Goal: Task Accomplishment & Management: Manage account settings

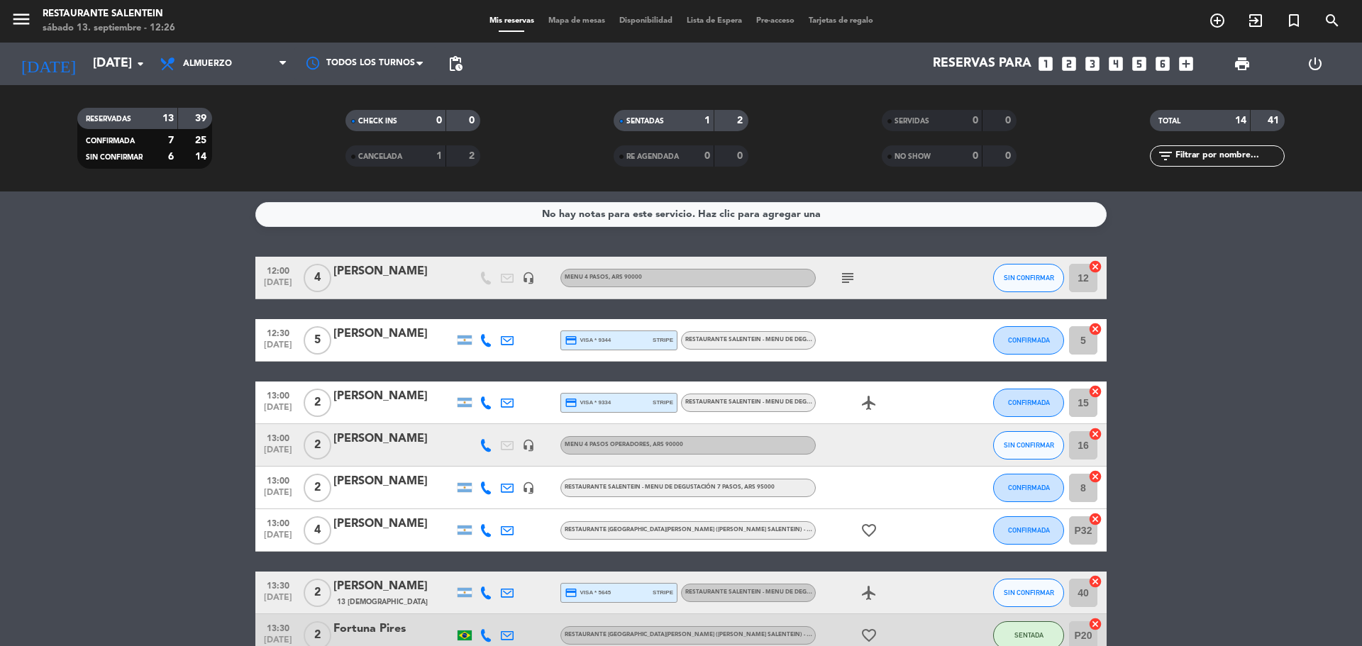
scroll to position [357, 0]
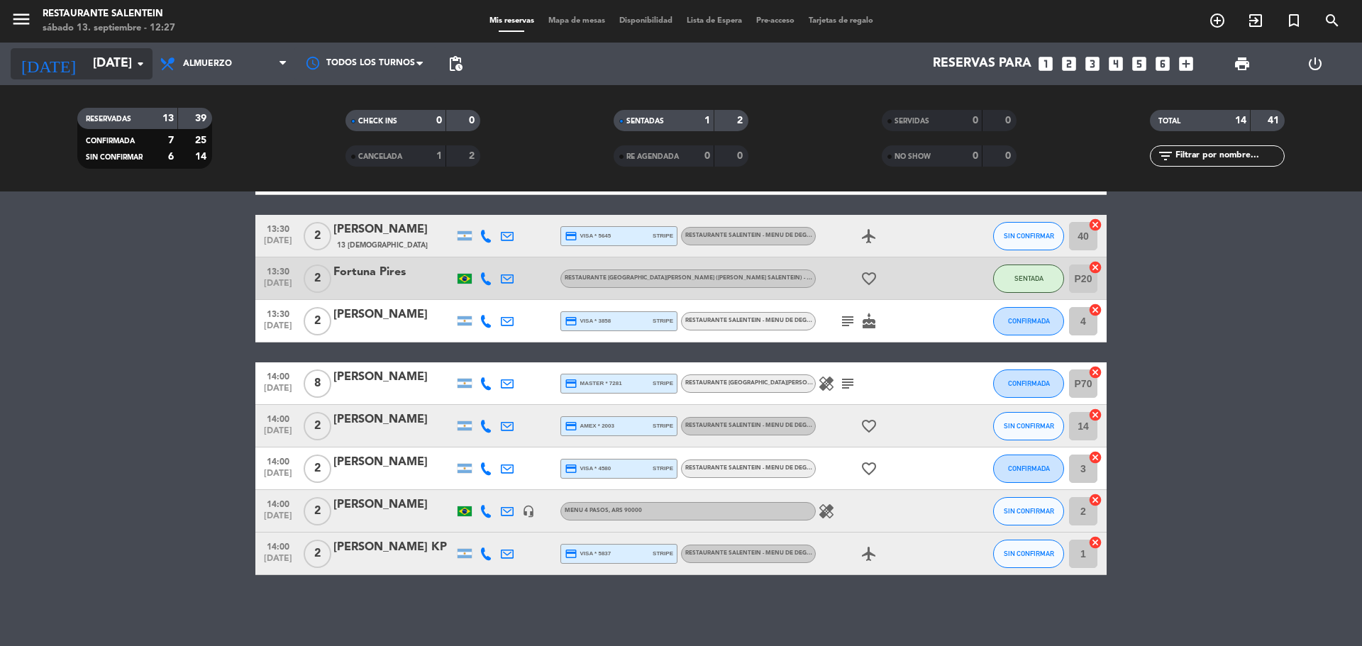
click at [87, 70] on input "[DATE]" at bounding box center [168, 64] width 165 height 28
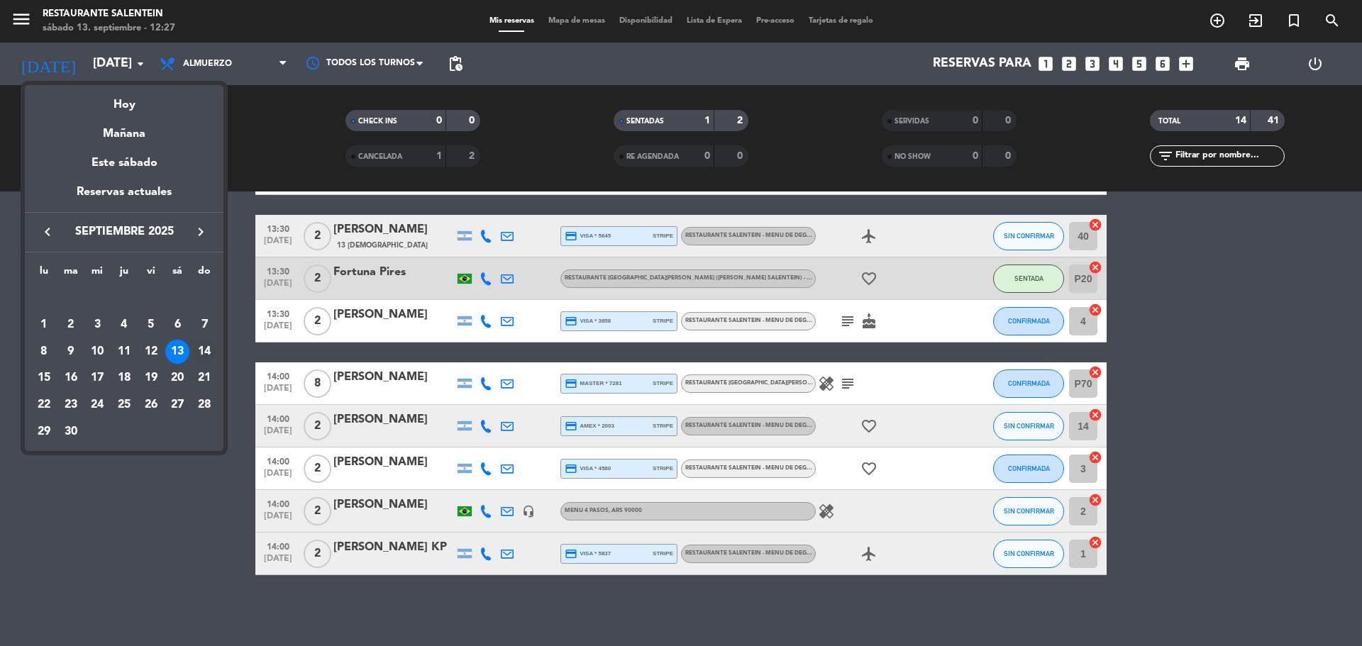
click at [201, 357] on div "14" at bounding box center [204, 352] width 24 height 24
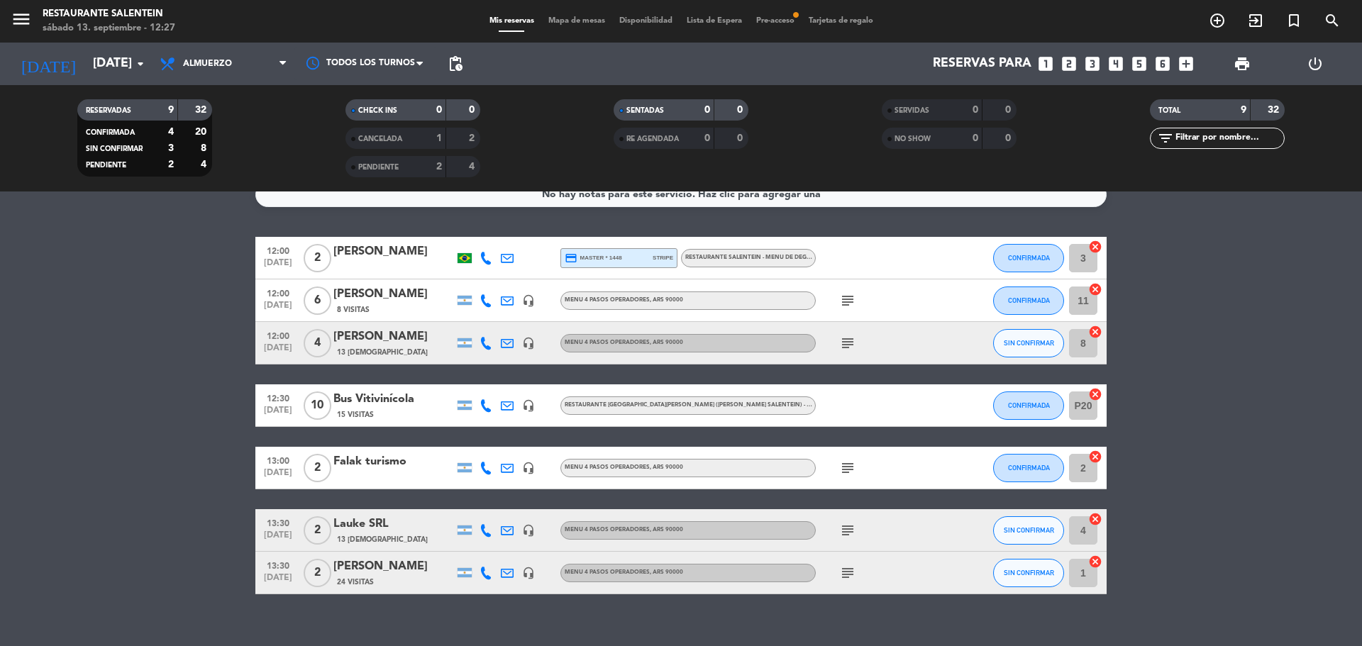
scroll to position [39, 0]
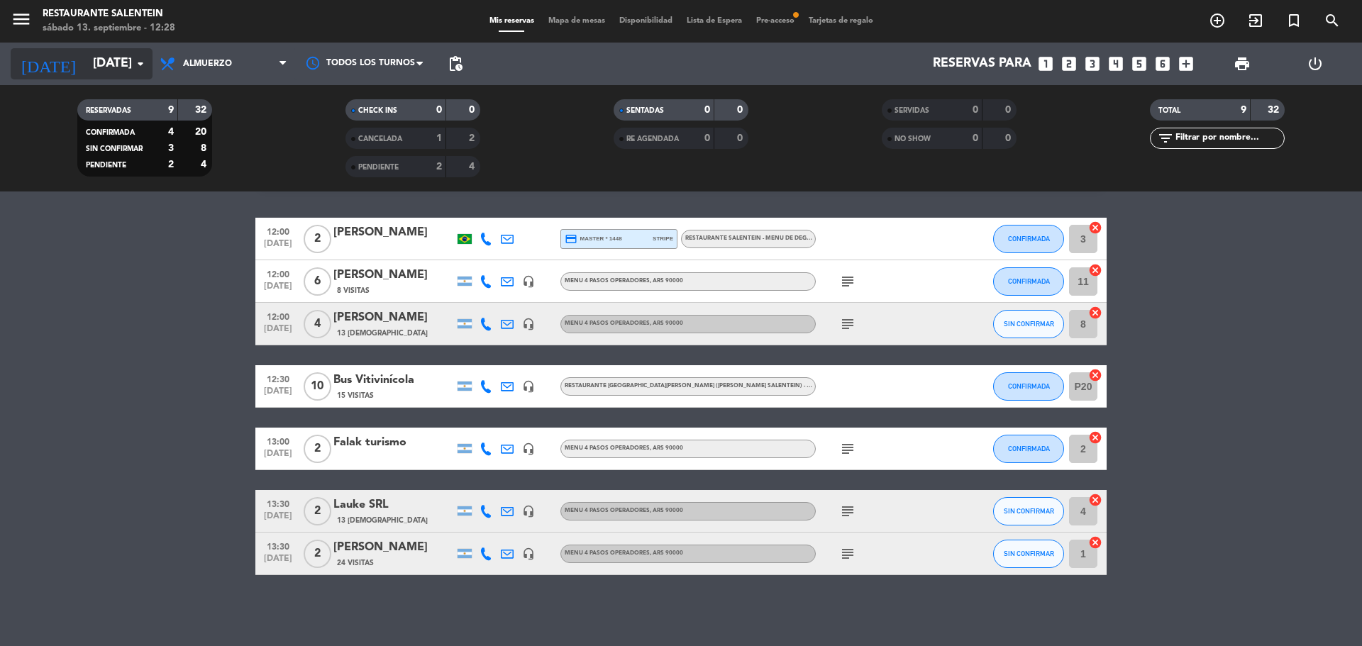
click at [141, 57] on icon "arrow_drop_down" at bounding box center [140, 63] width 17 height 17
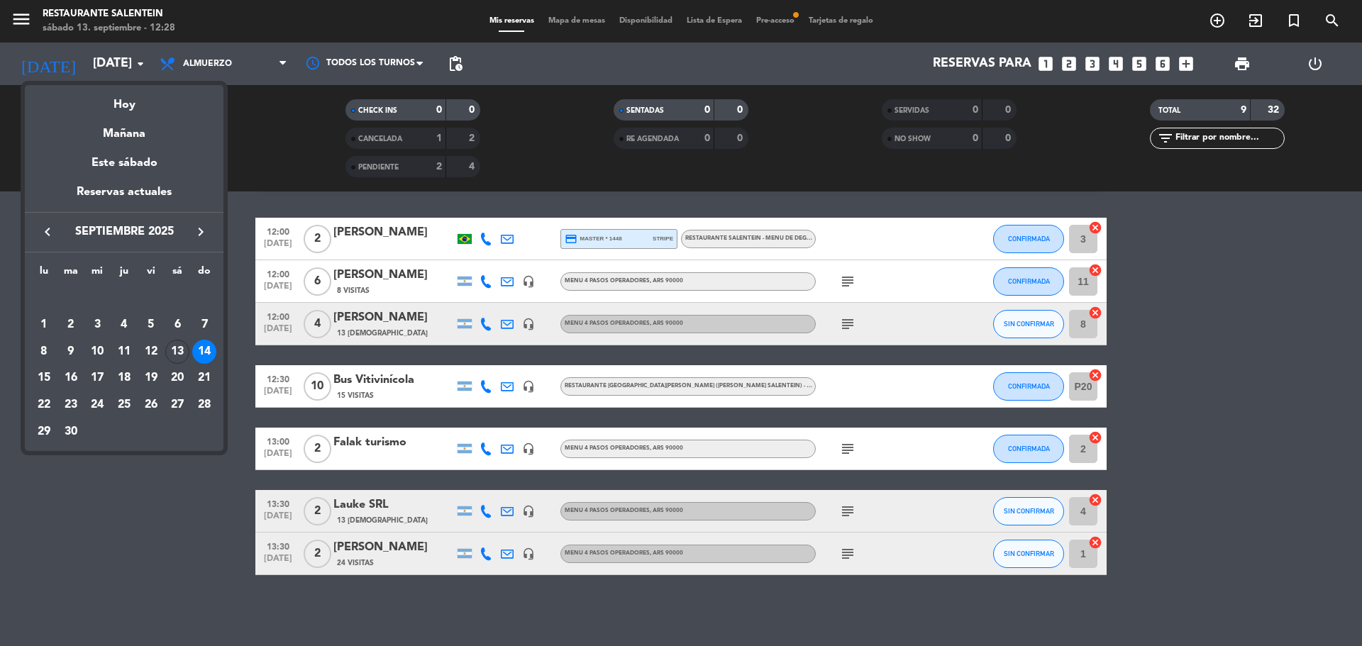
click at [179, 356] on div "13" at bounding box center [177, 352] width 24 height 24
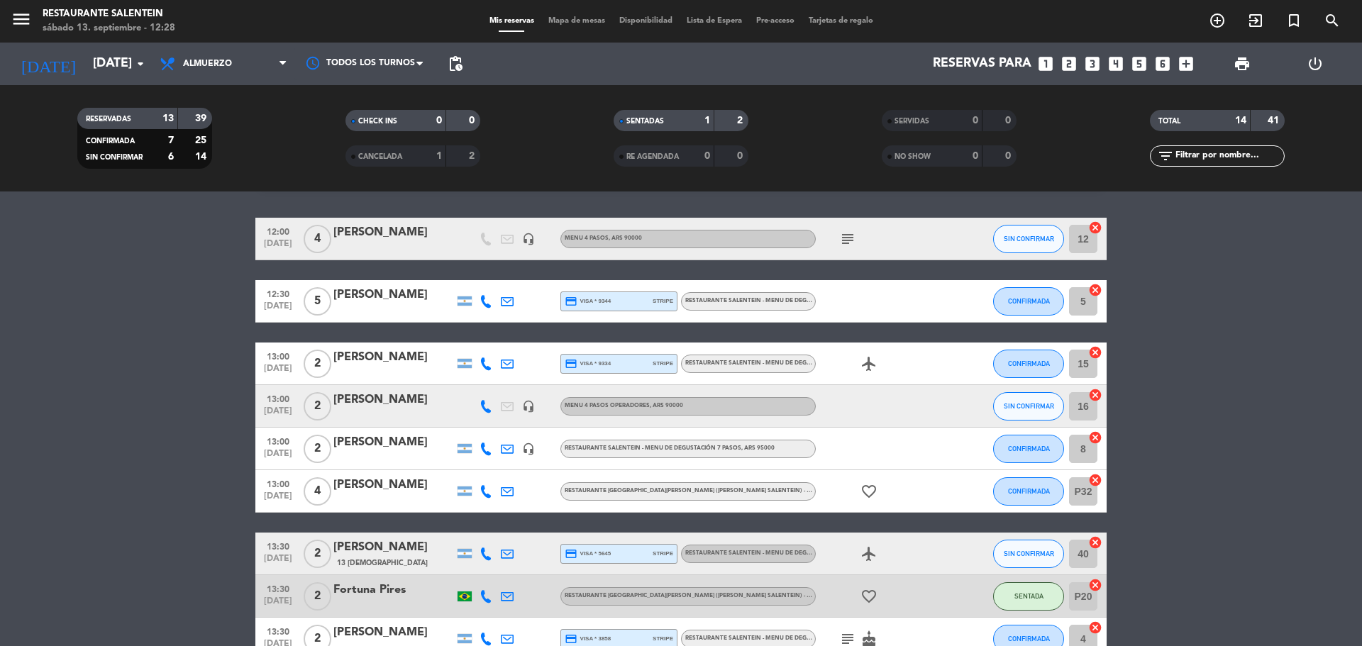
click at [403, 233] on div "[PERSON_NAME]" at bounding box center [393, 232] width 121 height 18
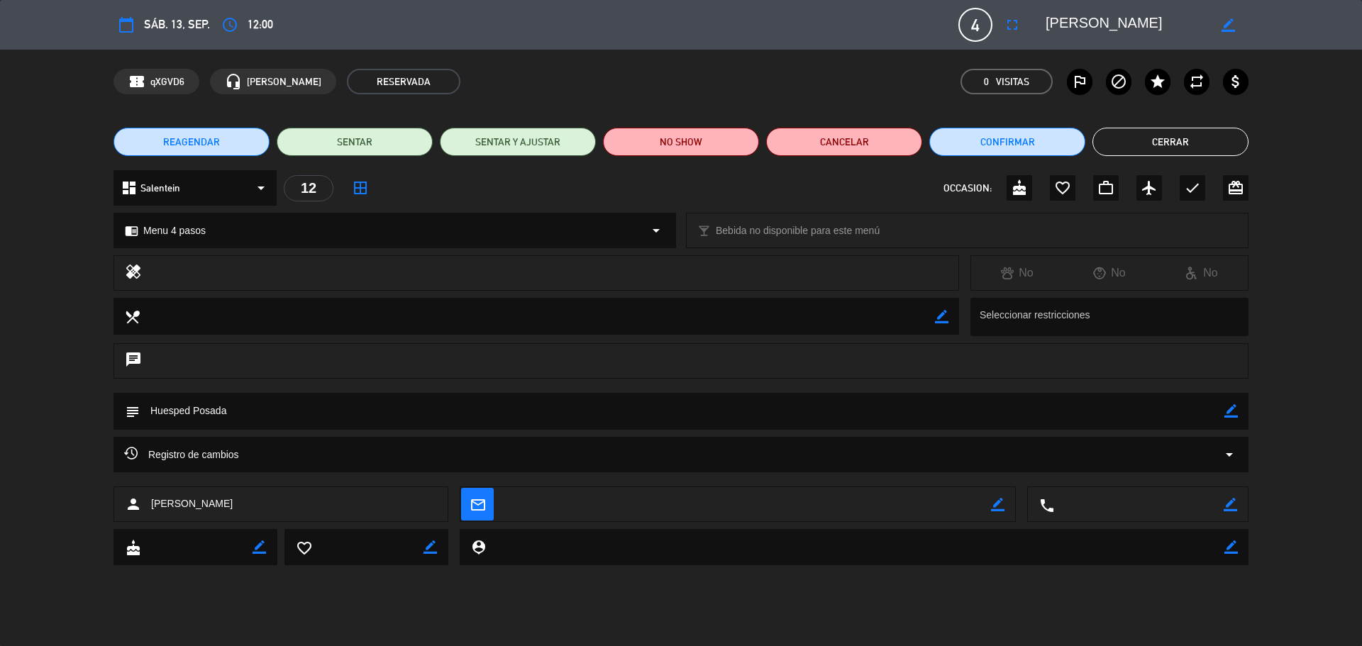
click at [1174, 136] on button "Cerrar" at bounding box center [1171, 142] width 156 height 28
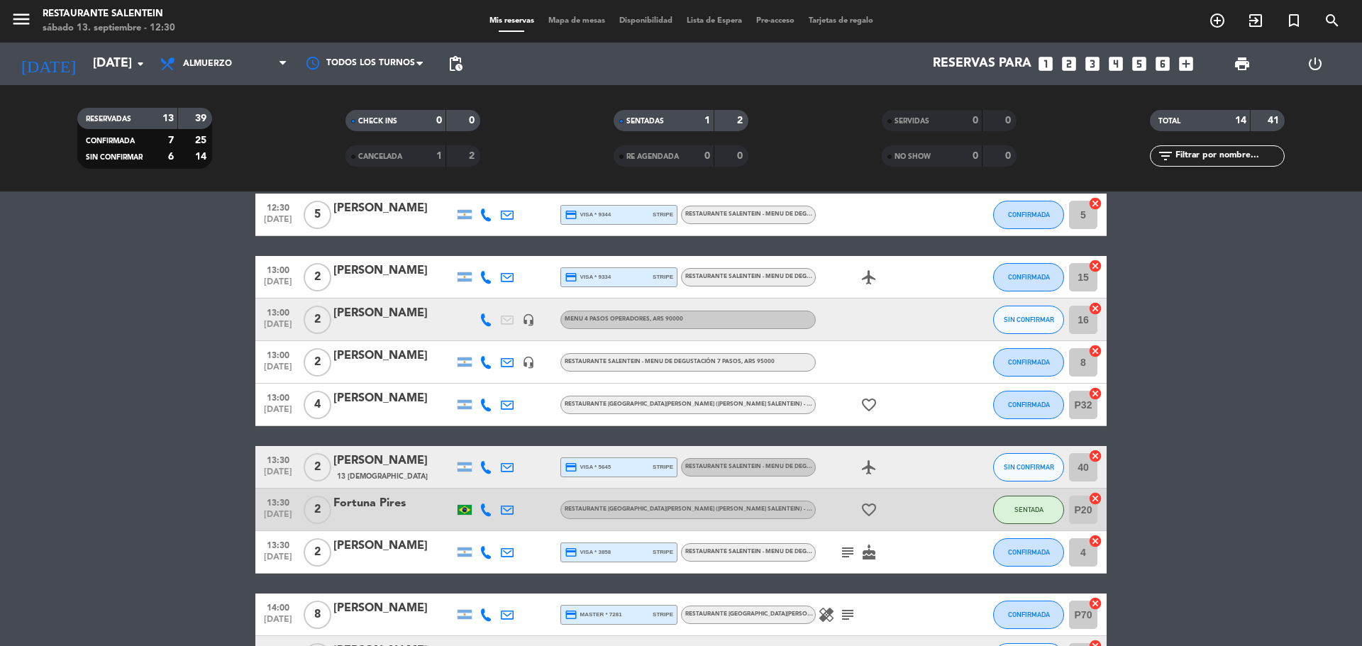
scroll to position [2, 0]
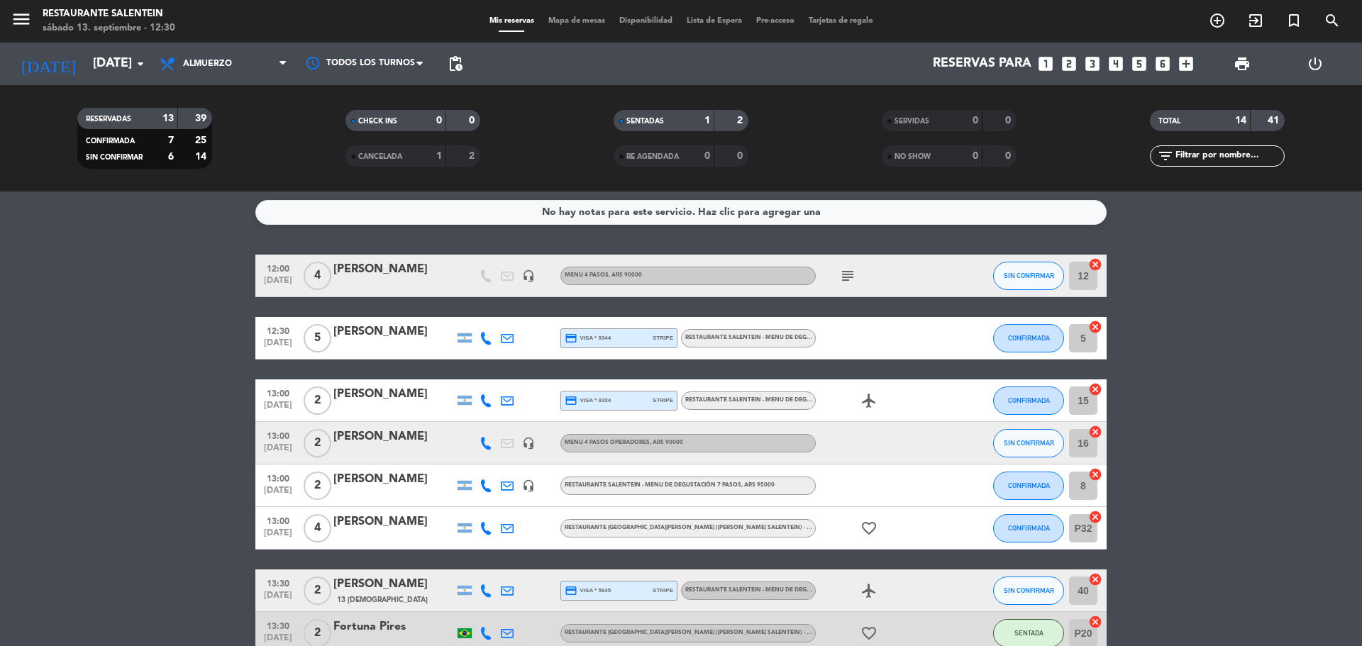
copy div "[PERSON_NAME]"
drag, startPoint x: 331, startPoint y: 266, endPoint x: 461, endPoint y: 272, distance: 130.0
click at [461, 272] on div "12:00 [DATE] 4 [PERSON_NAME] headset_mic Menu 4 pasos , ARS 90000 subject SIN C…" at bounding box center [680, 276] width 851 height 43
click at [460, 276] on div at bounding box center [464, 276] width 21 height 42
click at [416, 275] on div "[PERSON_NAME]" at bounding box center [393, 269] width 121 height 18
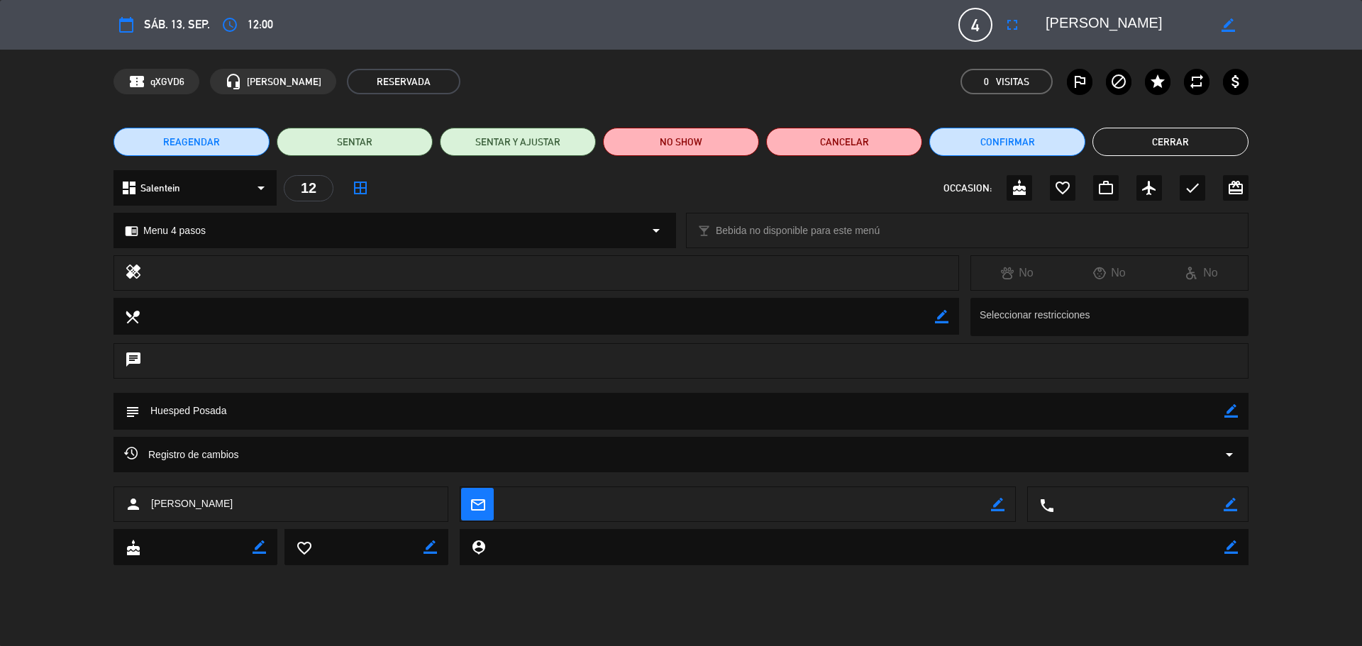
click at [1162, 139] on button "Cerrar" at bounding box center [1171, 142] width 156 height 28
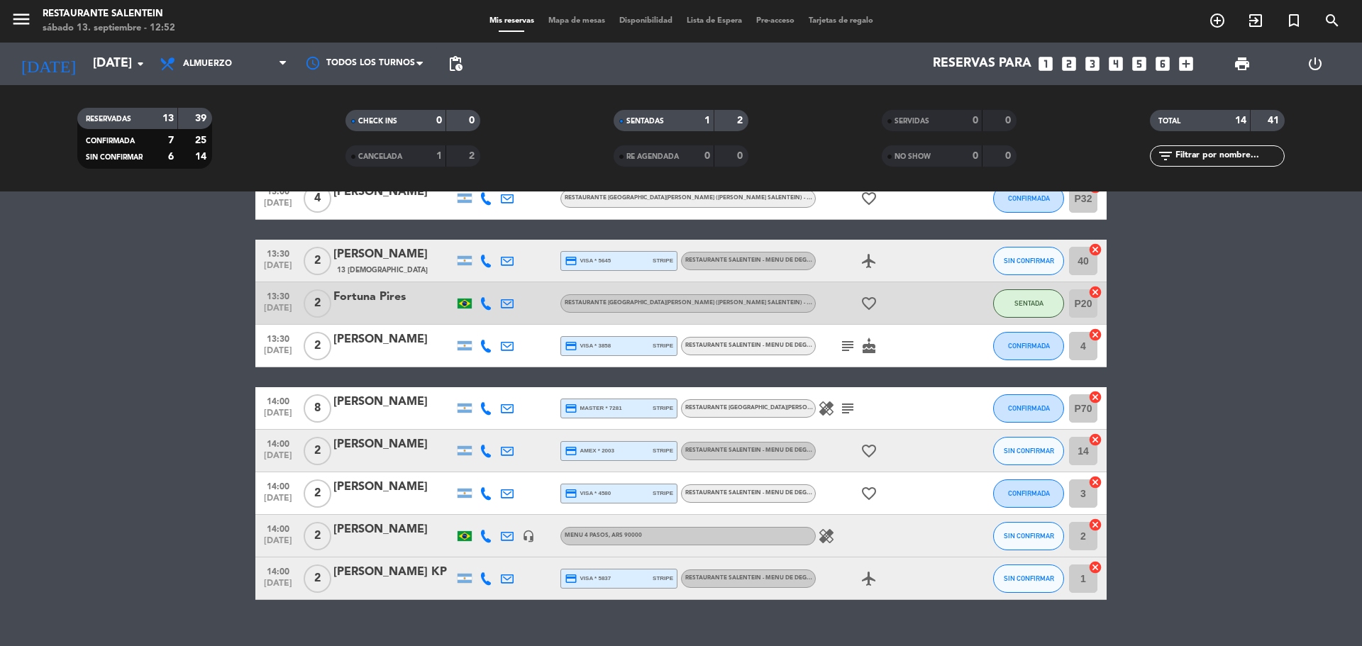
scroll to position [357, 0]
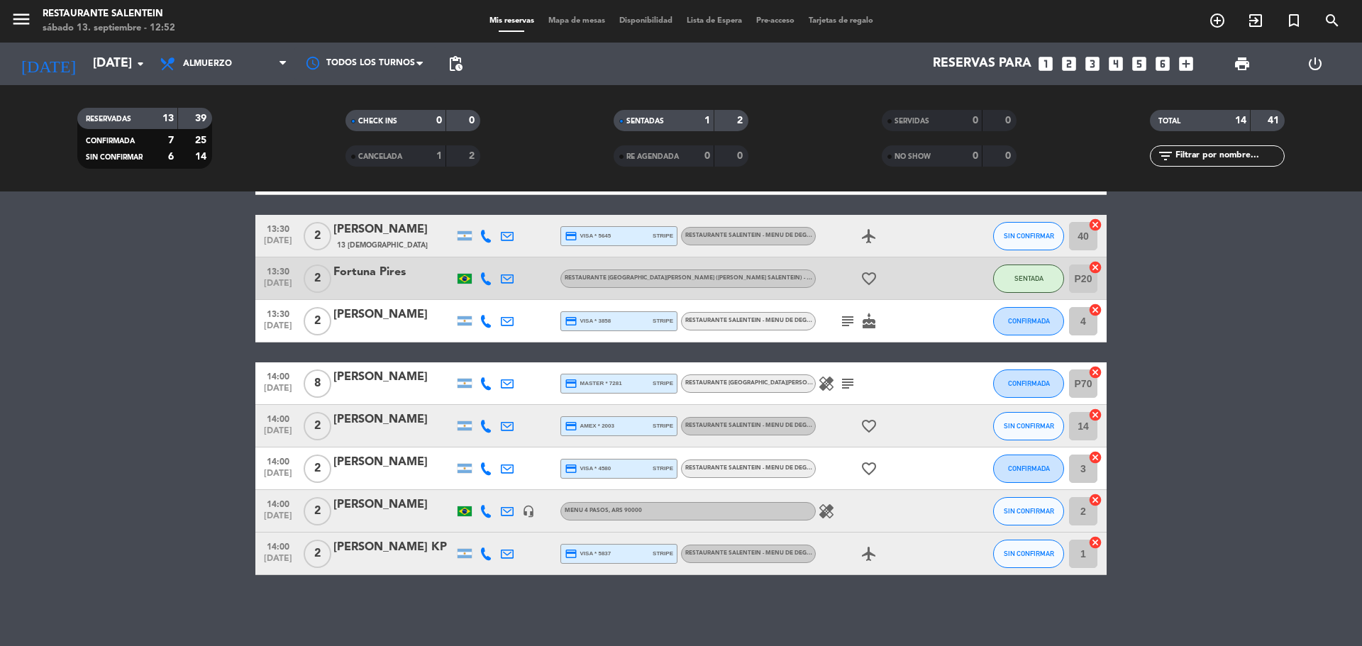
click at [786, 555] on span "RESTAURANTE SALENTEIN - Menu de Degustación 7 pasos" at bounding box center [773, 554] width 177 height 6
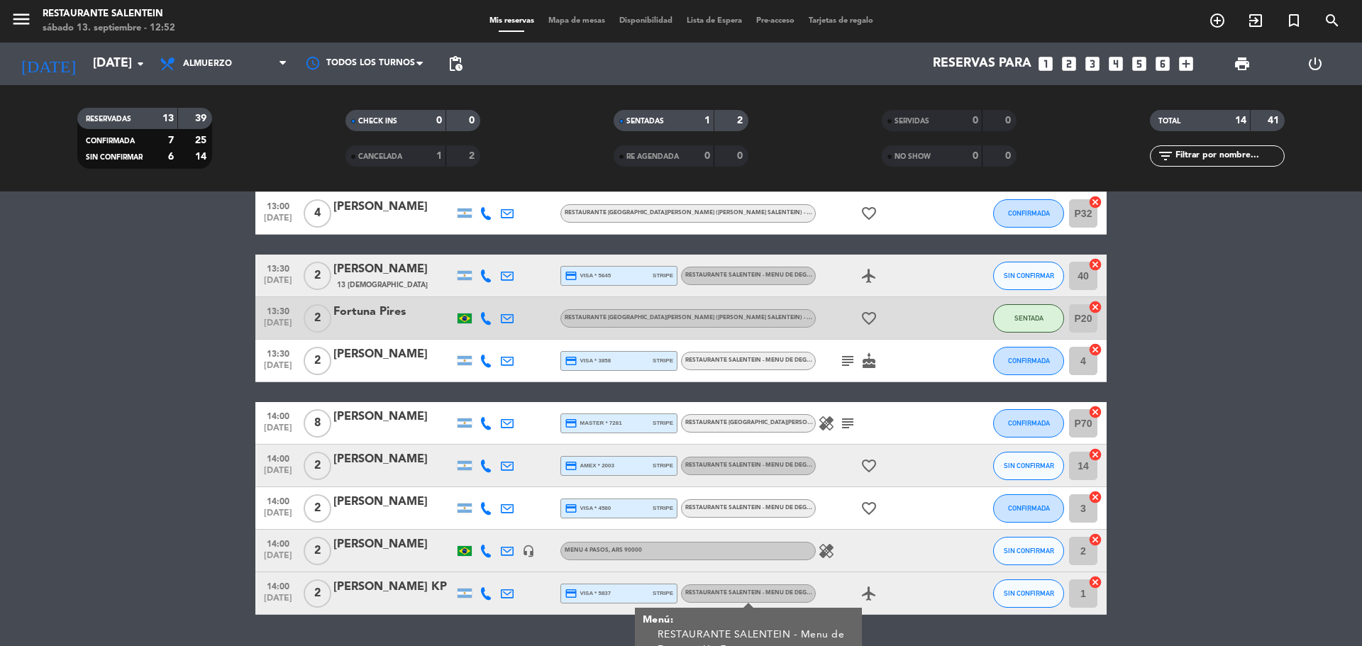
scroll to position [292, 0]
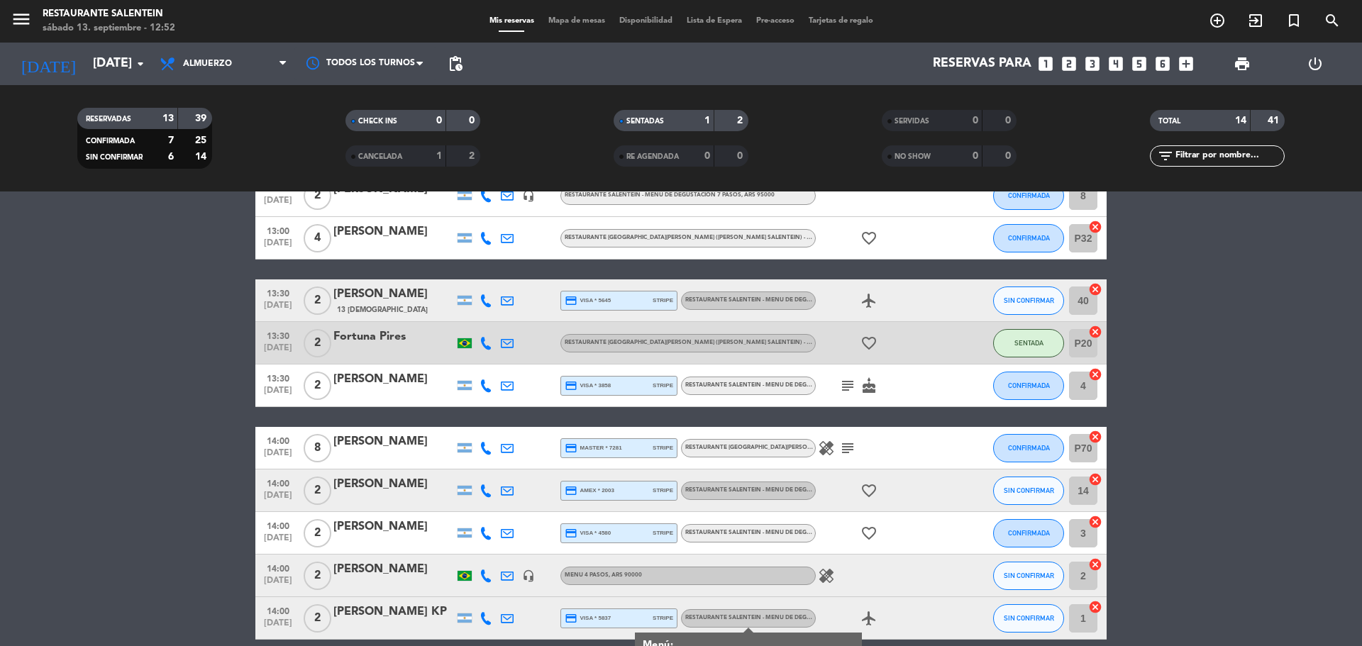
click at [396, 577] on div "[PERSON_NAME]" at bounding box center [393, 569] width 121 height 18
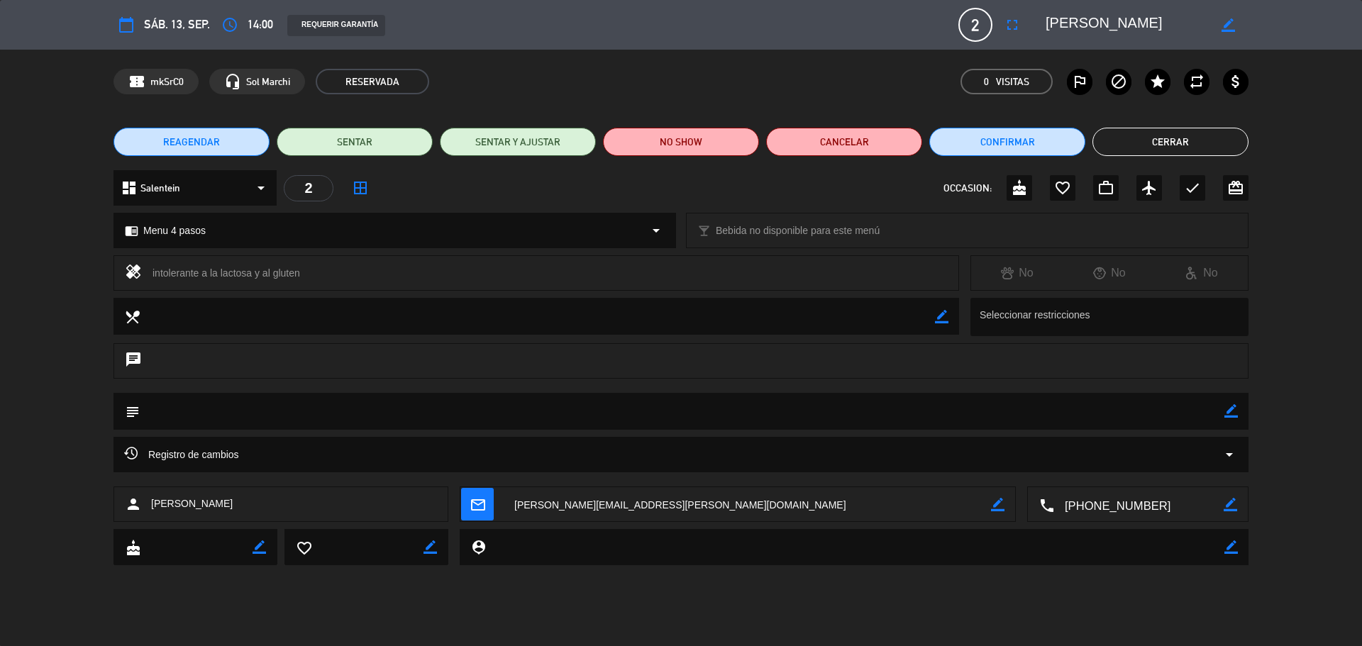
click at [1137, 148] on button "Cerrar" at bounding box center [1171, 142] width 156 height 28
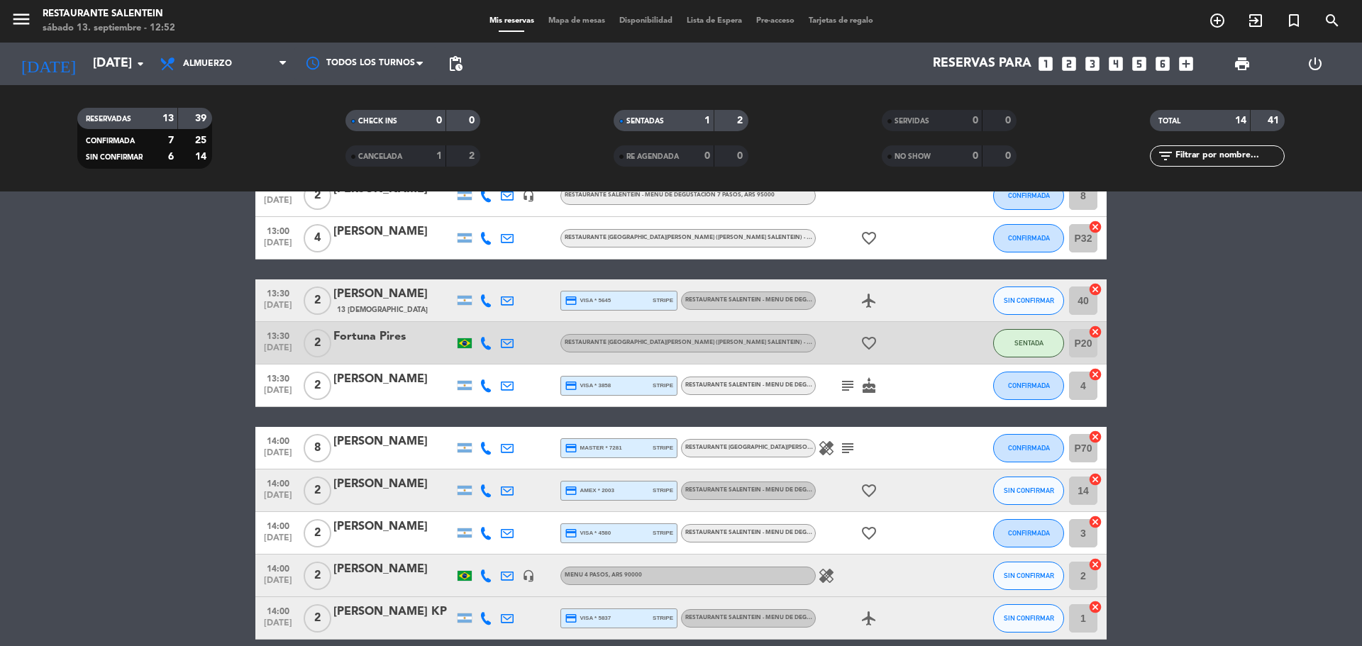
click at [393, 532] on div "[PERSON_NAME]" at bounding box center [393, 527] width 121 height 18
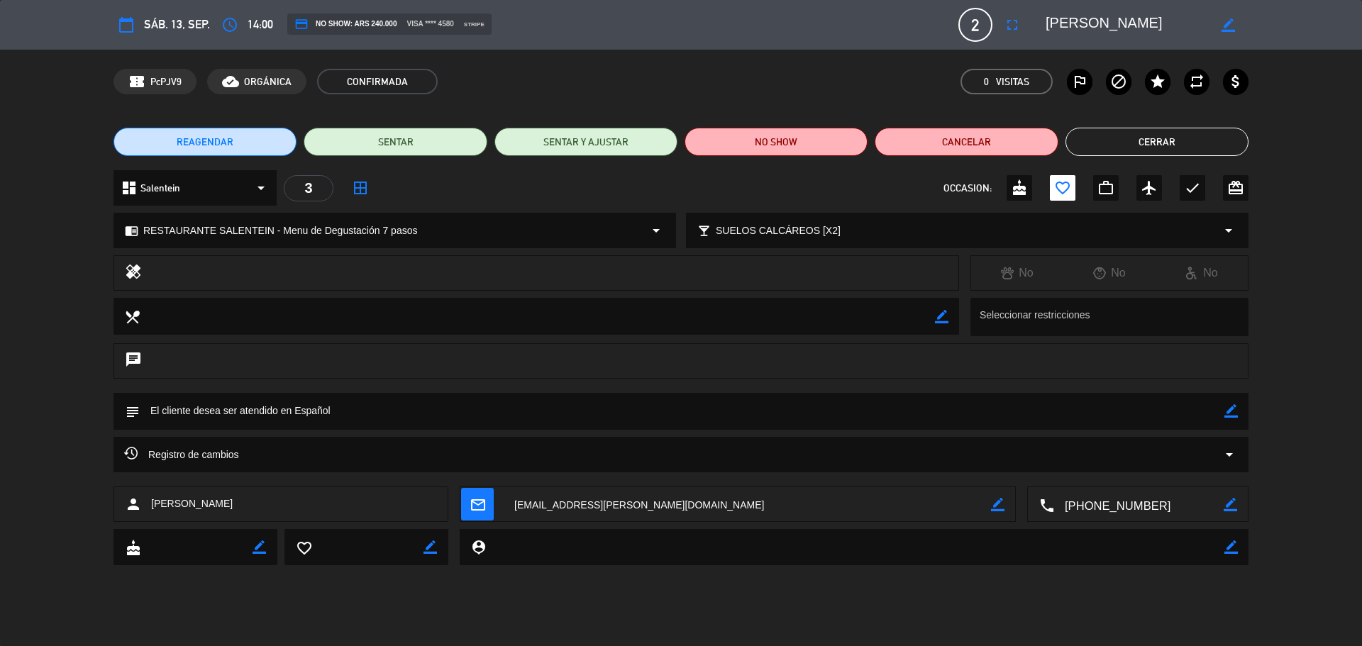
click at [1113, 142] on button "Cerrar" at bounding box center [1157, 142] width 183 height 28
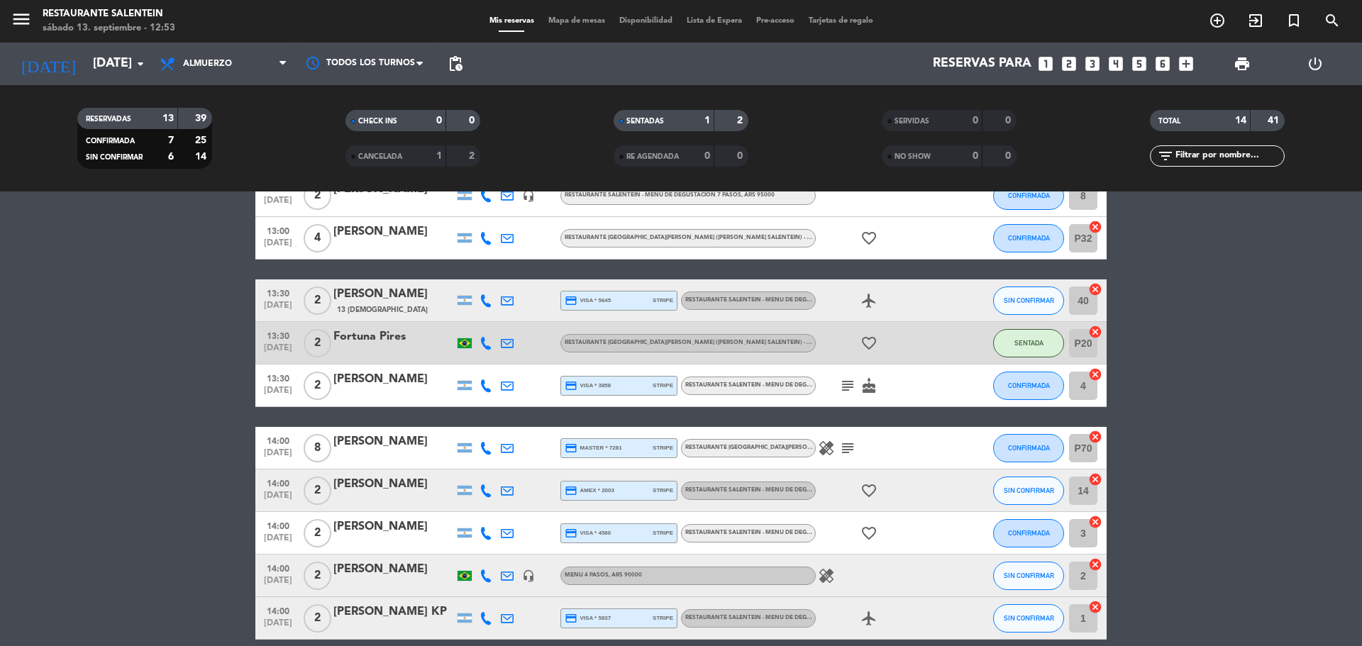
click at [425, 483] on div "[PERSON_NAME]" at bounding box center [393, 484] width 121 height 18
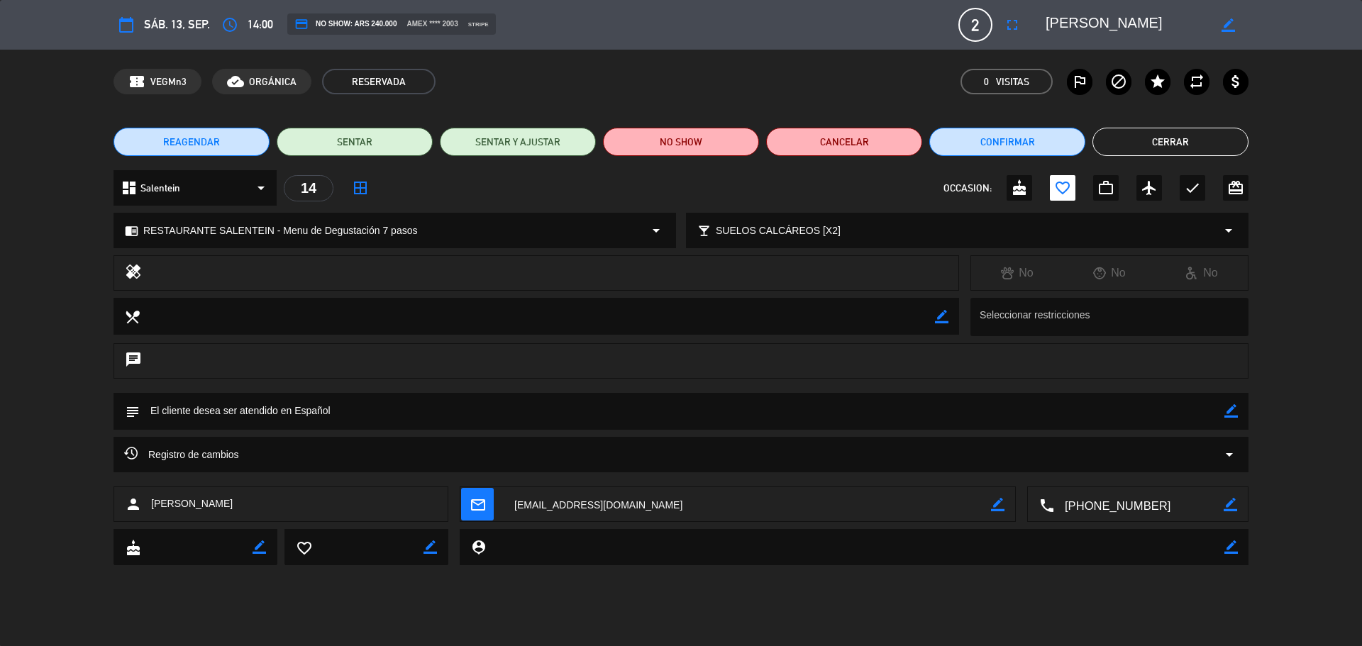
drag, startPoint x: 189, startPoint y: 343, endPoint x: 192, endPoint y: 352, distance: 8.8
click at [192, 348] on div "chat" at bounding box center [681, 360] width 1135 height 35
drag, startPoint x: 185, startPoint y: 360, endPoint x: 123, endPoint y: 278, distance: 103.3
click at [180, 358] on div "chat" at bounding box center [681, 360] width 1135 height 35
drag, startPoint x: 136, startPoint y: 267, endPoint x: 150, endPoint y: 271, distance: 14.6
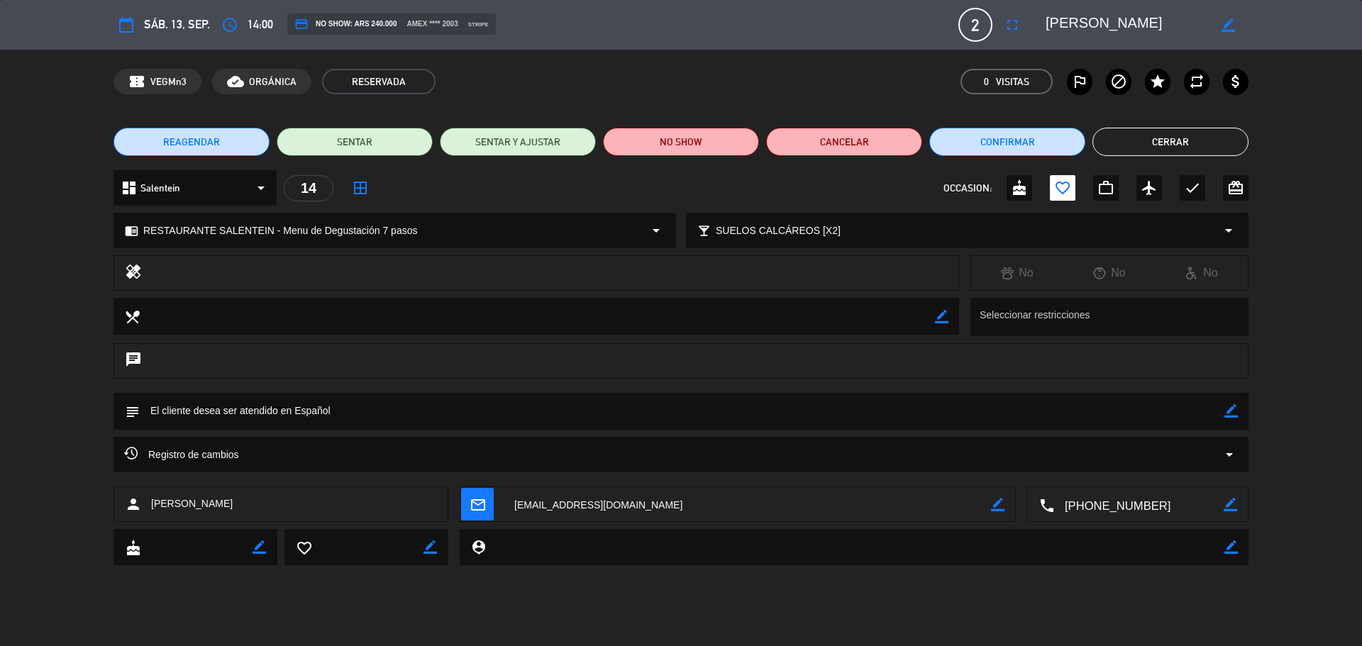
click at [139, 269] on icon "healing" at bounding box center [133, 273] width 17 height 20
click at [1178, 138] on button "Cerrar" at bounding box center [1171, 142] width 156 height 28
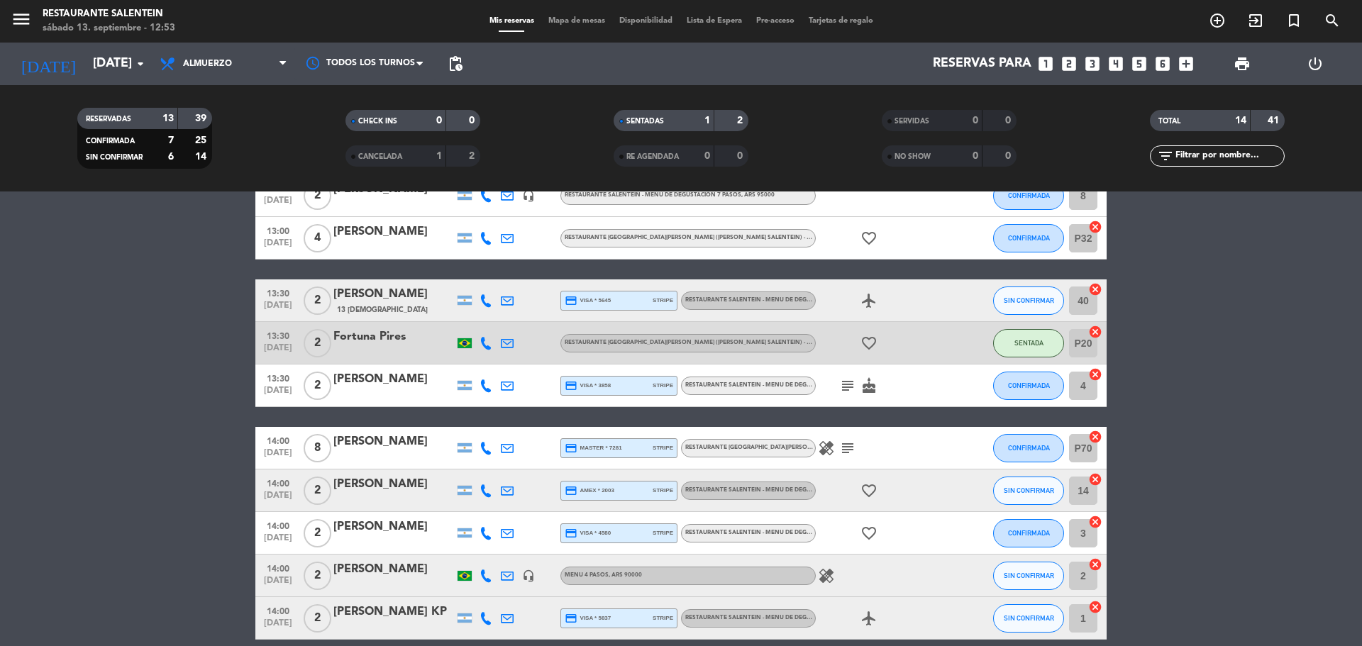
click at [832, 445] on icon "healing" at bounding box center [826, 448] width 17 height 17
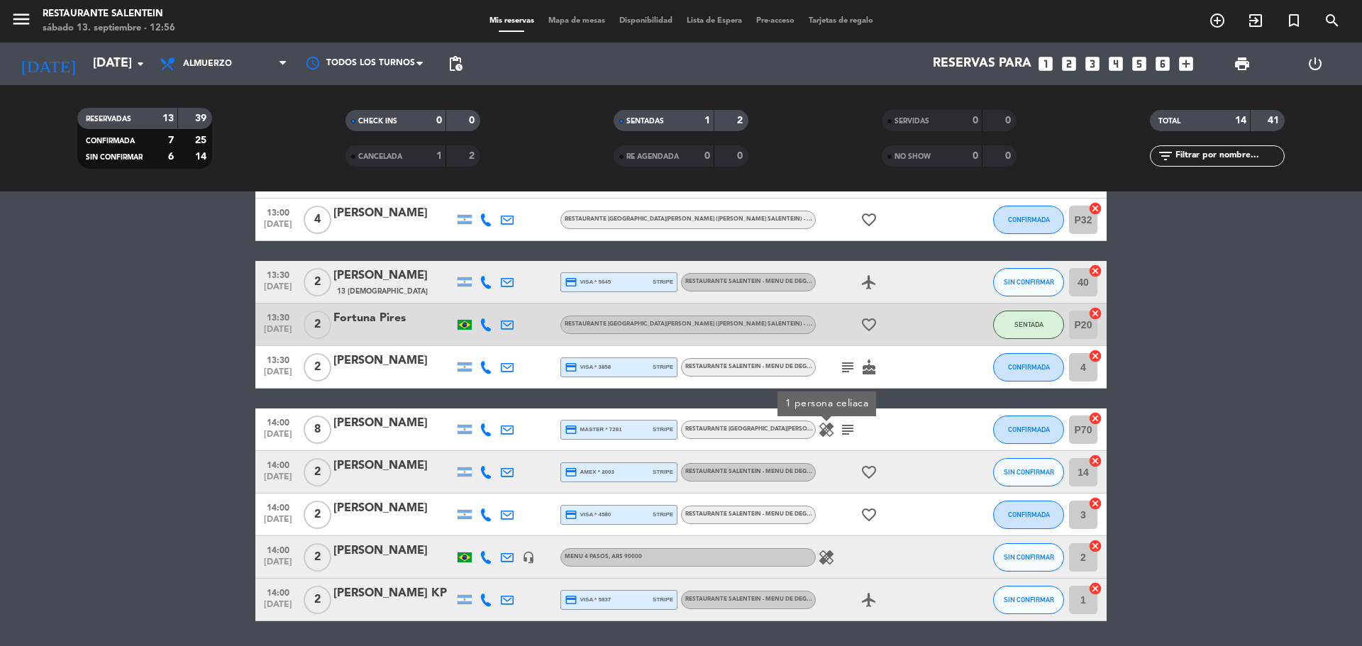
scroll to position [286, 0]
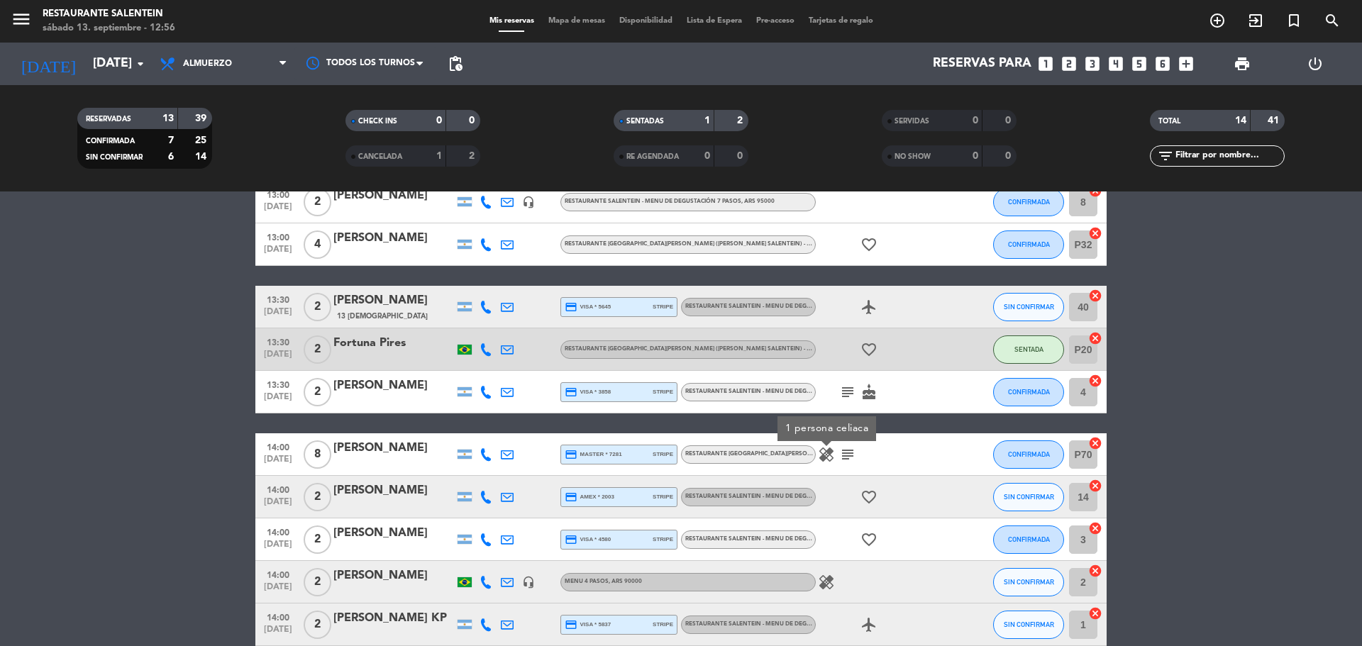
click at [765, 304] on span "RESTAURANTE SALENTEIN - Menu de Degustación 7 pasos" at bounding box center [773, 307] width 177 height 6
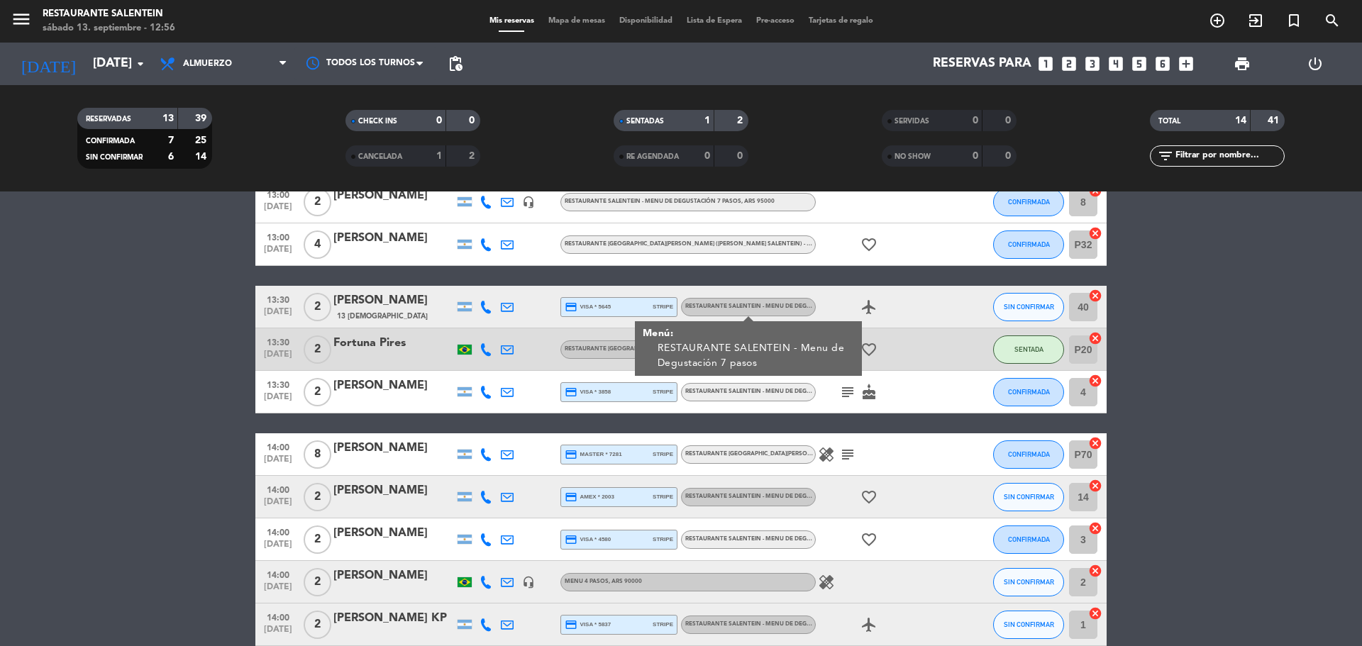
click at [871, 309] on icon "airplanemode_active" at bounding box center [869, 307] width 17 height 17
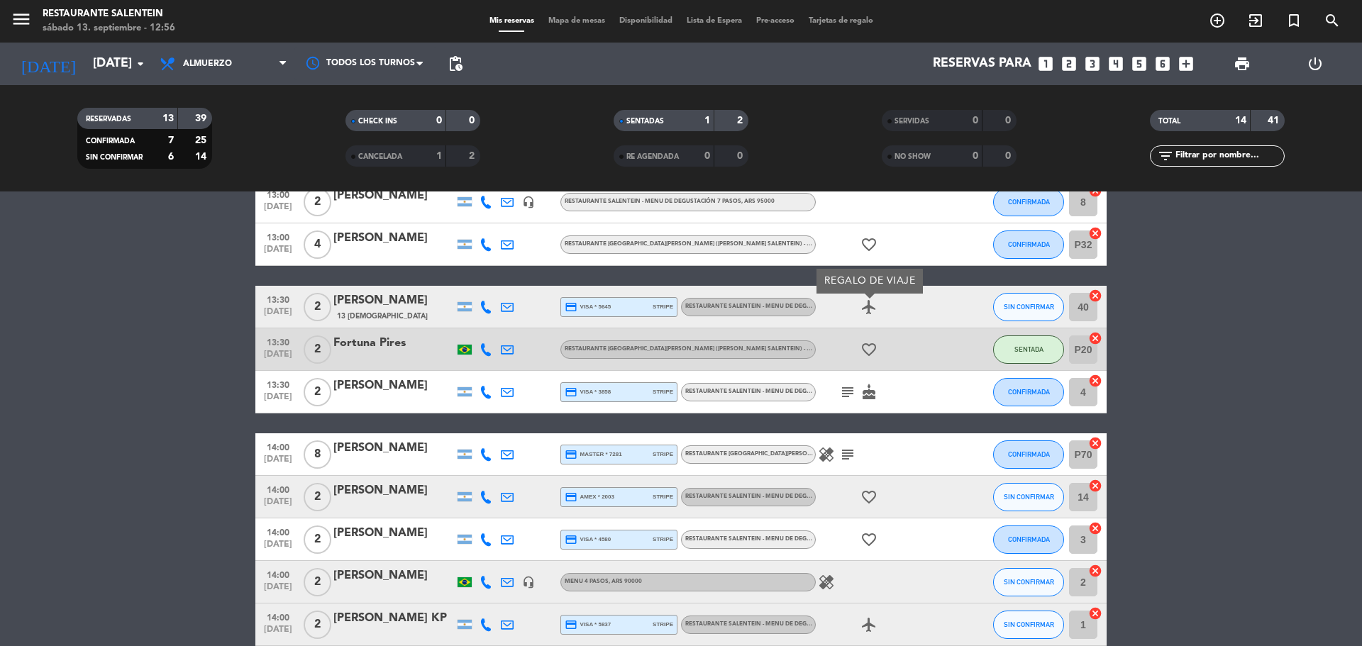
click at [365, 313] on span "13 [DEMOGRAPHIC_DATA]" at bounding box center [382, 316] width 91 height 11
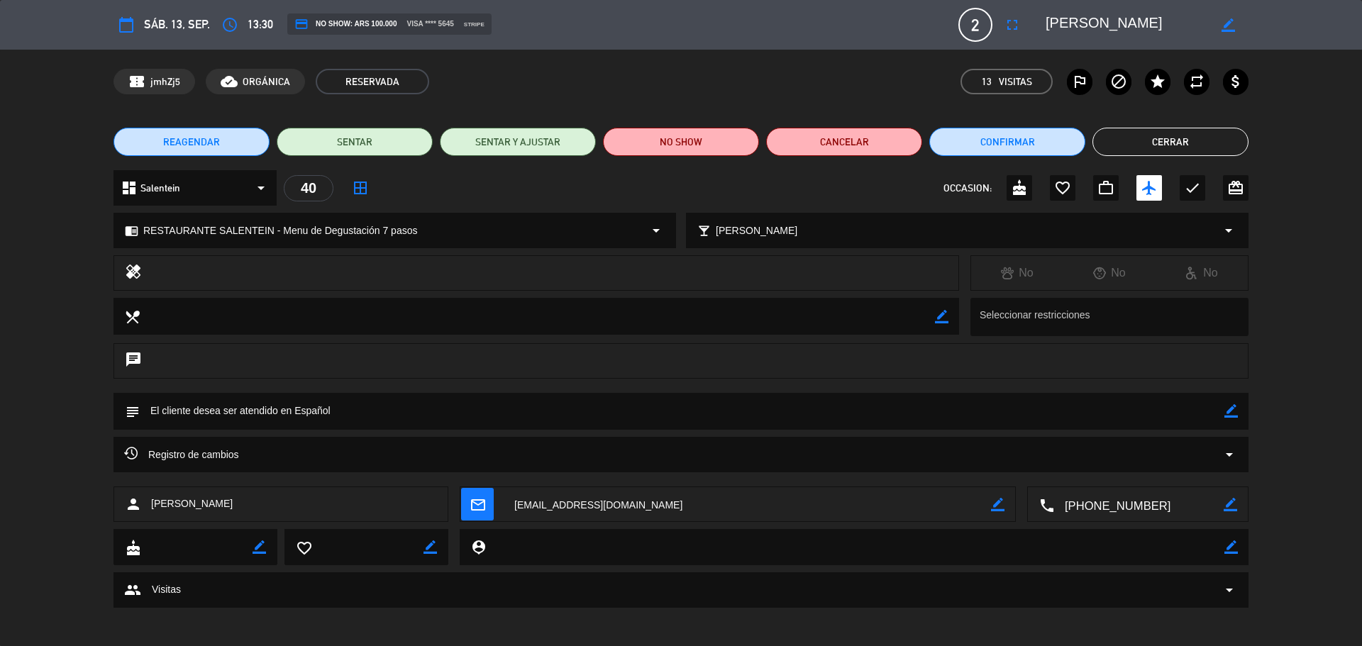
click at [990, 87] on span "13" at bounding box center [987, 82] width 10 height 16
click at [988, 81] on span "13" at bounding box center [987, 82] width 10 height 16
click at [1145, 143] on button "Cerrar" at bounding box center [1171, 142] width 156 height 28
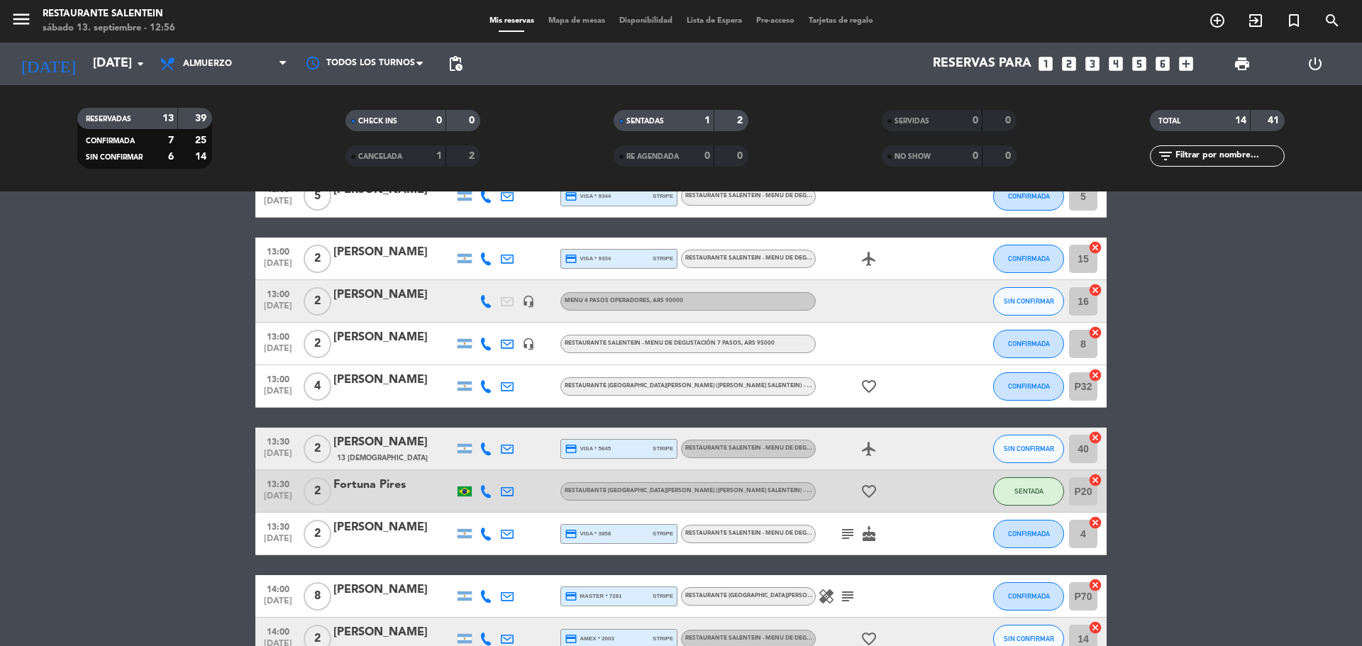
scroll to position [73, 0]
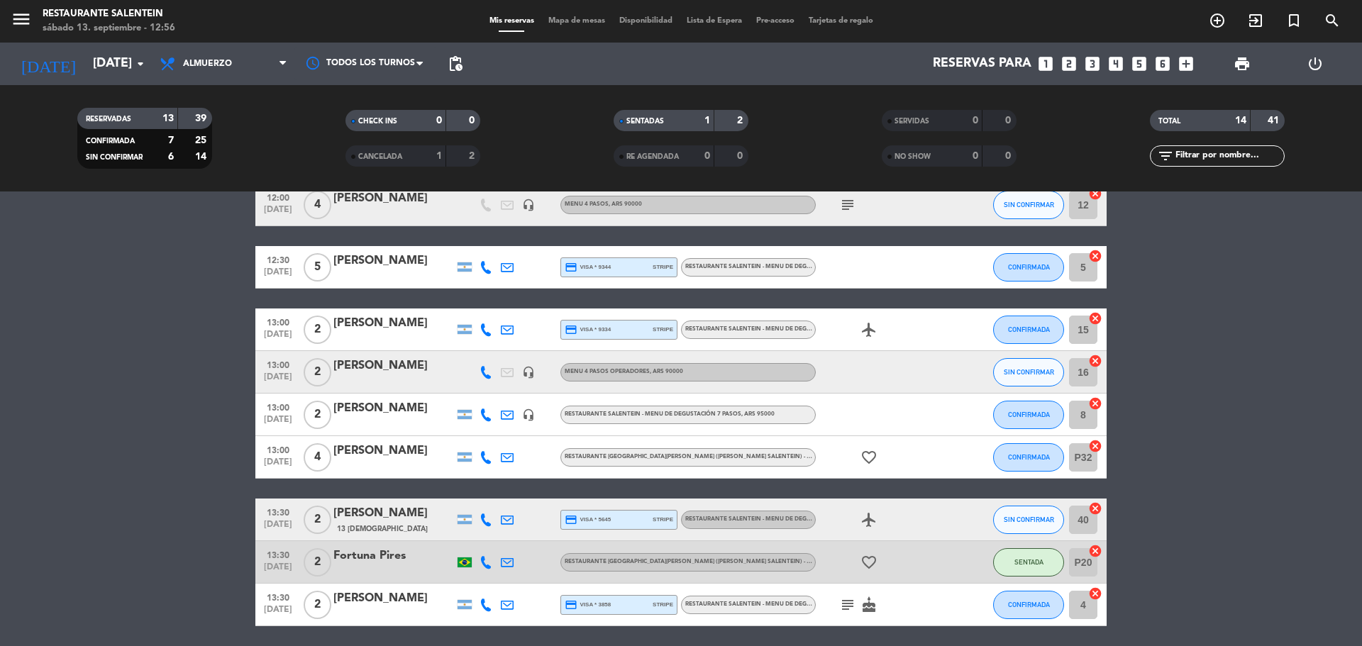
click at [859, 326] on span "airplanemode_active" at bounding box center [868, 329] width 21 height 17
click at [870, 329] on icon "airplanemode_active" at bounding box center [869, 329] width 17 height 17
click at [870, 388] on div at bounding box center [880, 372] width 128 height 42
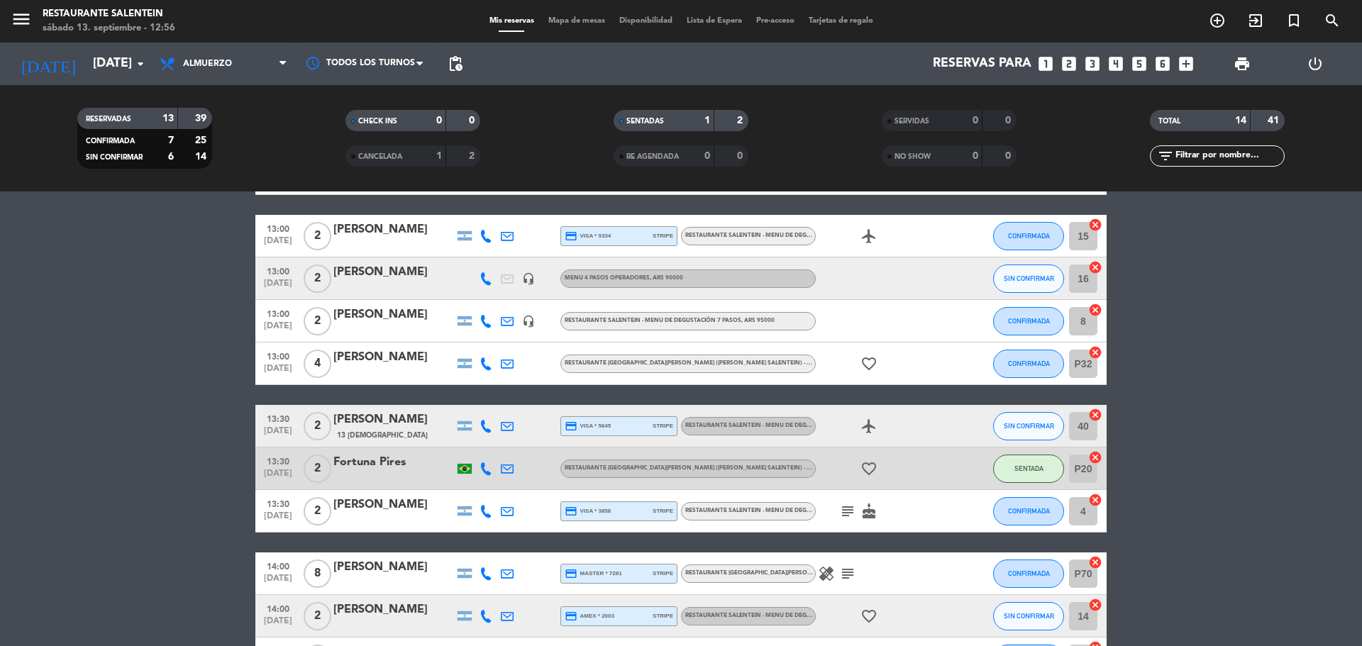
scroll to position [142, 0]
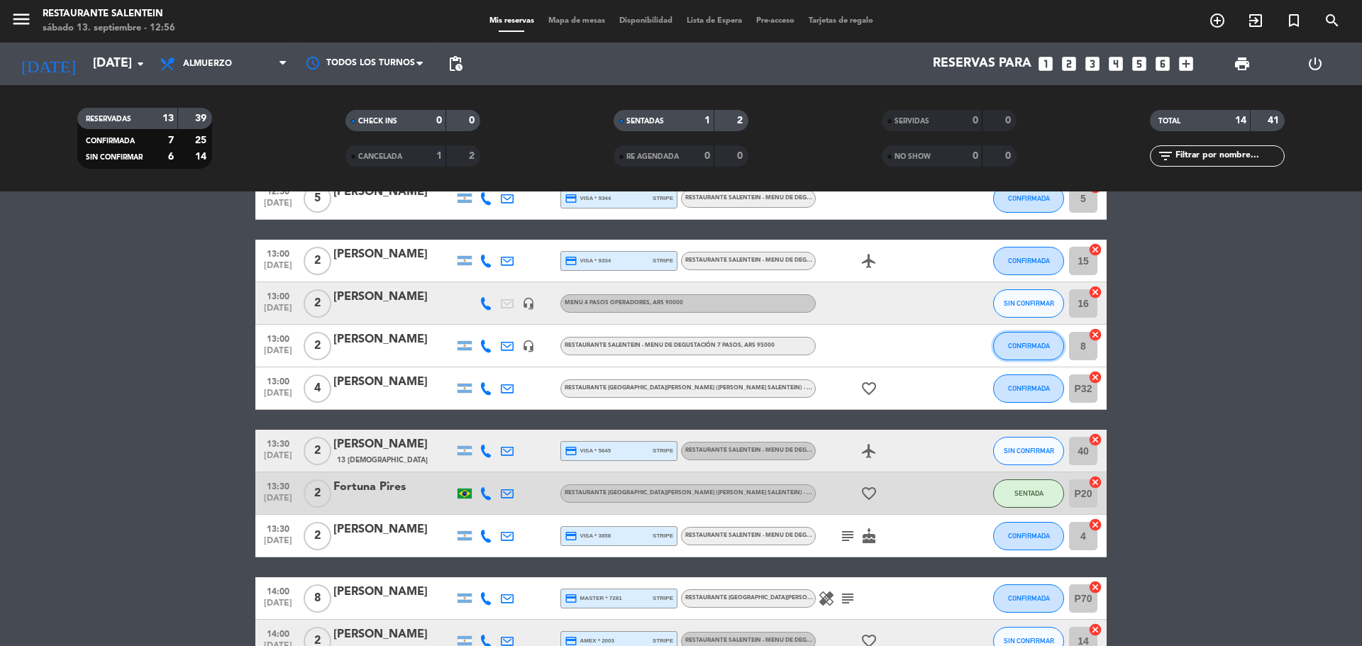
click at [1017, 346] on span "CONFIRMADA" at bounding box center [1029, 346] width 42 height 8
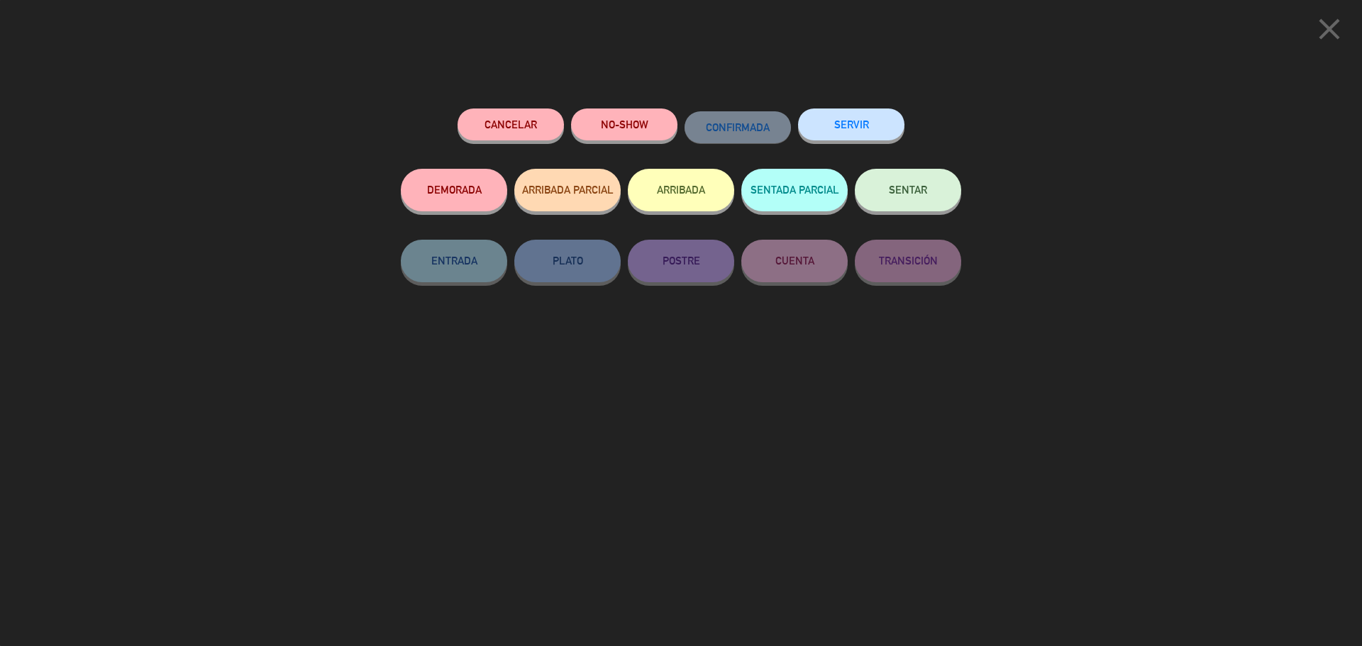
click at [893, 189] on span "SENTAR" at bounding box center [908, 190] width 38 height 12
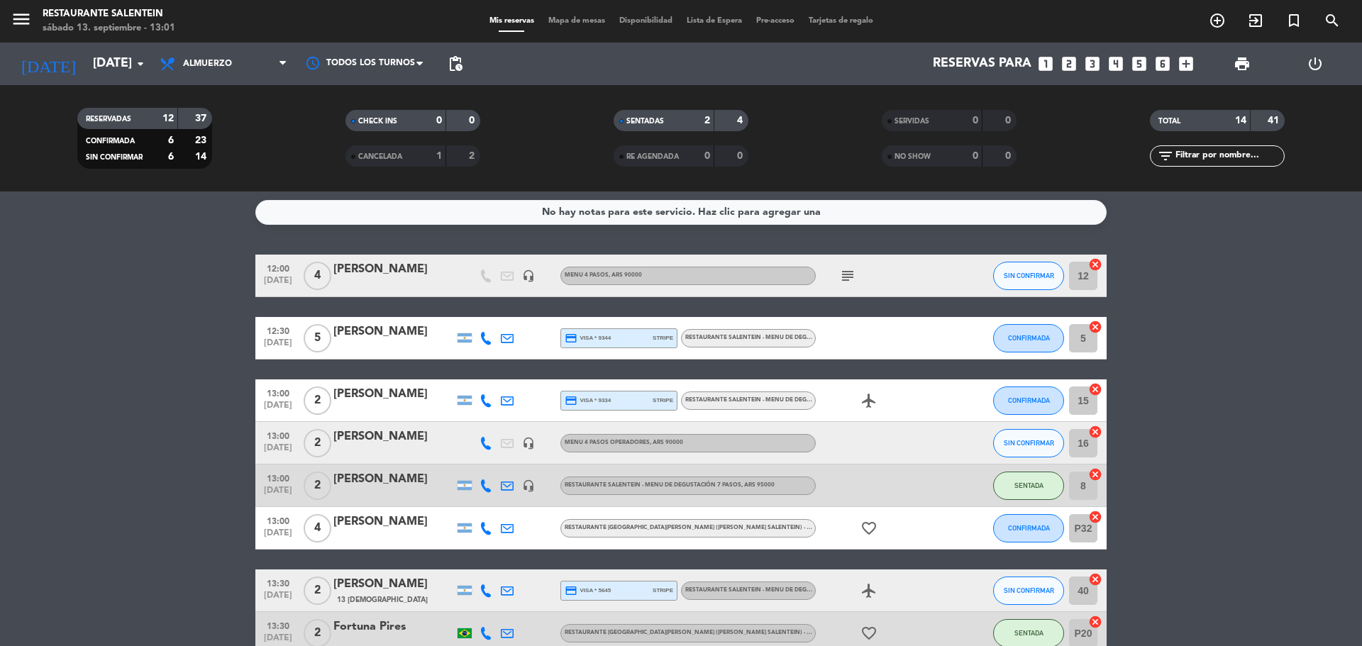
scroll to position [2, 0]
click at [392, 277] on div "[PERSON_NAME]" at bounding box center [393, 269] width 121 height 18
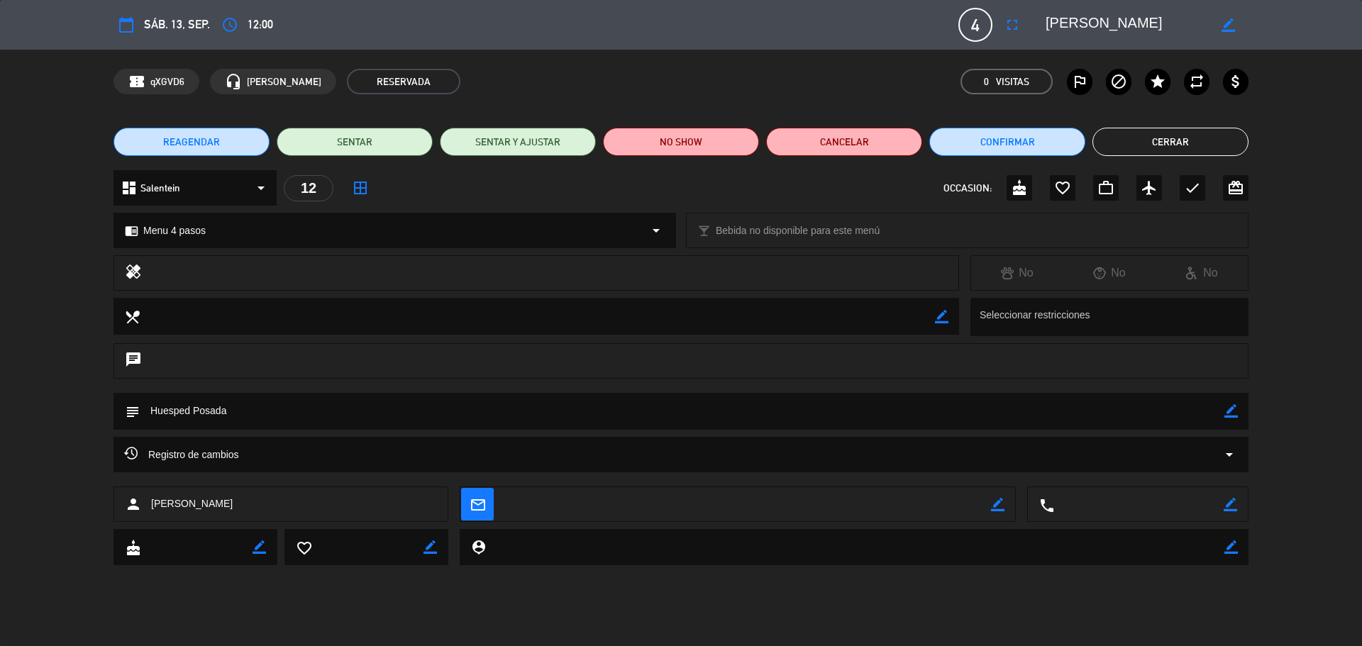
click at [1121, 138] on button "Cerrar" at bounding box center [1171, 142] width 156 height 28
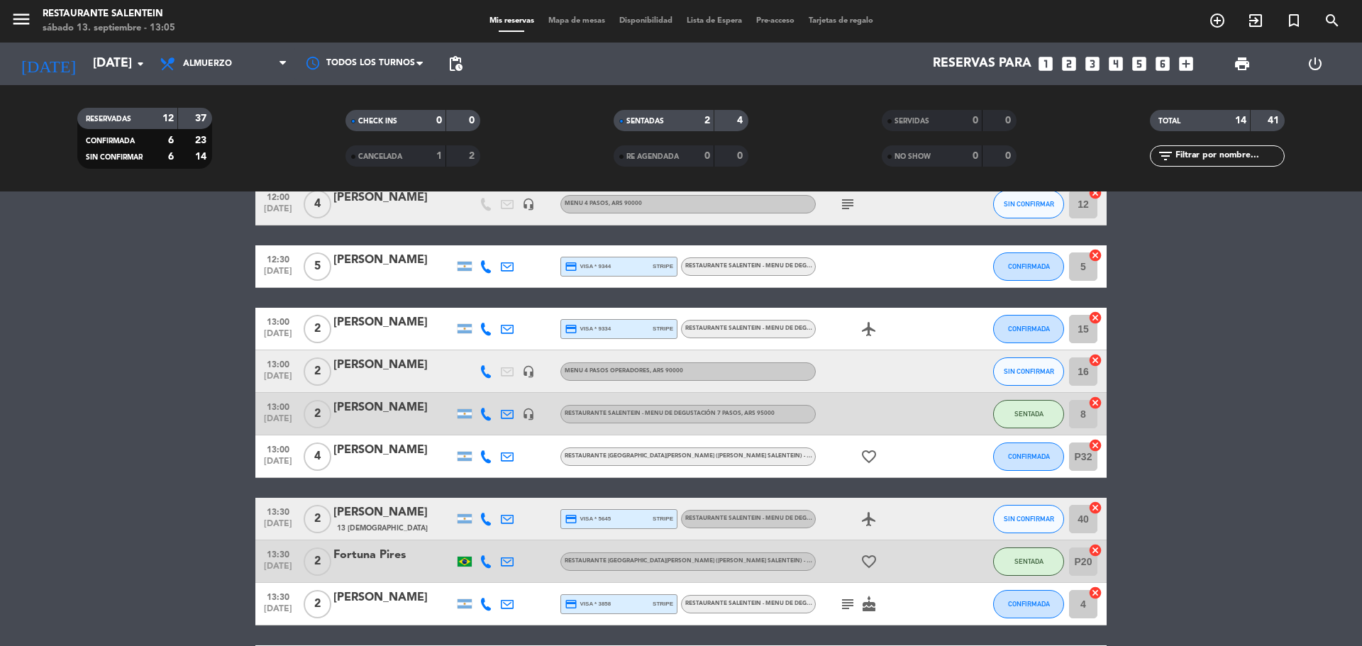
scroll to position [73, 0]
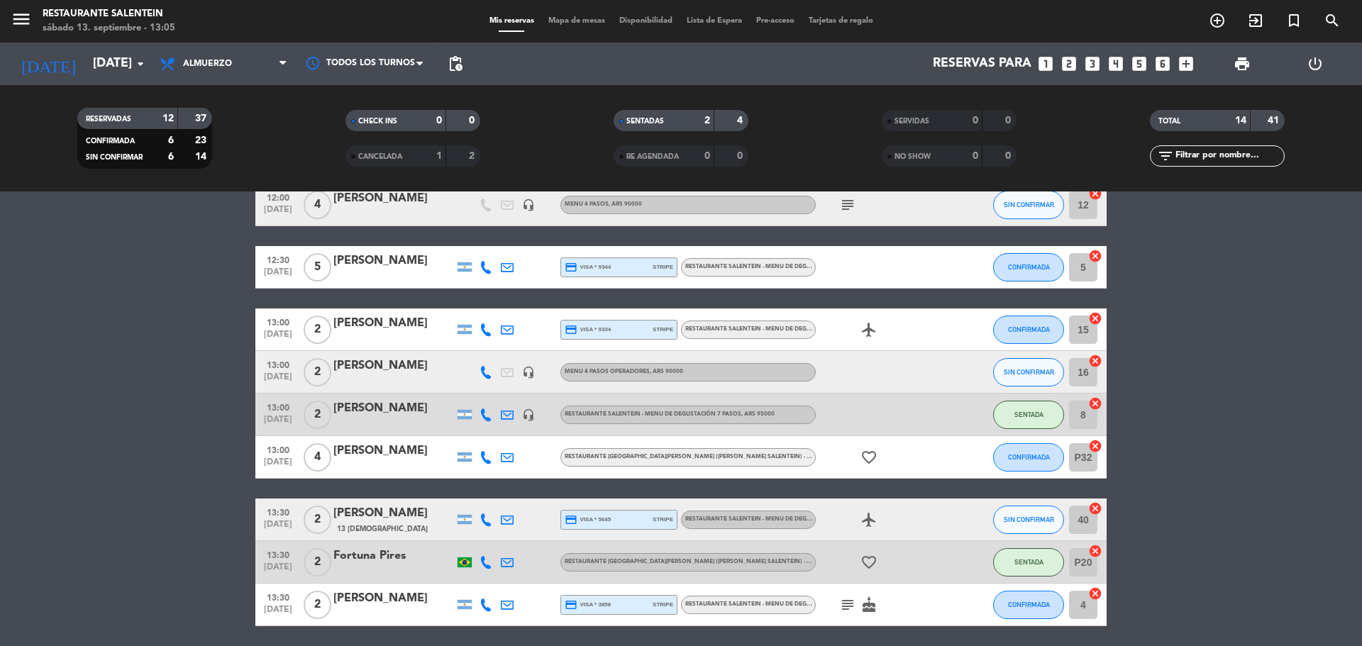
click at [406, 271] on div at bounding box center [393, 276] width 121 height 11
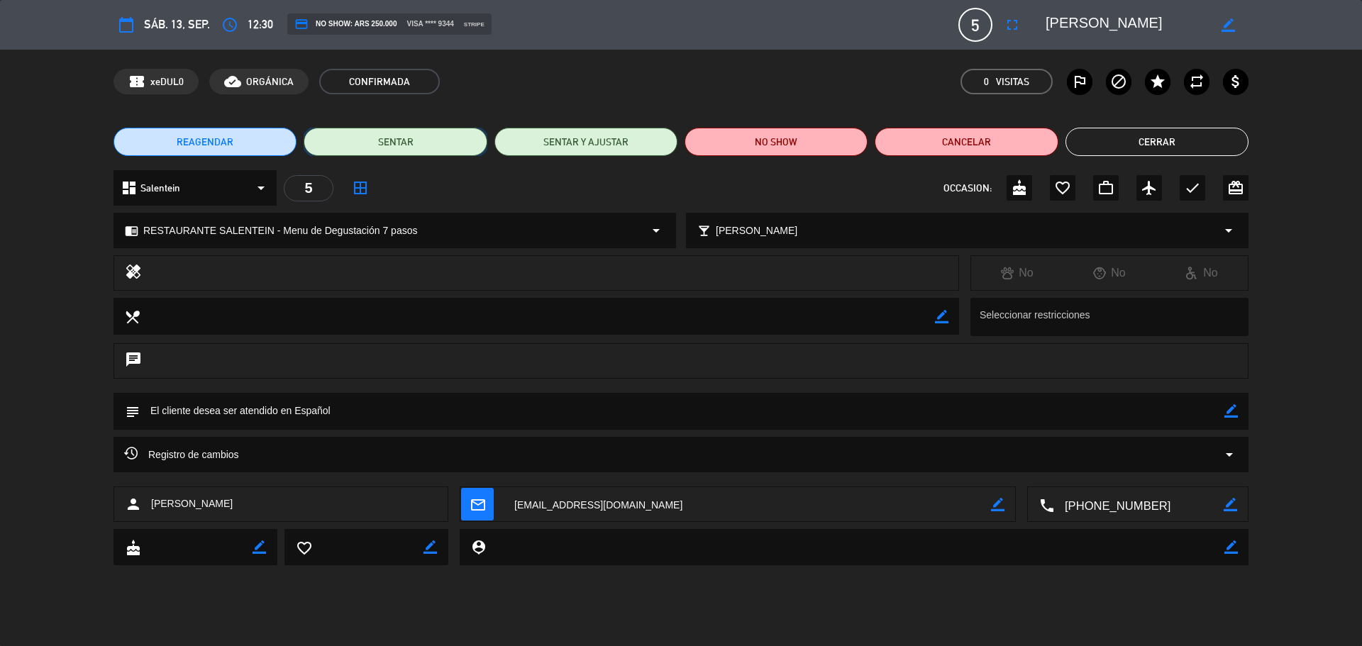
click at [400, 148] on button "SENTAR" at bounding box center [395, 142] width 183 height 28
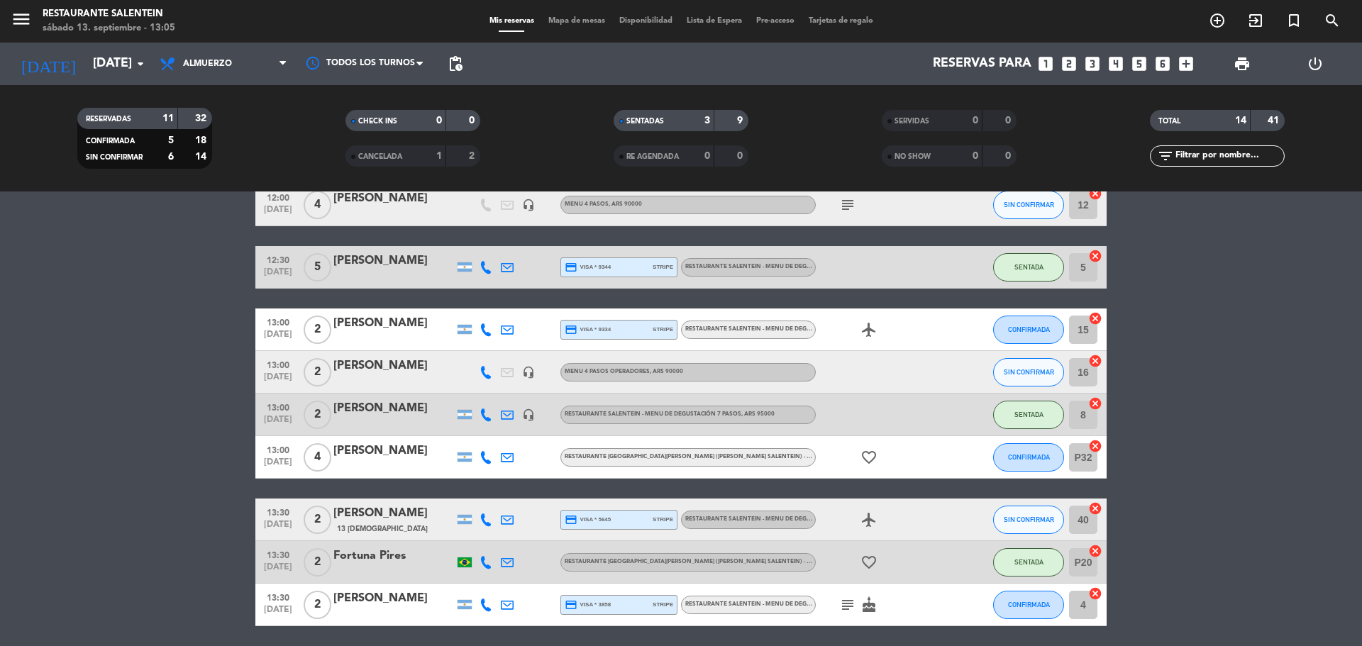
scroll to position [2, 0]
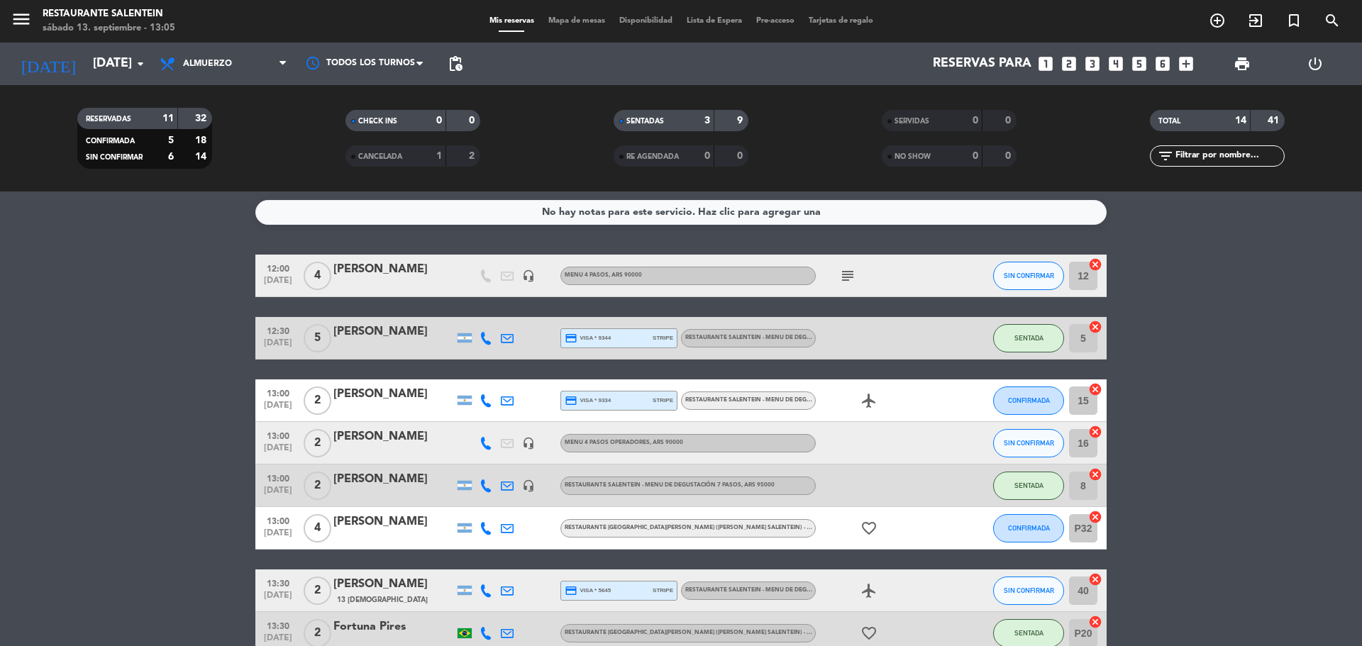
click at [381, 263] on div "[PERSON_NAME]" at bounding box center [393, 269] width 121 height 18
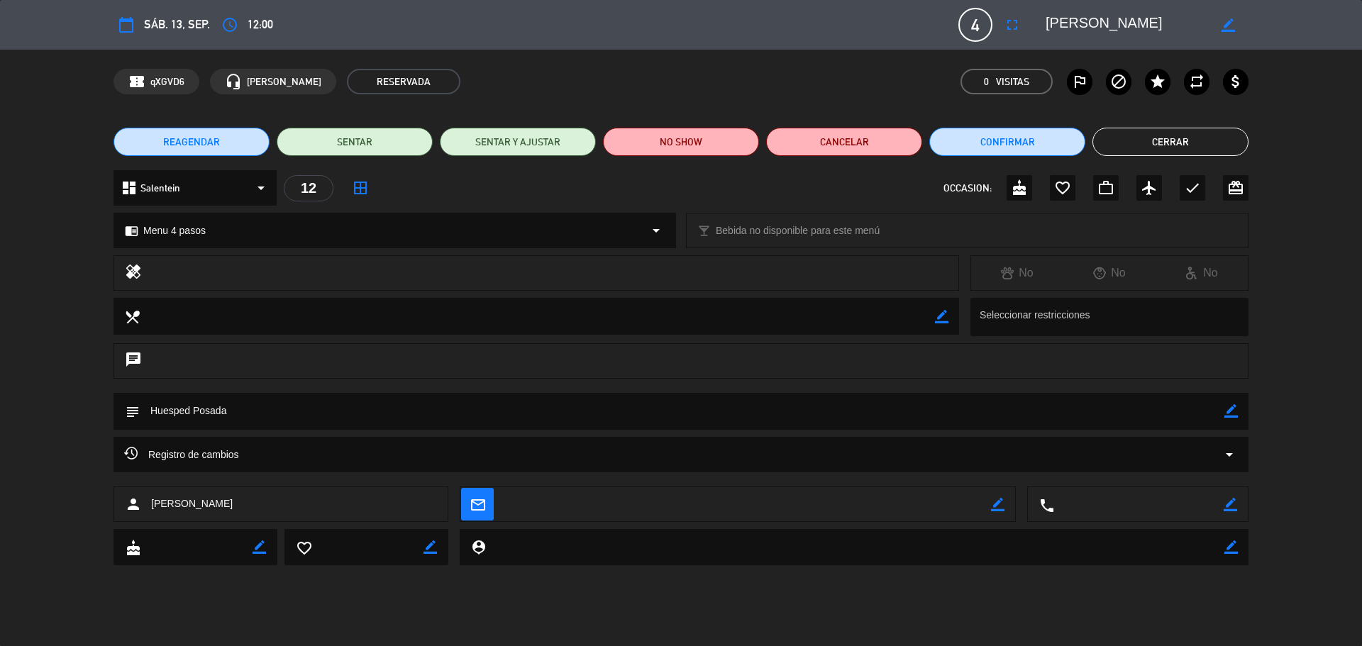
click at [1173, 137] on button "Cerrar" at bounding box center [1171, 142] width 156 height 28
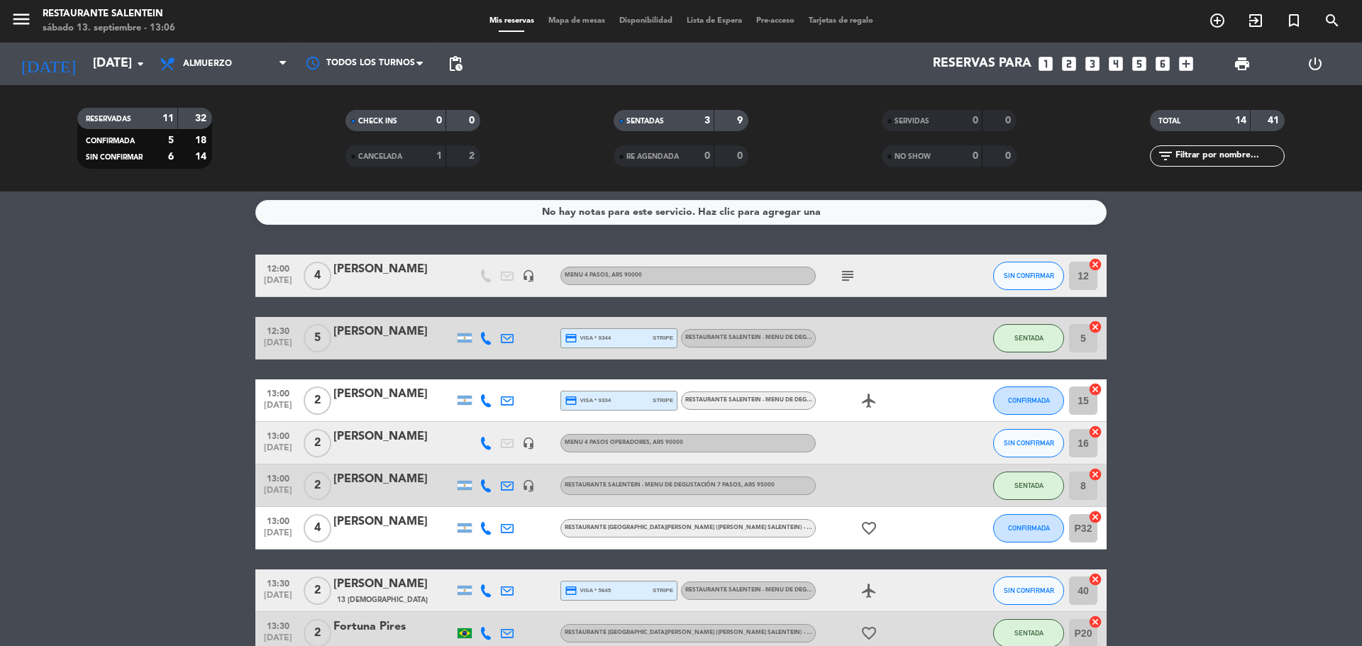
click at [382, 339] on div "[PERSON_NAME]" at bounding box center [393, 332] width 121 height 18
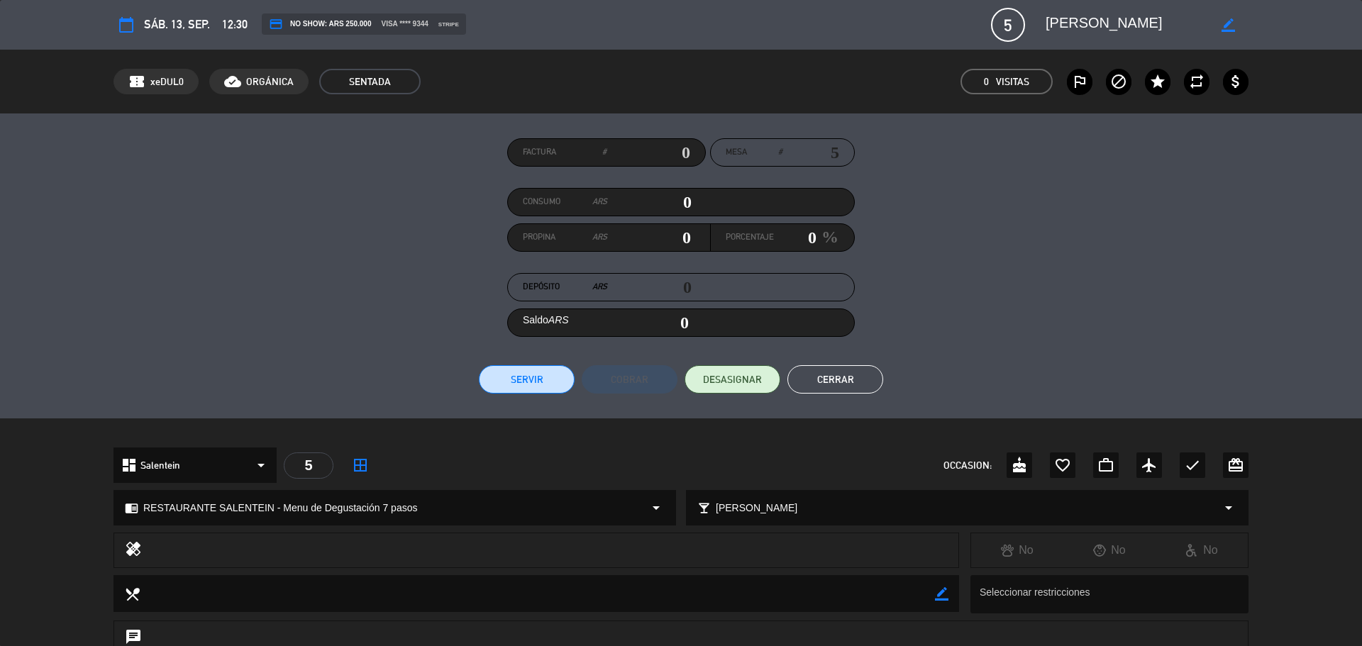
click at [848, 376] on button "Cerrar" at bounding box center [835, 379] width 96 height 28
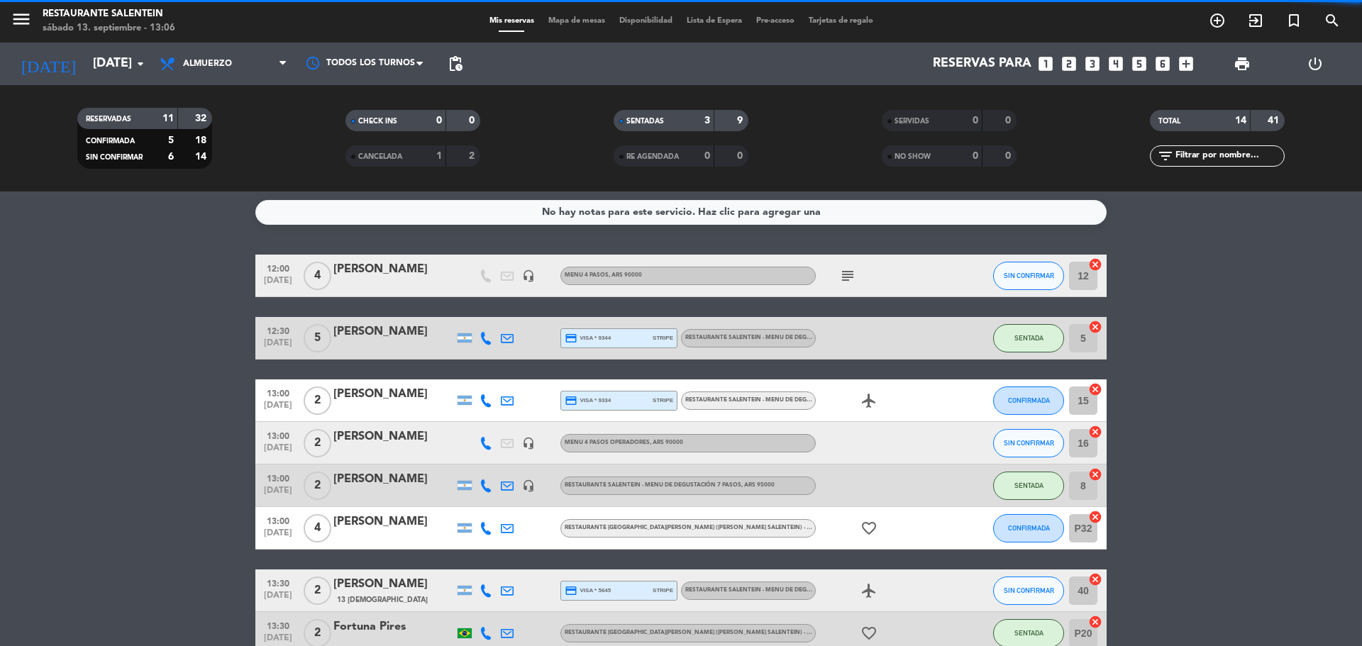
click at [363, 333] on div "[PERSON_NAME]" at bounding box center [393, 332] width 121 height 18
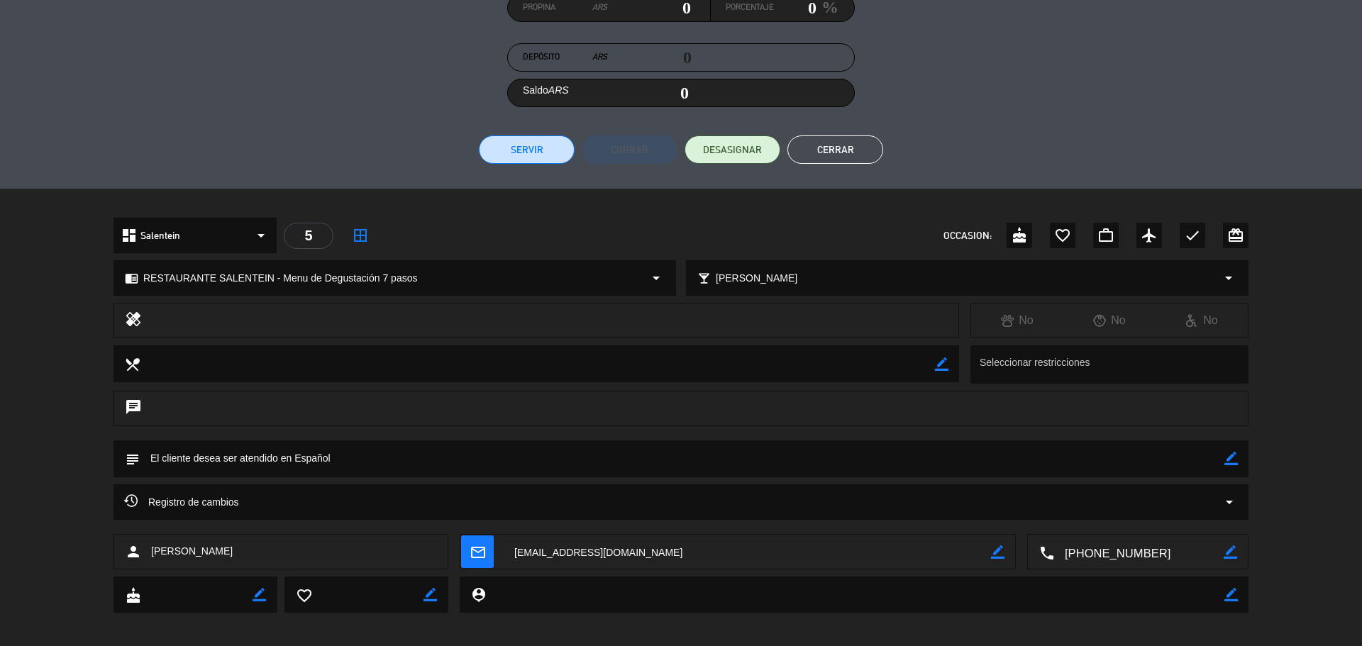
scroll to position [239, 0]
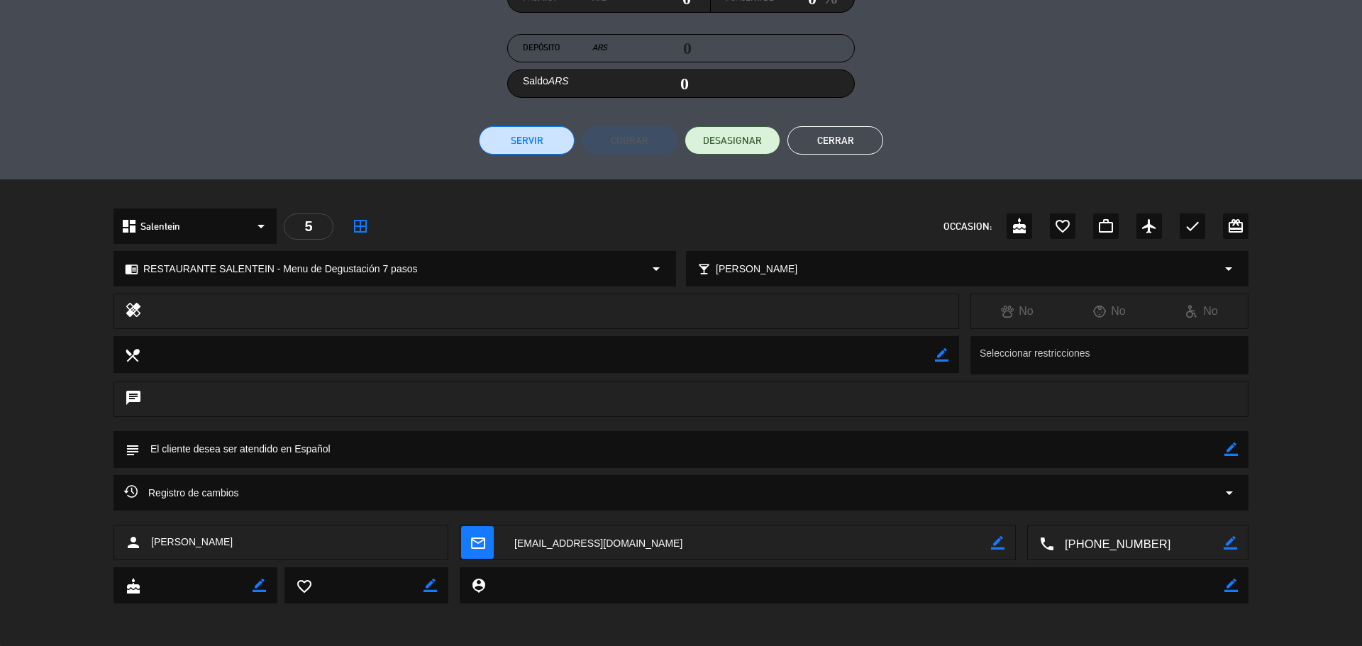
click at [856, 146] on button "Cerrar" at bounding box center [835, 140] width 96 height 28
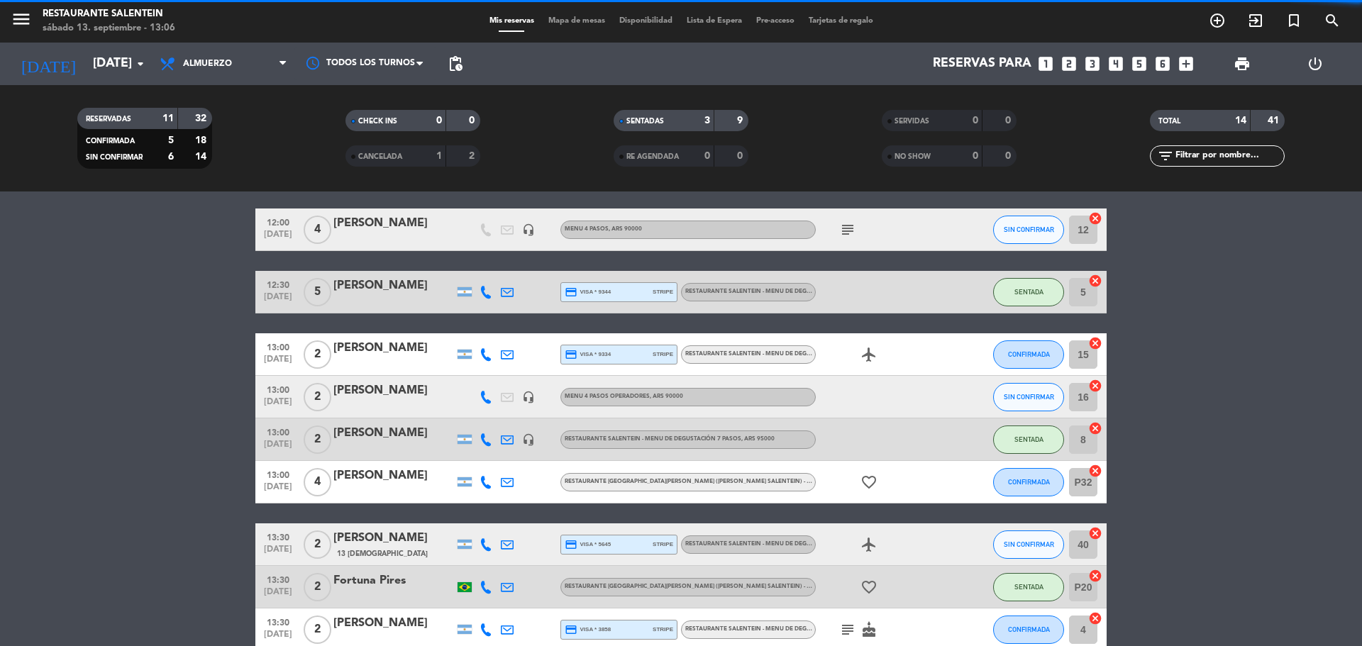
scroll to position [73, 0]
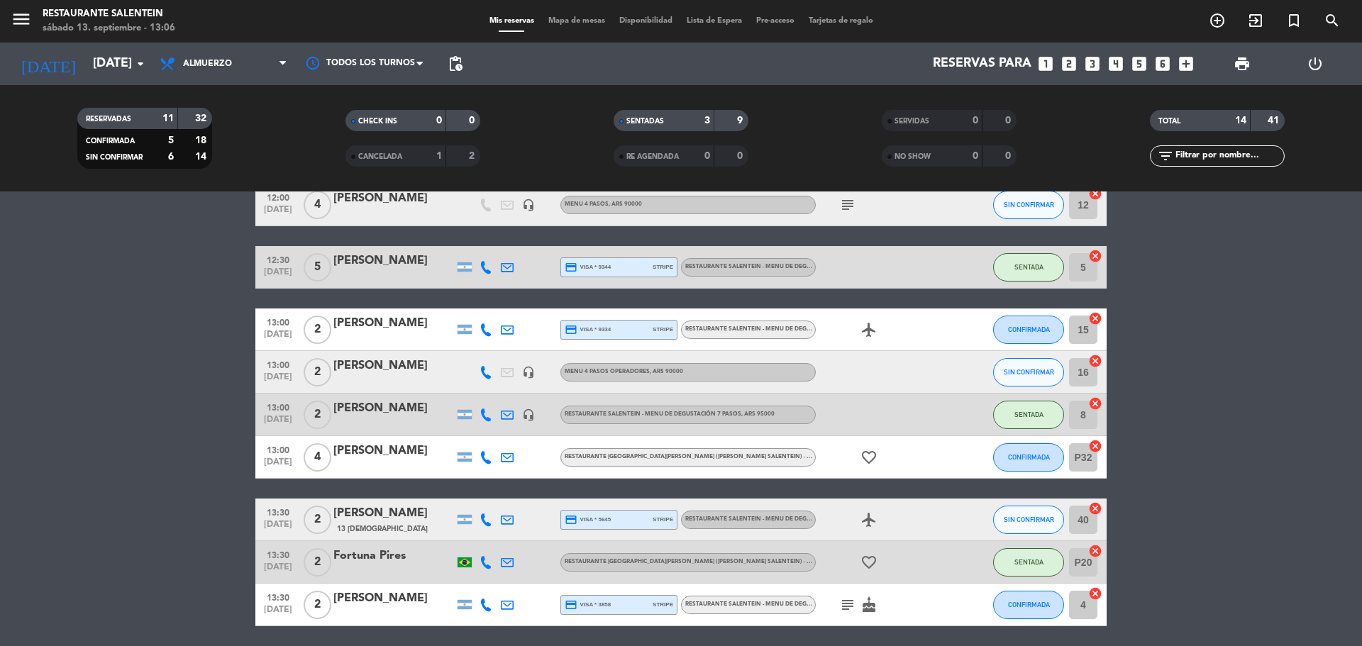
click at [394, 317] on div "[PERSON_NAME]" at bounding box center [393, 323] width 121 height 18
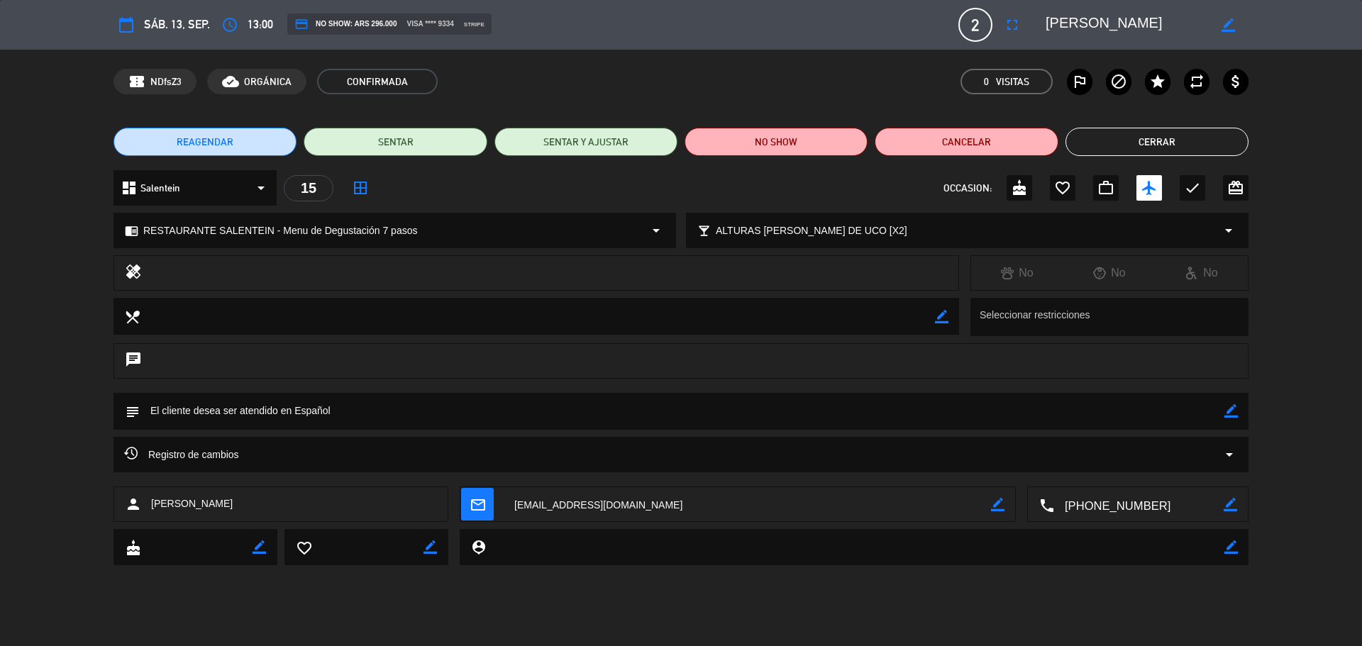
click at [1152, 149] on button "Cerrar" at bounding box center [1157, 142] width 183 height 28
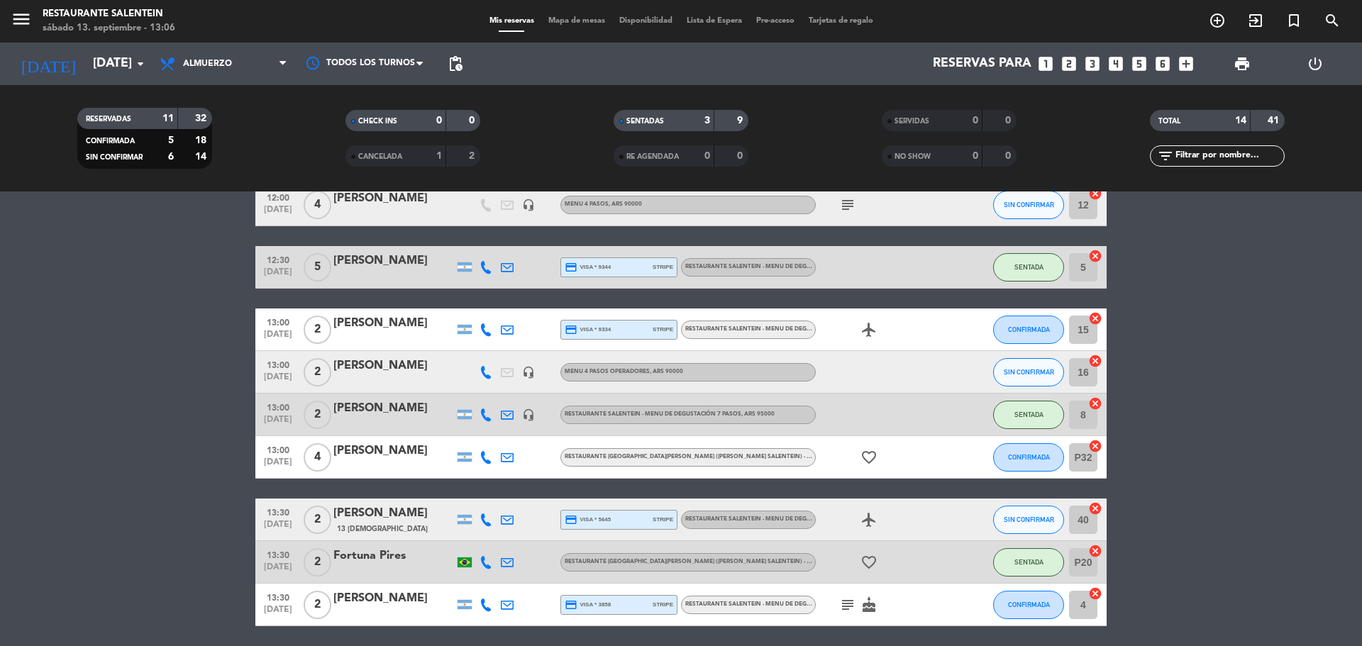
click at [348, 370] on div "[PERSON_NAME]" at bounding box center [393, 366] width 121 height 18
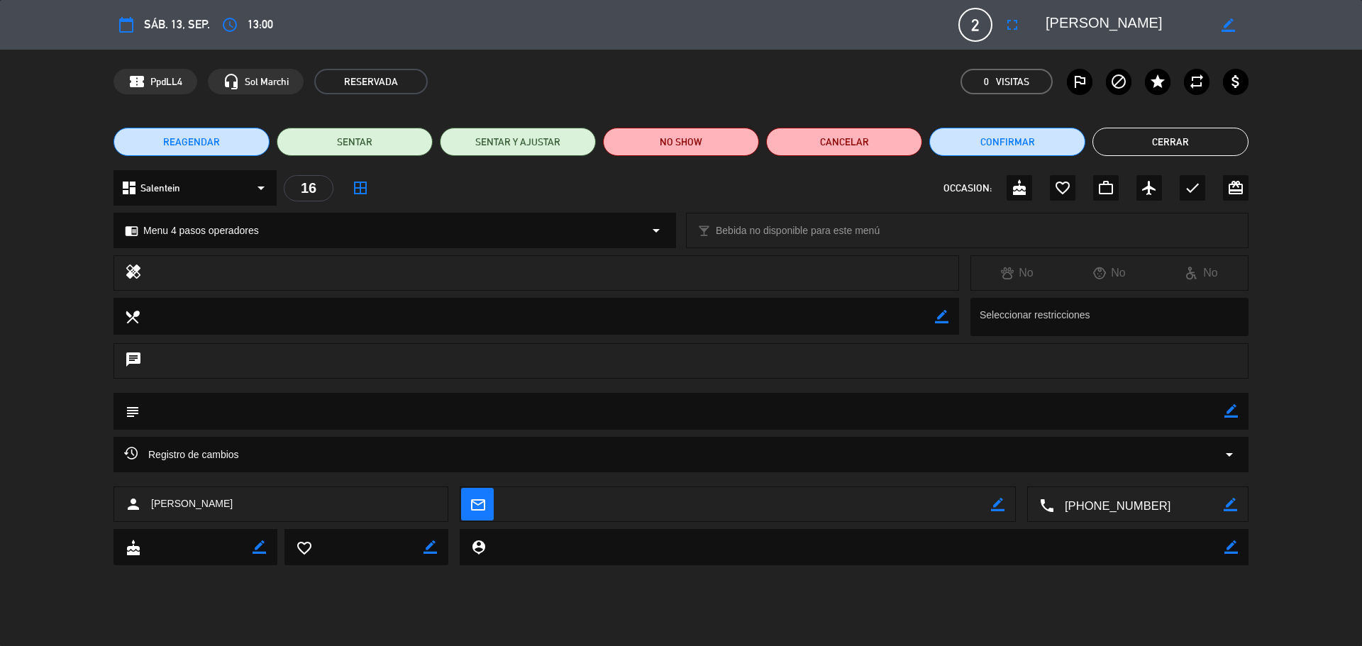
click at [1197, 150] on button "Cerrar" at bounding box center [1171, 142] width 156 height 28
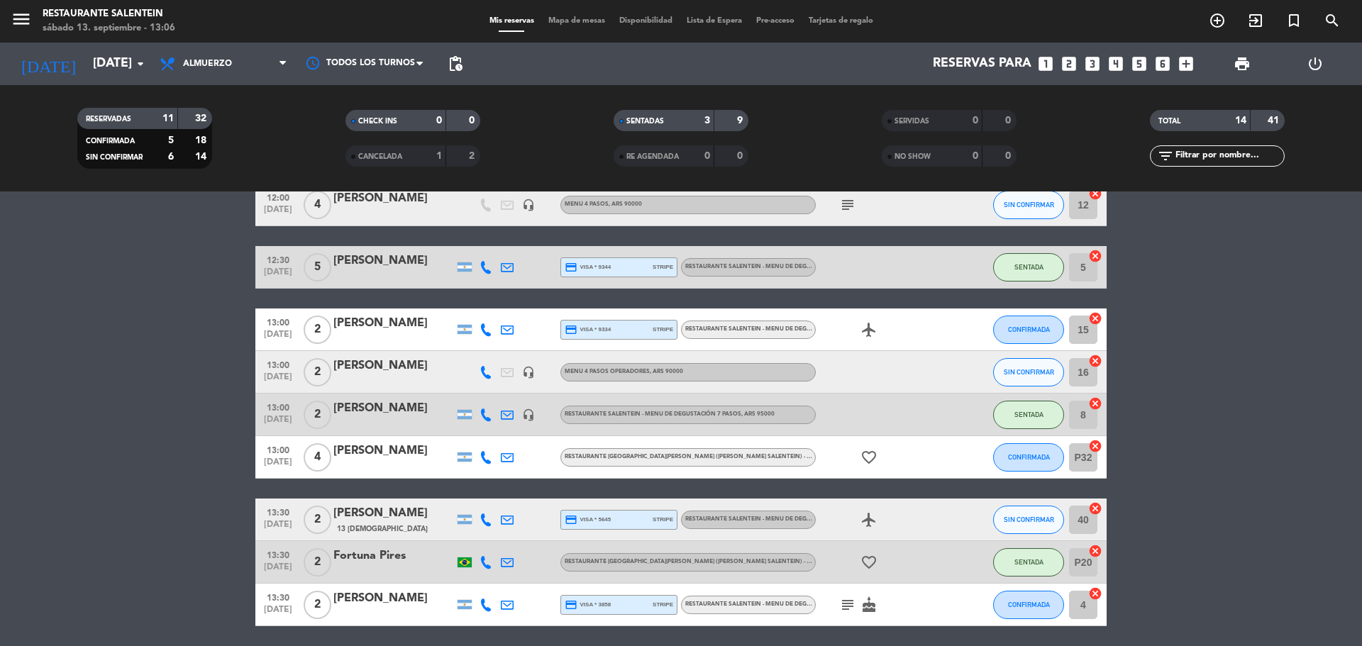
click at [402, 408] on div "[PERSON_NAME]" at bounding box center [393, 408] width 121 height 18
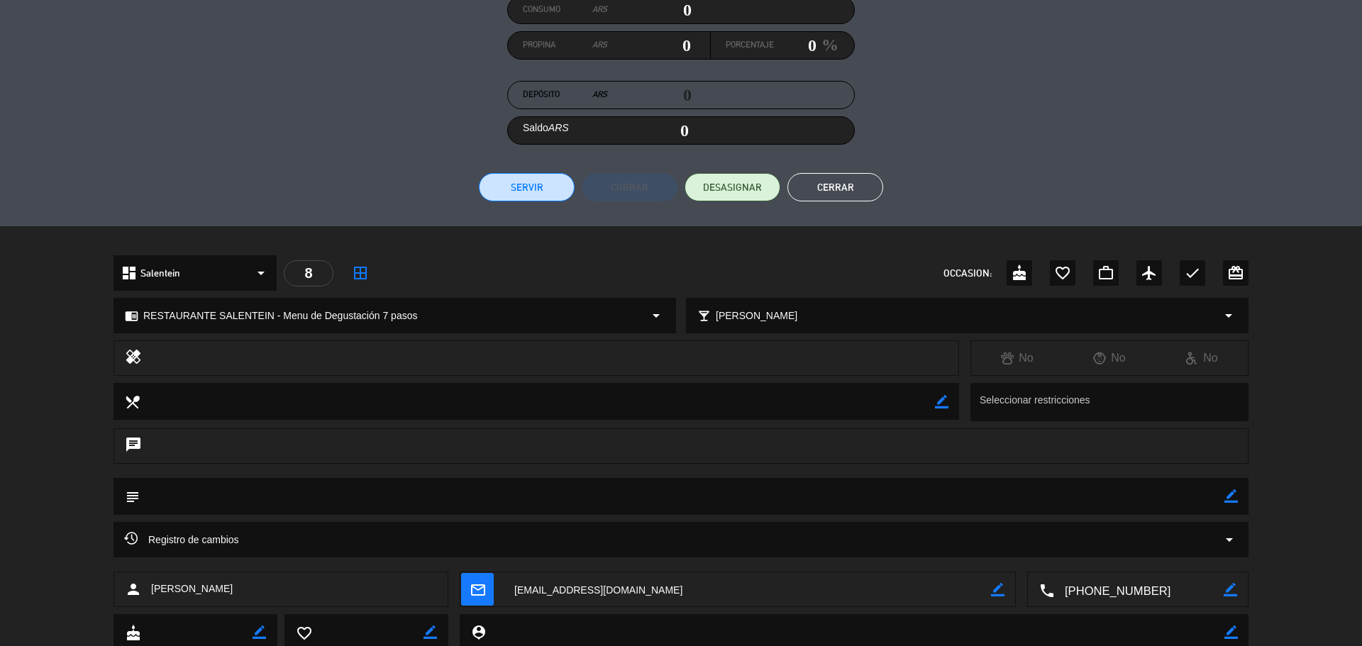
scroll to position [213, 0]
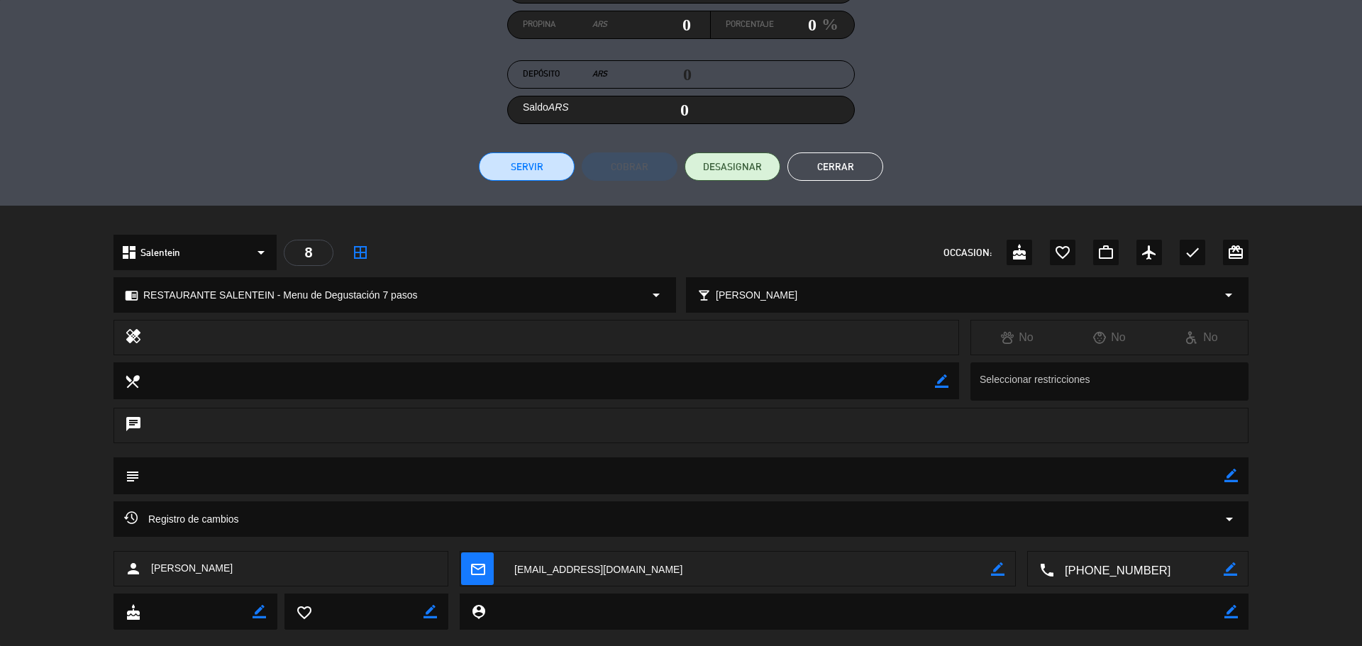
click at [827, 172] on button "Cerrar" at bounding box center [835, 167] width 96 height 28
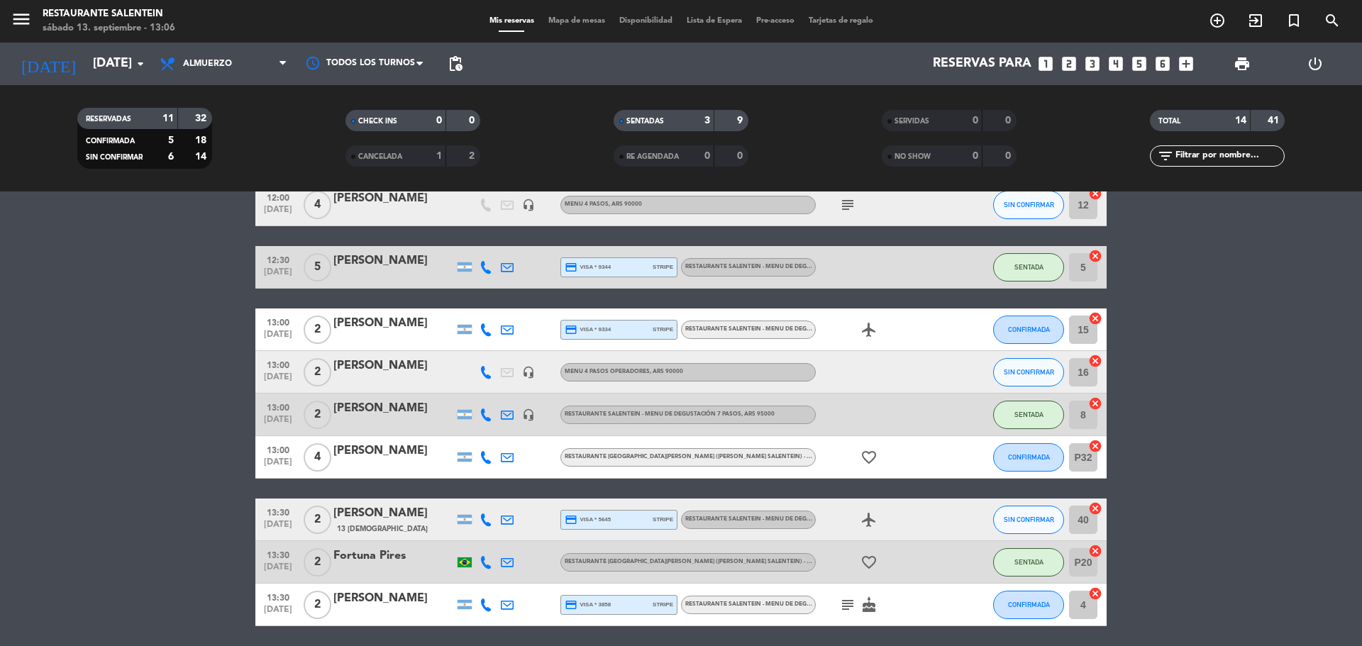
click at [391, 514] on div "[PERSON_NAME]" at bounding box center [393, 513] width 121 height 18
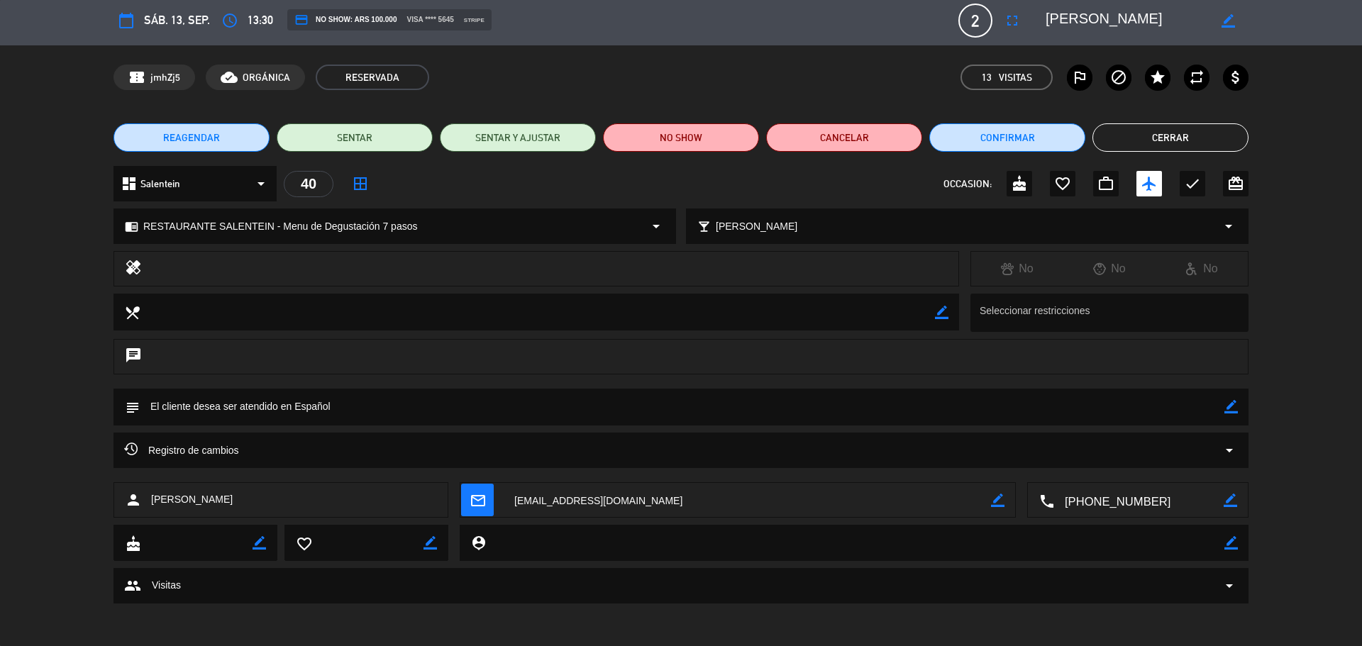
scroll to position [0, 0]
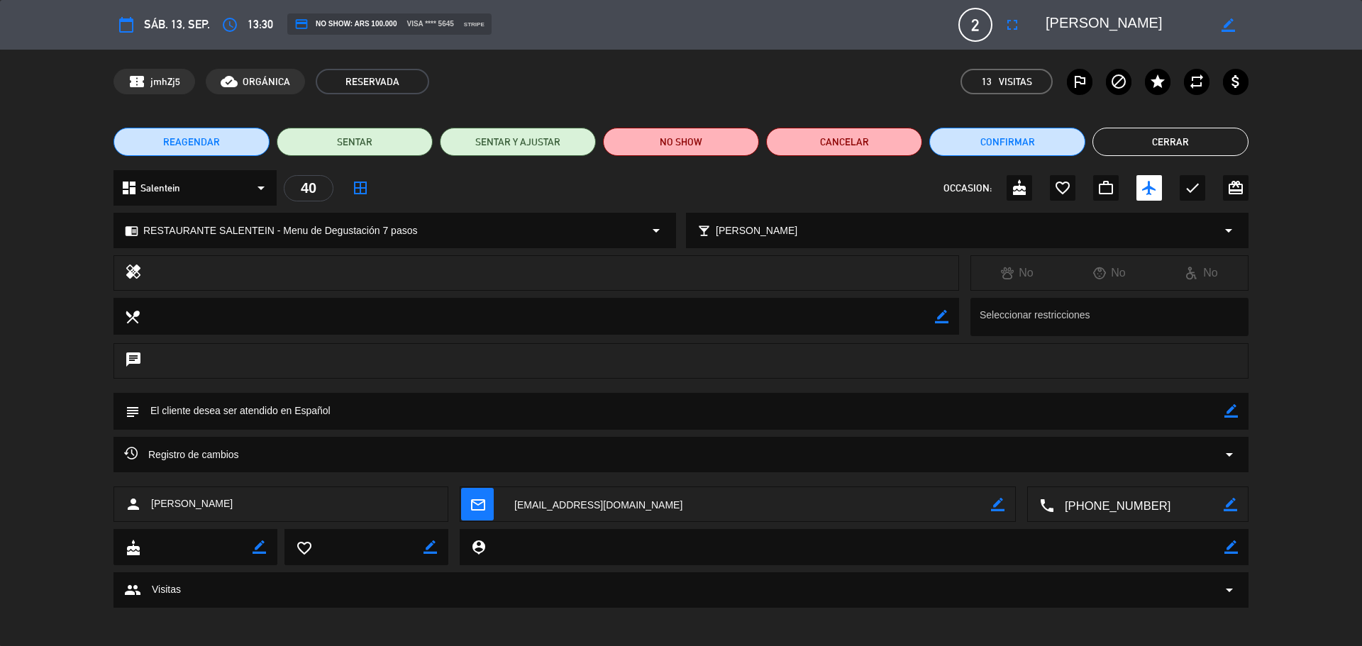
click at [1152, 139] on button "Cerrar" at bounding box center [1171, 142] width 156 height 28
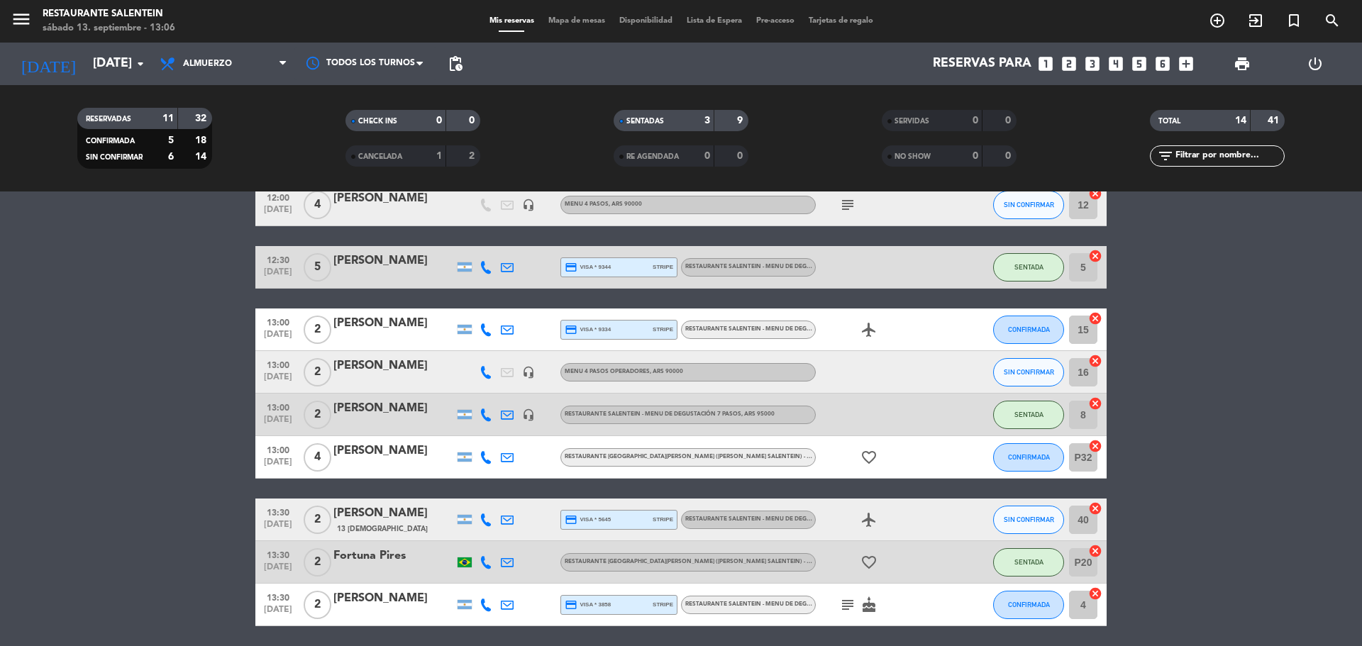
click at [394, 602] on div "[PERSON_NAME]" at bounding box center [393, 599] width 121 height 18
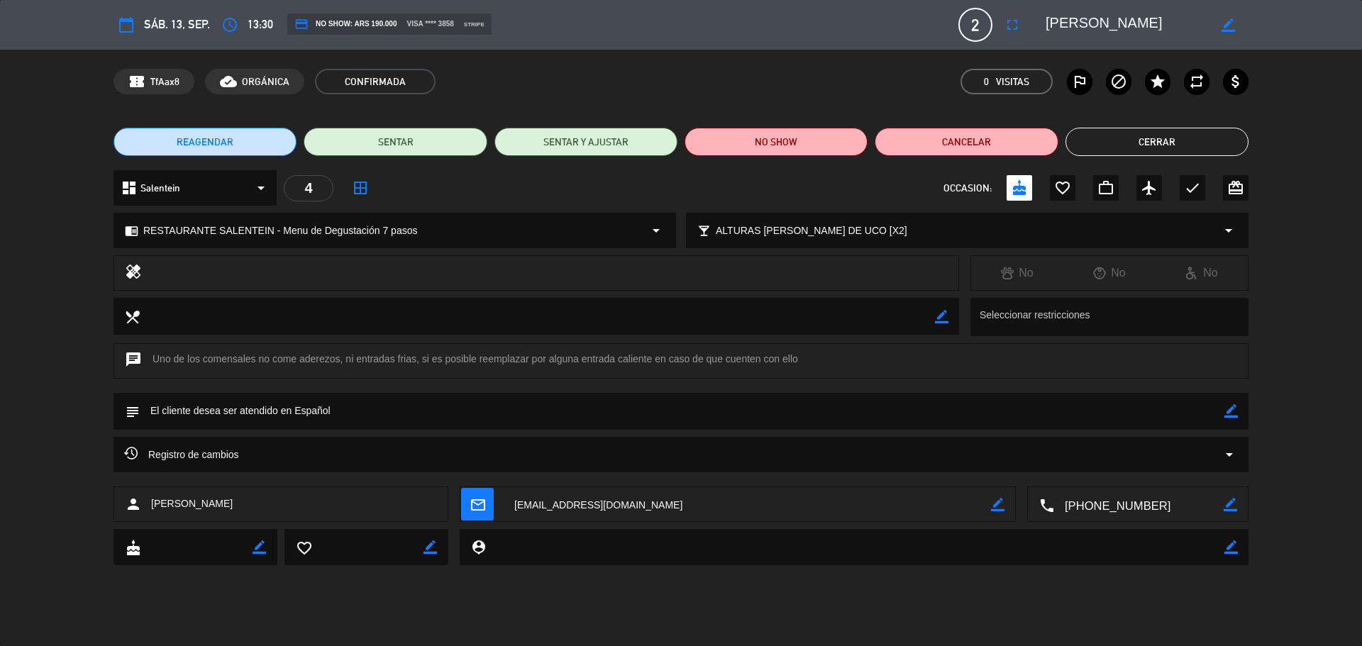
click at [1100, 153] on button "Cerrar" at bounding box center [1157, 142] width 183 height 28
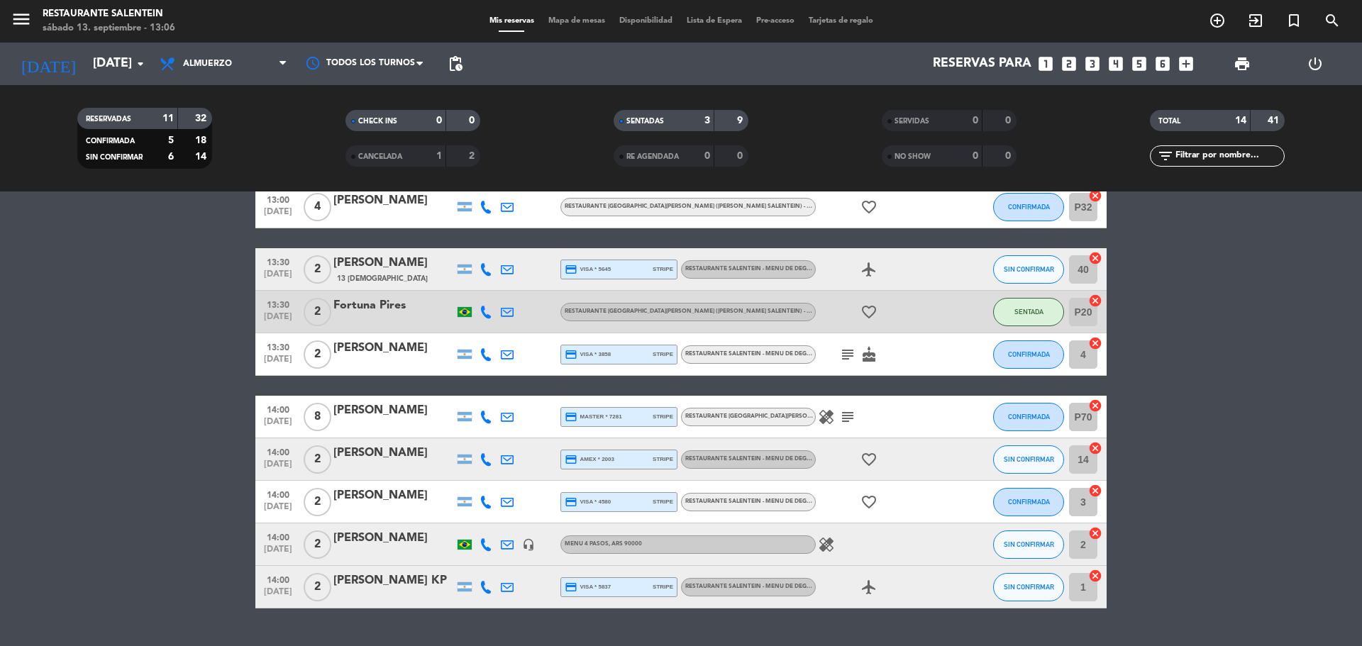
scroll to position [357, 0]
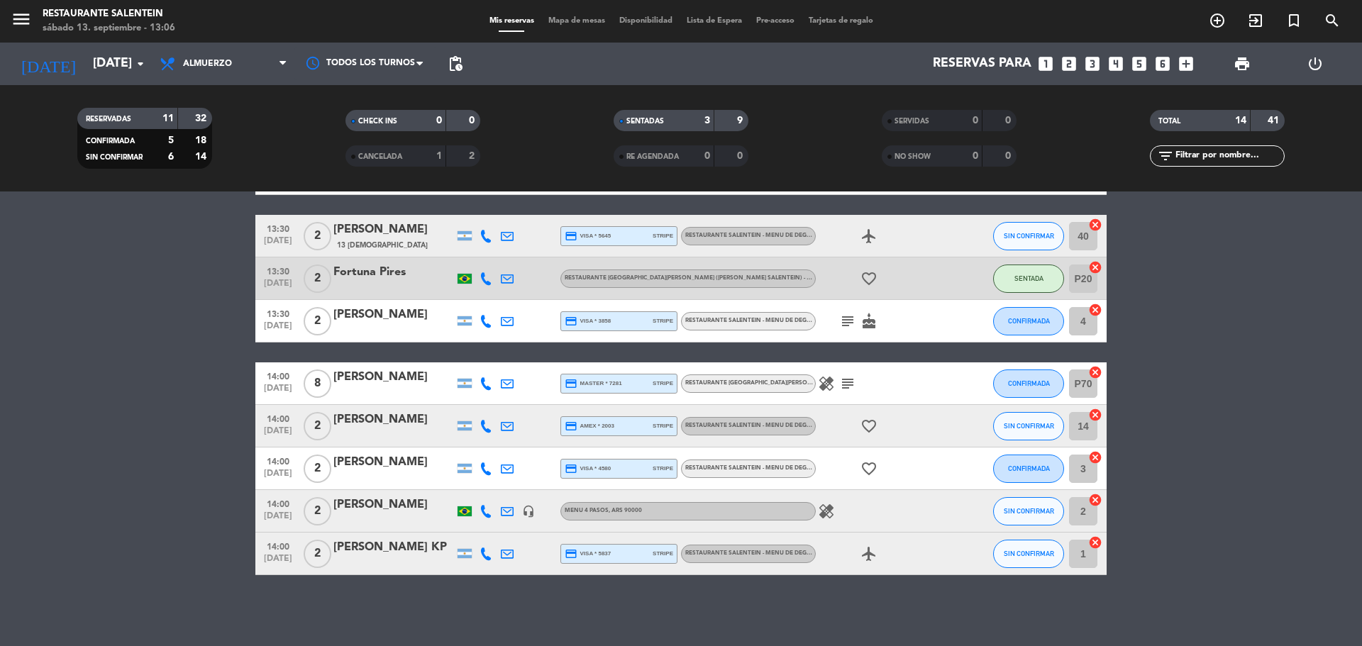
click at [401, 424] on div "[PERSON_NAME]" at bounding box center [393, 420] width 121 height 18
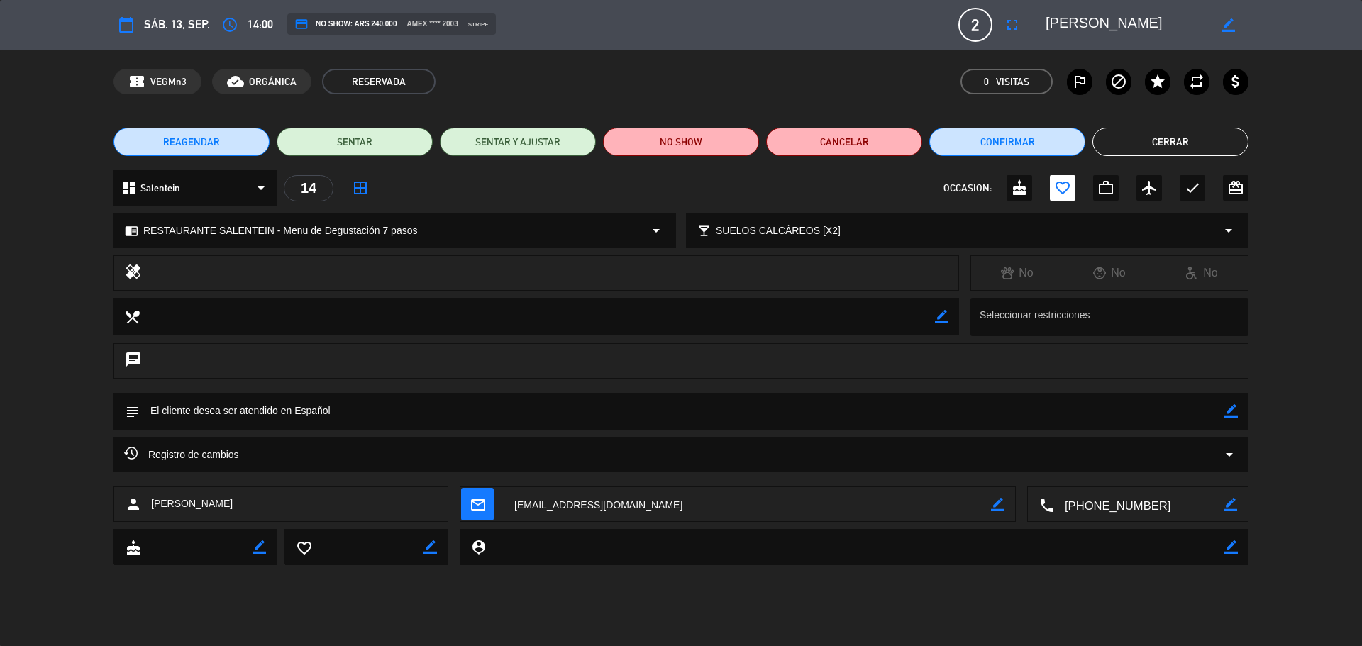
drag, startPoint x: 1205, startPoint y: 143, endPoint x: 800, endPoint y: 250, distance: 419.7
click at [1205, 143] on button "Cerrar" at bounding box center [1171, 142] width 156 height 28
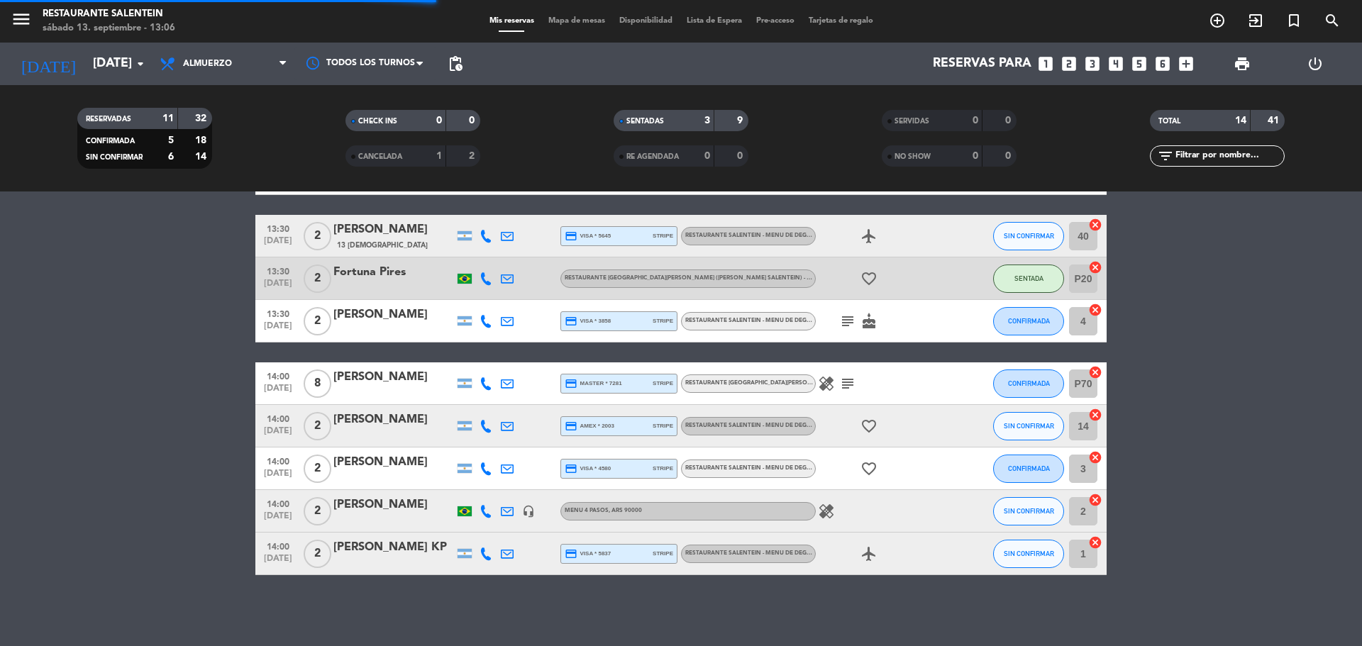
click at [364, 454] on div "[PERSON_NAME]" at bounding box center [393, 462] width 121 height 18
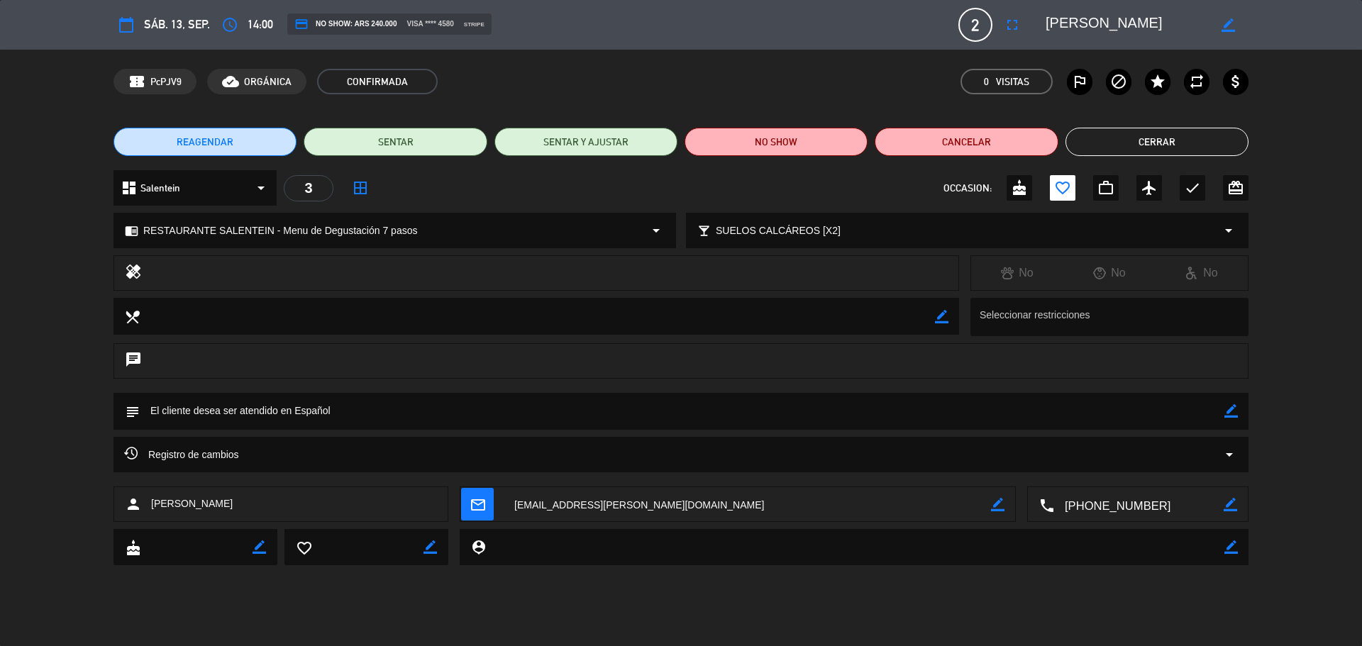
drag, startPoint x: 1134, startPoint y: 138, endPoint x: 723, endPoint y: 267, distance: 431.3
click at [1134, 138] on button "Cerrar" at bounding box center [1157, 142] width 183 height 28
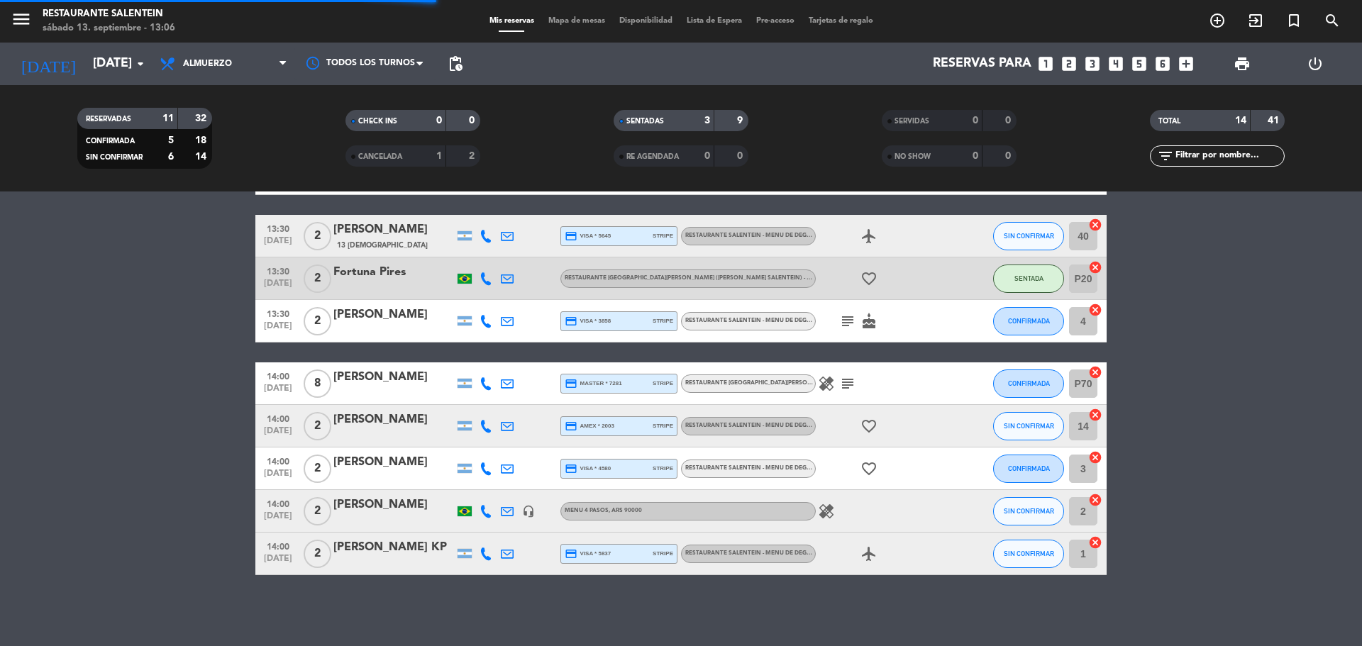
click at [368, 515] on div at bounding box center [393, 520] width 121 height 11
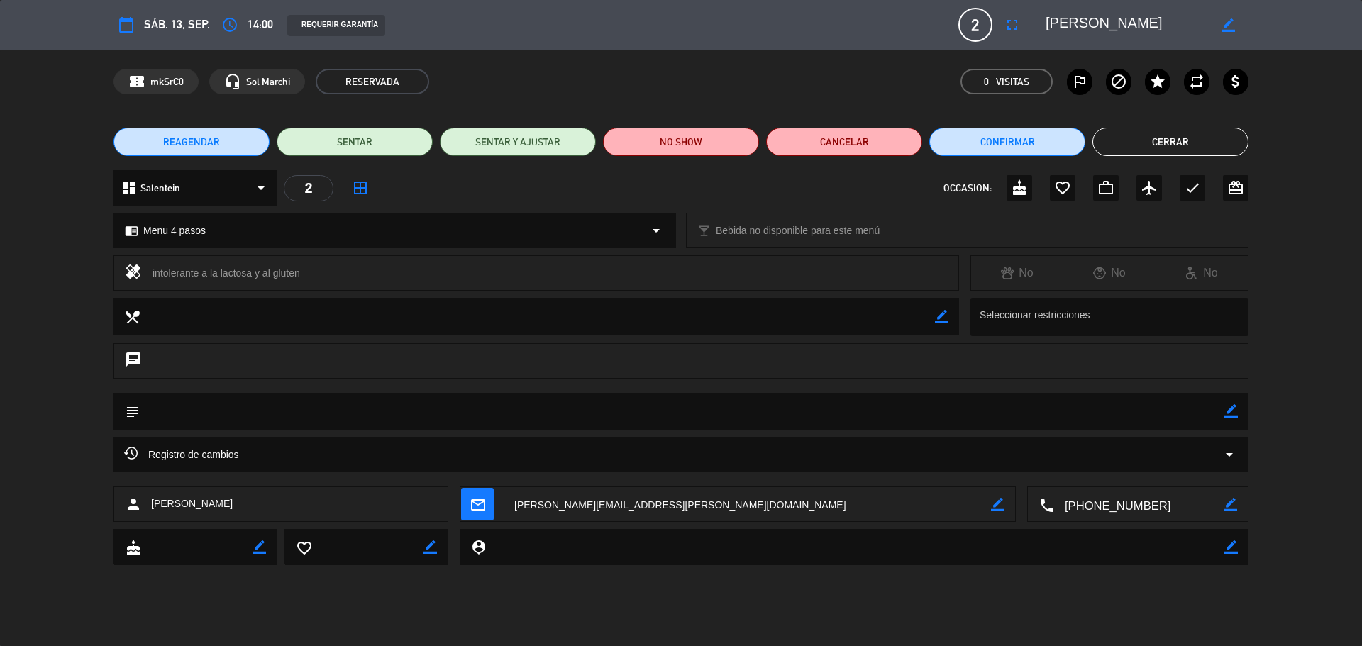
click at [1132, 150] on button "Cerrar" at bounding box center [1171, 142] width 156 height 28
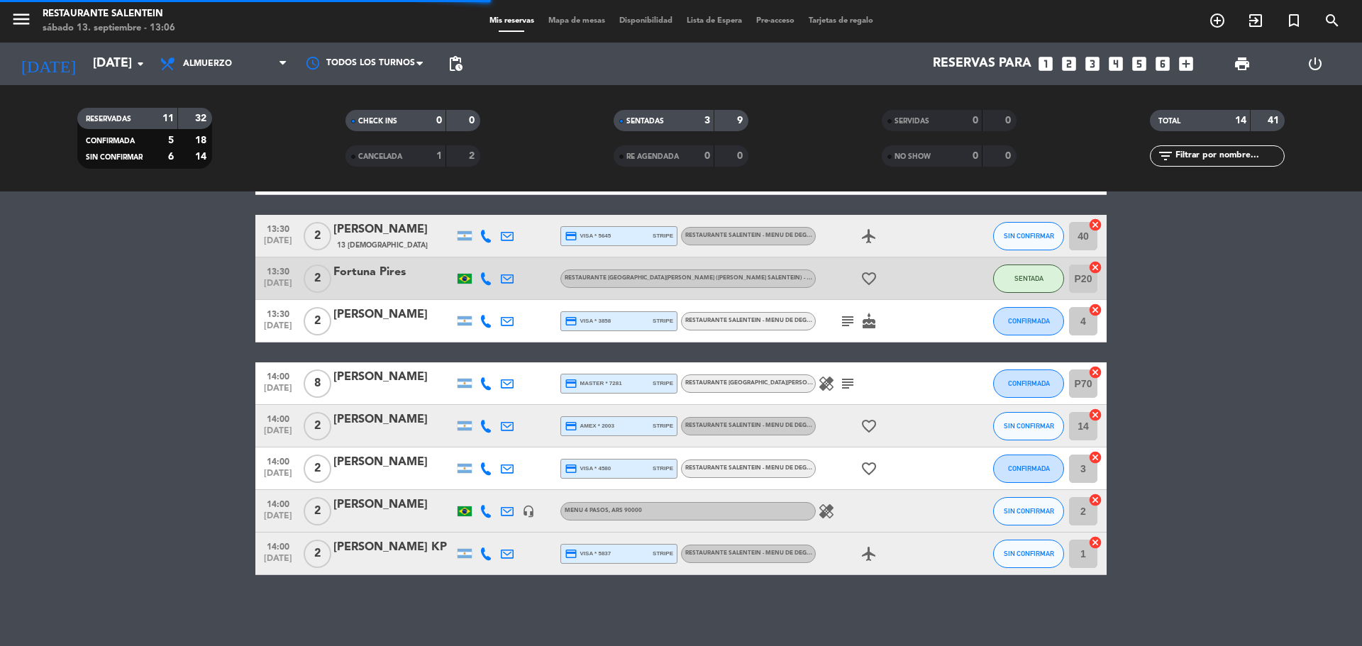
click at [352, 547] on div "[PERSON_NAME] KP" at bounding box center [393, 547] width 121 height 18
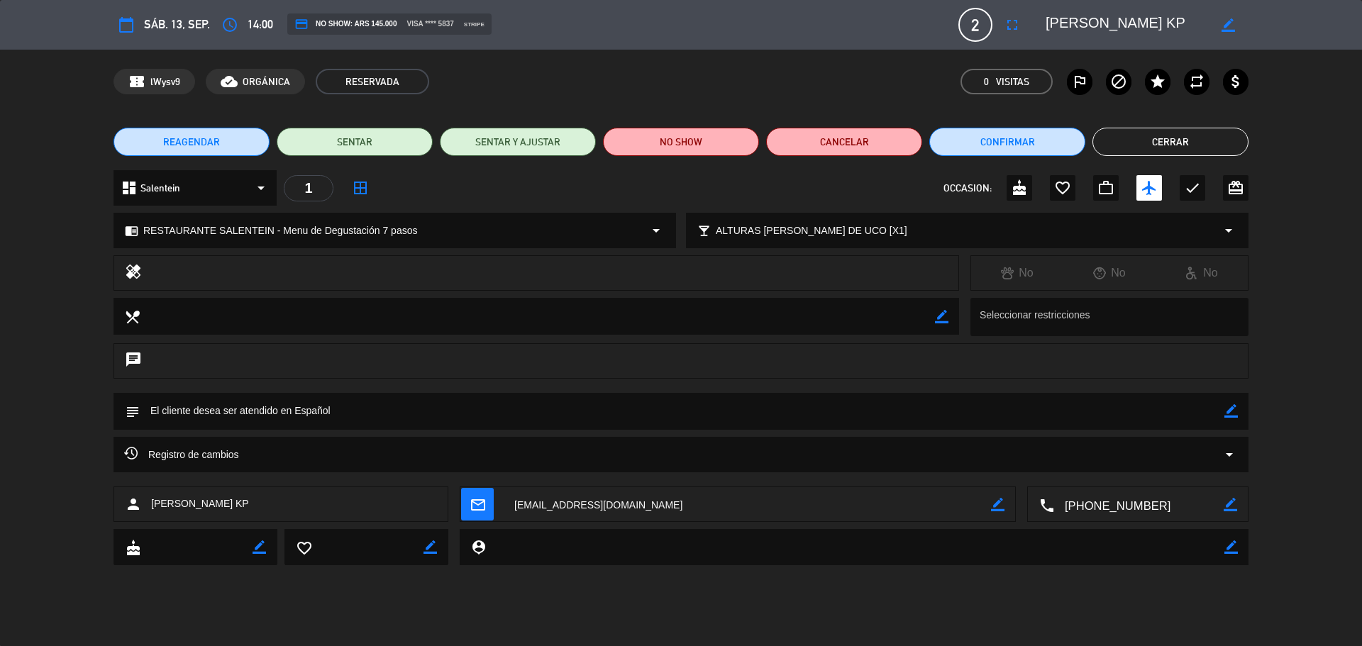
click at [1144, 150] on button "Cerrar" at bounding box center [1171, 142] width 156 height 28
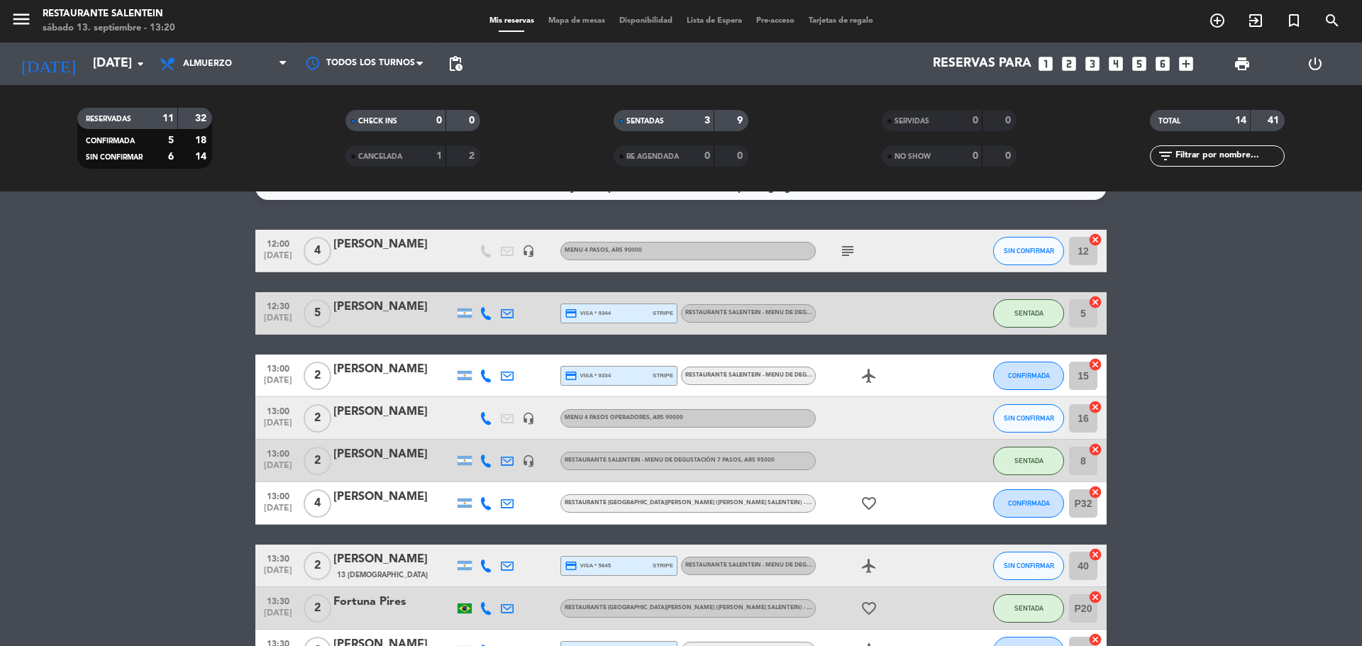
scroll to position [2, 0]
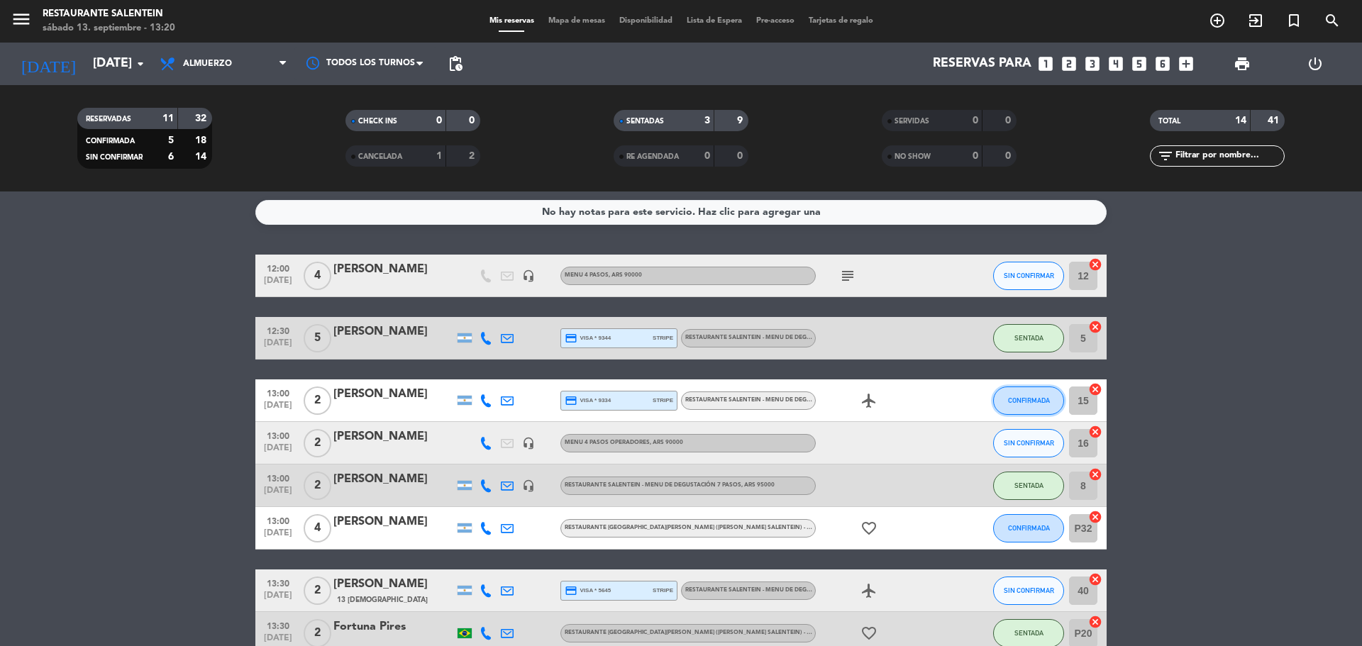
click at [1032, 394] on button "CONFIRMADA" at bounding box center [1028, 401] width 71 height 28
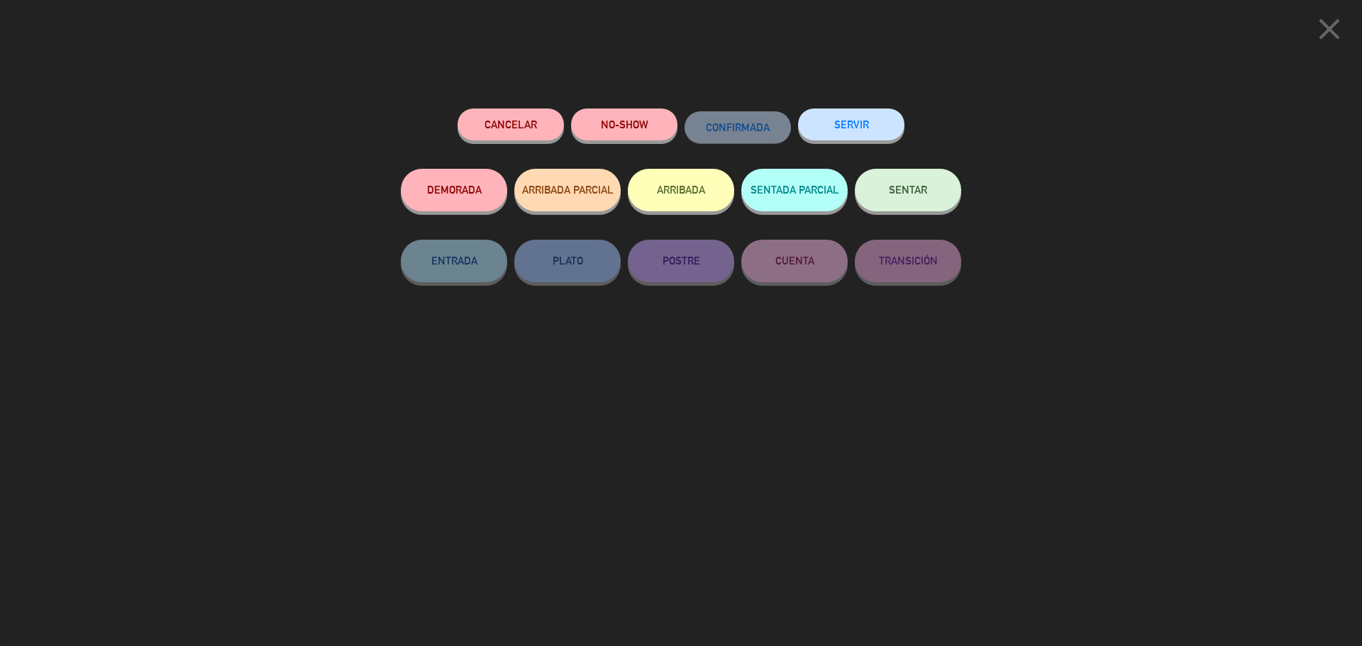
click at [883, 199] on button "SENTAR" at bounding box center [908, 190] width 106 height 43
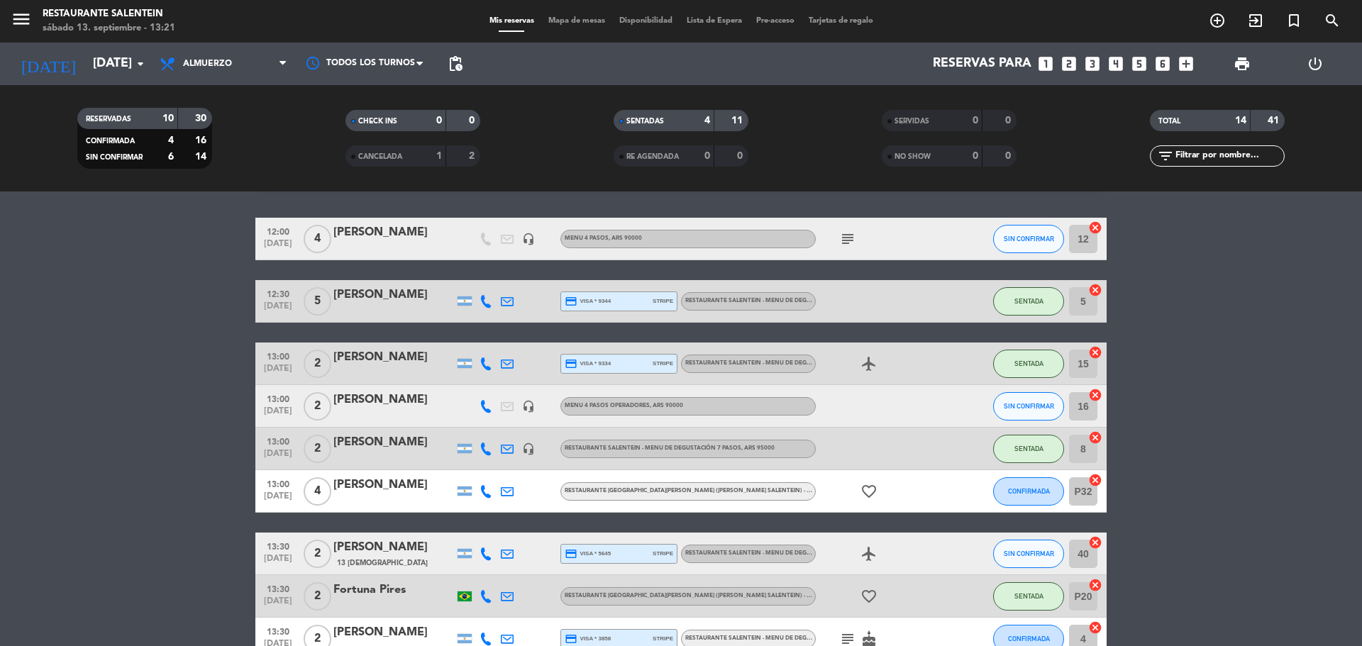
scroll to position [73, 0]
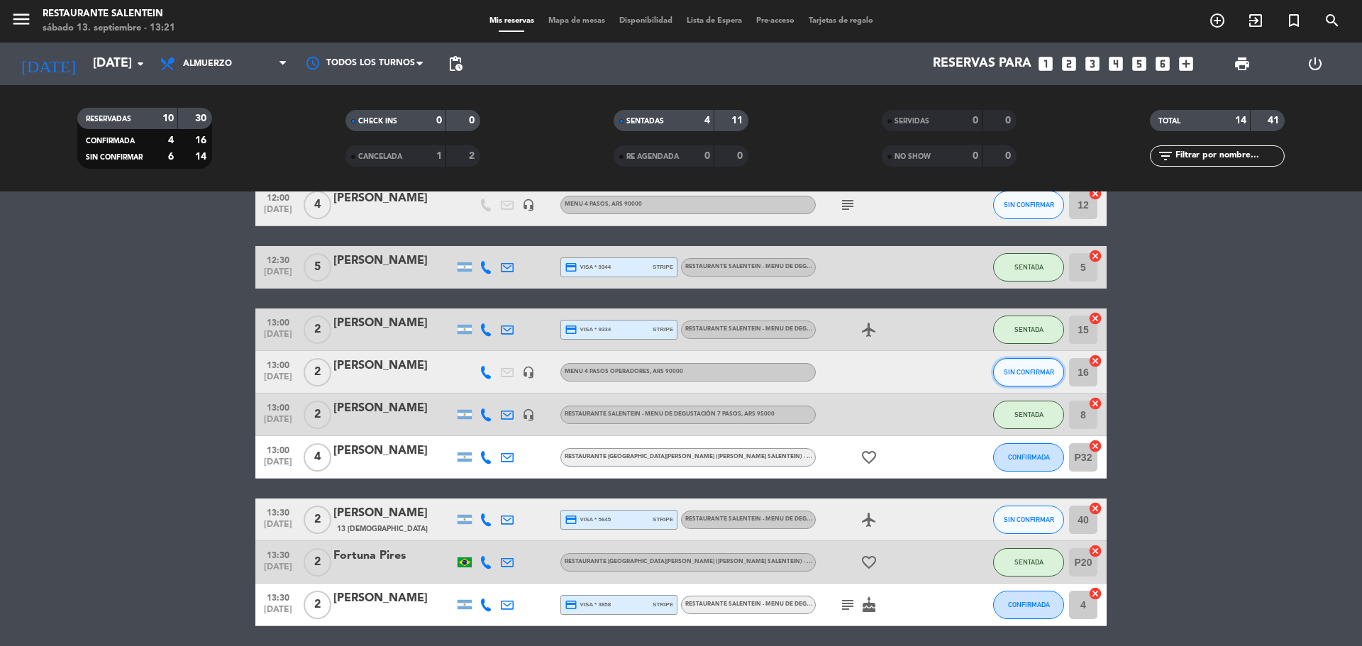
click at [1019, 376] on button "SIN CONFIRMAR" at bounding box center [1028, 372] width 71 height 28
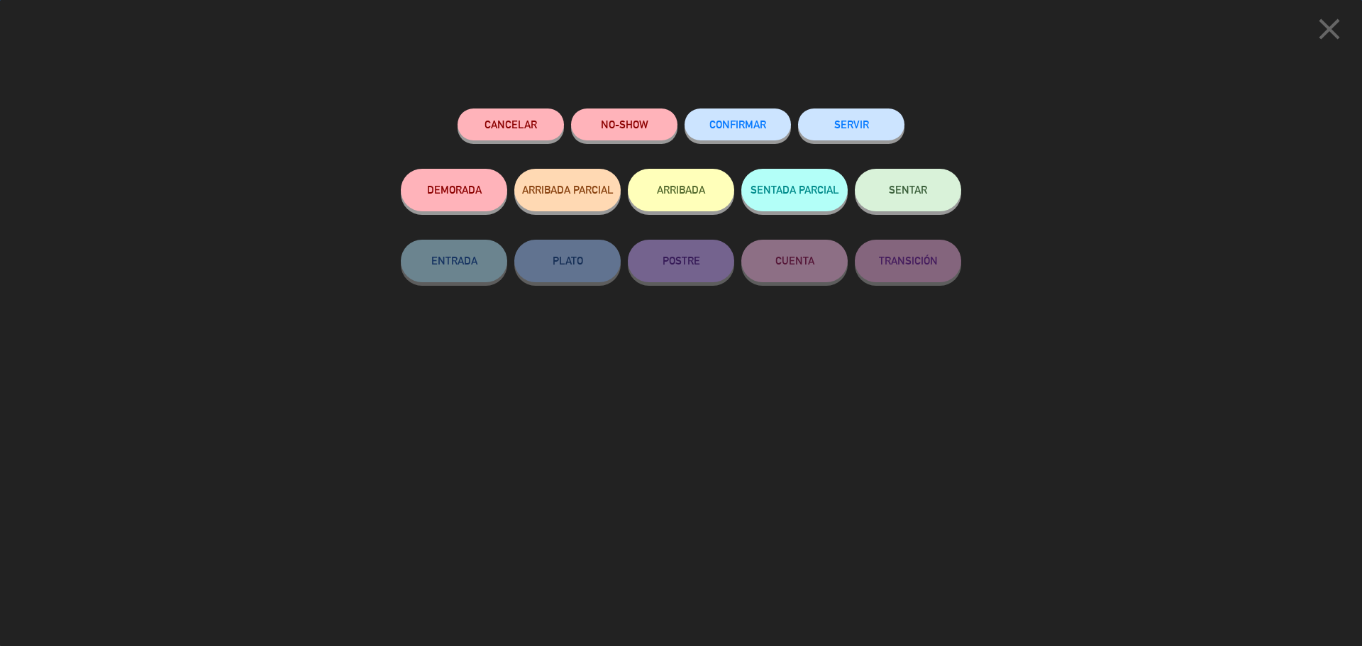
click at [928, 205] on button "SENTAR" at bounding box center [908, 190] width 106 height 43
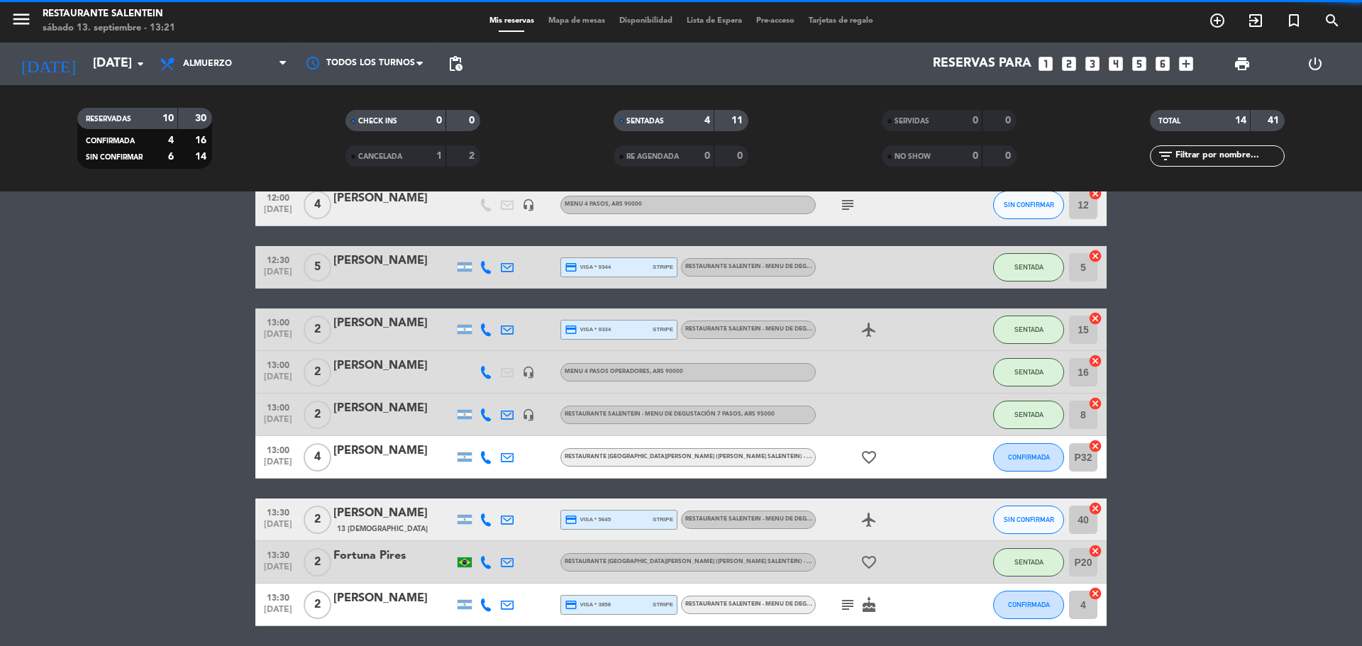
scroll to position [144, 0]
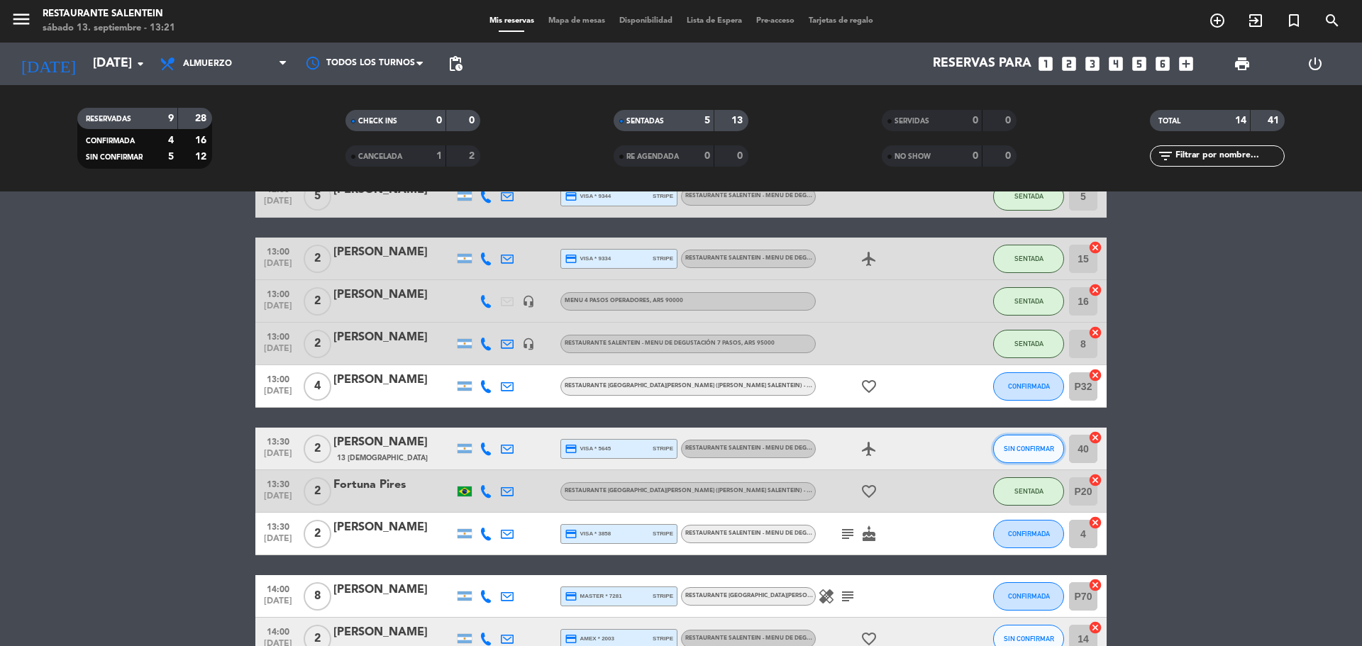
click at [1008, 446] on span "SIN CONFIRMAR" at bounding box center [1029, 449] width 50 height 8
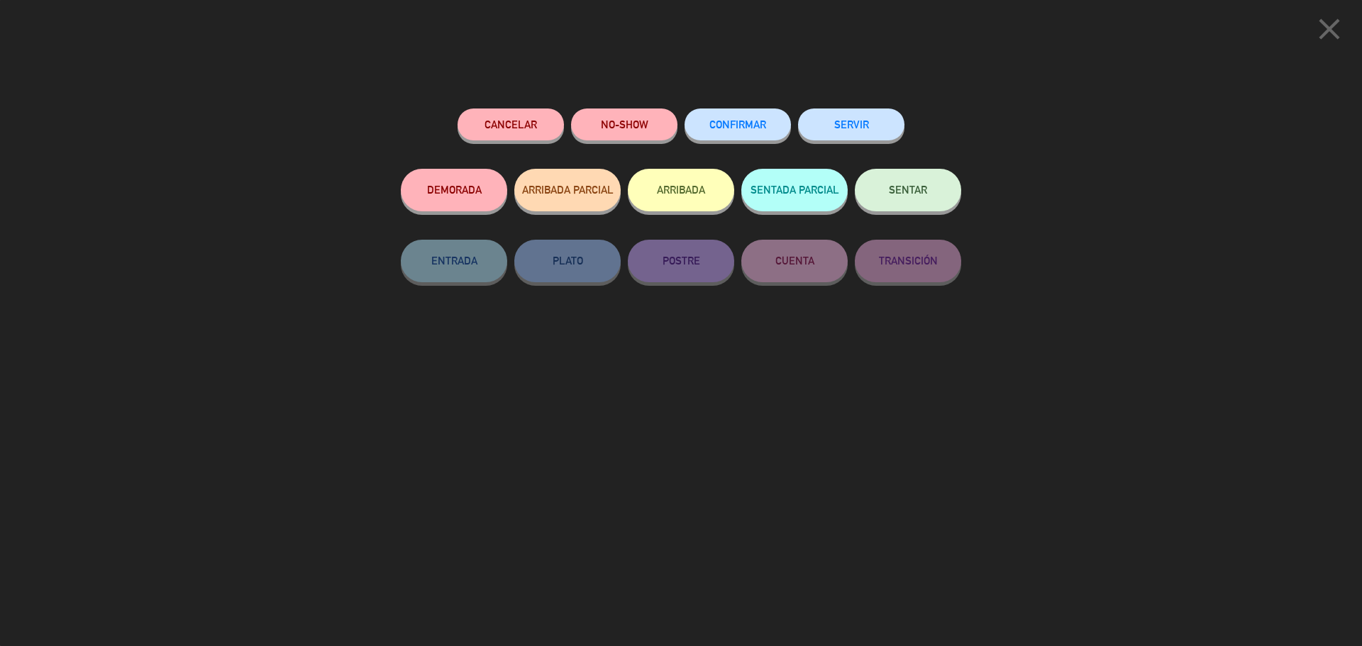
click at [910, 191] on span "SENTAR" at bounding box center [908, 190] width 38 height 12
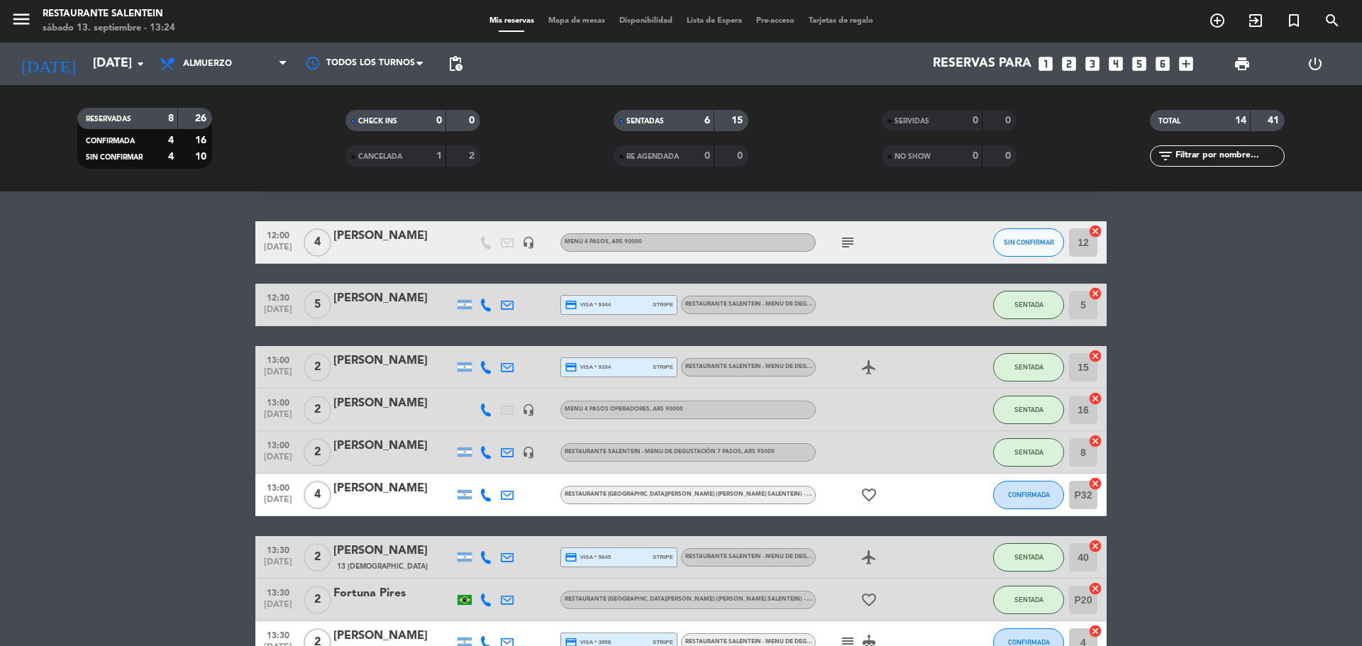
scroll to position [0, 0]
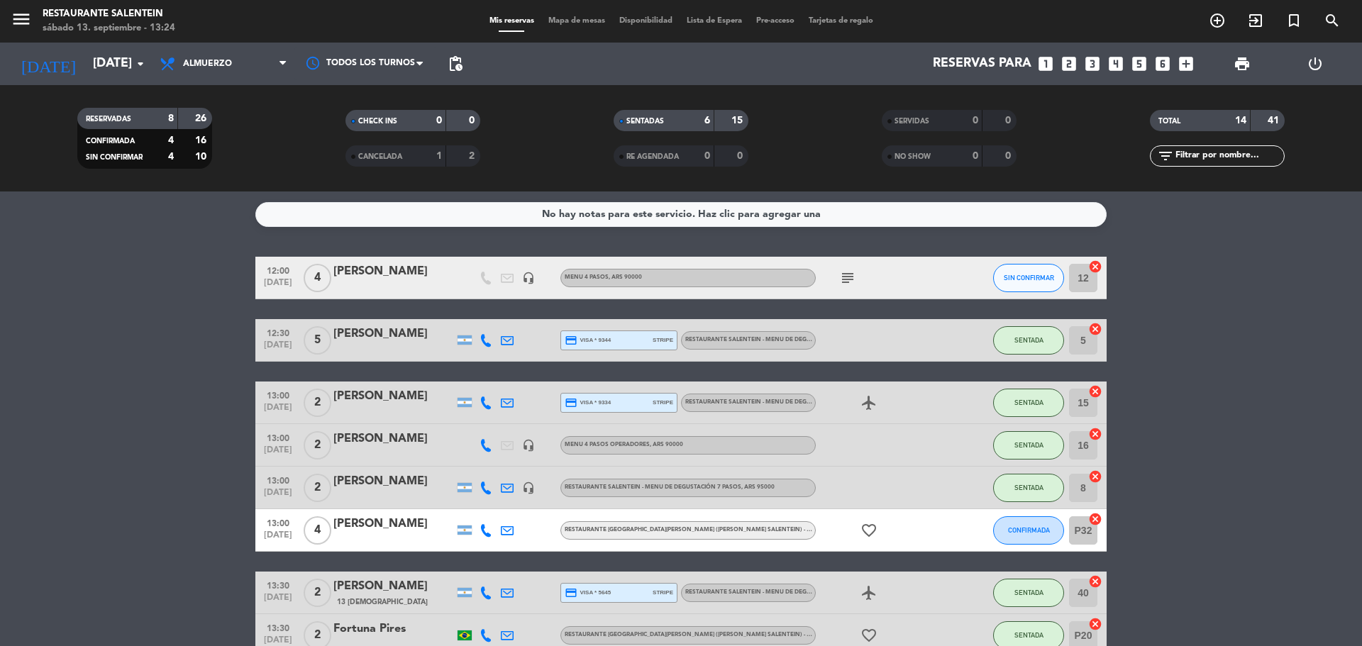
click at [395, 441] on div "[PERSON_NAME]" at bounding box center [393, 439] width 121 height 18
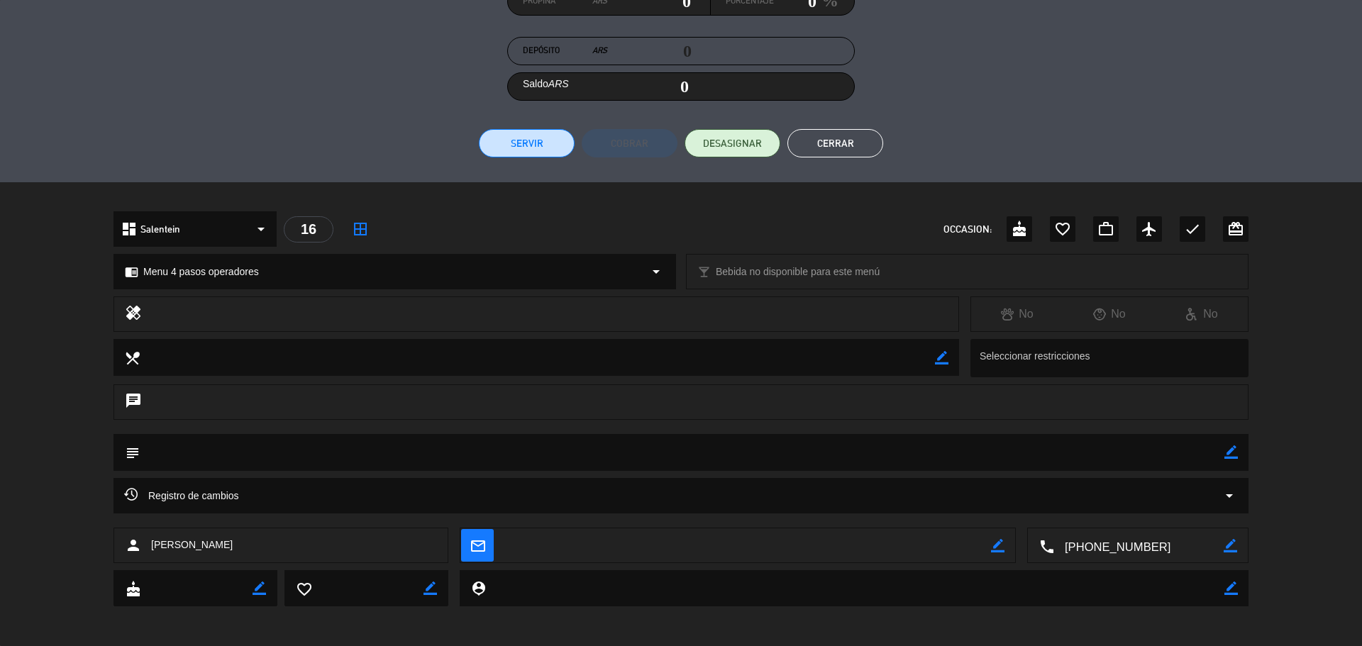
scroll to position [239, 0]
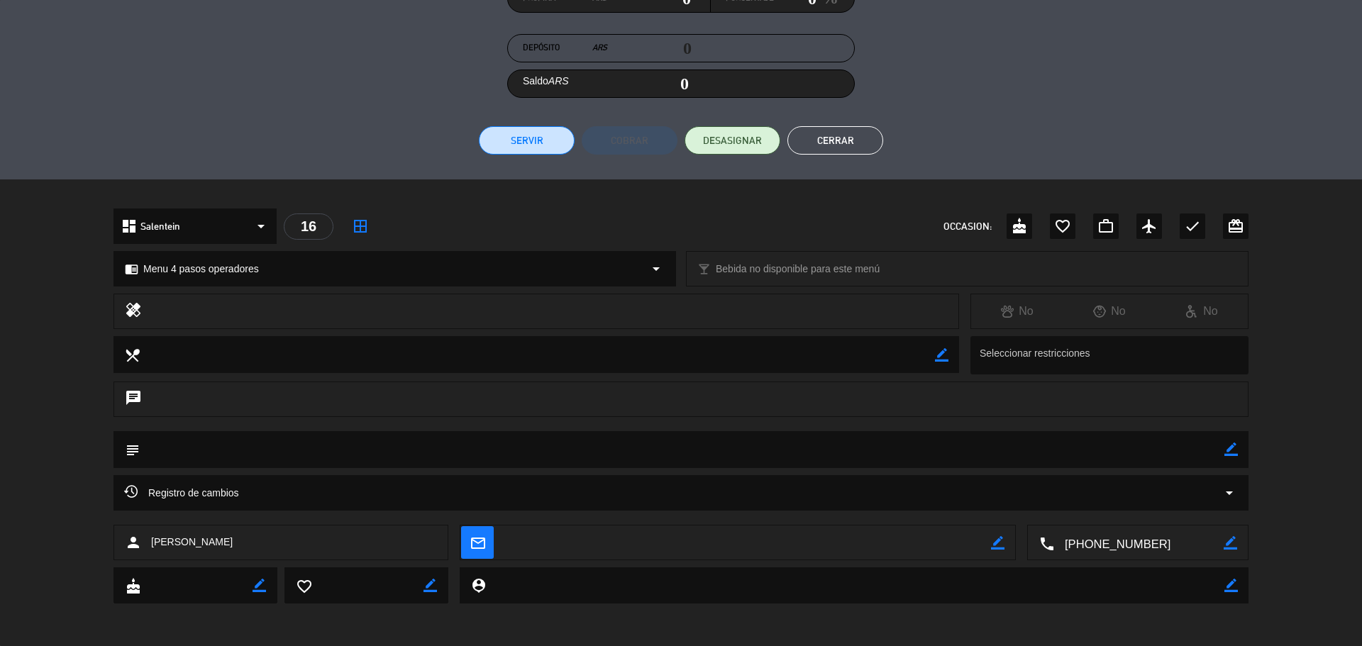
click at [807, 136] on button "Cerrar" at bounding box center [835, 140] width 96 height 28
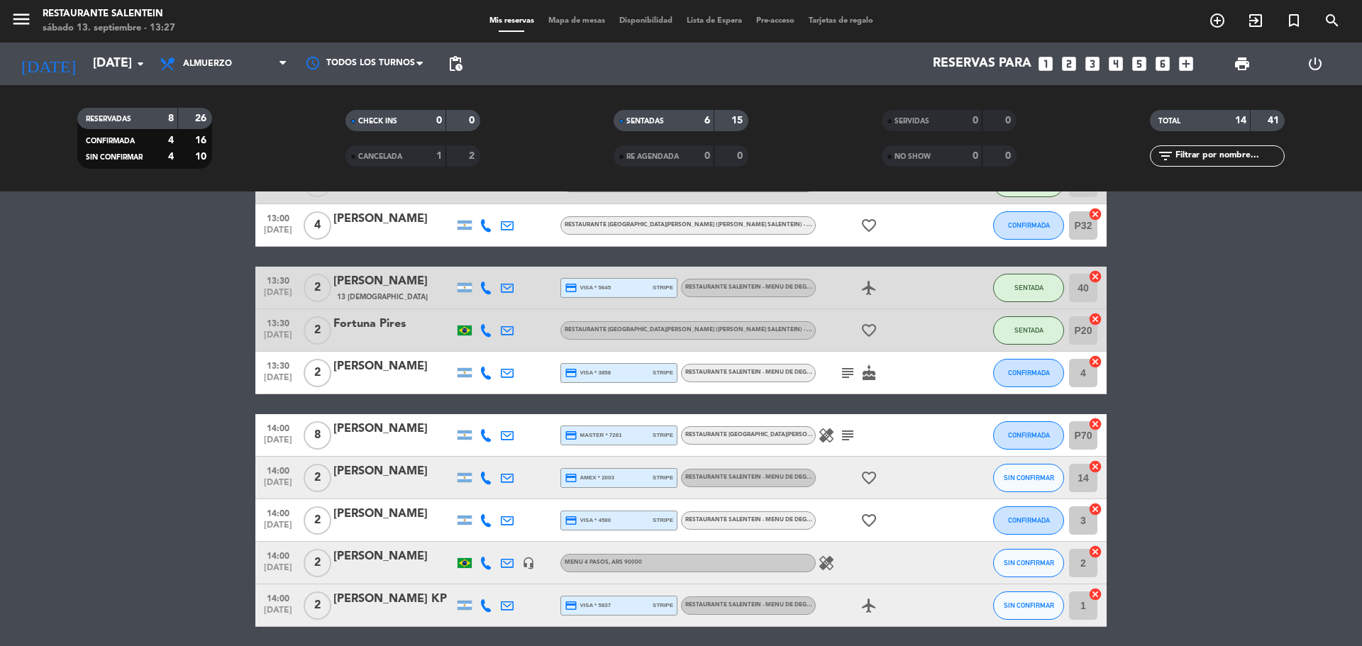
scroll to position [355, 0]
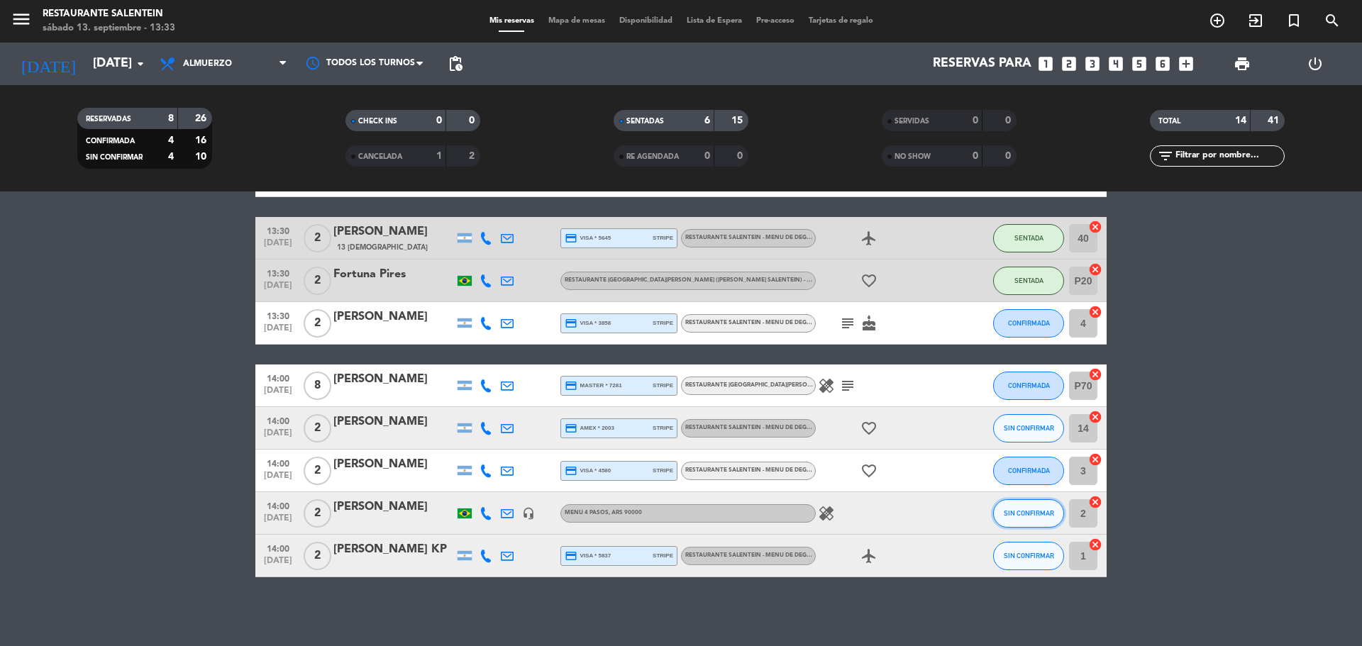
click at [1021, 516] on span "SIN CONFIRMAR" at bounding box center [1029, 513] width 50 height 8
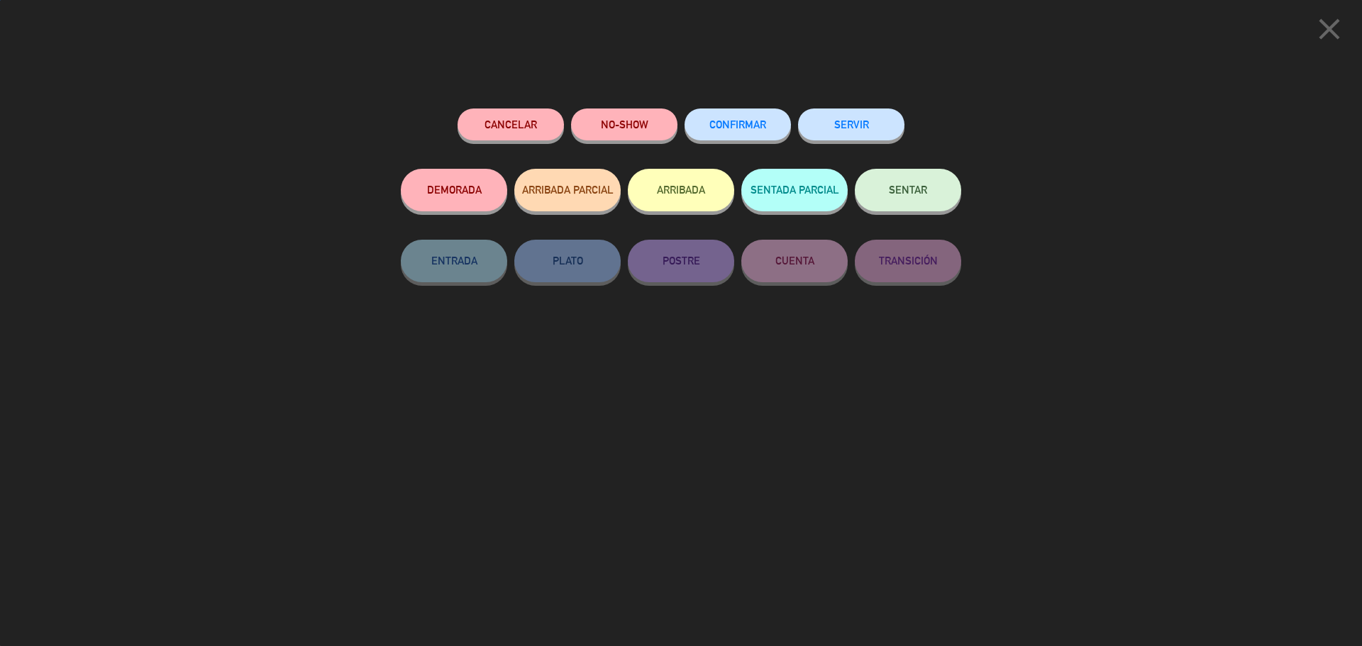
click at [909, 187] on span "SENTAR" at bounding box center [908, 190] width 38 height 12
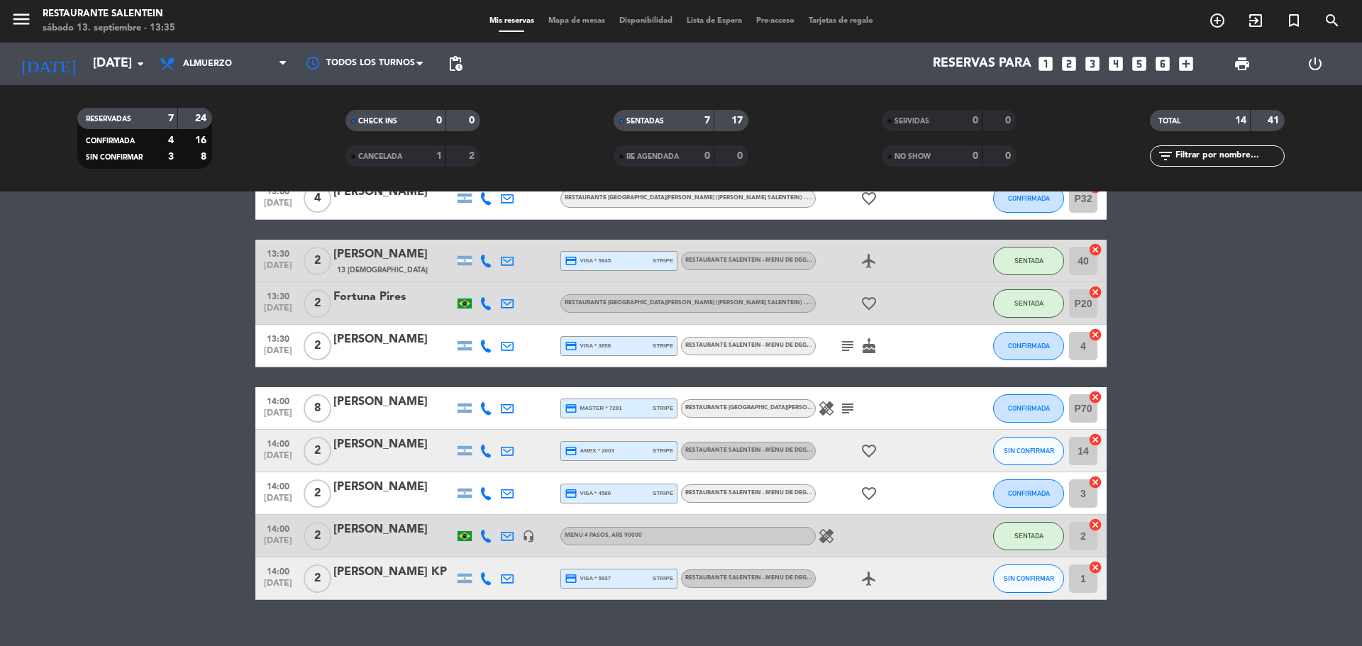
scroll to position [357, 0]
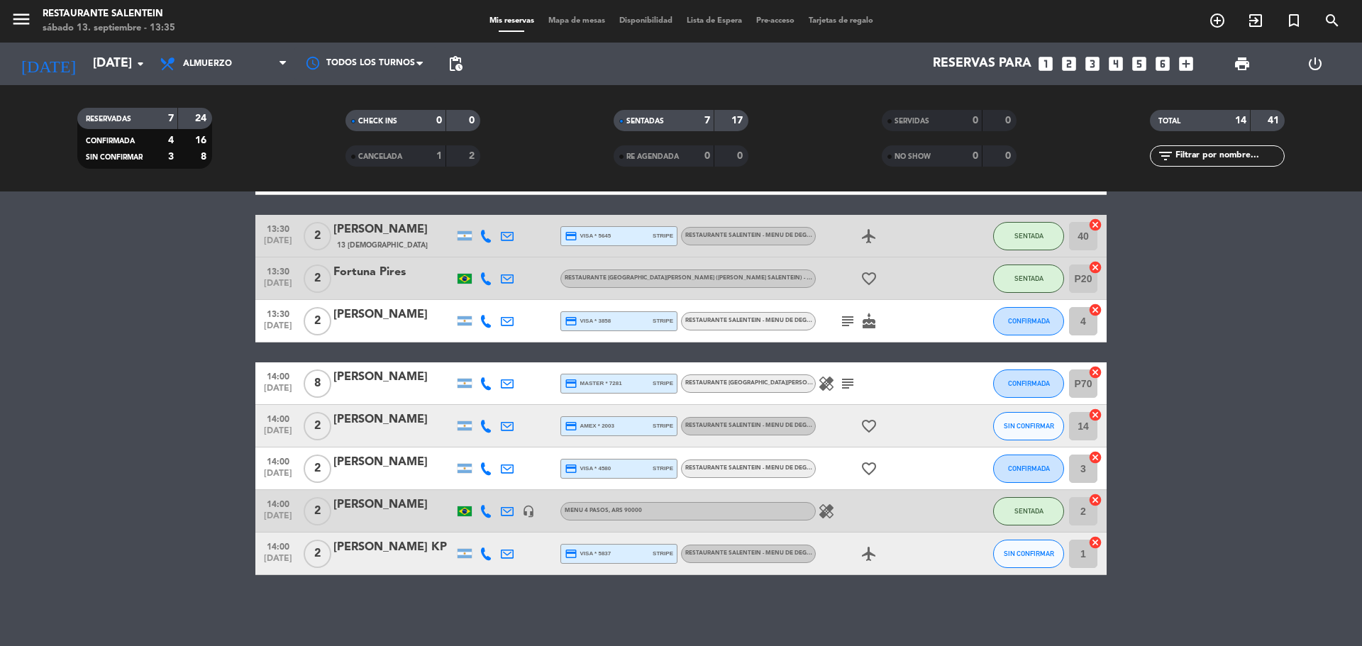
click at [383, 553] on div "[PERSON_NAME] KP" at bounding box center [393, 547] width 121 height 18
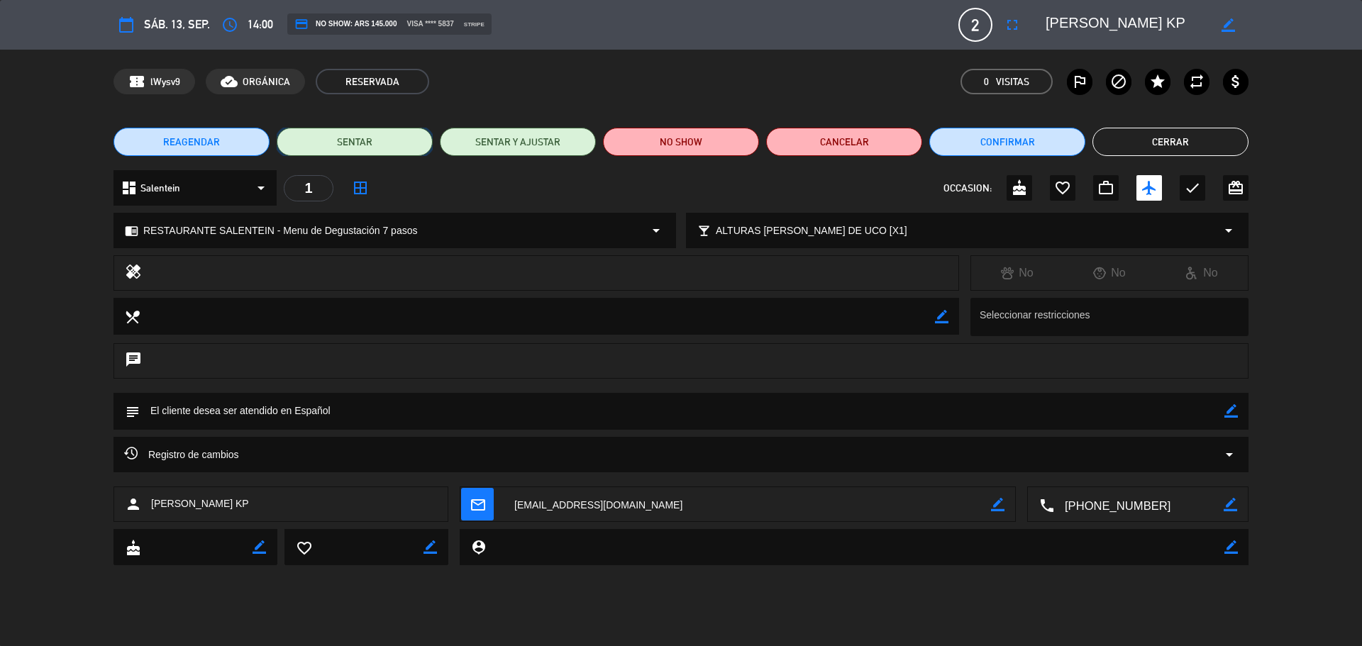
click at [346, 139] on button "SENTAR" at bounding box center [355, 142] width 156 height 28
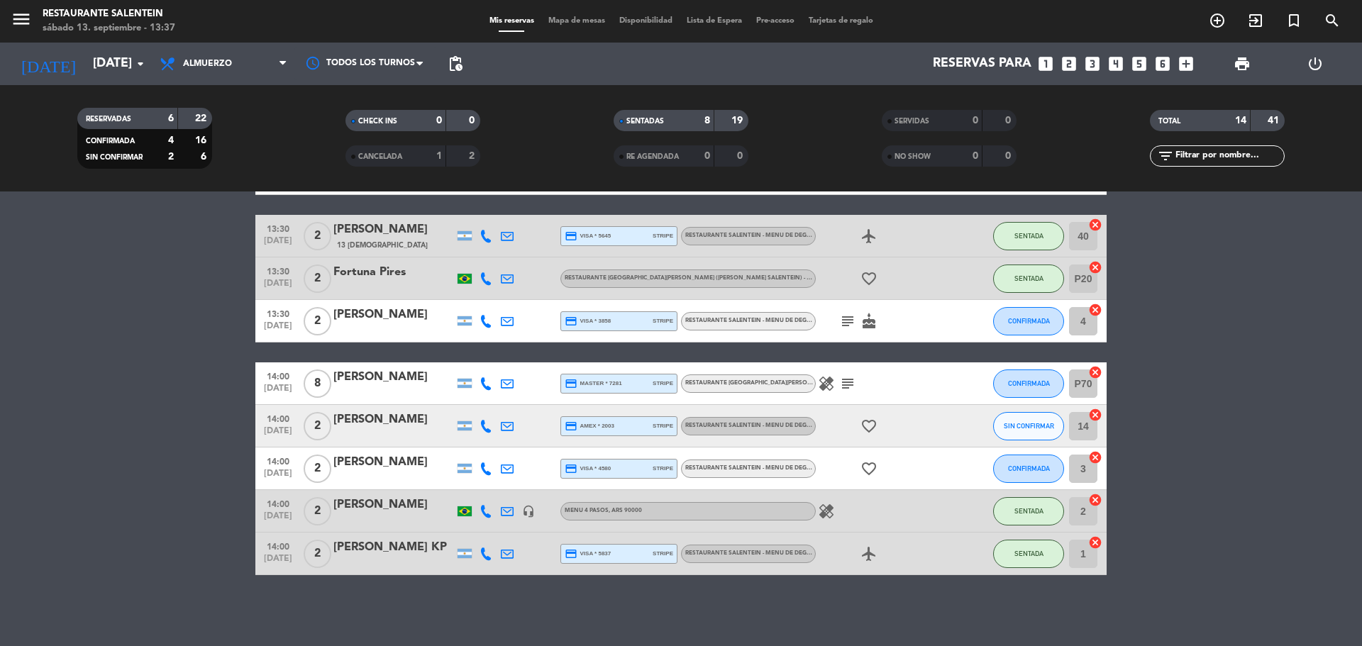
click at [864, 555] on icon "airplanemode_active" at bounding box center [869, 554] width 17 height 17
click at [720, 538] on div "14:00 [DATE] 2 [PERSON_NAME] KP credit_card visa * 5837 stripe RESTAURANTE SALE…" at bounding box center [680, 554] width 851 height 43
click at [722, 552] on span "RESTAURANTE SALENTEIN - Menu de Degustación 7 pasos" at bounding box center [773, 554] width 177 height 6
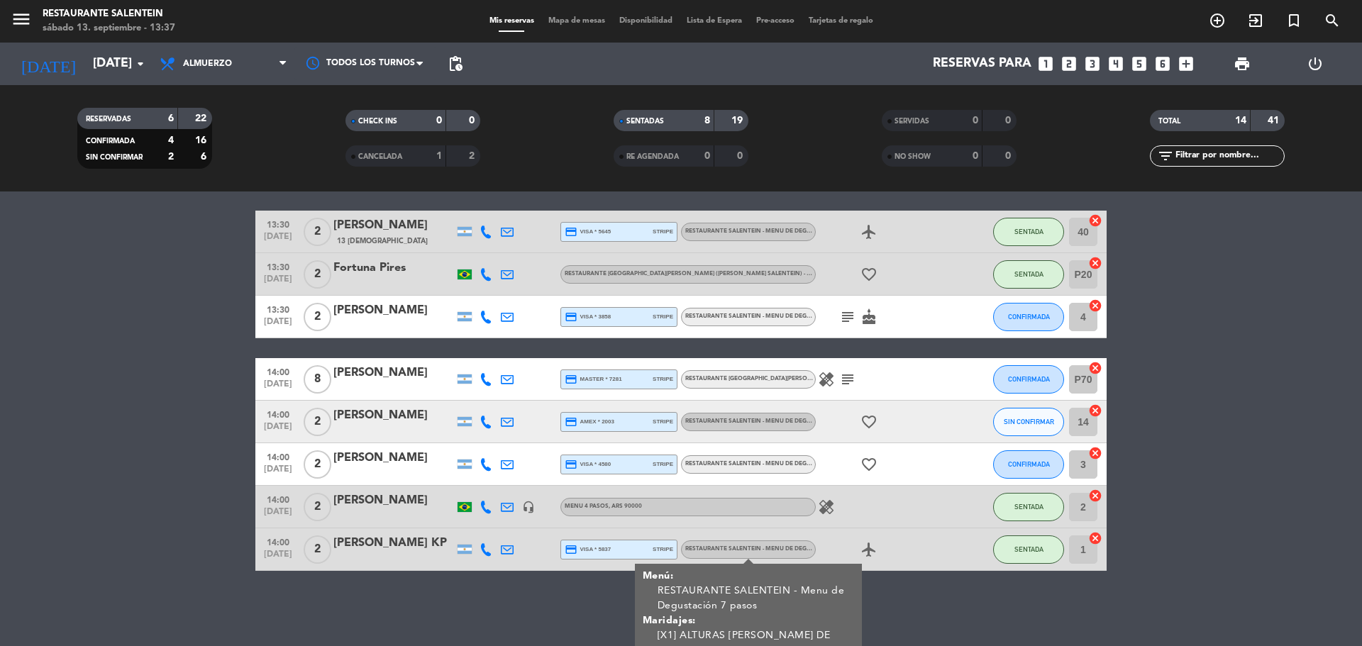
scroll to position [363, 0]
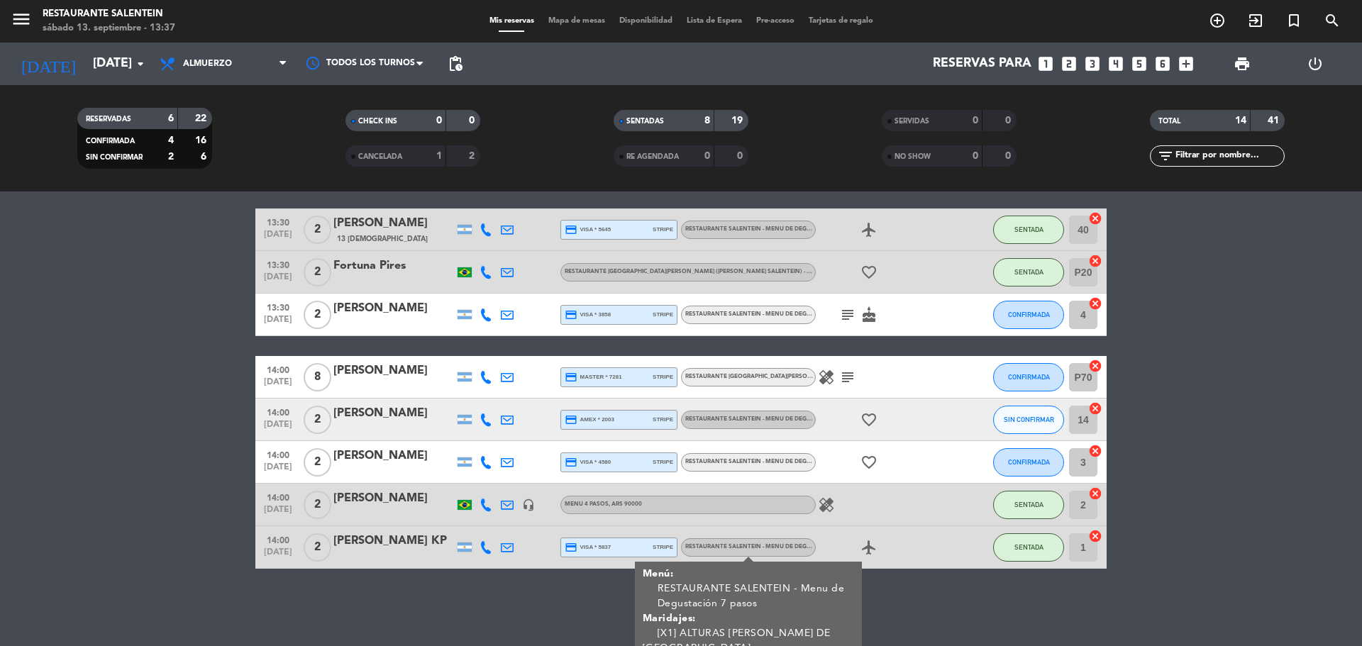
click at [435, 543] on div "[PERSON_NAME] KP" at bounding box center [393, 541] width 121 height 18
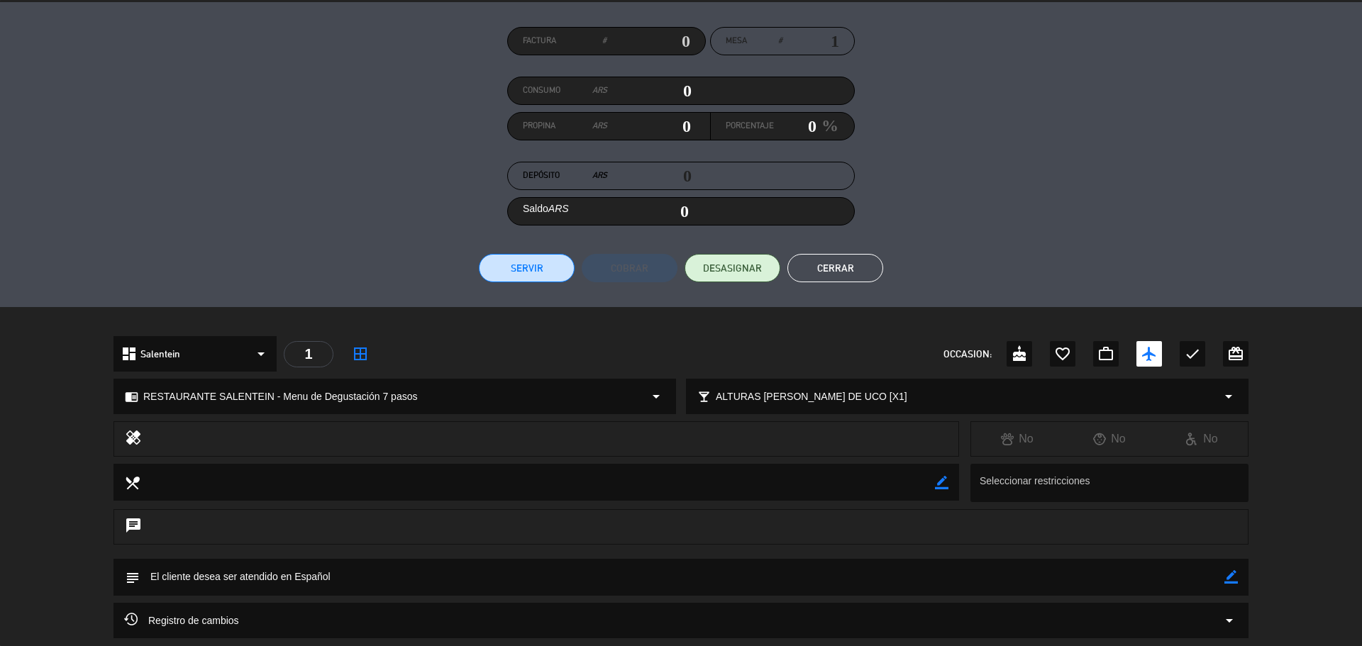
scroll to position [97, 0]
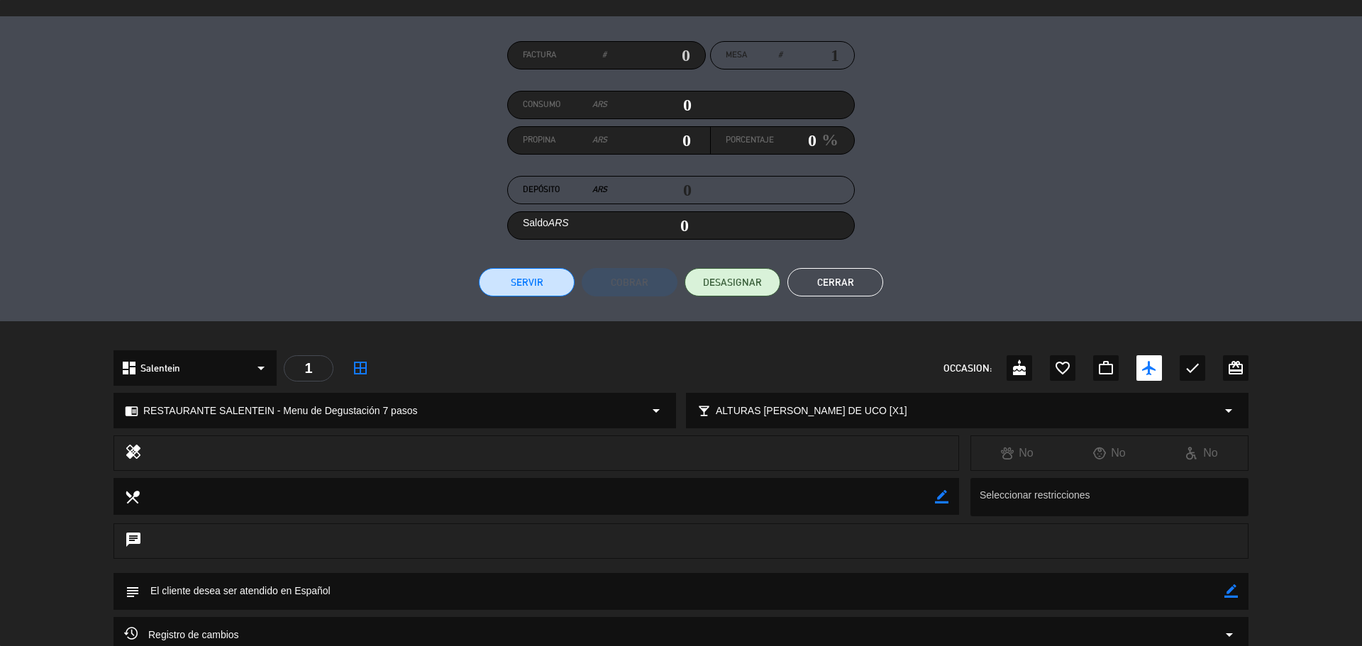
click at [856, 292] on button "Cerrar" at bounding box center [835, 282] width 96 height 28
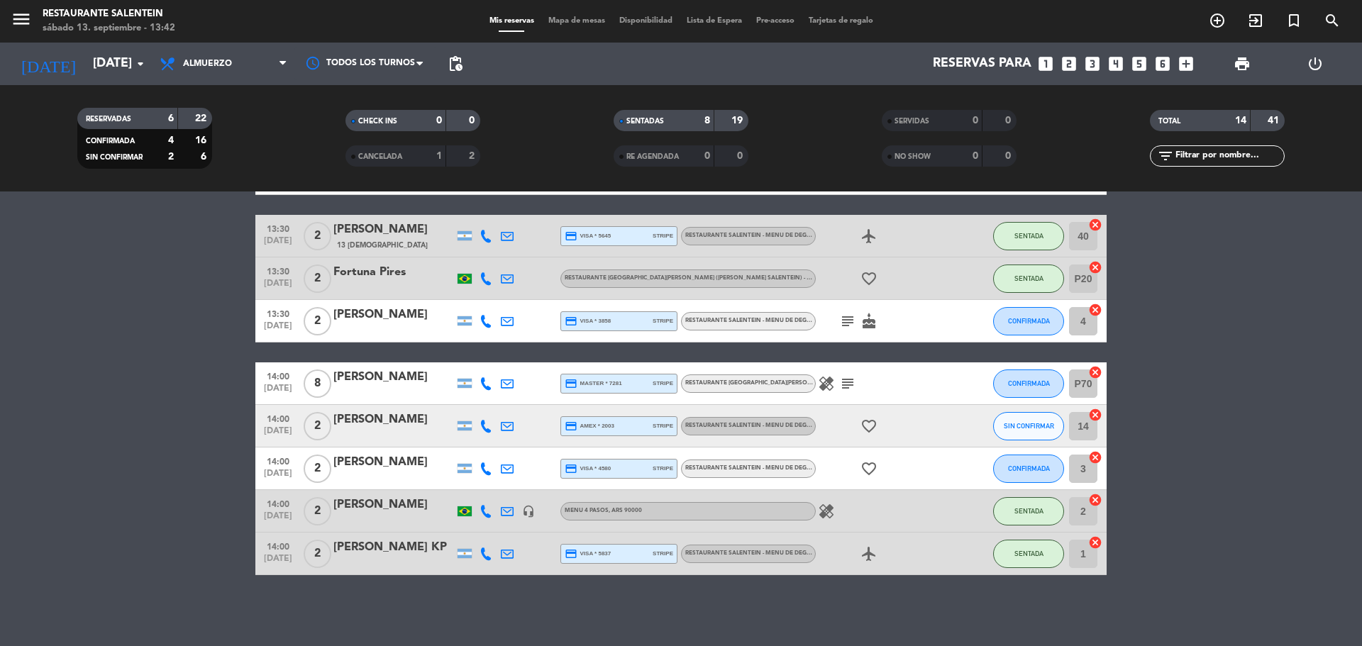
click at [407, 455] on div "[PERSON_NAME]" at bounding box center [393, 462] width 121 height 18
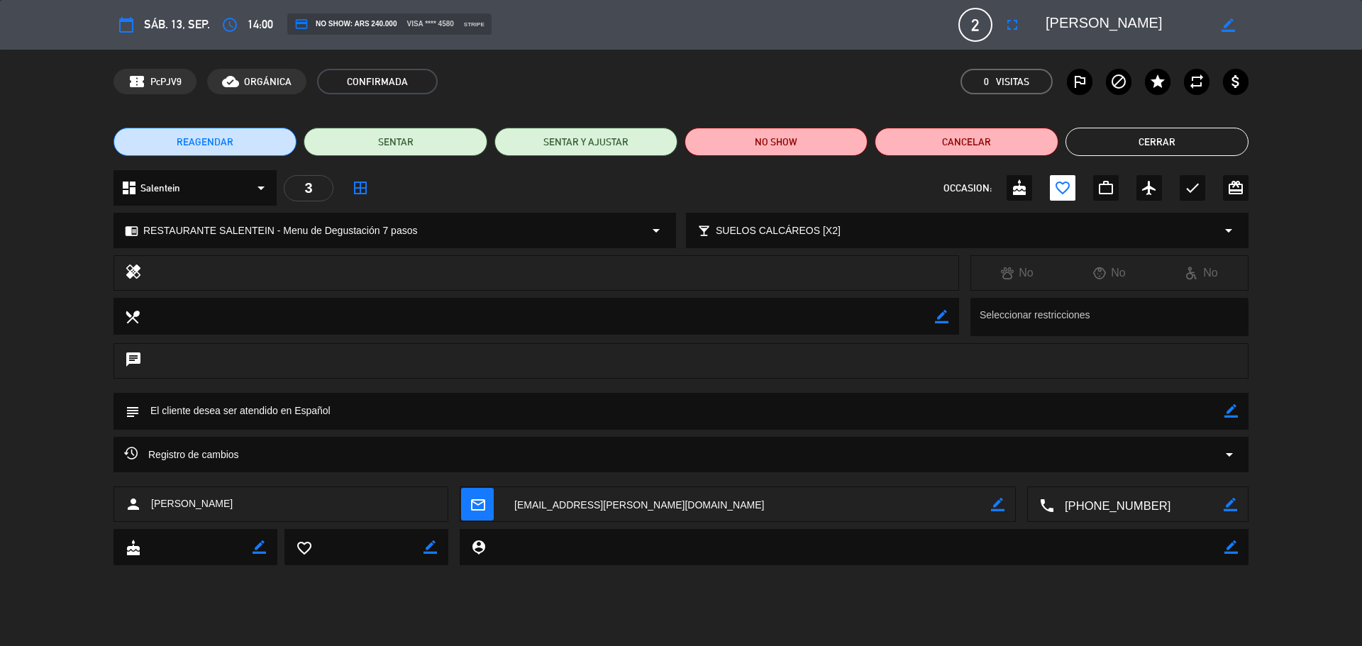
click at [1152, 136] on button "Cerrar" at bounding box center [1157, 142] width 183 height 28
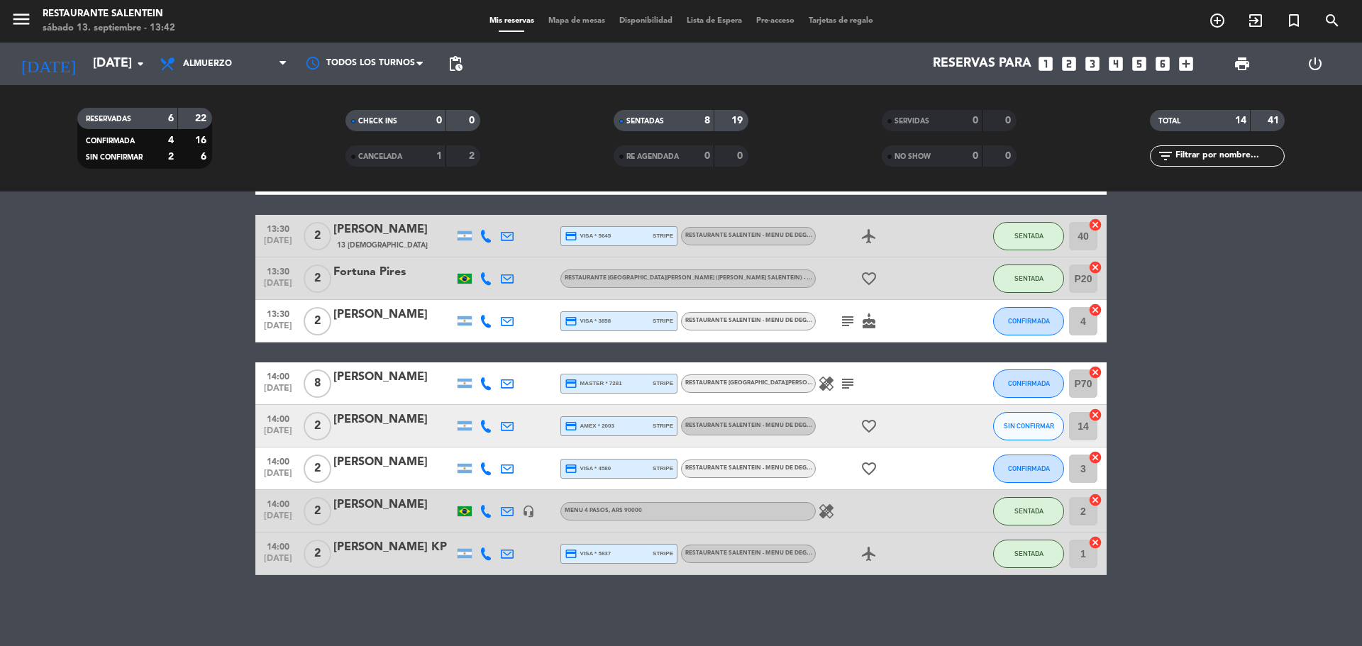
click at [382, 463] on div "[PERSON_NAME]" at bounding box center [393, 462] width 121 height 18
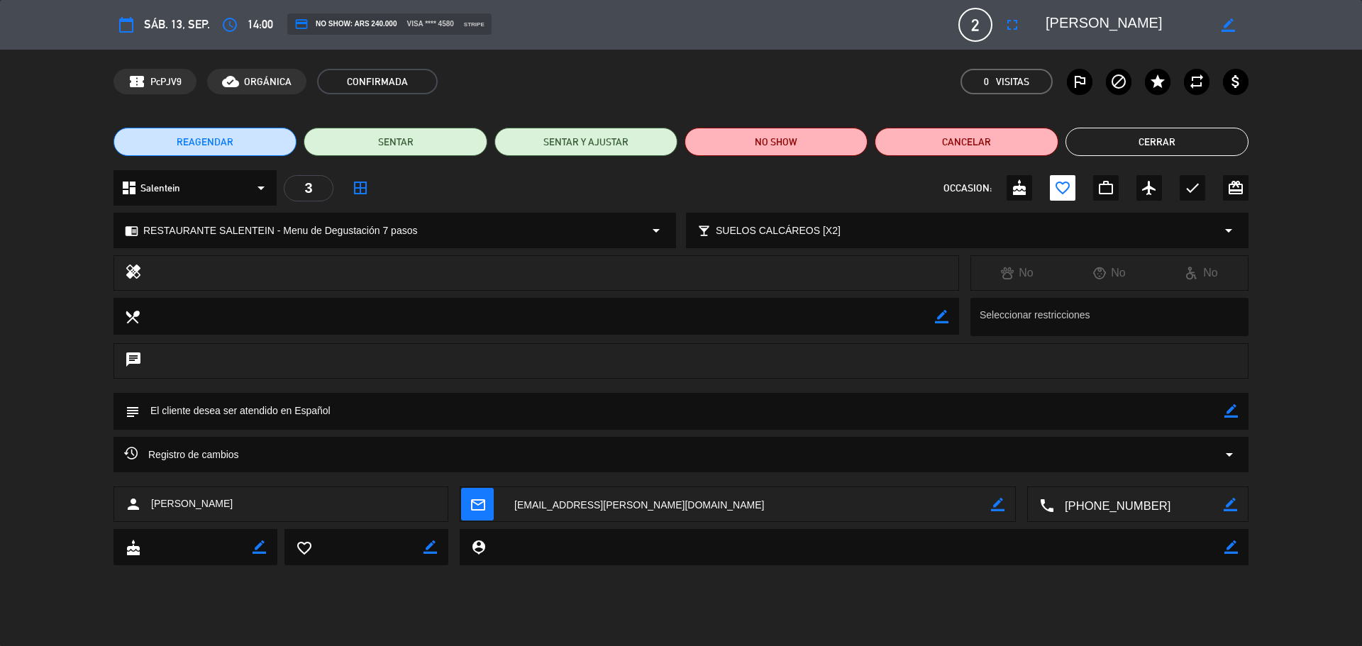
click at [1088, 145] on button "Cerrar" at bounding box center [1157, 142] width 183 height 28
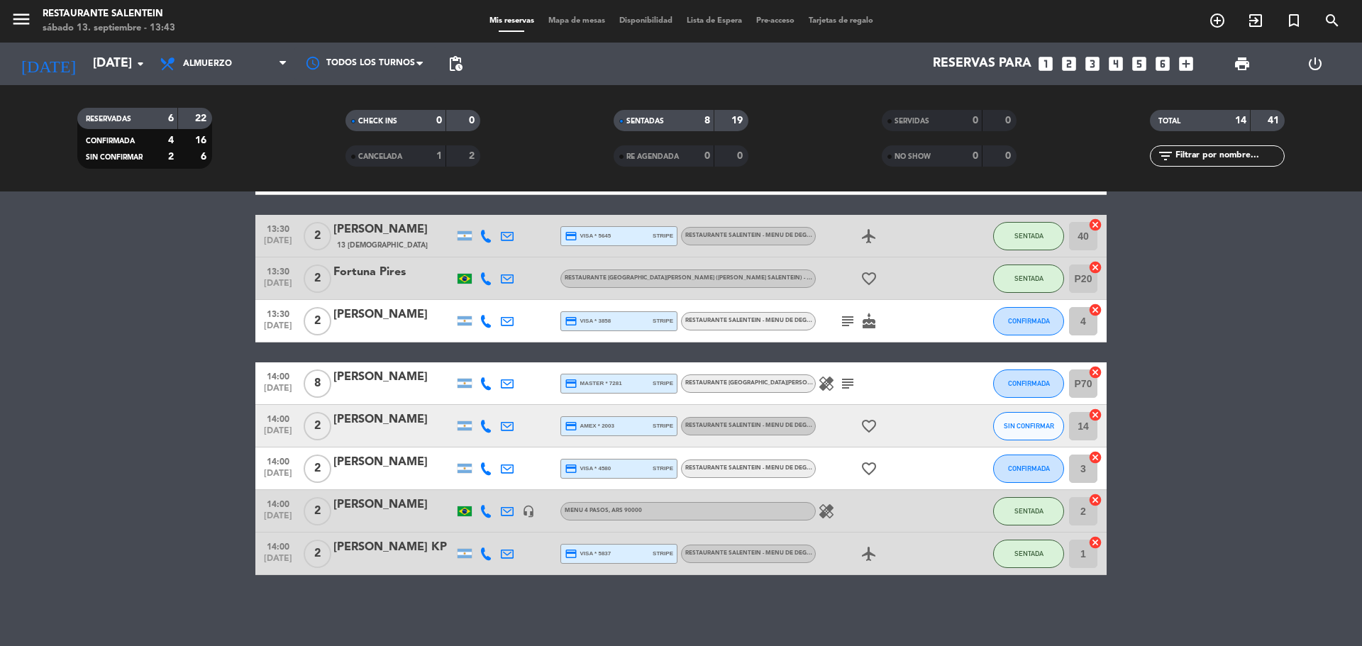
click at [402, 431] on div at bounding box center [393, 435] width 121 height 11
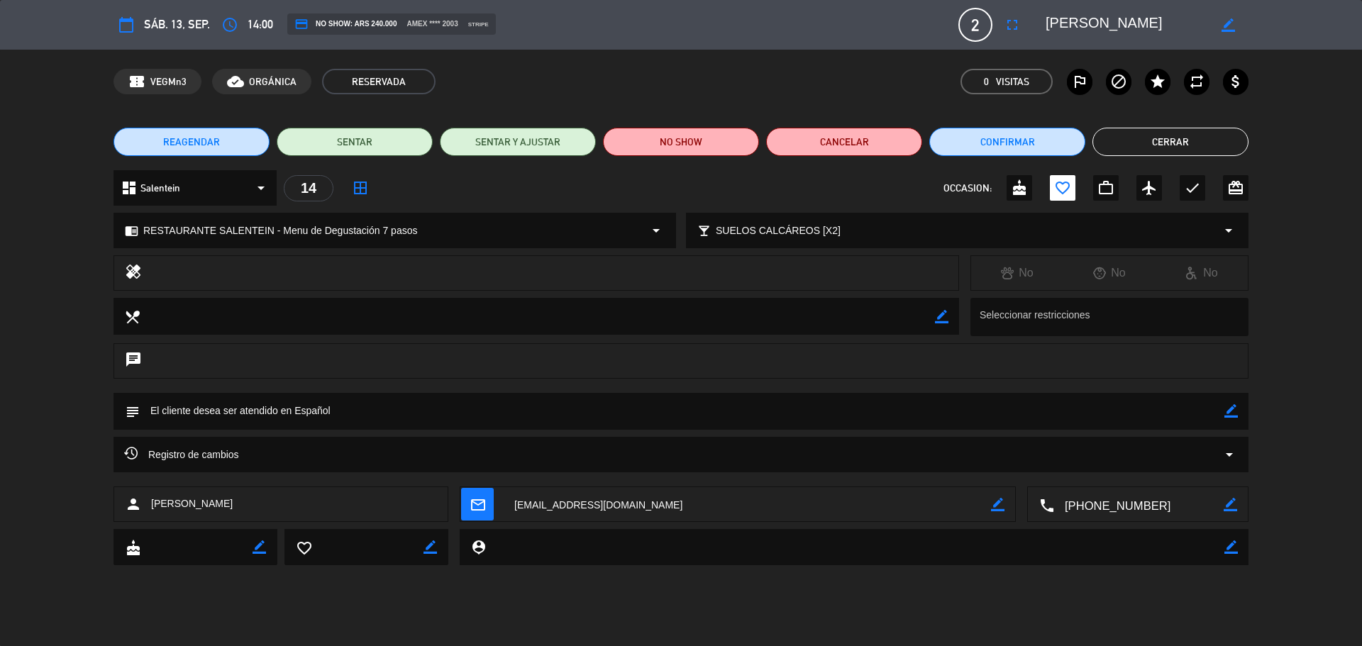
click at [123, 465] on div "Registro de cambios arrow_drop_down" at bounding box center [681, 454] width 1135 height 35
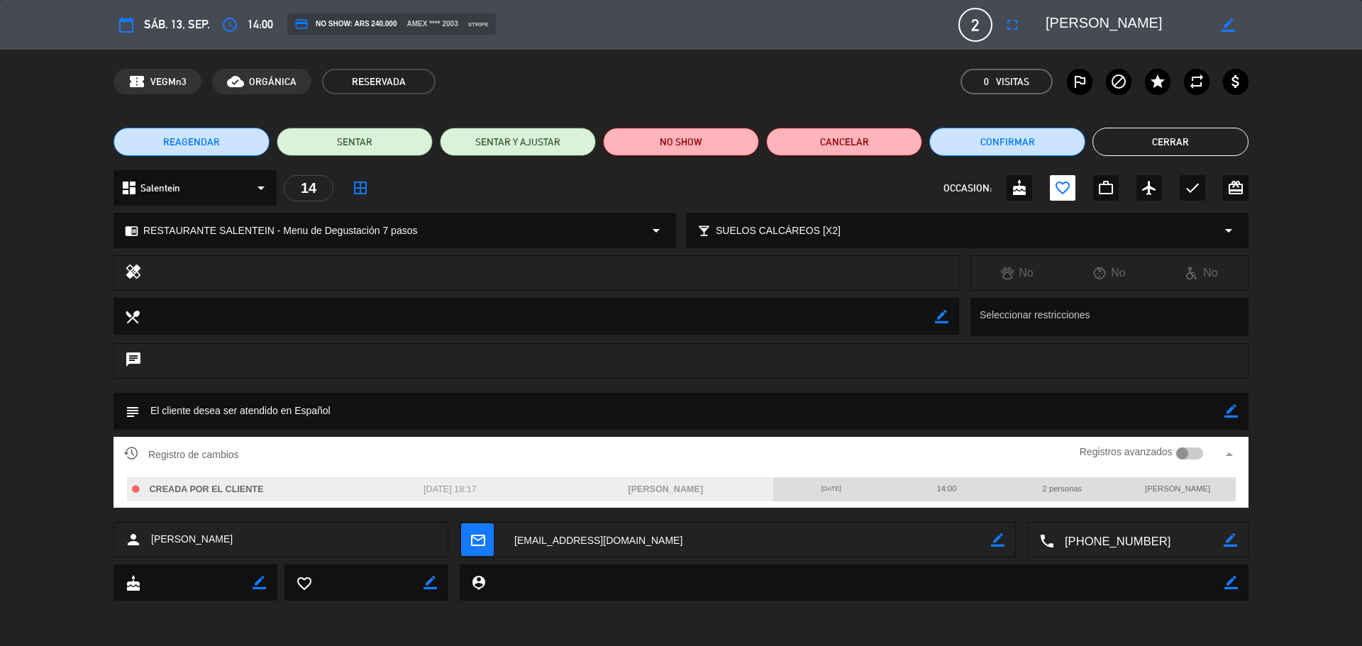
click at [121, 358] on div "chat" at bounding box center [681, 360] width 1135 height 35
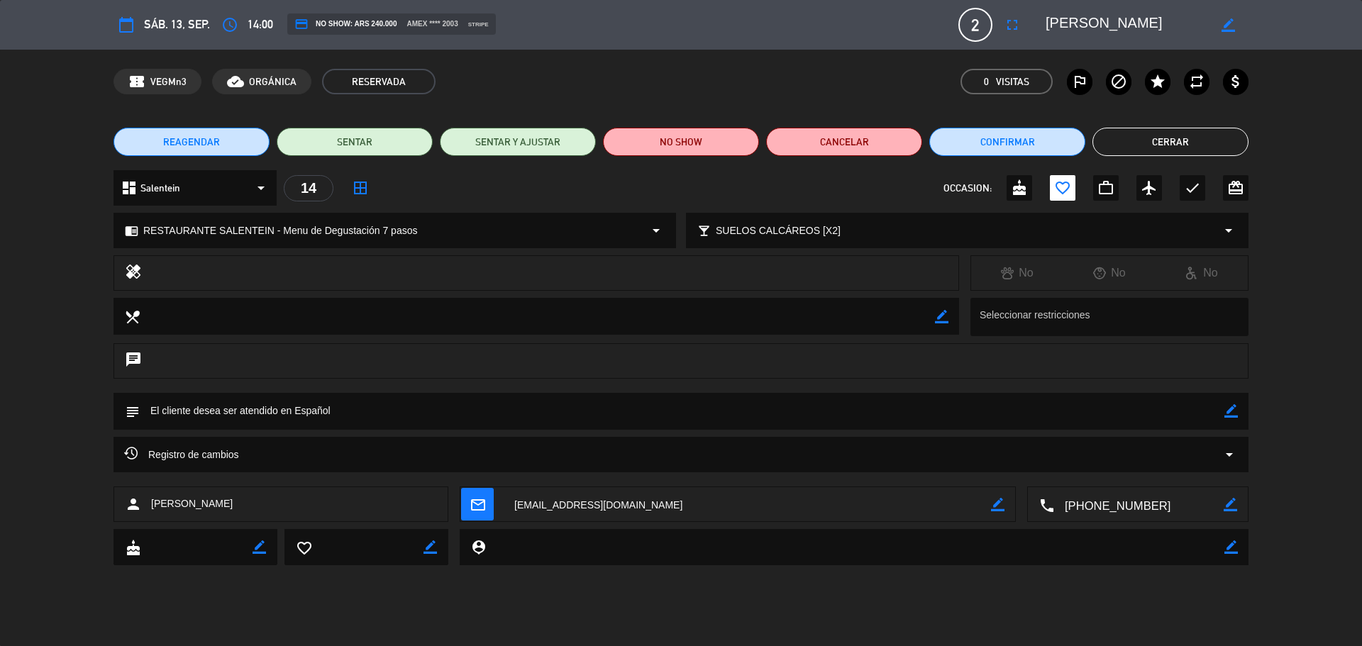
click at [133, 260] on div "healing" at bounding box center [537, 272] width 846 height 35
click at [135, 268] on icon "healing" at bounding box center [133, 273] width 17 height 20
click at [1193, 148] on button "Cerrar" at bounding box center [1171, 142] width 156 height 28
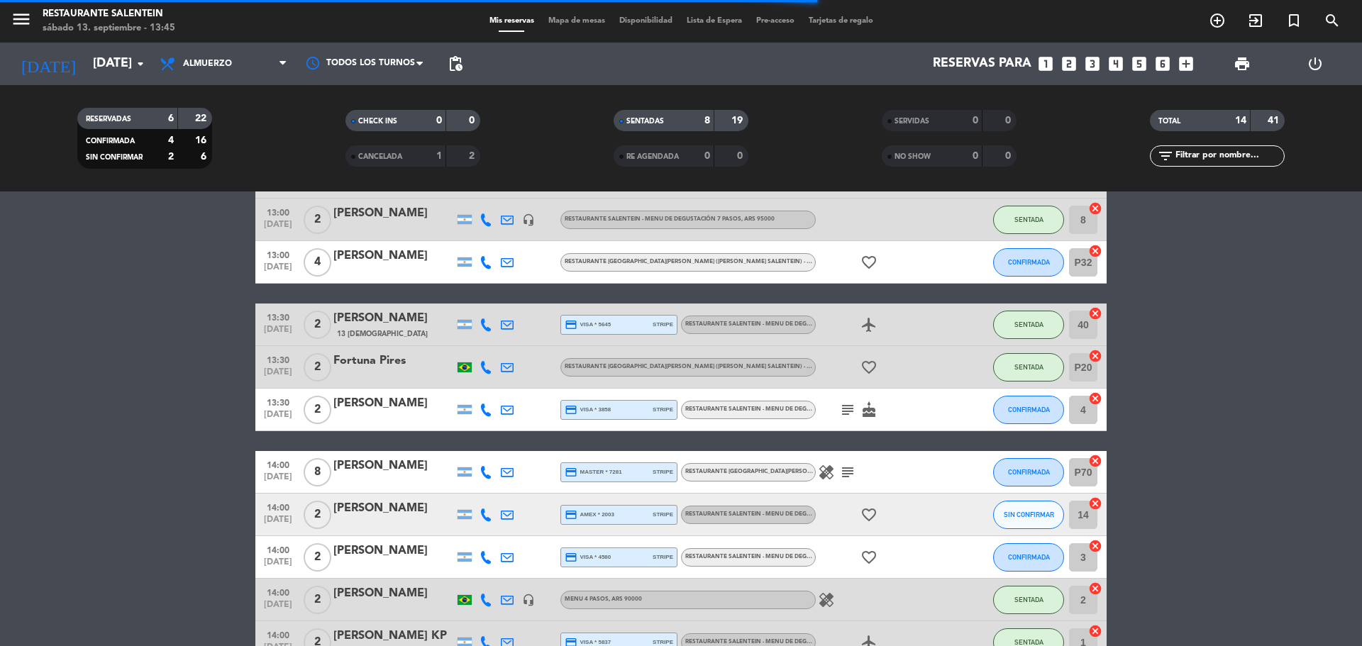
scroll to position [357, 0]
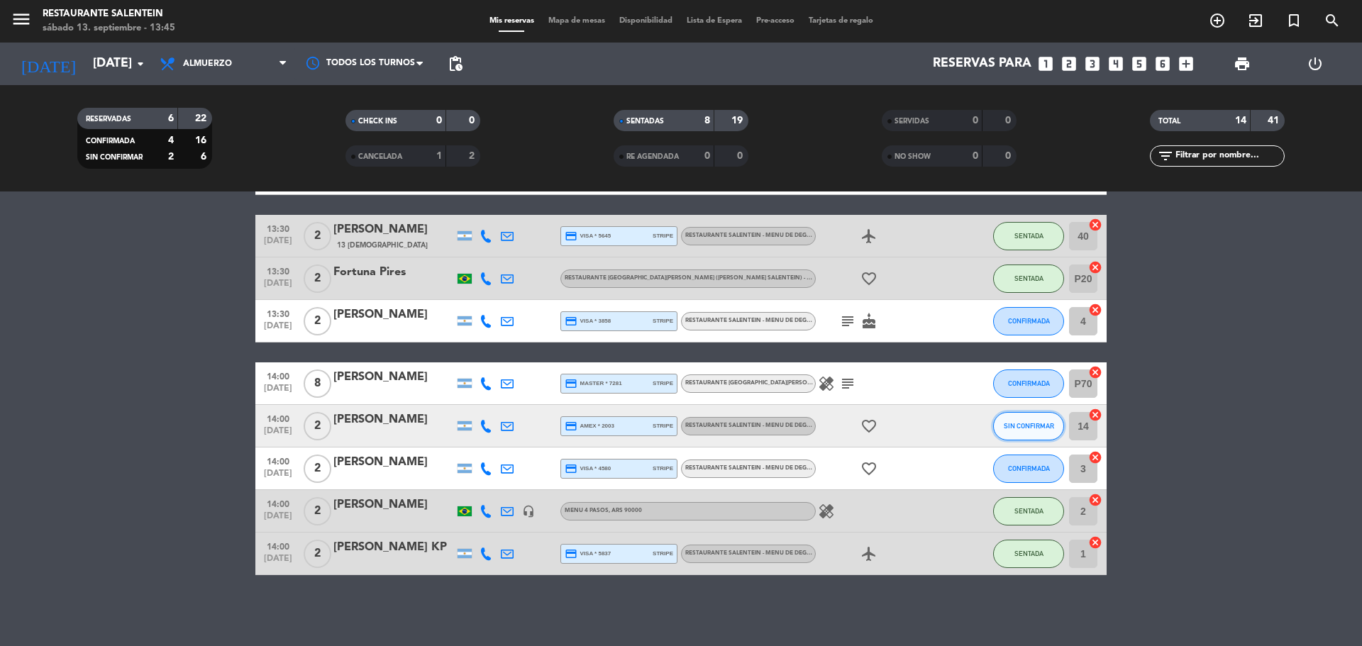
click at [1024, 433] on button "SIN CONFIRMAR" at bounding box center [1028, 426] width 71 height 28
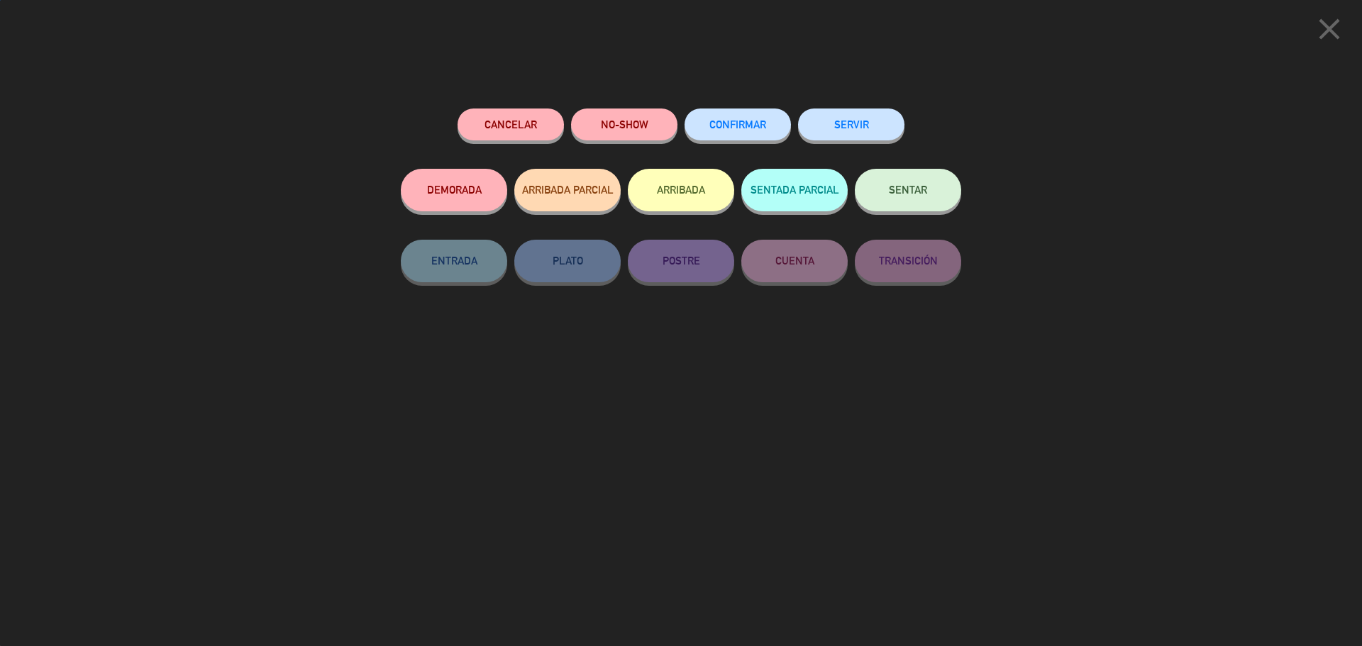
click at [886, 193] on button "SENTAR" at bounding box center [908, 190] width 106 height 43
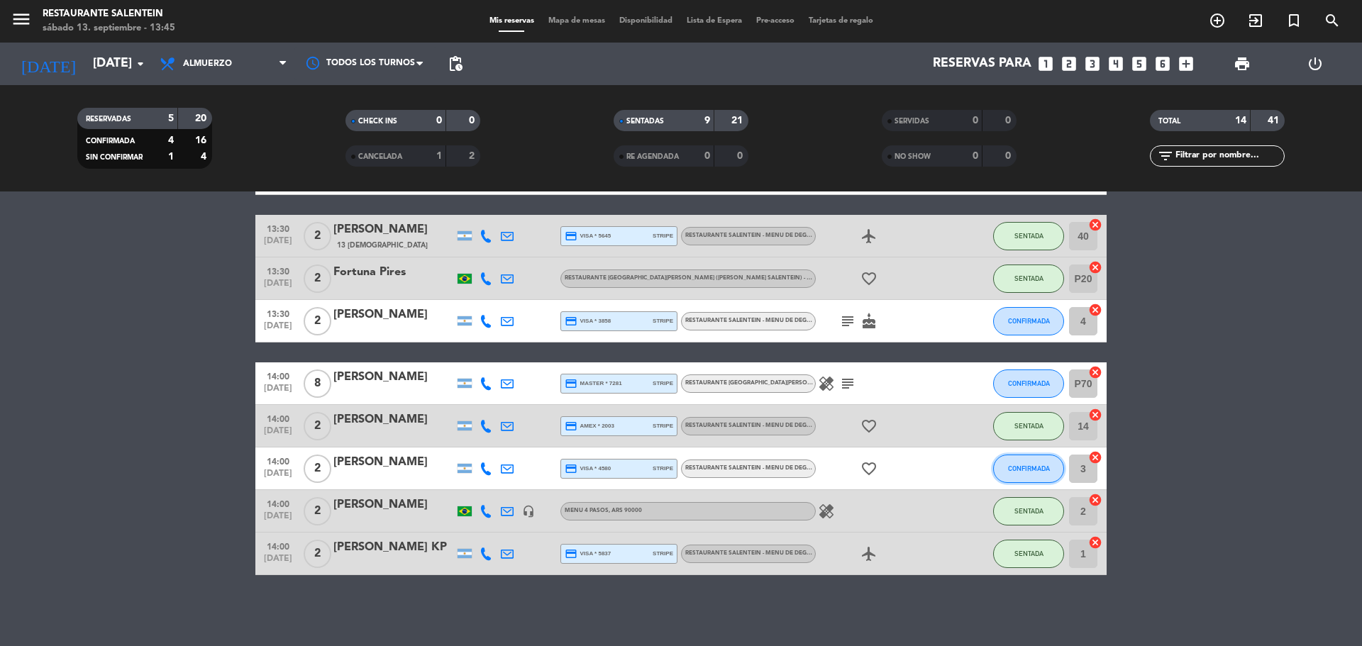
click at [1012, 467] on span "CONFIRMADA" at bounding box center [1029, 469] width 42 height 8
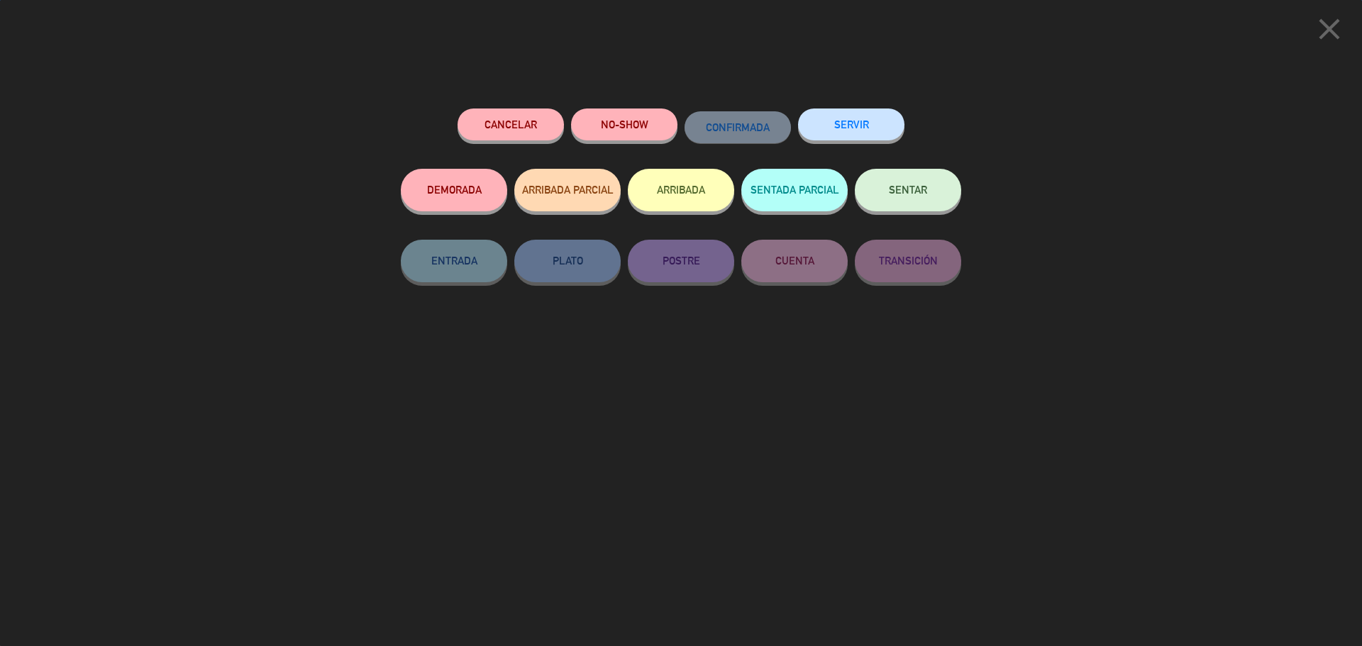
click at [938, 195] on button "SENTAR" at bounding box center [908, 190] width 106 height 43
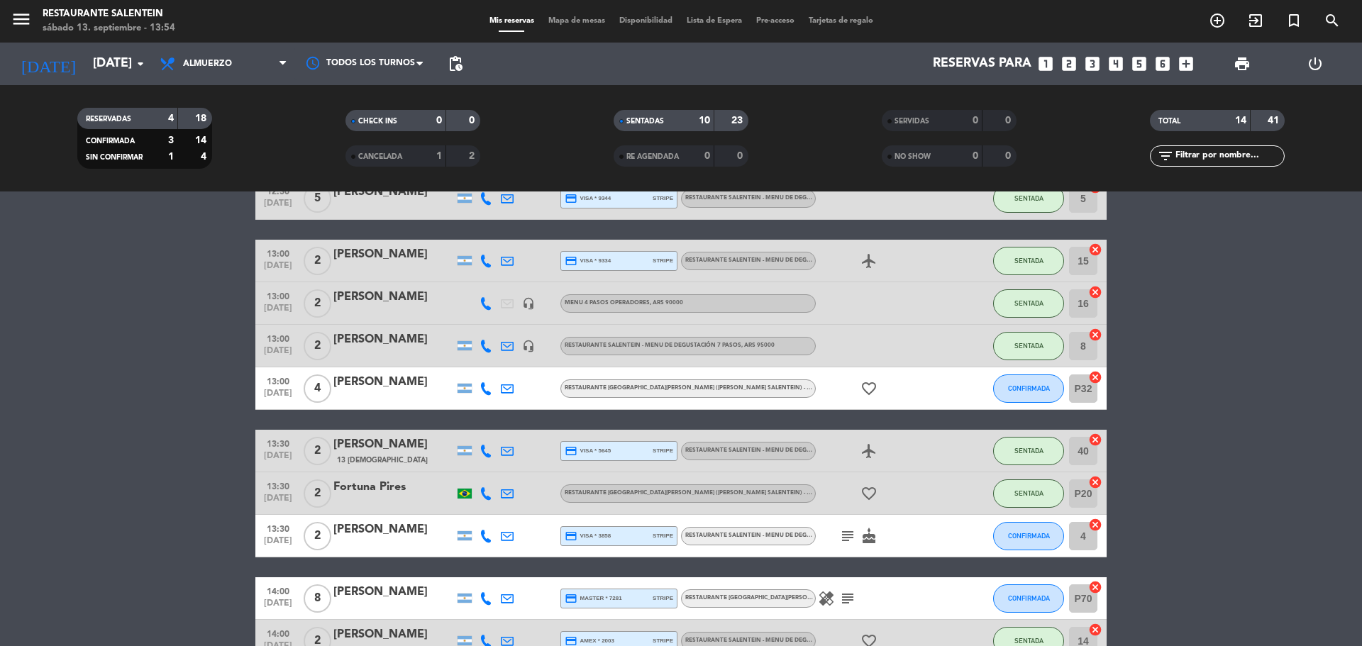
scroll to position [213, 0]
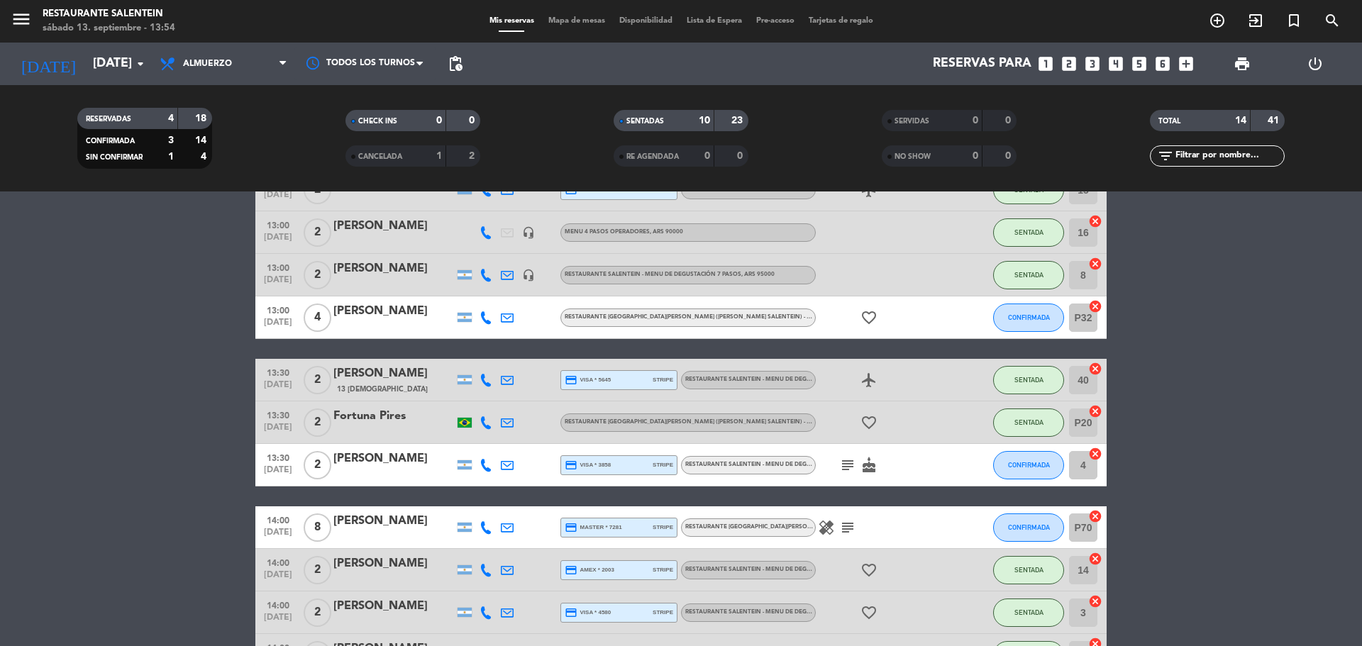
click at [415, 460] on div "[PERSON_NAME]" at bounding box center [393, 459] width 121 height 18
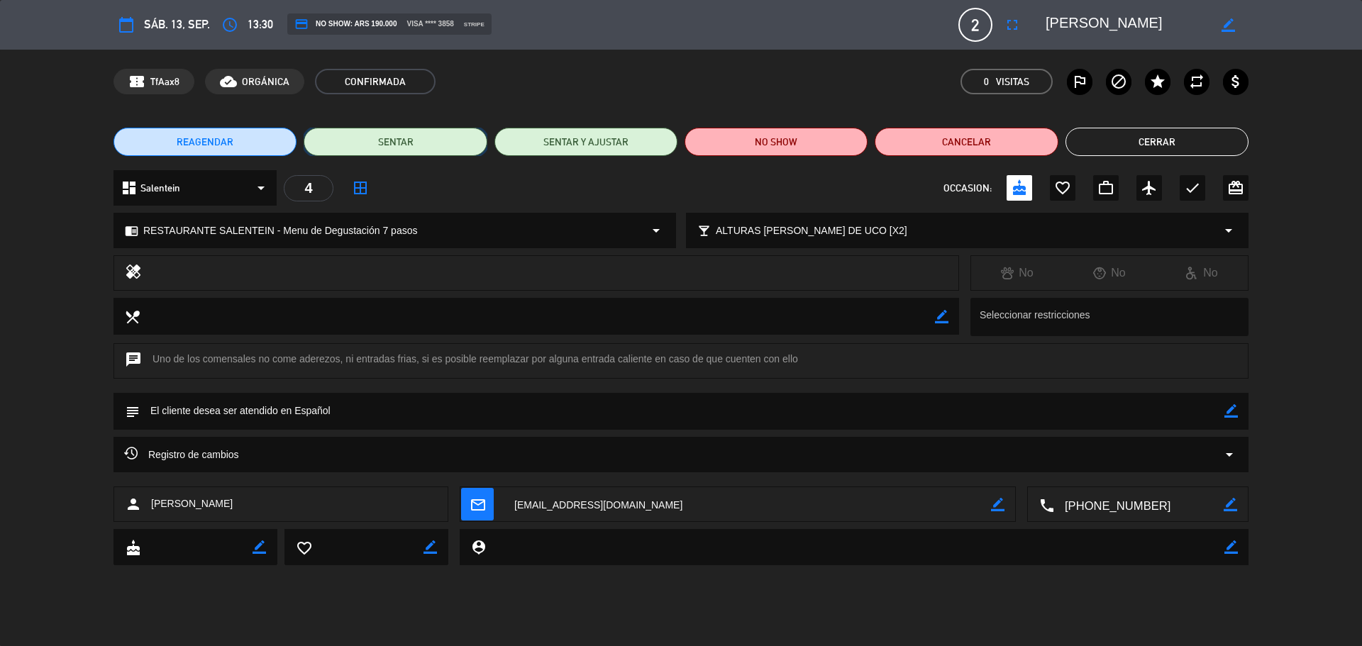
click at [402, 136] on button "SENTAR" at bounding box center [395, 142] width 183 height 28
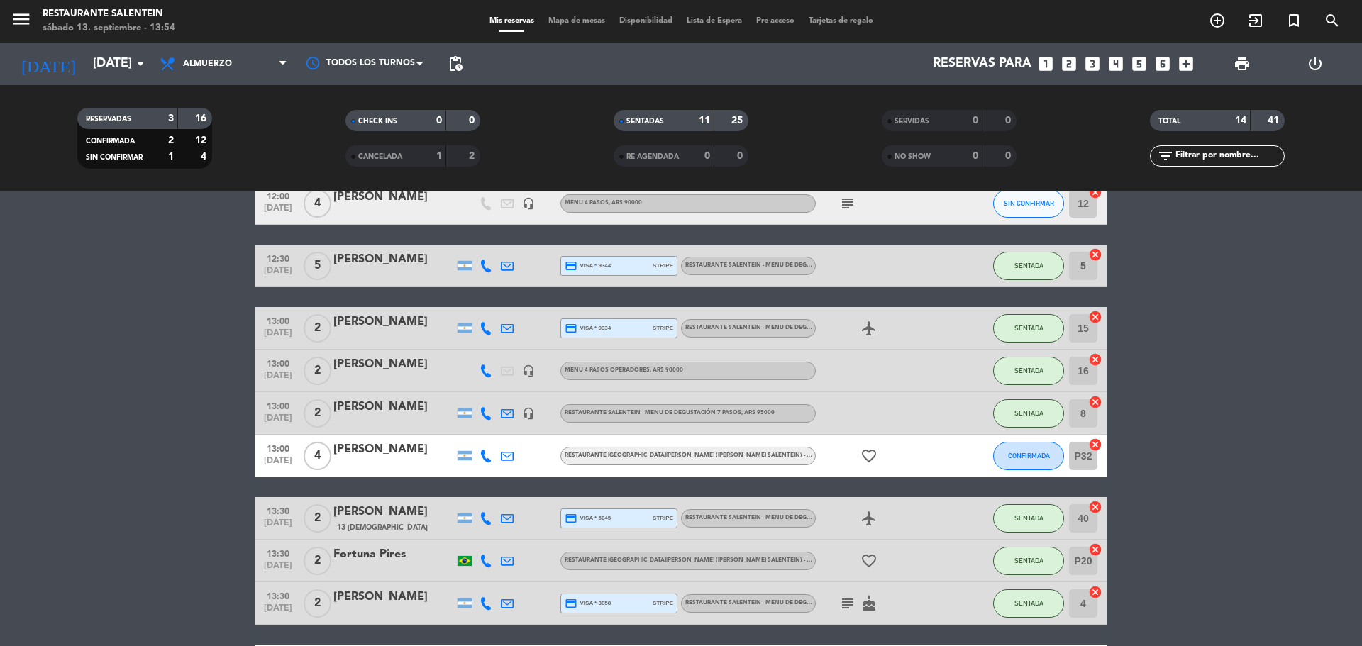
scroll to position [71, 0]
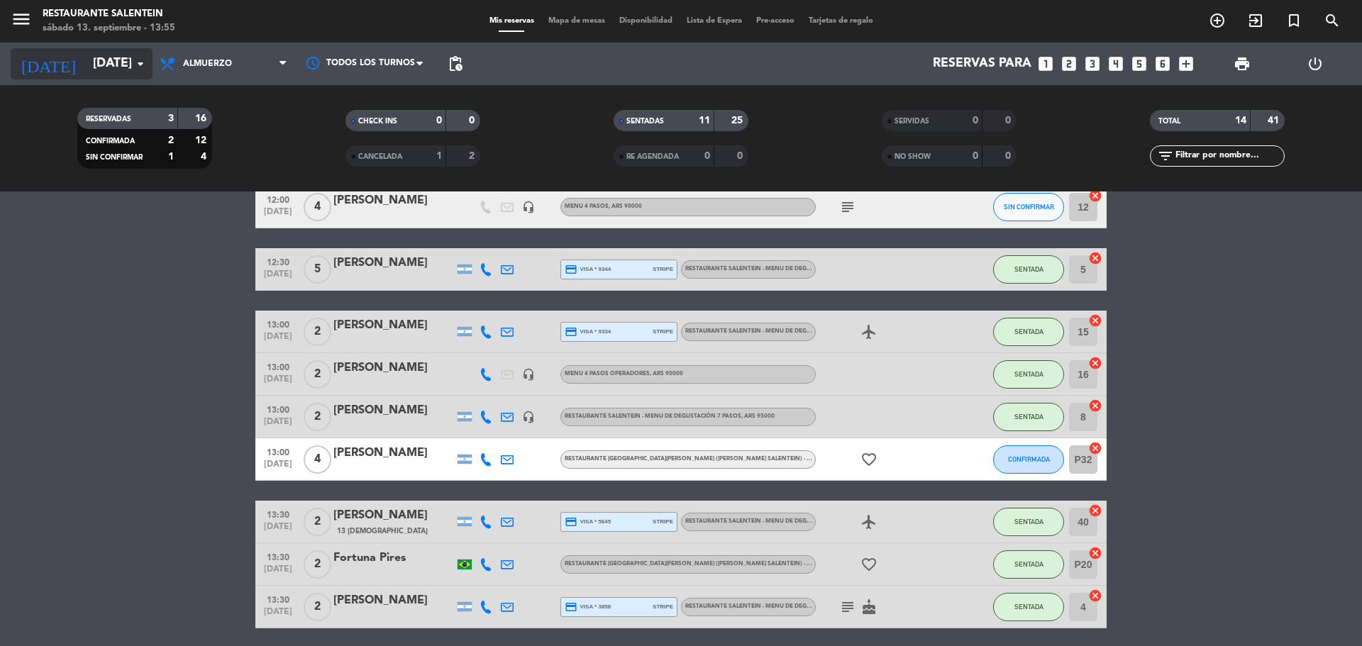
click at [123, 55] on input "[DATE]" at bounding box center [168, 64] width 165 height 28
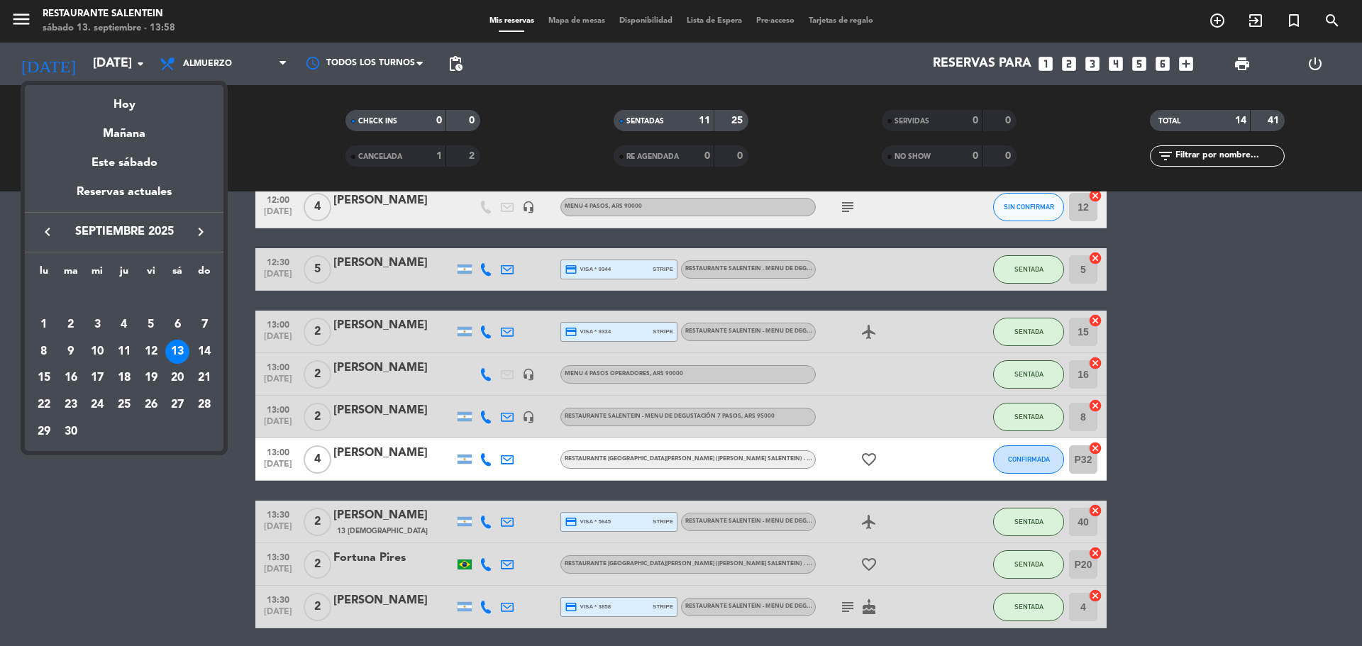
click at [249, 254] on div at bounding box center [681, 323] width 1362 height 646
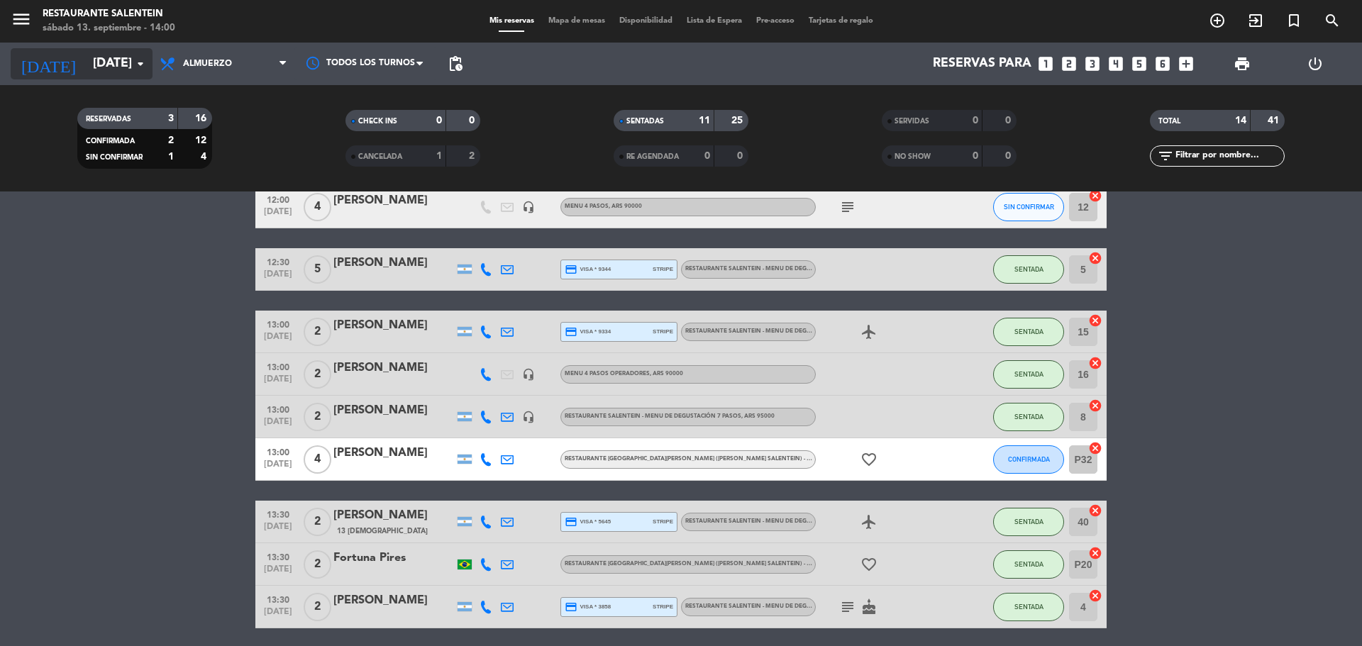
click at [136, 61] on icon "arrow_drop_down" at bounding box center [140, 63] width 17 height 17
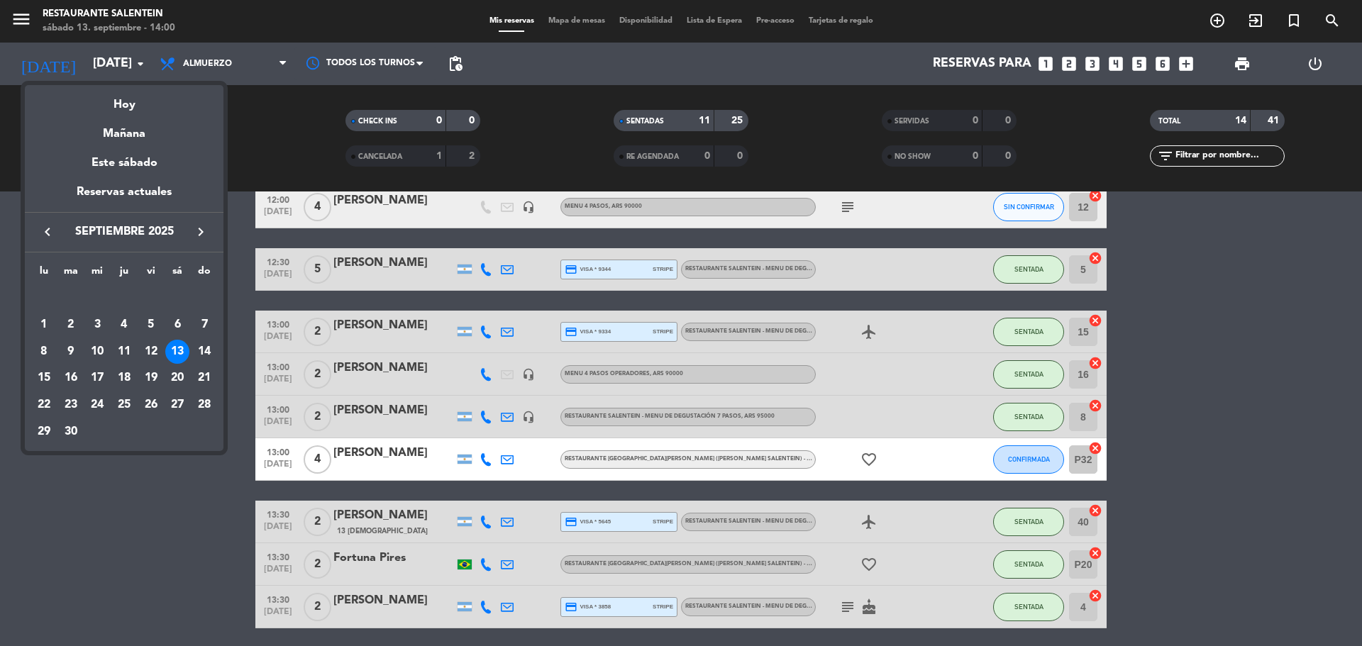
click at [204, 238] on icon "keyboard_arrow_right" at bounding box center [200, 231] width 17 height 17
click at [41, 223] on button "keyboard_arrow_left" at bounding box center [48, 232] width 26 height 18
click at [204, 343] on div "14" at bounding box center [204, 352] width 24 height 24
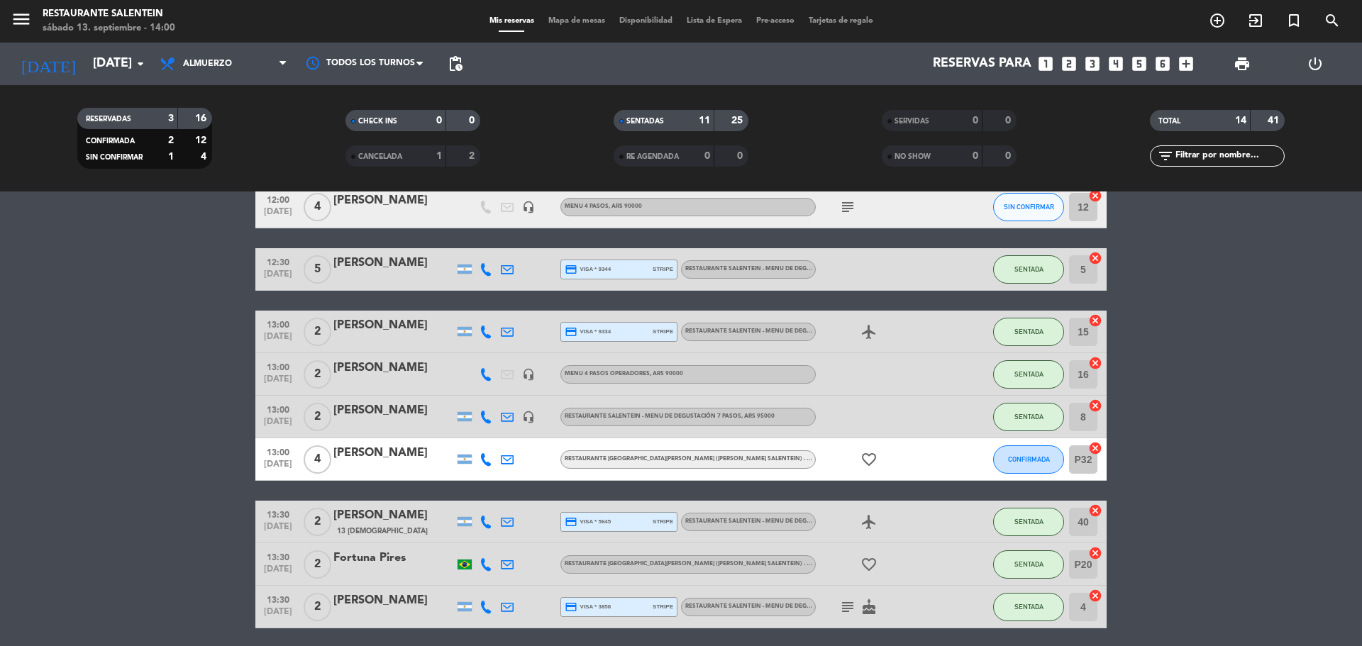
type input "[DATE]"
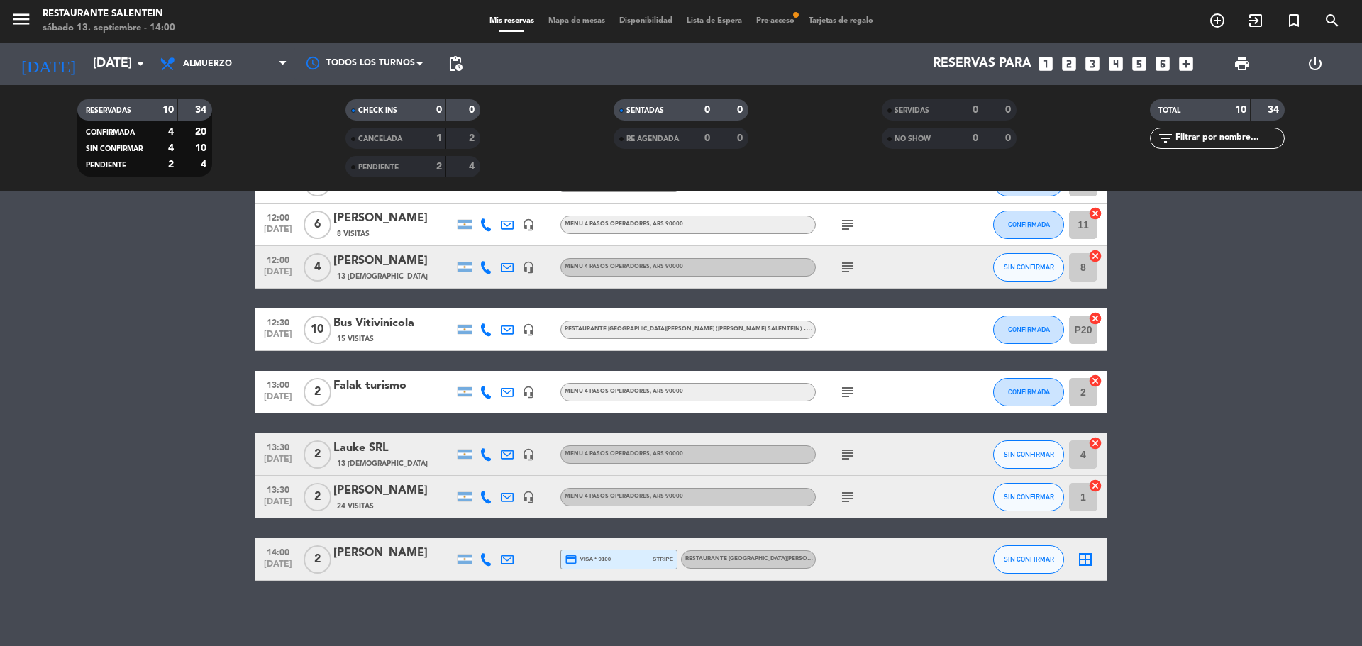
scroll to position [101, 0]
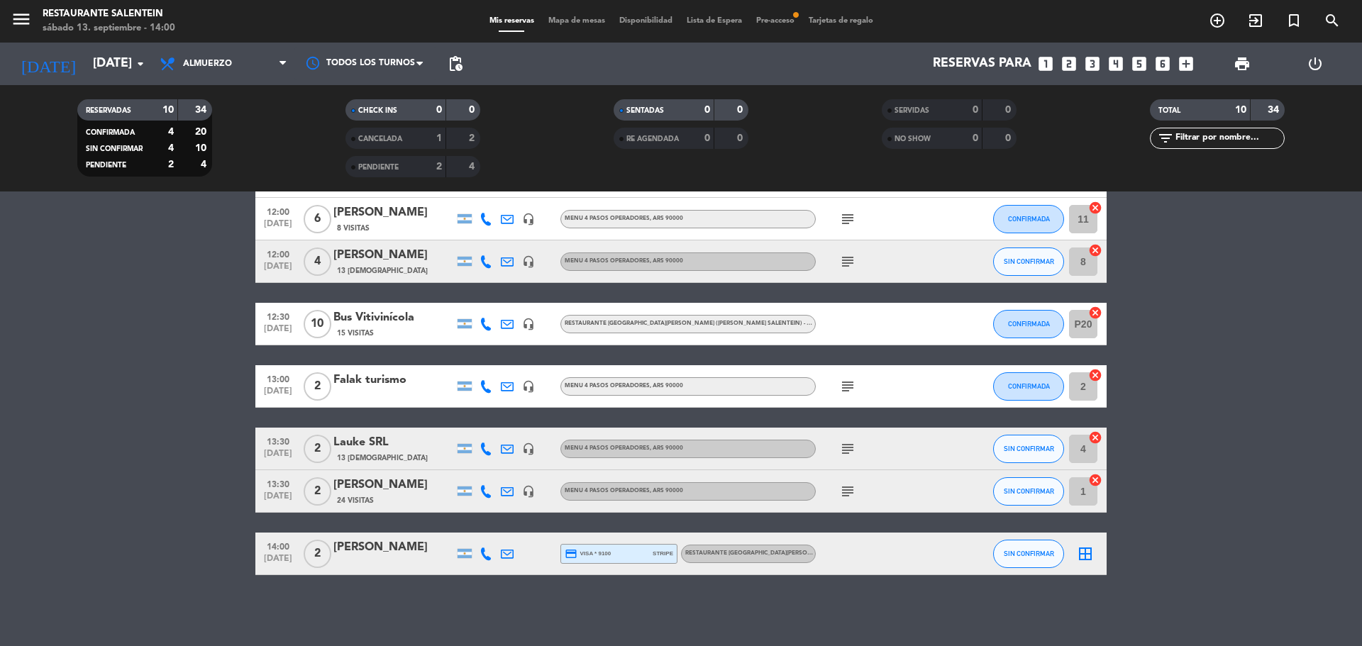
click at [1086, 556] on icon "border_all" at bounding box center [1085, 554] width 17 height 17
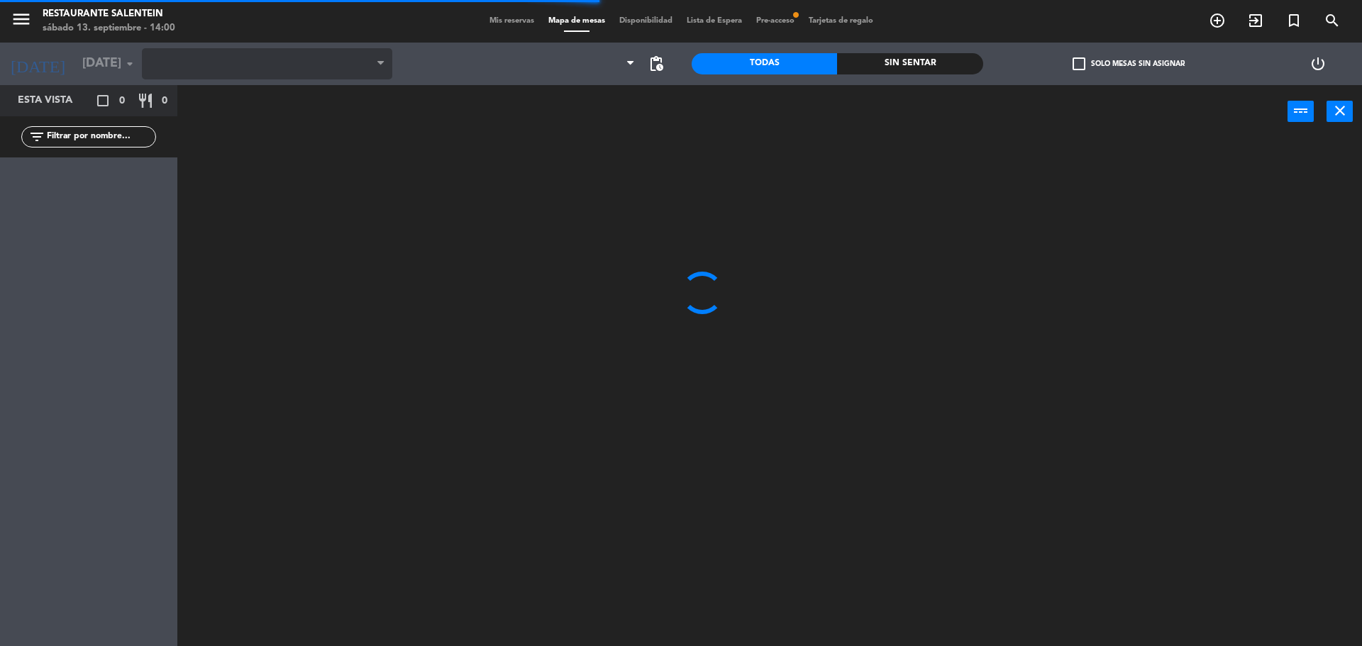
click at [363, 61] on span at bounding box center [267, 63] width 250 height 31
click at [353, 66] on span "Almuerzo" at bounding box center [267, 63] width 250 height 31
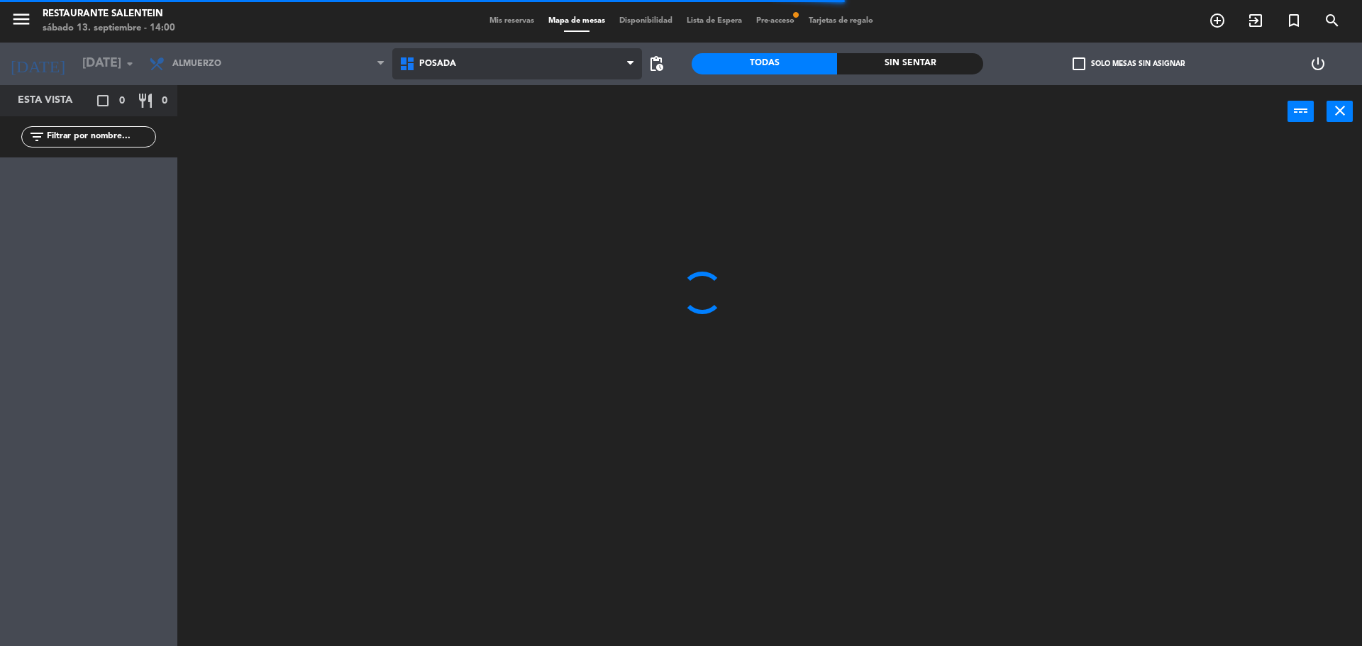
click at [443, 56] on span "Posada" at bounding box center [517, 63] width 250 height 31
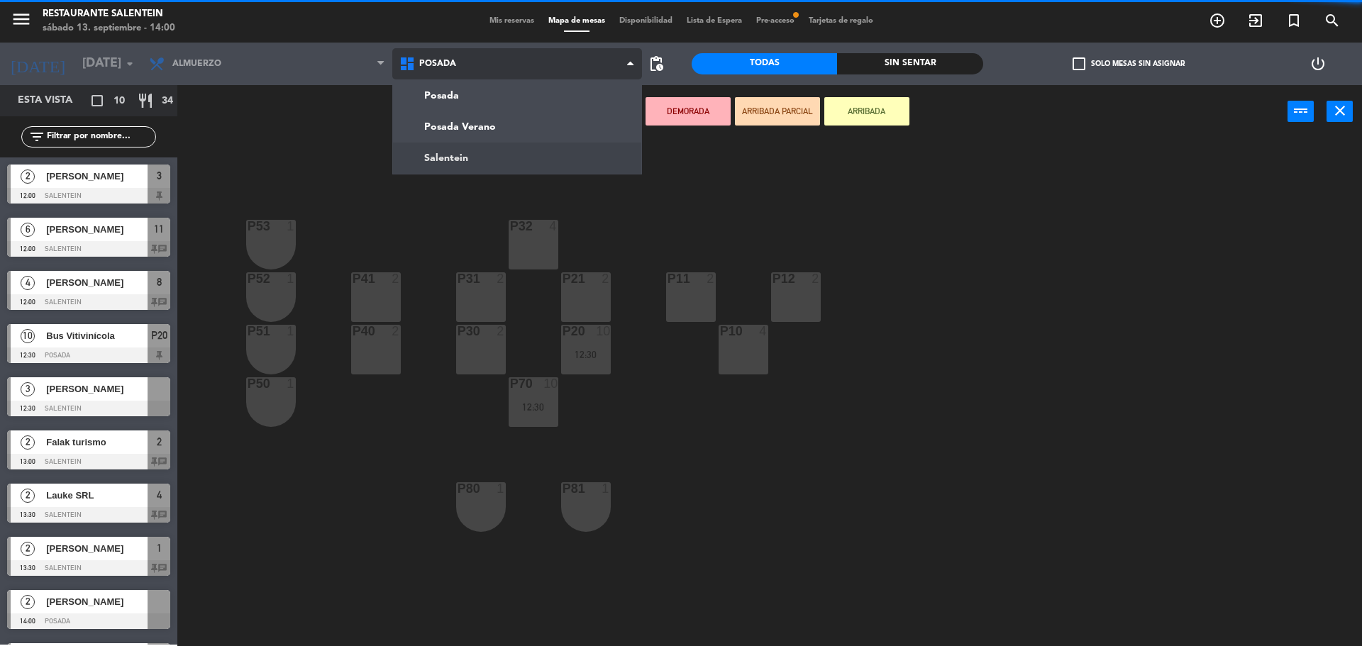
click at [444, 166] on ng-component "menu Restaurante Salentein [DATE] 13. septiembre - 14:00 Mis reservas Mapa de m…" at bounding box center [681, 325] width 1362 height 650
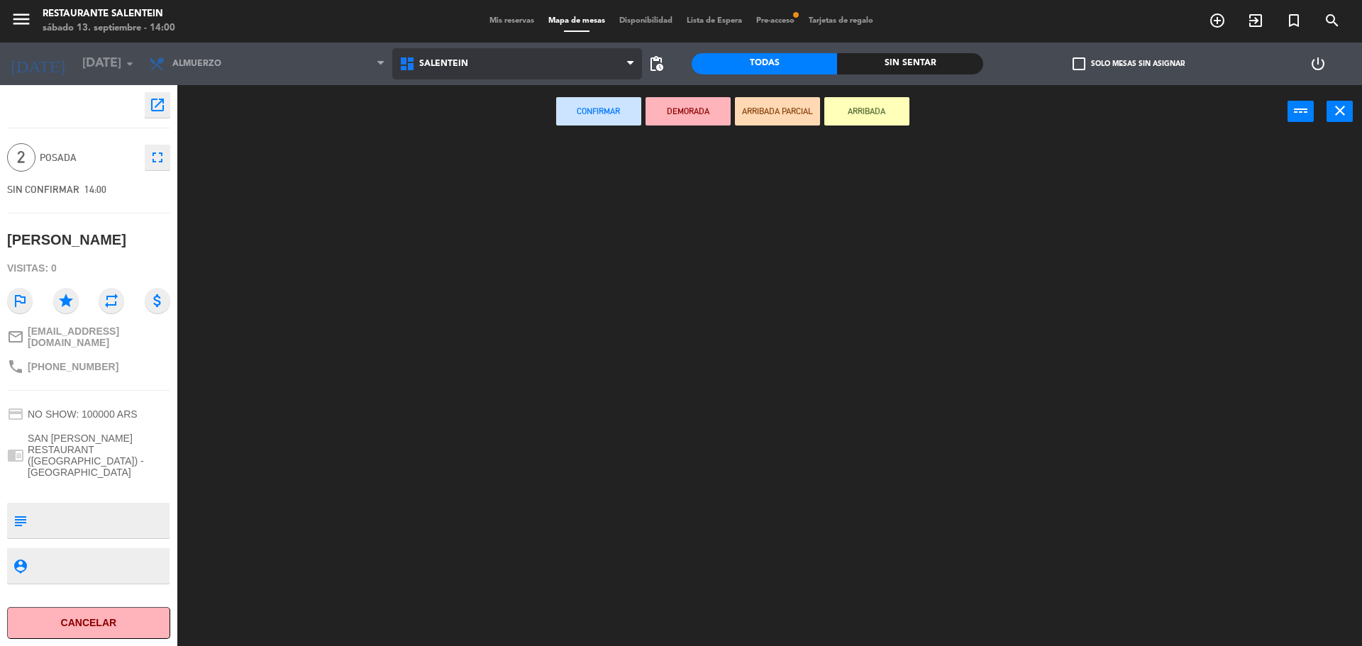
click at [414, 72] on icon at bounding box center [409, 63] width 21 height 17
click at [418, 140] on ng-component "menu Restaurante Salentein [DATE] 13. septiembre - 14:00 Mis reservas Mapa de m…" at bounding box center [681, 325] width 1362 height 650
click at [423, 67] on span "Posada Verano" at bounding box center [457, 64] width 77 height 10
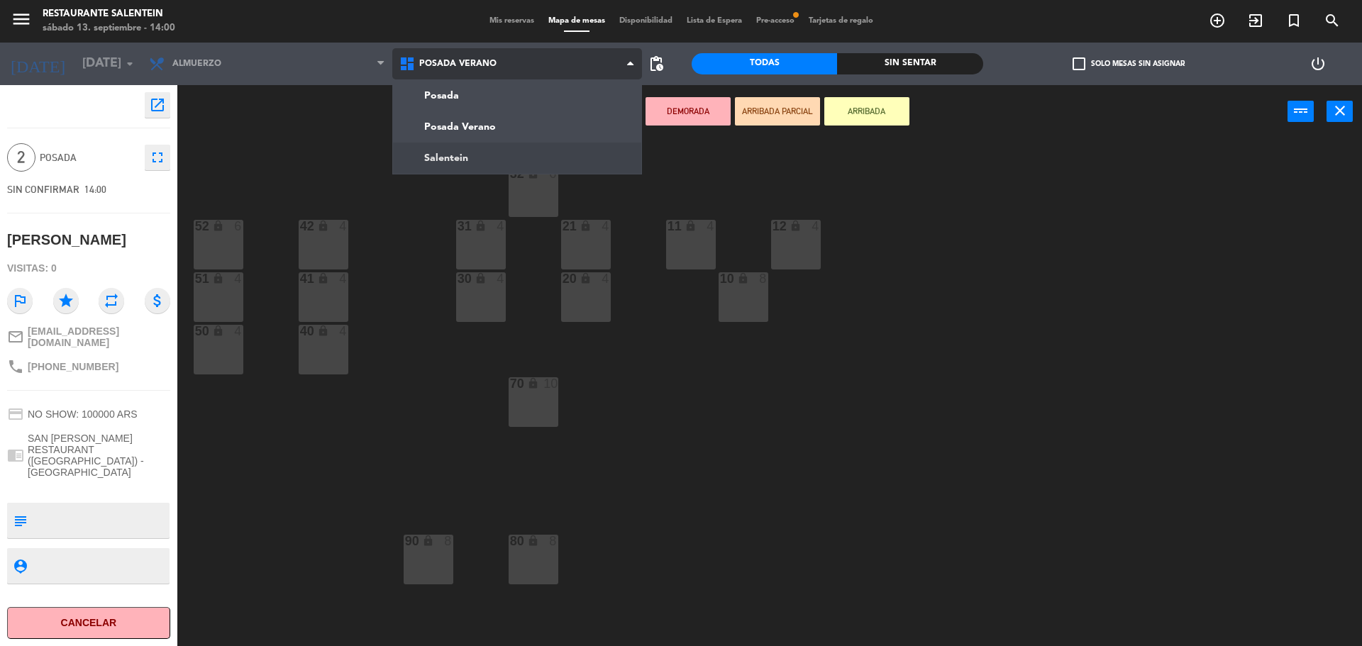
click at [429, 157] on ng-component "menu Restaurante Salentein [DATE] 13. septiembre - 14:00 Mis reservas Mapa de m…" at bounding box center [681, 325] width 1362 height 650
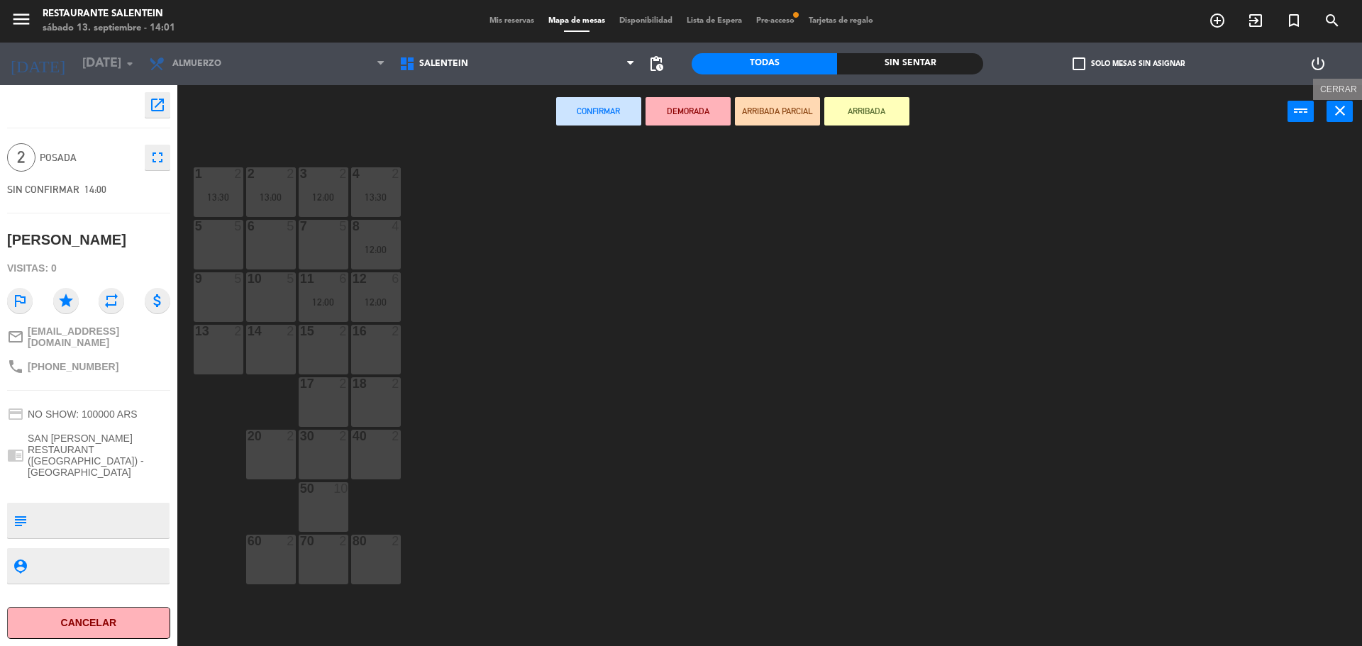
click at [1340, 112] on icon "close" at bounding box center [1340, 110] width 17 height 17
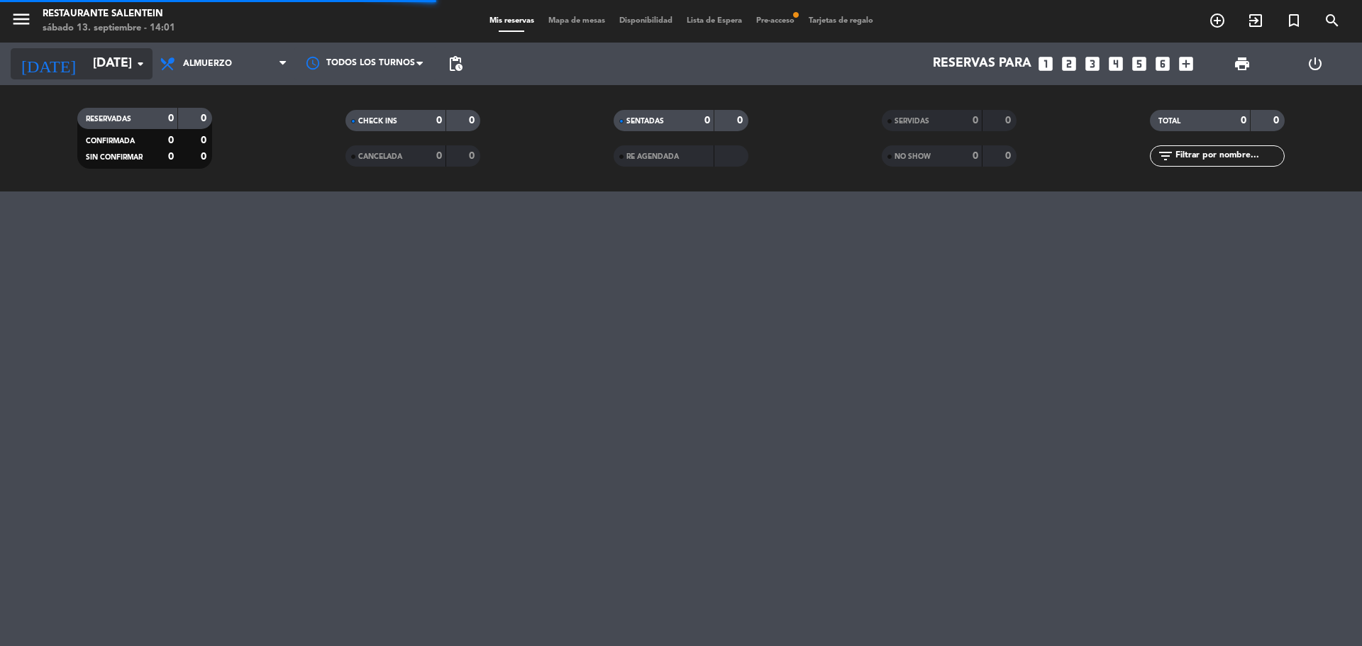
click at [136, 57] on icon "arrow_drop_down" at bounding box center [140, 63] width 17 height 17
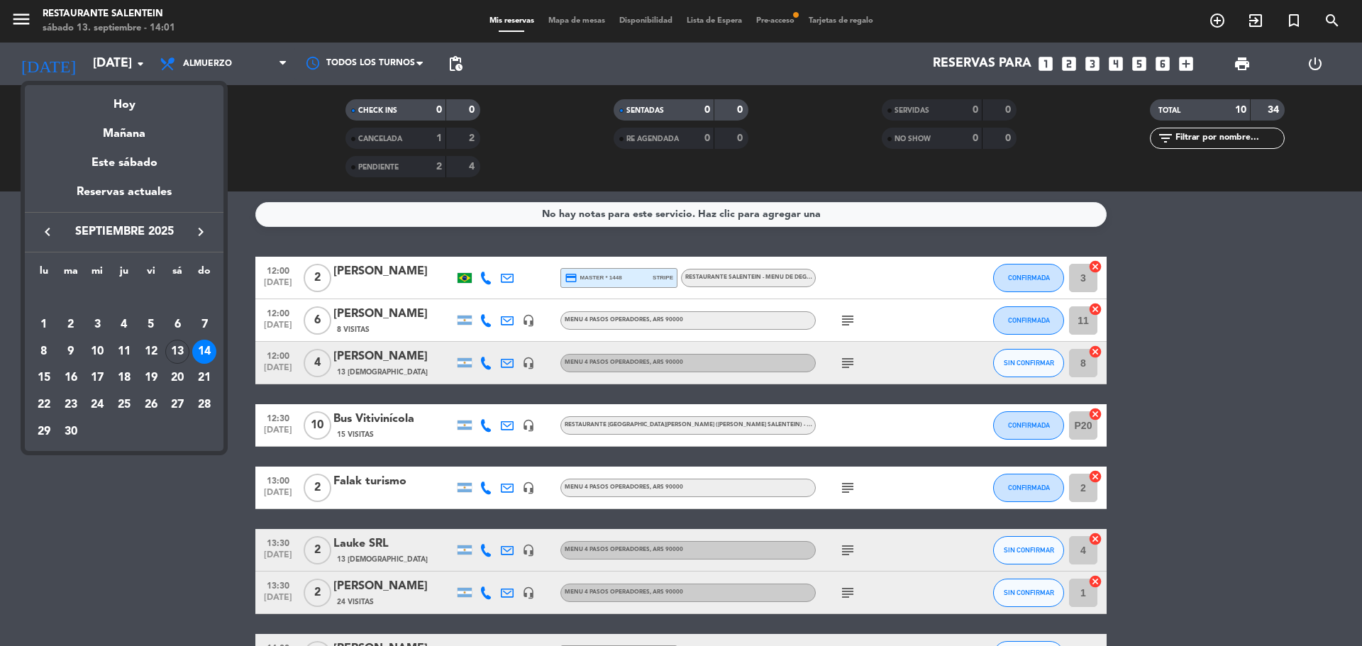
click at [197, 231] on icon "keyboard_arrow_right" at bounding box center [200, 231] width 17 height 17
click at [157, 350] on div "10" at bounding box center [151, 352] width 24 height 24
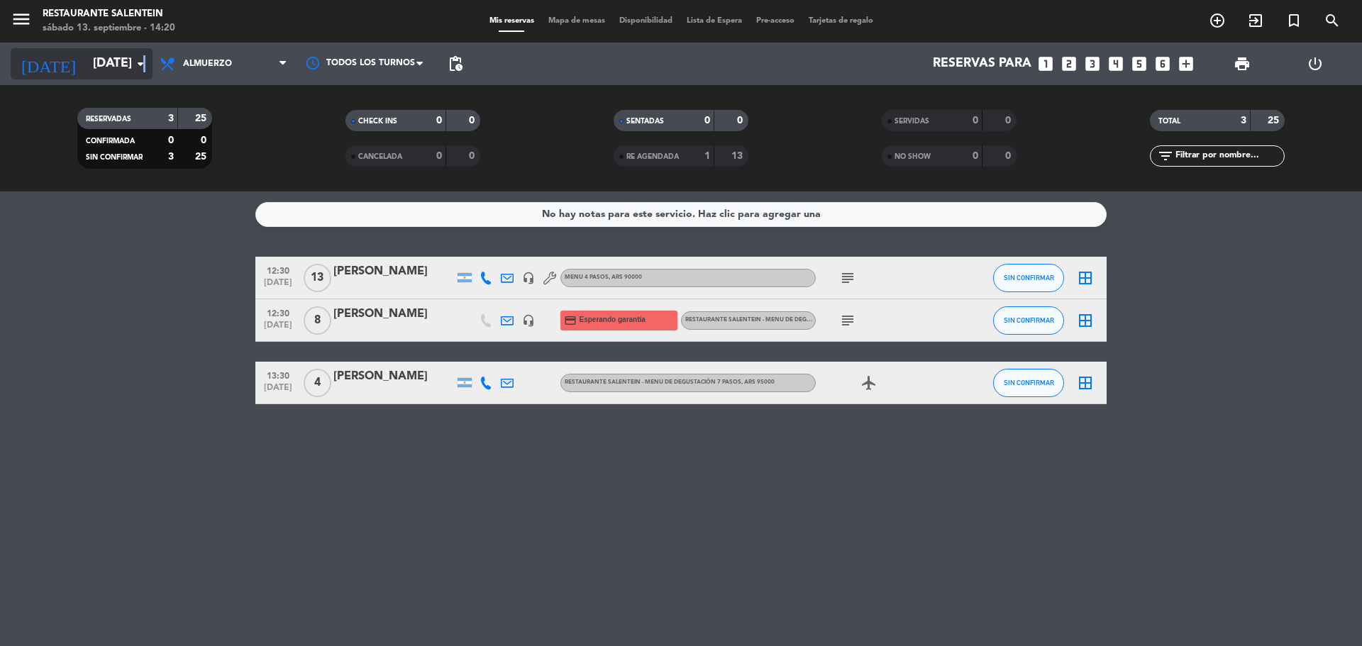
click at [146, 58] on icon "arrow_drop_down" at bounding box center [140, 63] width 17 height 17
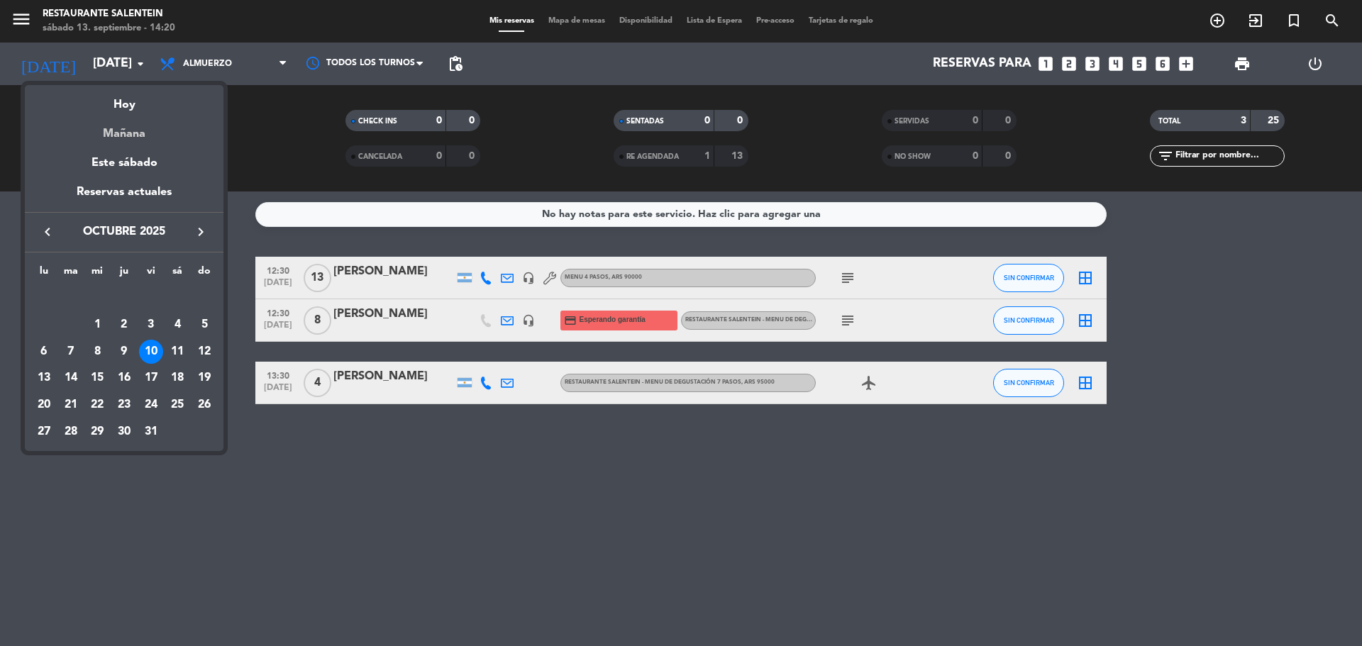
click at [140, 114] on div "Mañana" at bounding box center [124, 128] width 199 height 29
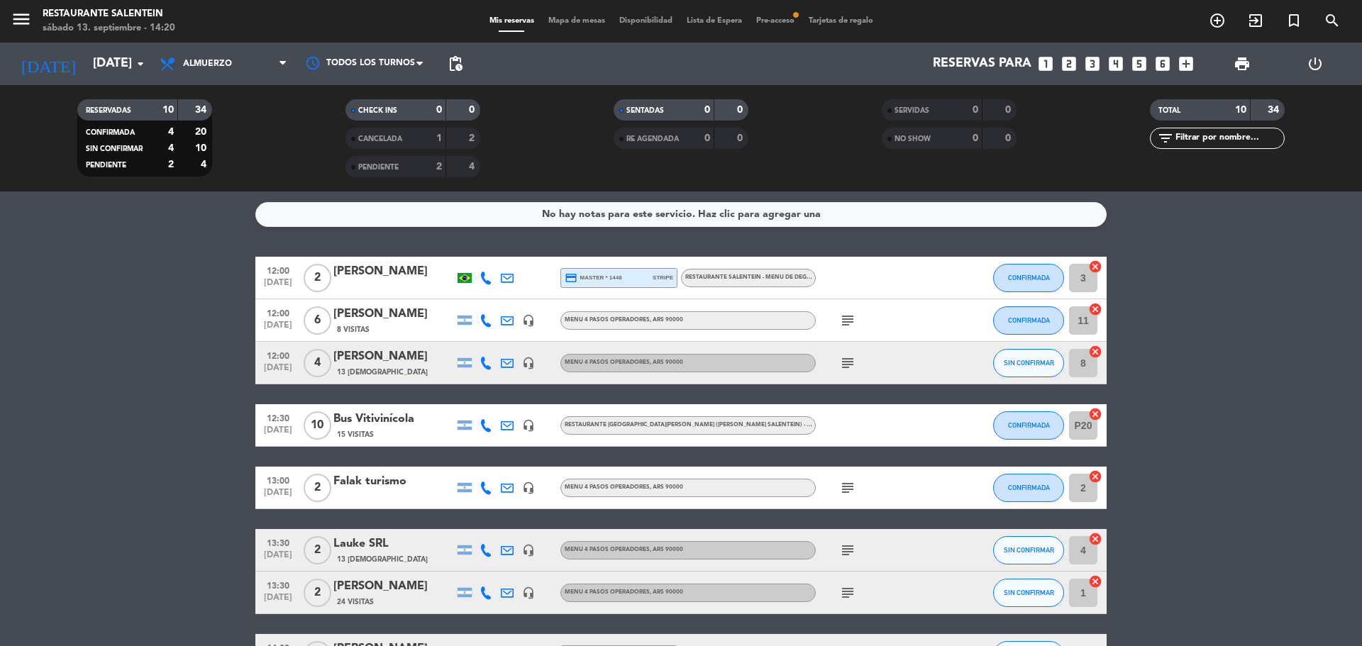
scroll to position [71, 0]
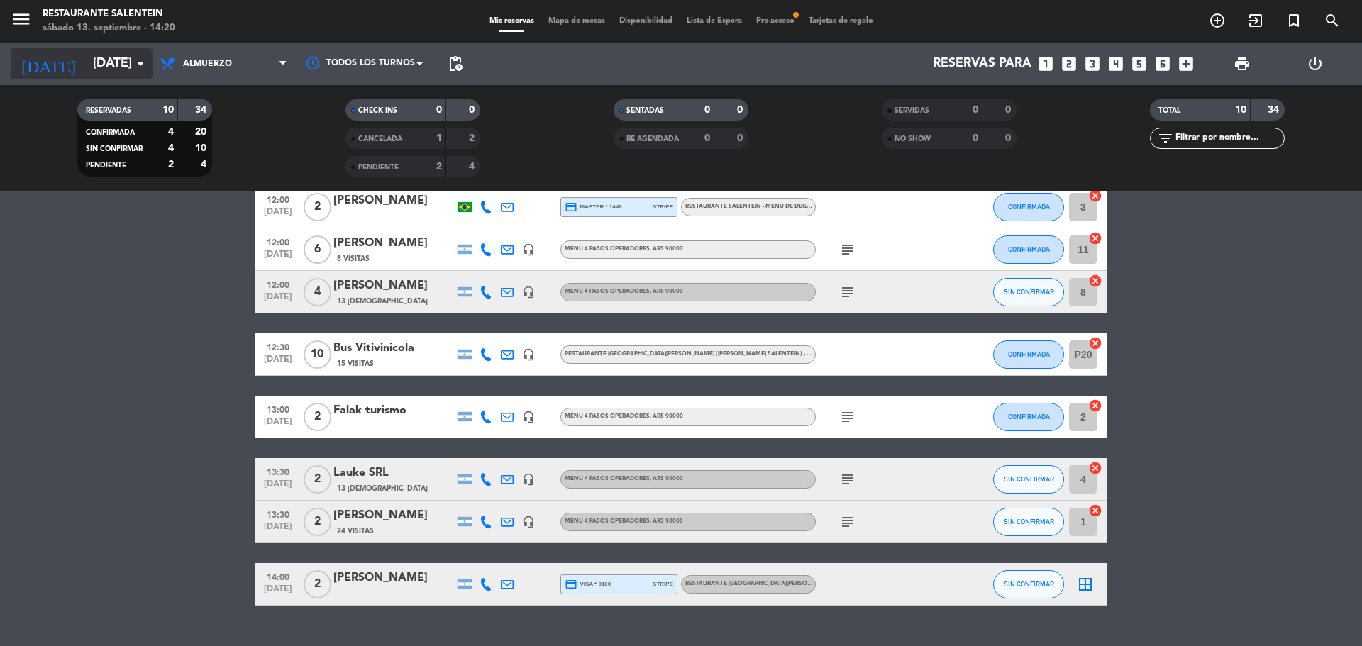
click at [101, 60] on input "[DATE]" at bounding box center [168, 64] width 165 height 28
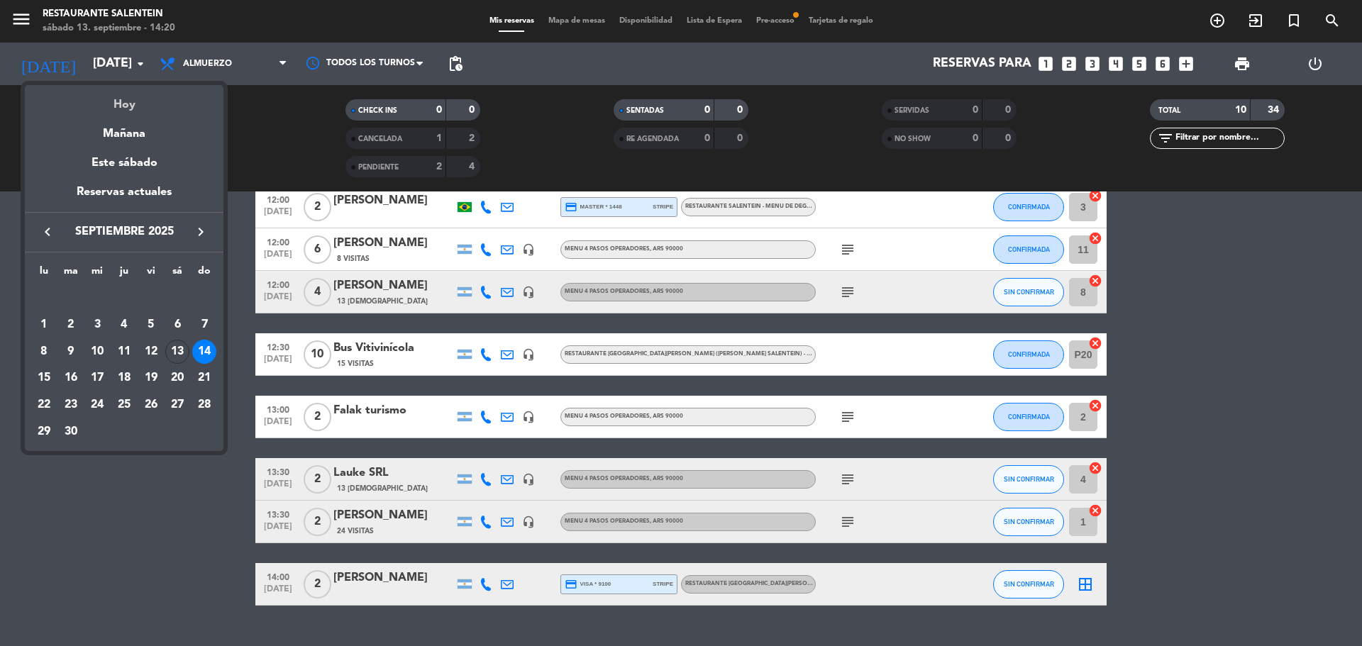
click at [116, 107] on div "Hoy" at bounding box center [124, 99] width 199 height 29
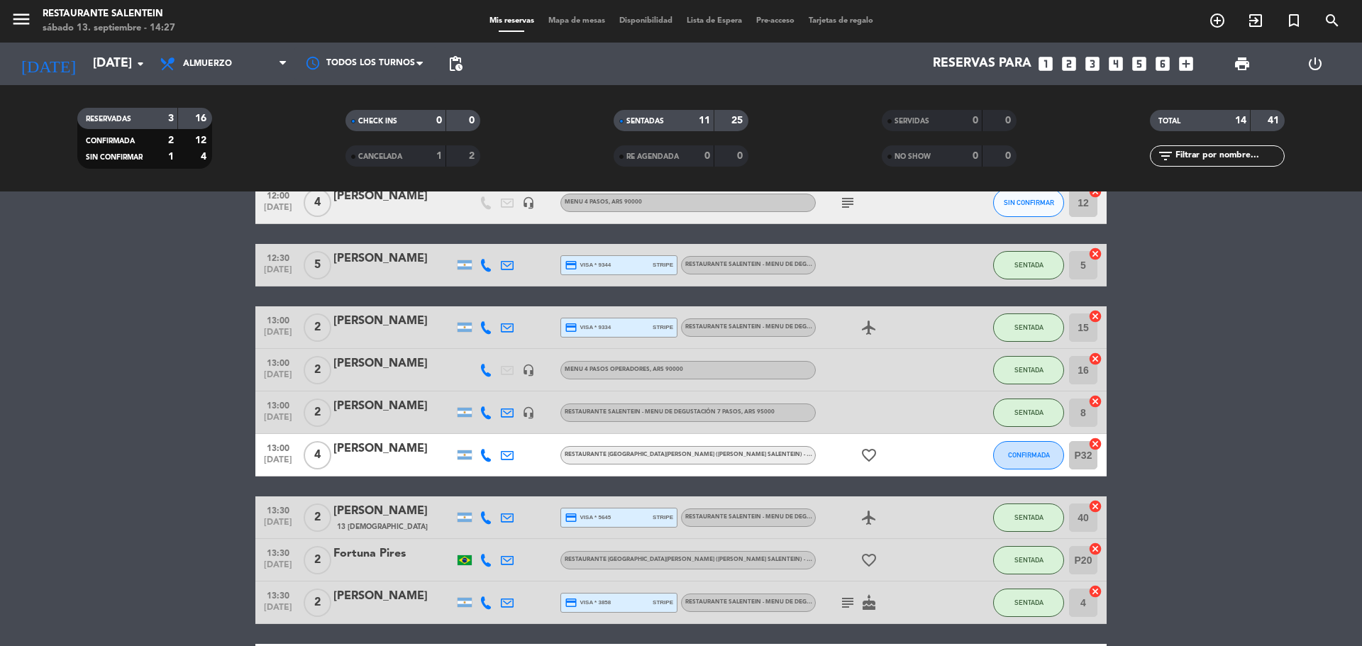
scroll to position [0, 0]
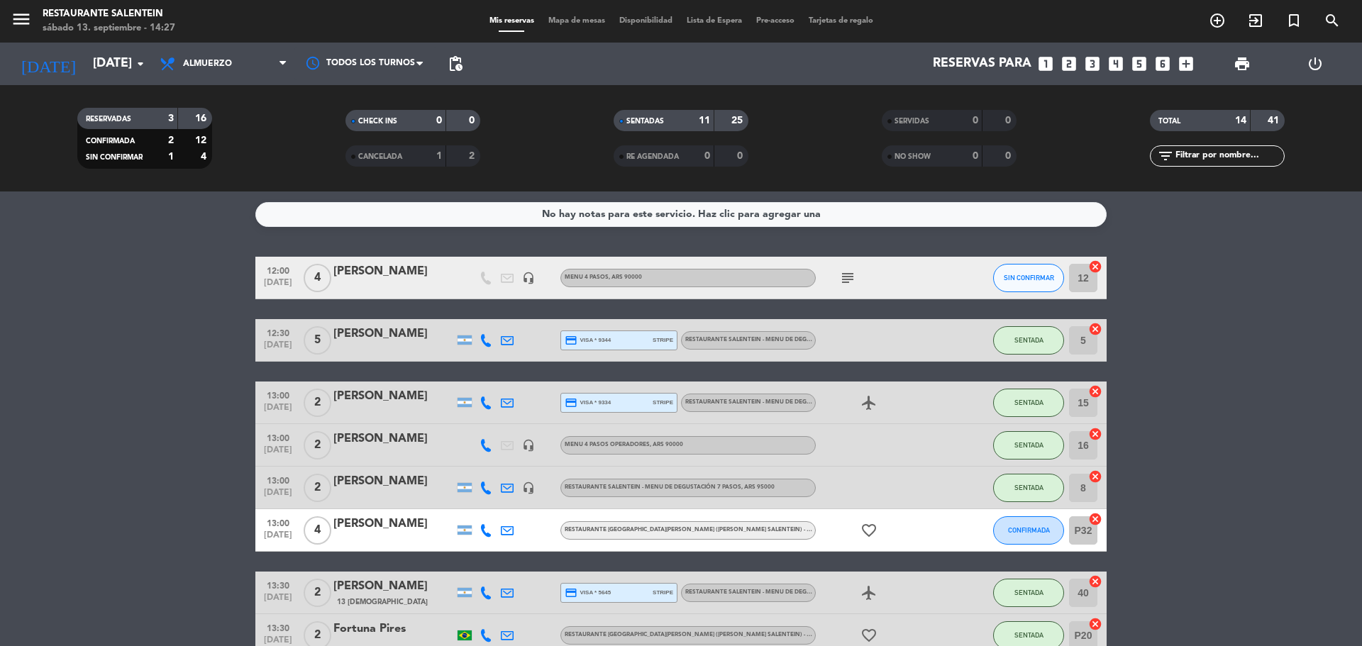
click at [399, 277] on div "[PERSON_NAME]" at bounding box center [393, 271] width 121 height 18
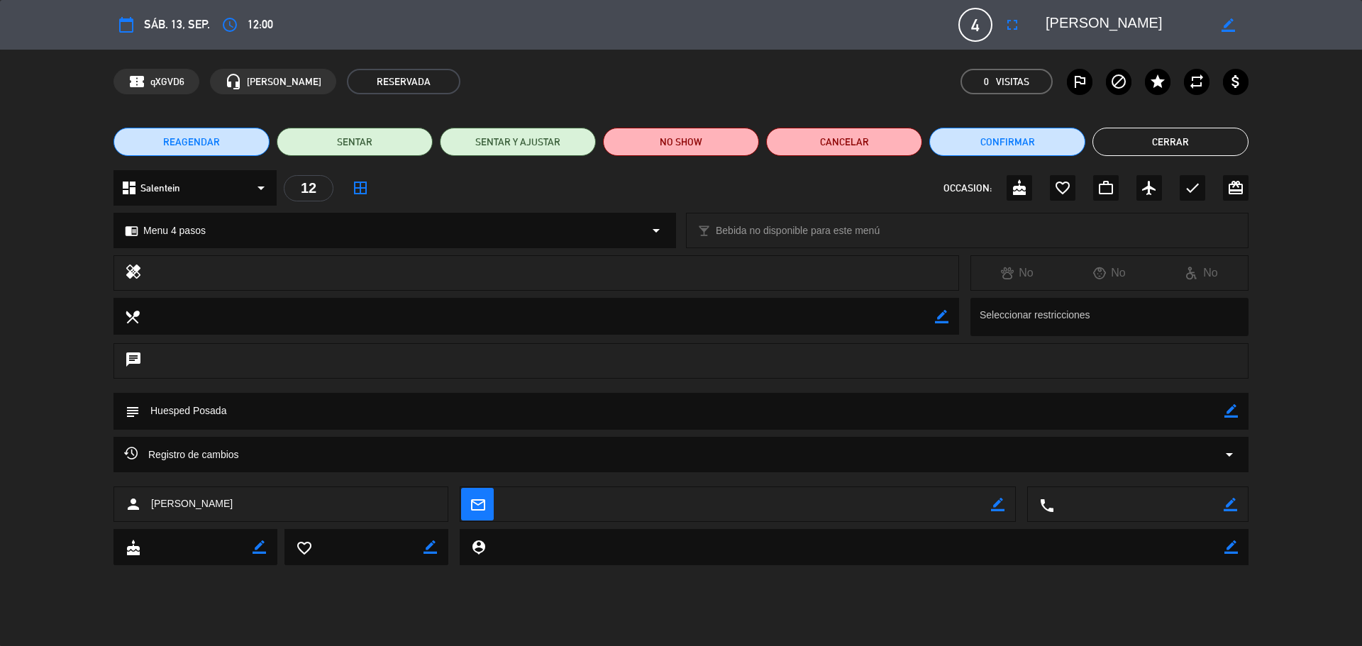
click at [1195, 135] on button "Cerrar" at bounding box center [1171, 142] width 156 height 28
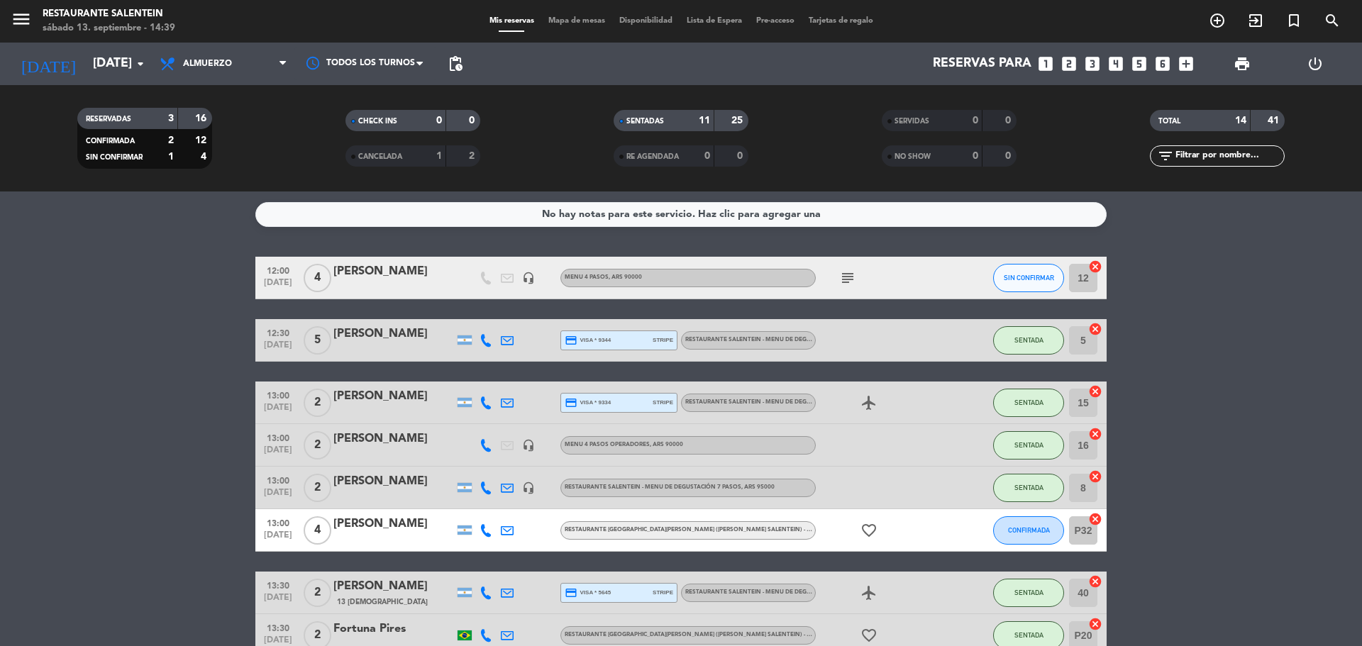
click at [383, 281] on div "[PERSON_NAME]" at bounding box center [393, 271] width 121 height 18
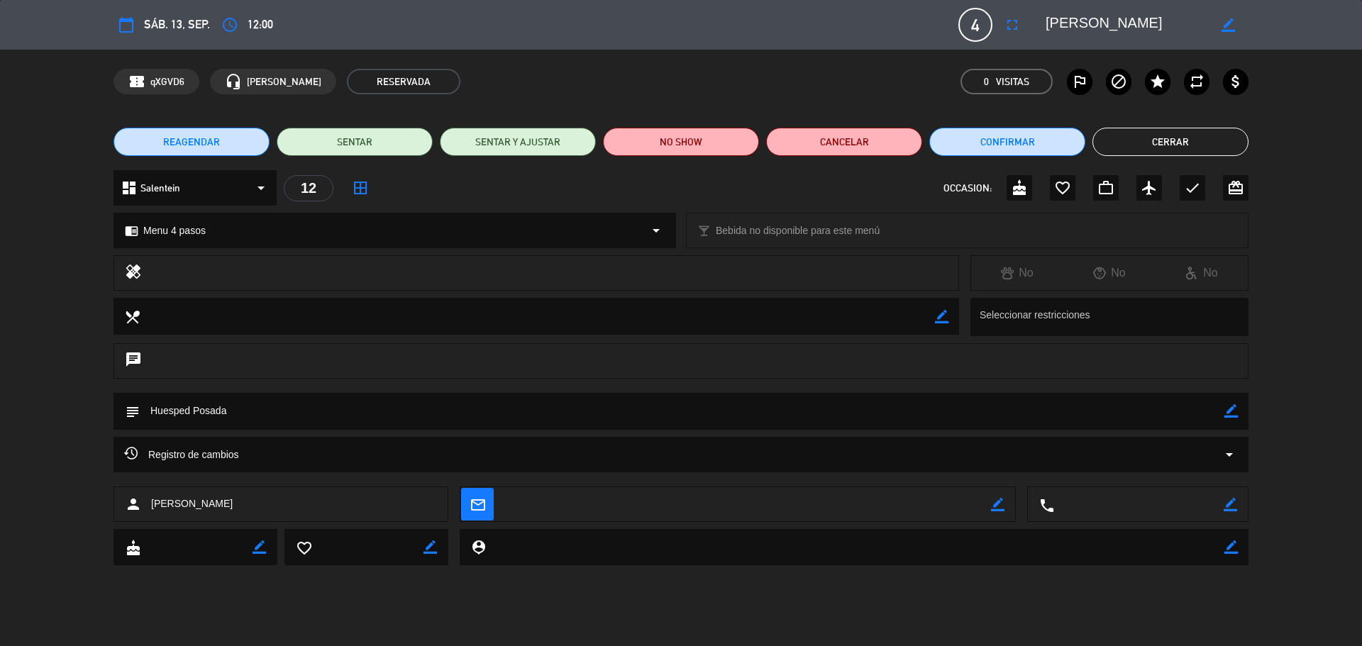
click at [133, 412] on icon "subject" at bounding box center [132, 412] width 16 height 16
click at [1184, 142] on button "Cerrar" at bounding box center [1171, 142] width 156 height 28
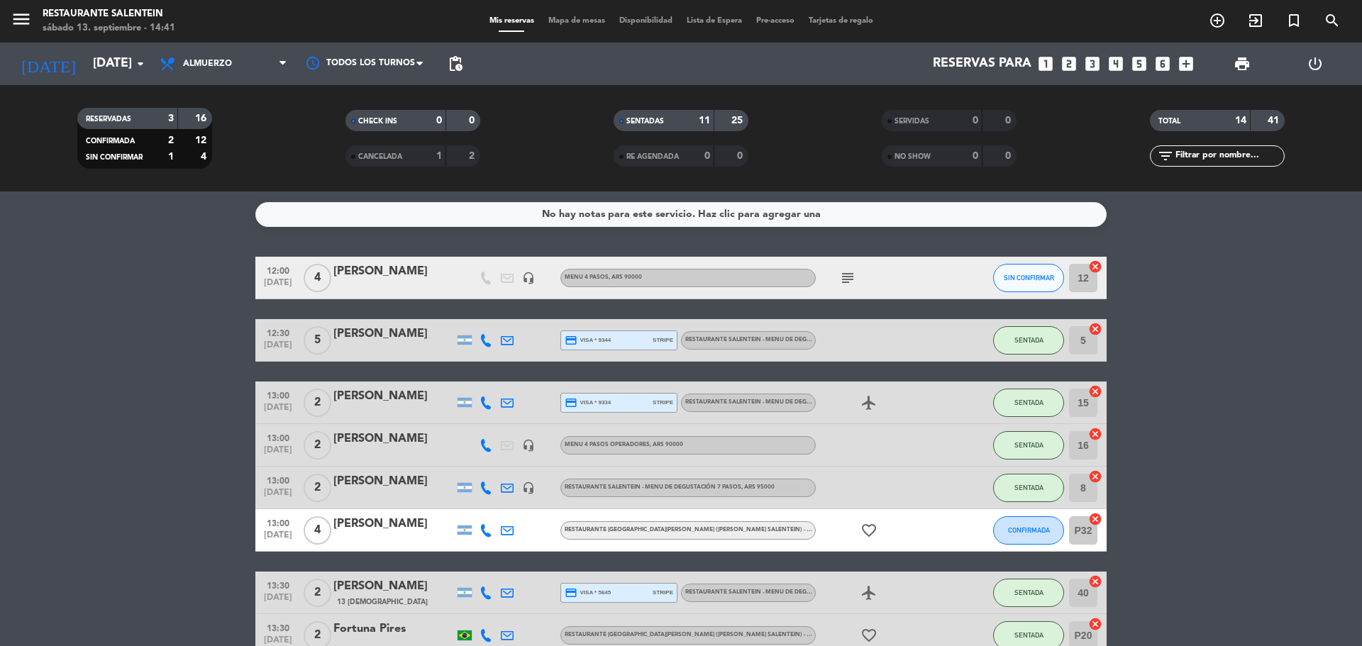
click at [351, 282] on div at bounding box center [393, 287] width 121 height 11
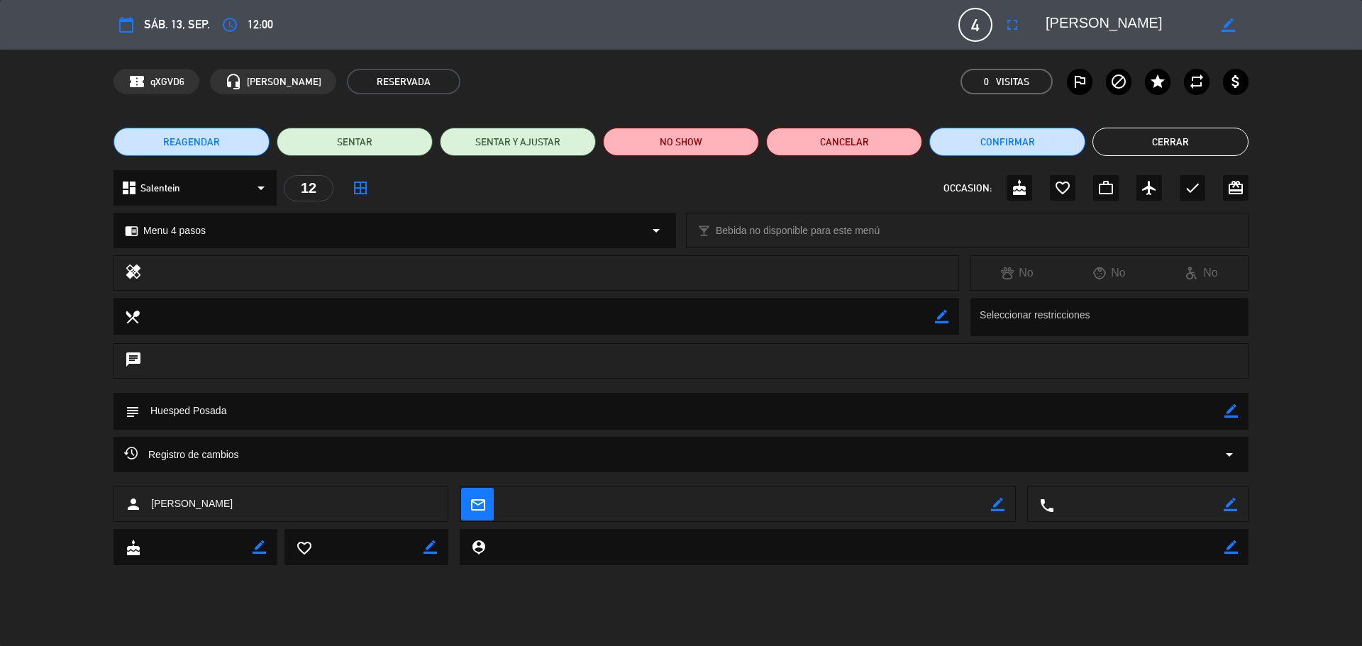
drag, startPoint x: 224, startPoint y: 409, endPoint x: 150, endPoint y: 408, distance: 73.8
click at [150, 407] on textarea at bounding box center [682, 411] width 1085 height 36
click at [1213, 145] on button "Cerrar" at bounding box center [1171, 142] width 156 height 28
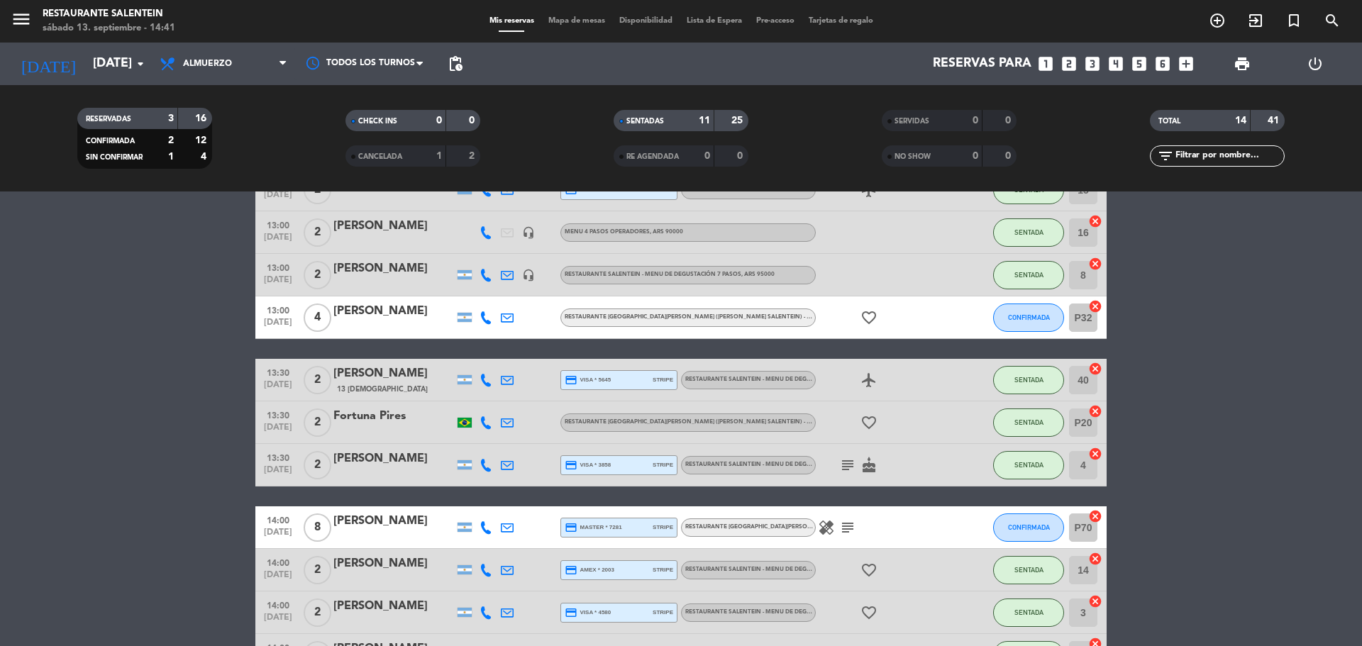
scroll to position [355, 0]
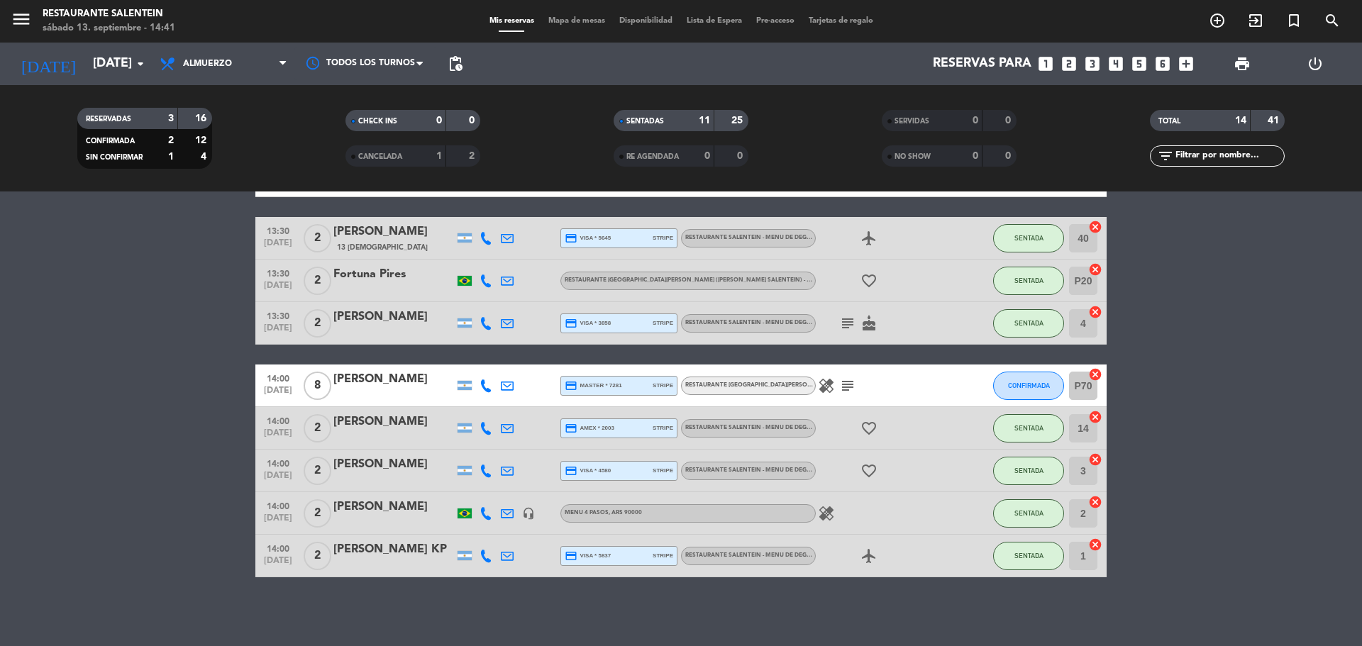
click at [778, 468] on span "RESTAURANTE SALENTEIN - Menu de Degustación 7 pasos" at bounding box center [773, 471] width 177 height 6
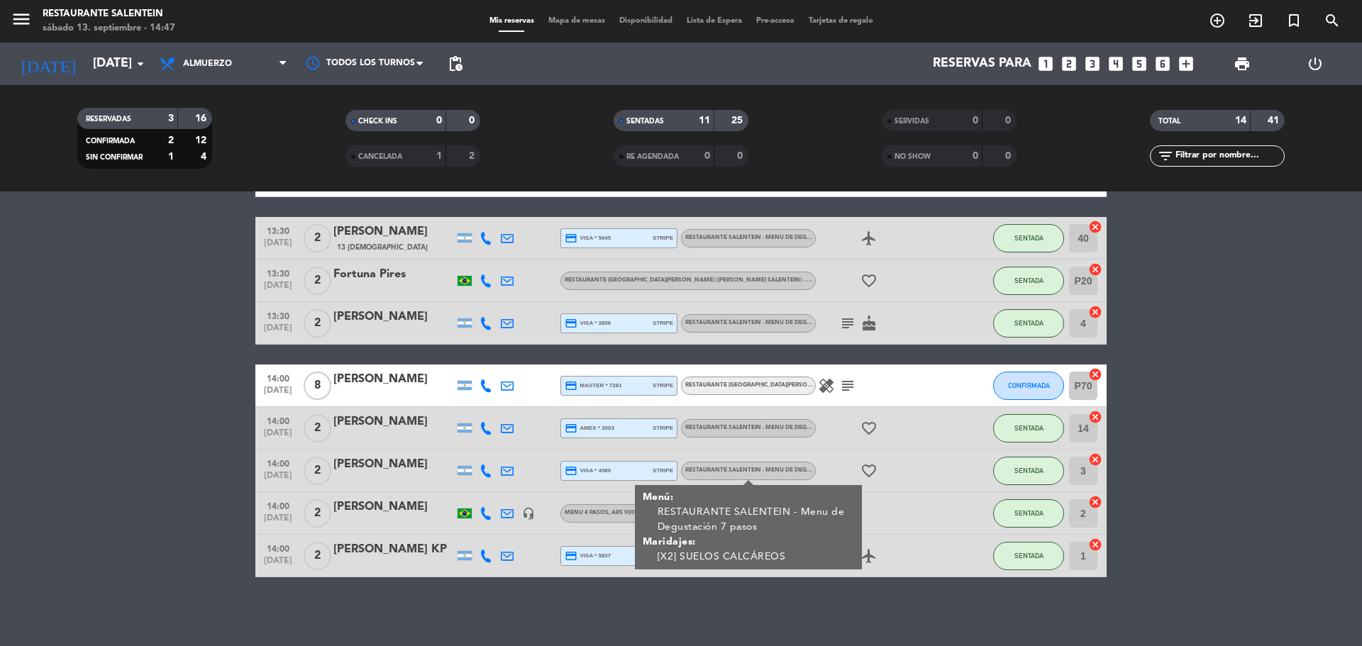
click at [934, 639] on div "No hay notas para este servicio. Haz clic para agregar una 12:00 [DATE] 4 [PERS…" at bounding box center [681, 419] width 1362 height 455
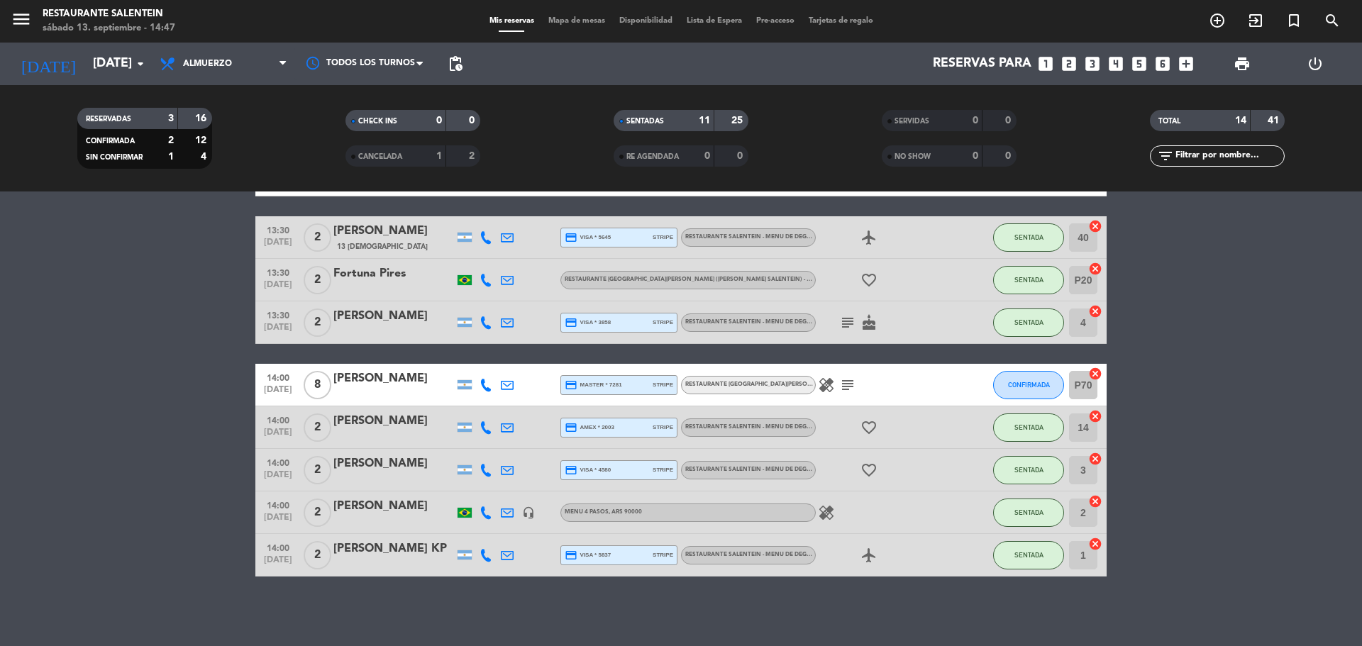
scroll to position [357, 0]
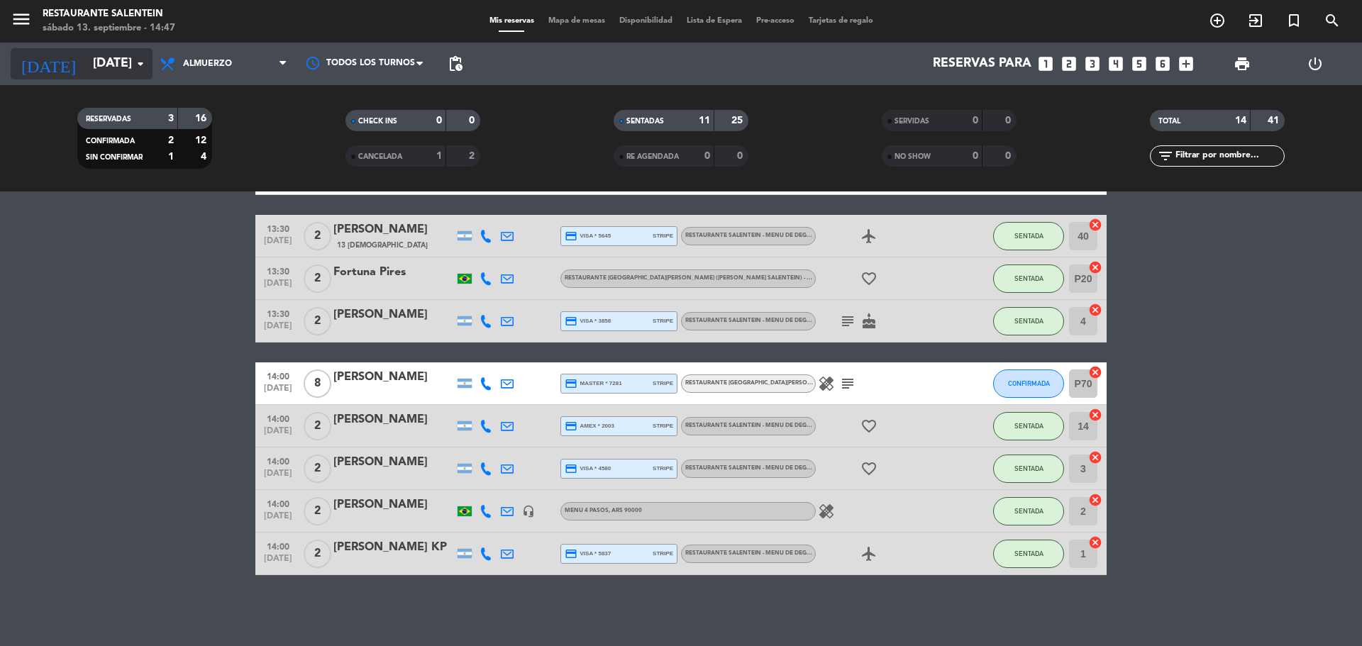
click at [108, 61] on input "[DATE]" at bounding box center [168, 64] width 165 height 28
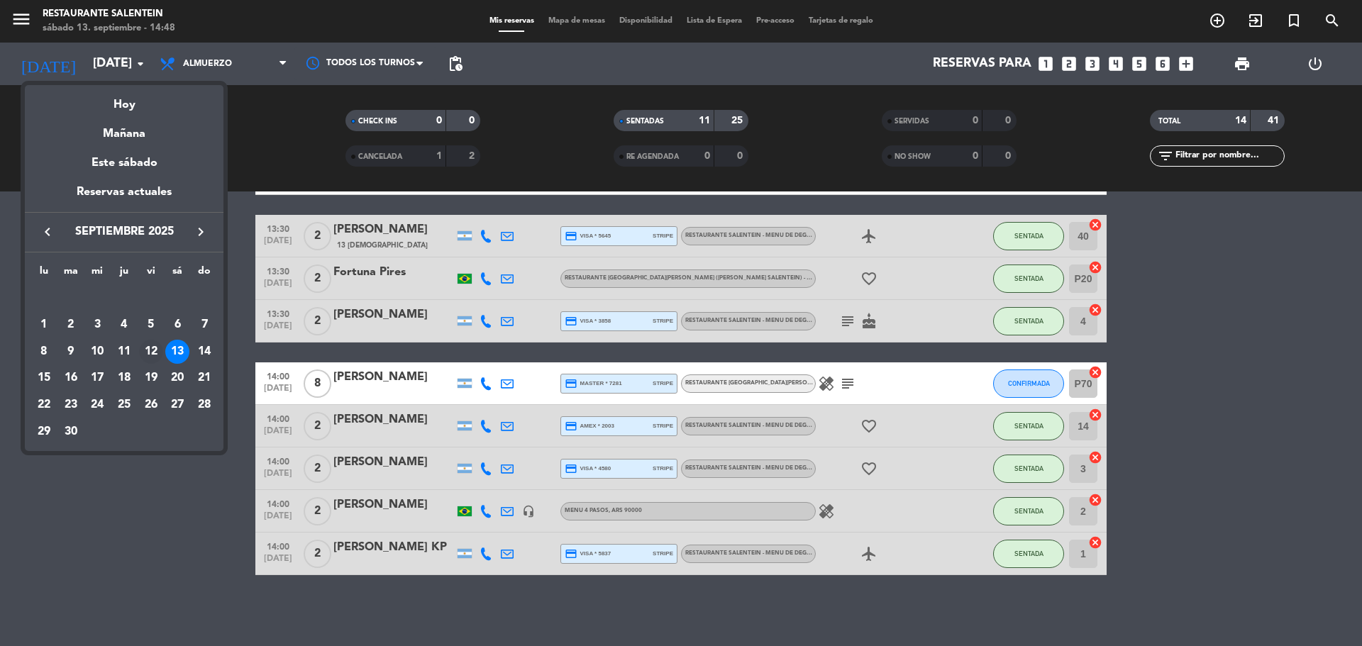
click at [152, 350] on div "12" at bounding box center [151, 352] width 24 height 24
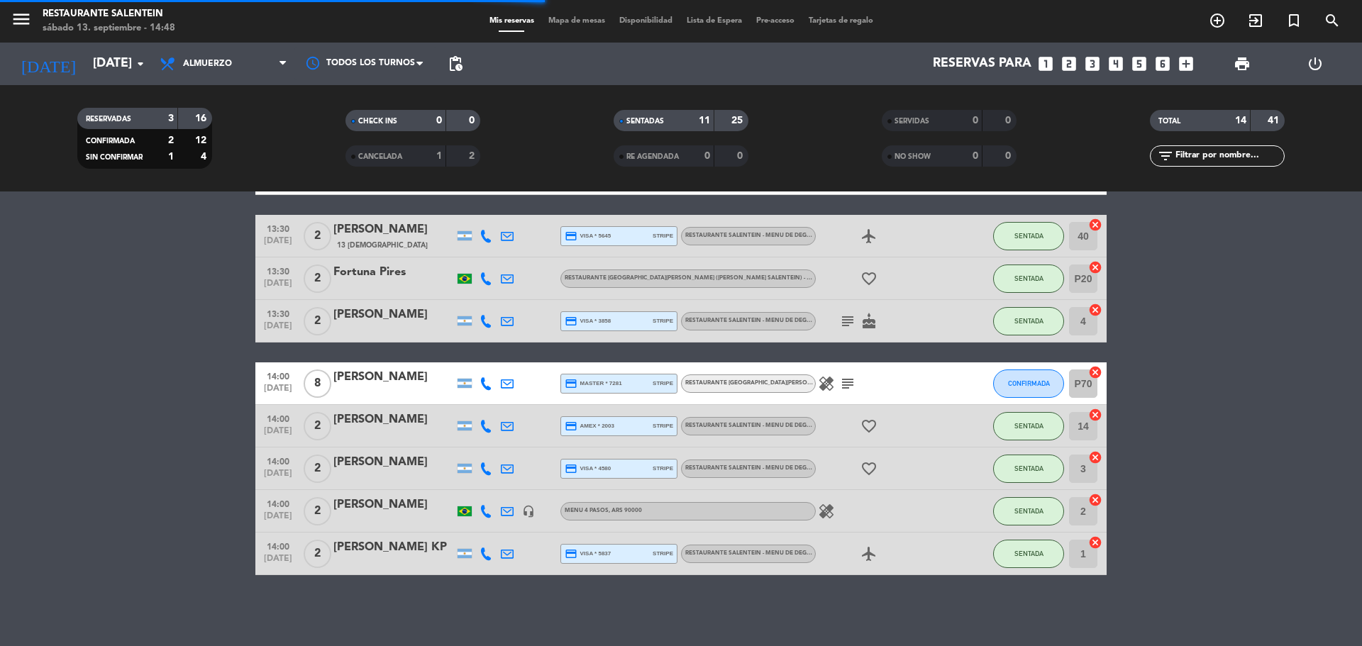
scroll to position [0, 0]
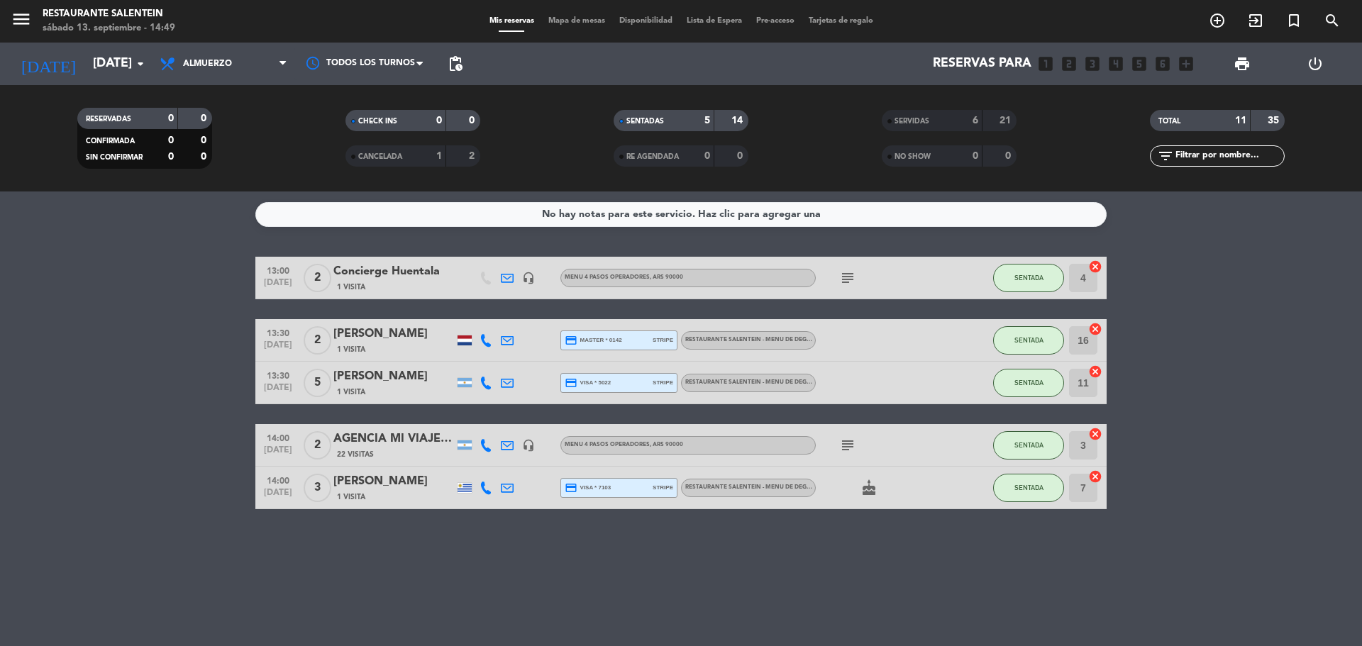
click at [847, 443] on icon "subject" at bounding box center [847, 445] width 17 height 17
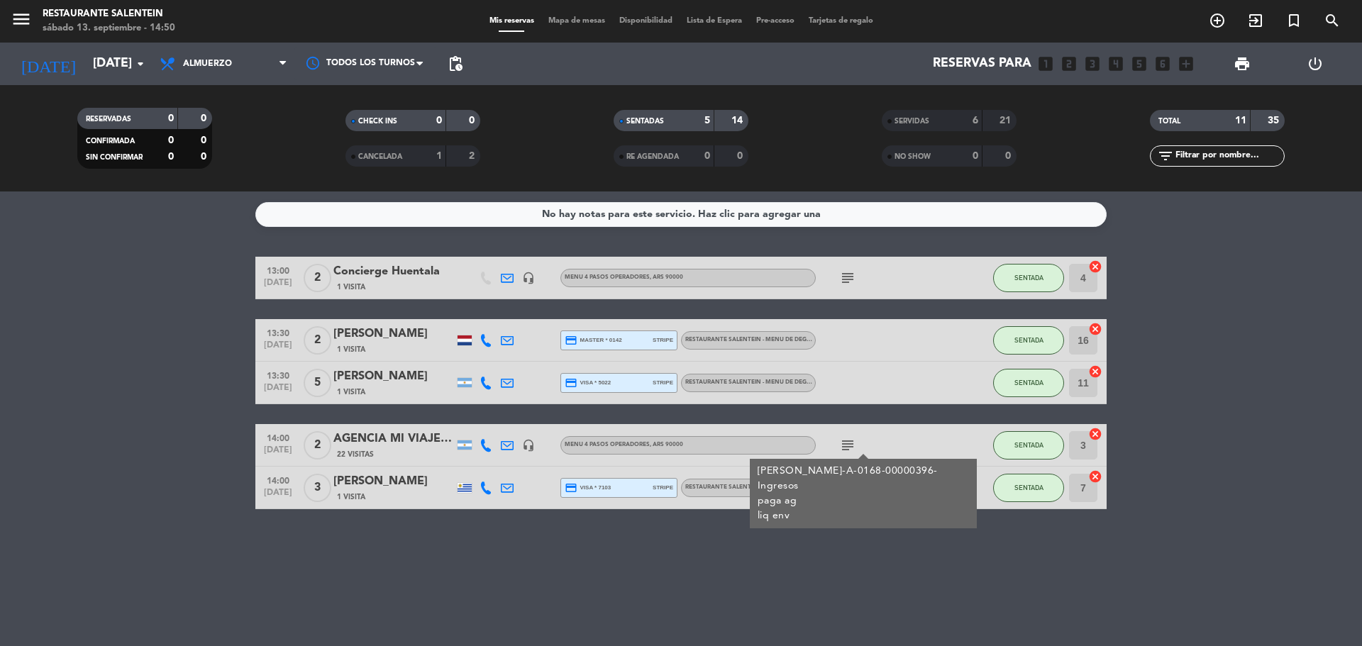
click at [853, 272] on icon "subject" at bounding box center [847, 278] width 17 height 17
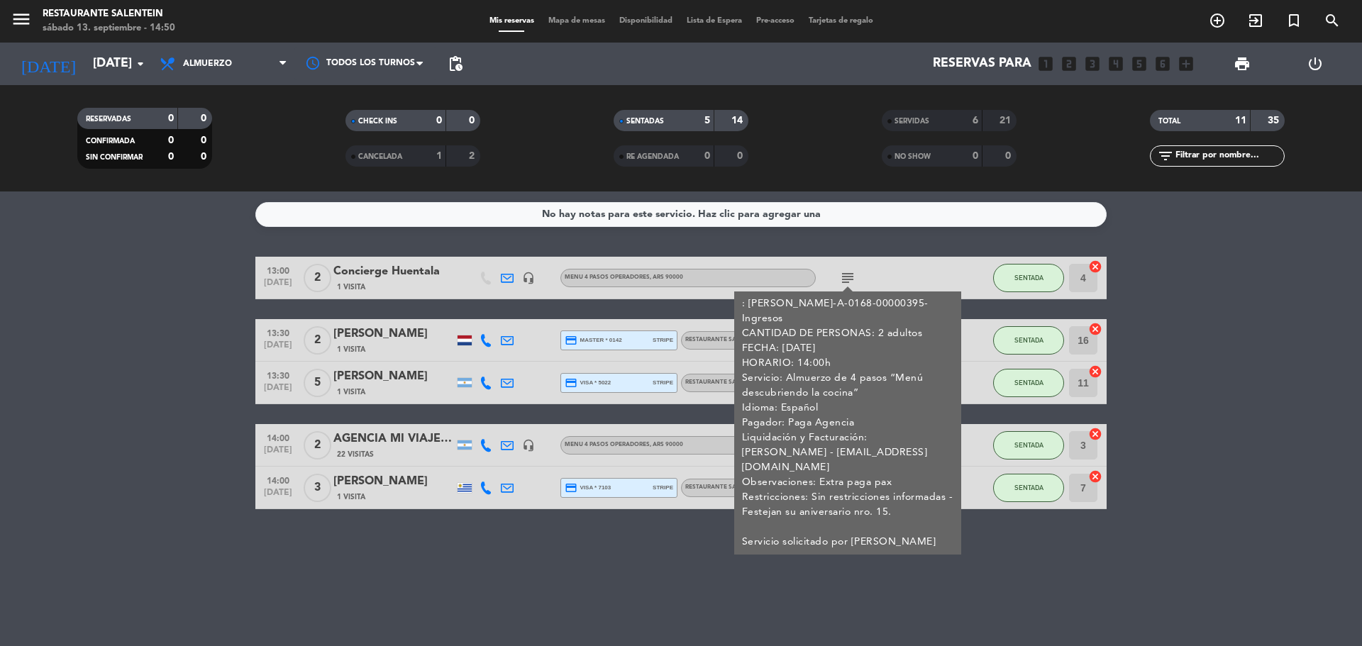
click at [400, 275] on div "Concierge Huentala" at bounding box center [393, 271] width 121 height 18
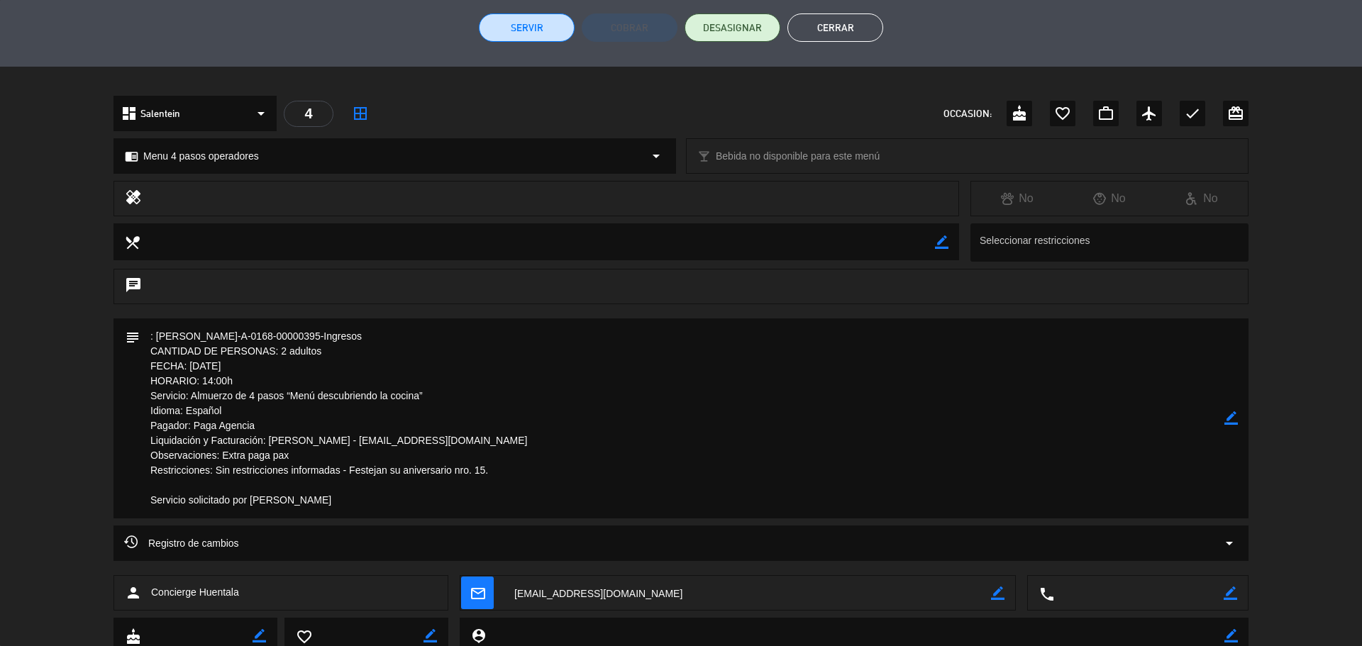
scroll to position [355, 0]
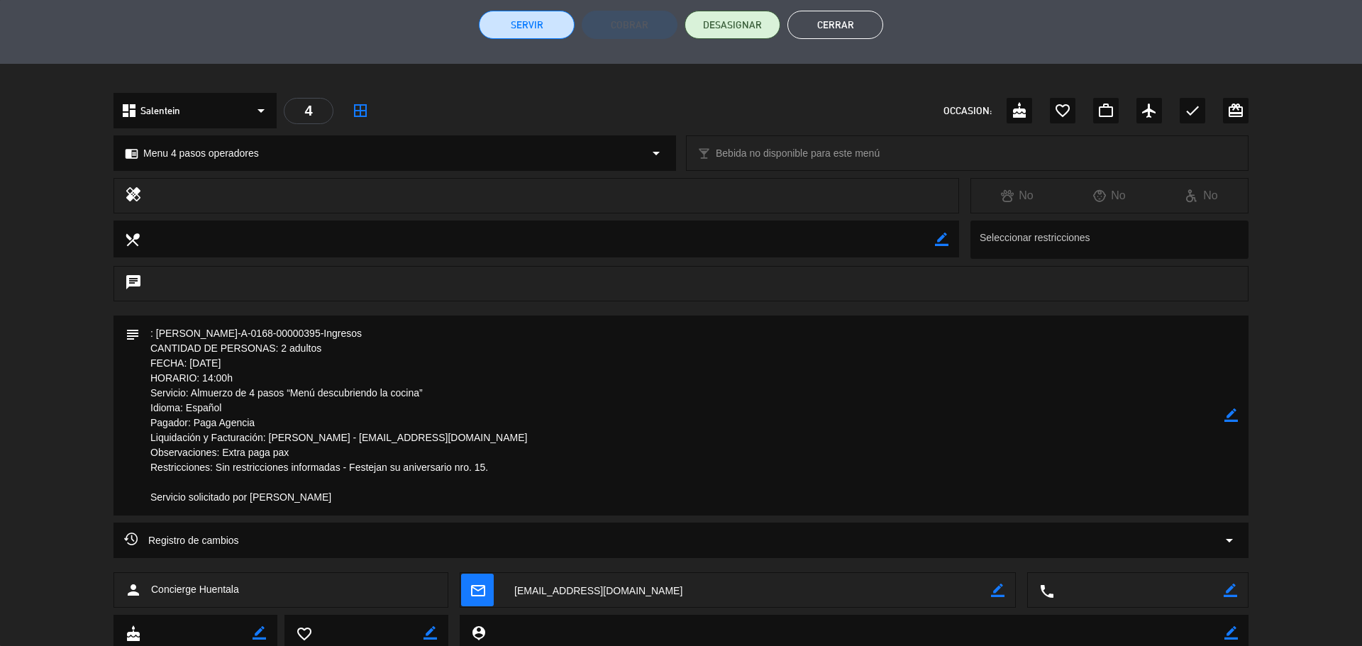
drag, startPoint x: 155, startPoint y: 328, endPoint x: 228, endPoint y: 336, distance: 73.5
click at [220, 332] on textarea at bounding box center [682, 416] width 1085 height 200
click at [851, 31] on button "Cerrar" at bounding box center [835, 25] width 96 height 28
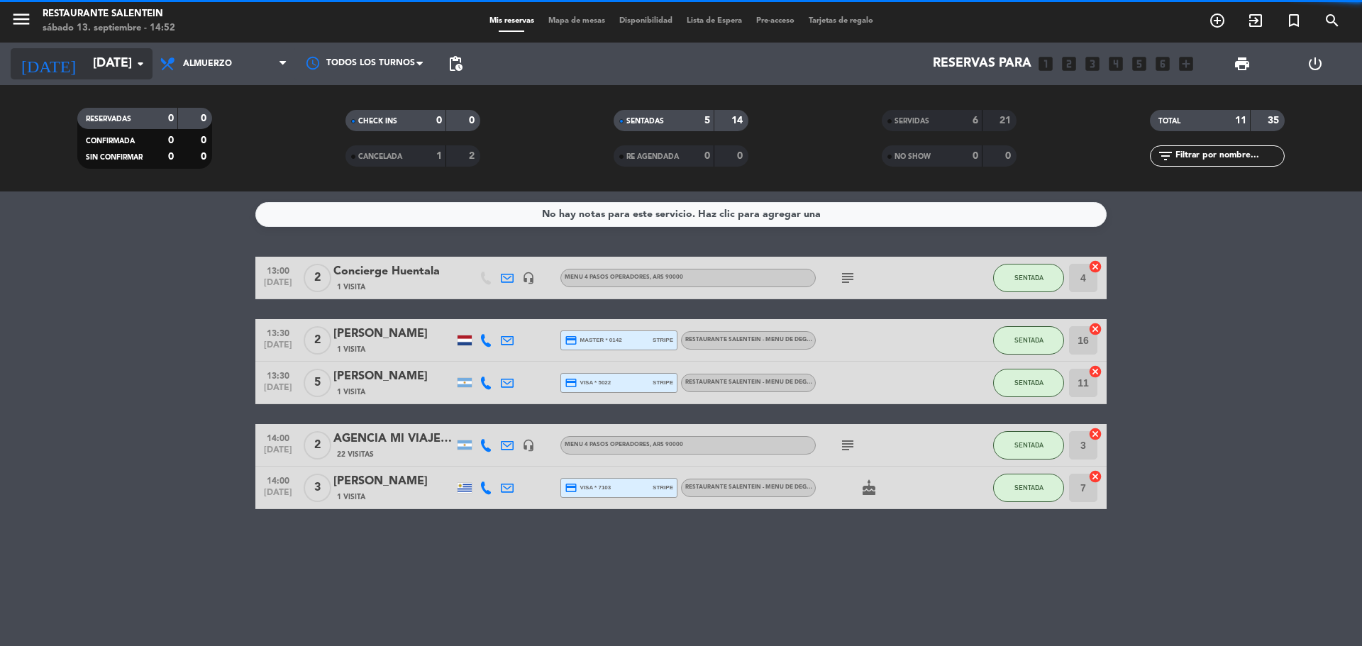
click at [140, 74] on input "[DATE]" at bounding box center [168, 64] width 165 height 28
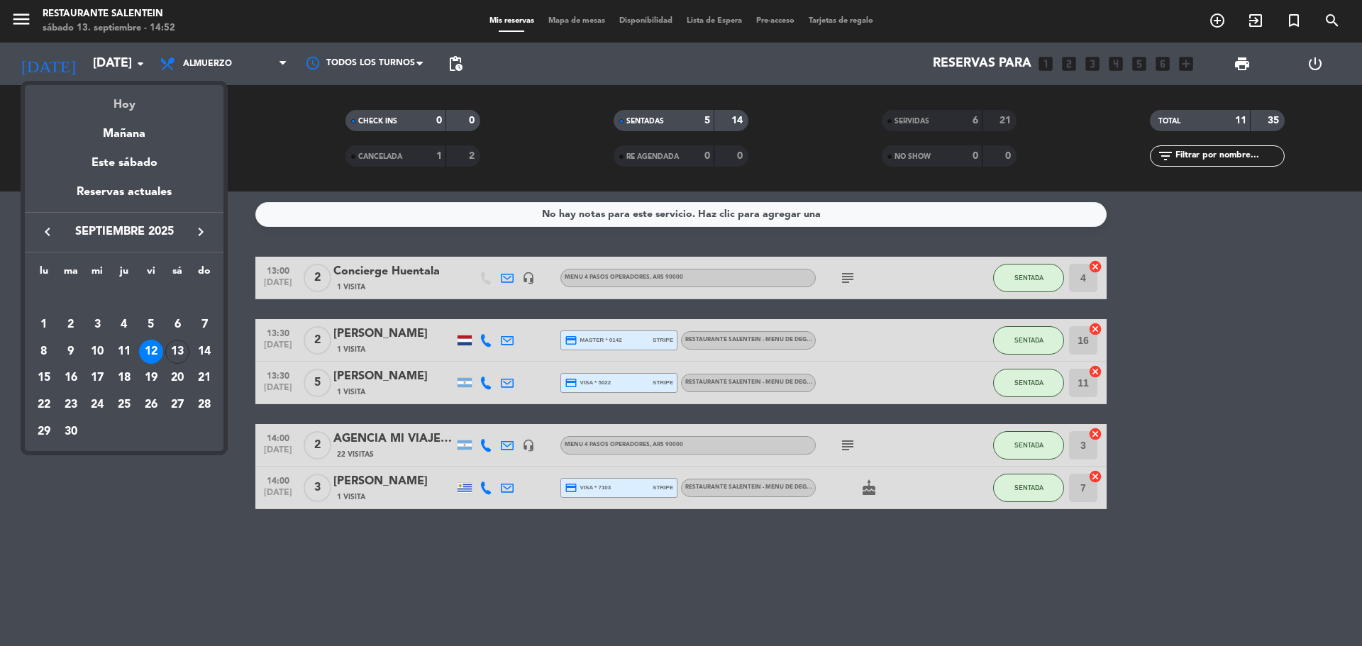
click at [136, 109] on div "Hoy" at bounding box center [124, 99] width 199 height 29
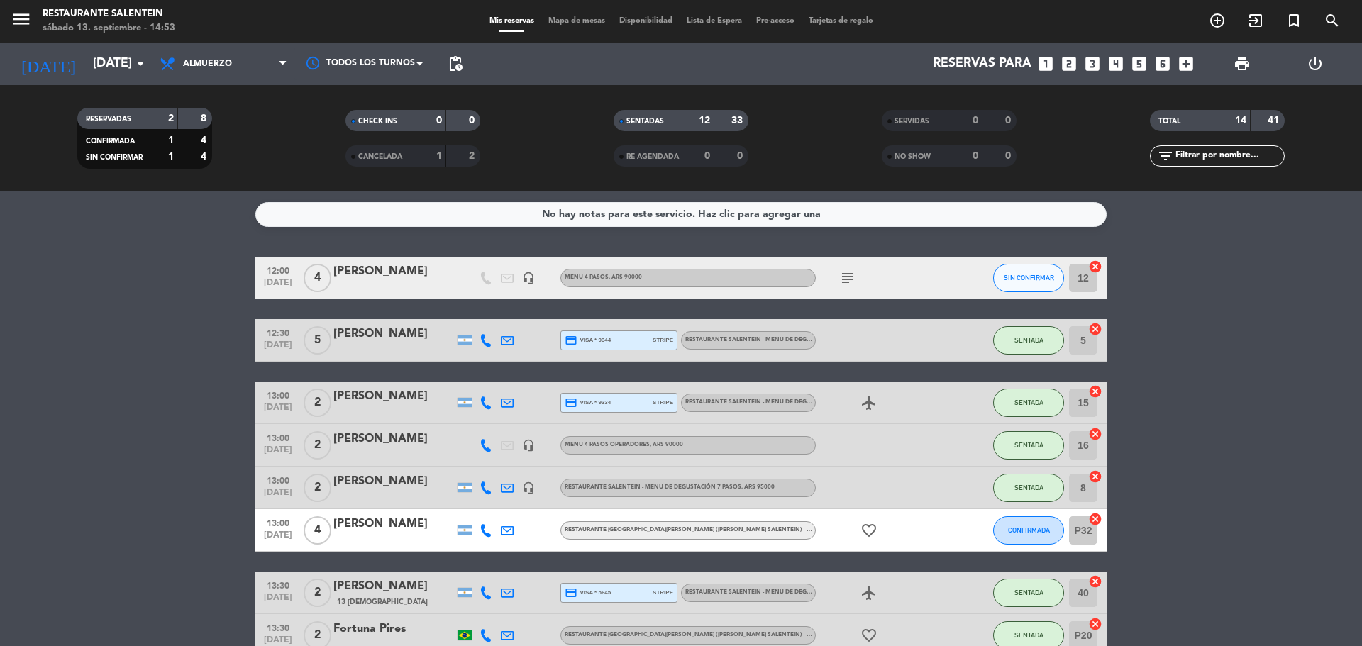
click at [419, 279] on div "[PERSON_NAME]" at bounding box center [393, 271] width 121 height 18
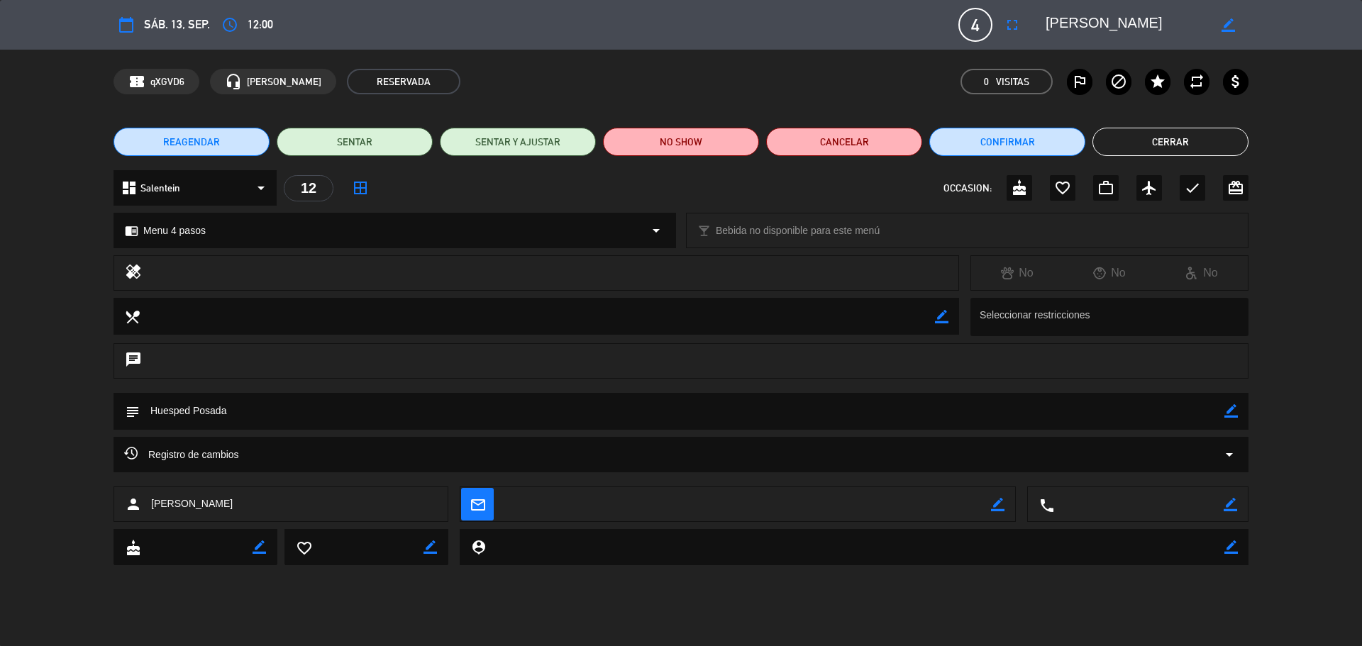
click at [1131, 138] on button "Cerrar" at bounding box center [1171, 142] width 156 height 28
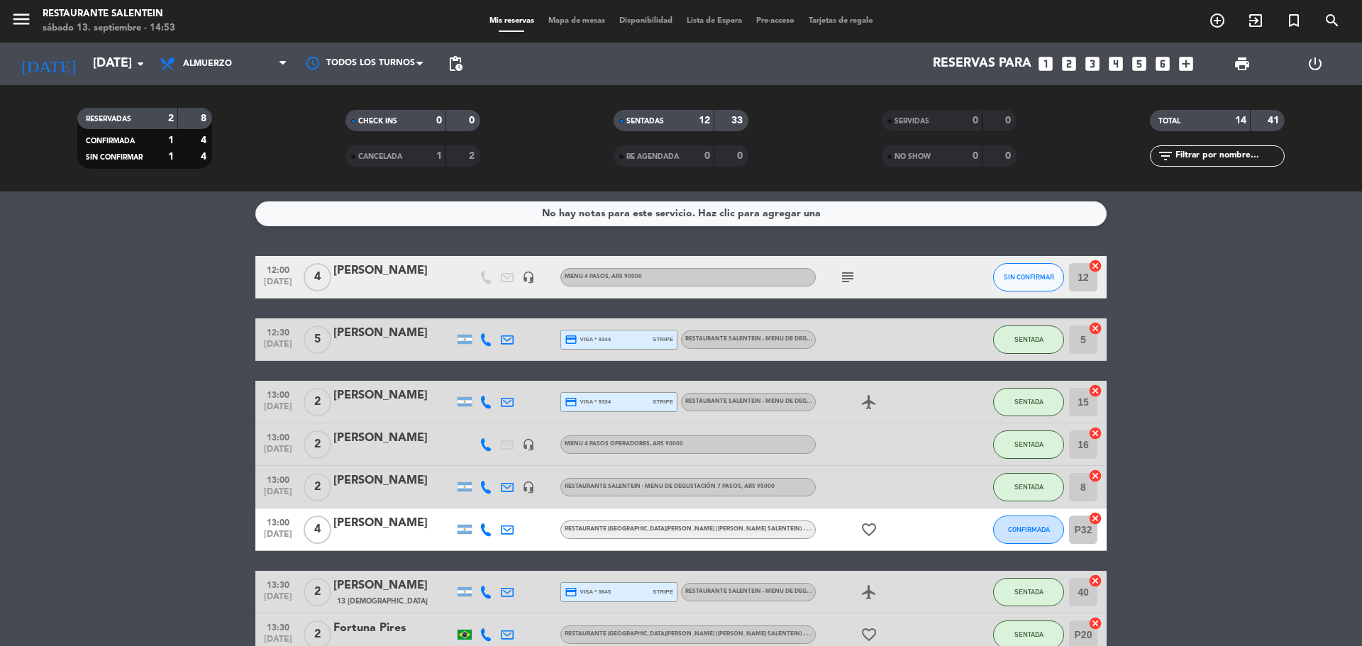
scroll to position [0, 0]
click at [101, 60] on input "[DATE]" at bounding box center [168, 64] width 165 height 28
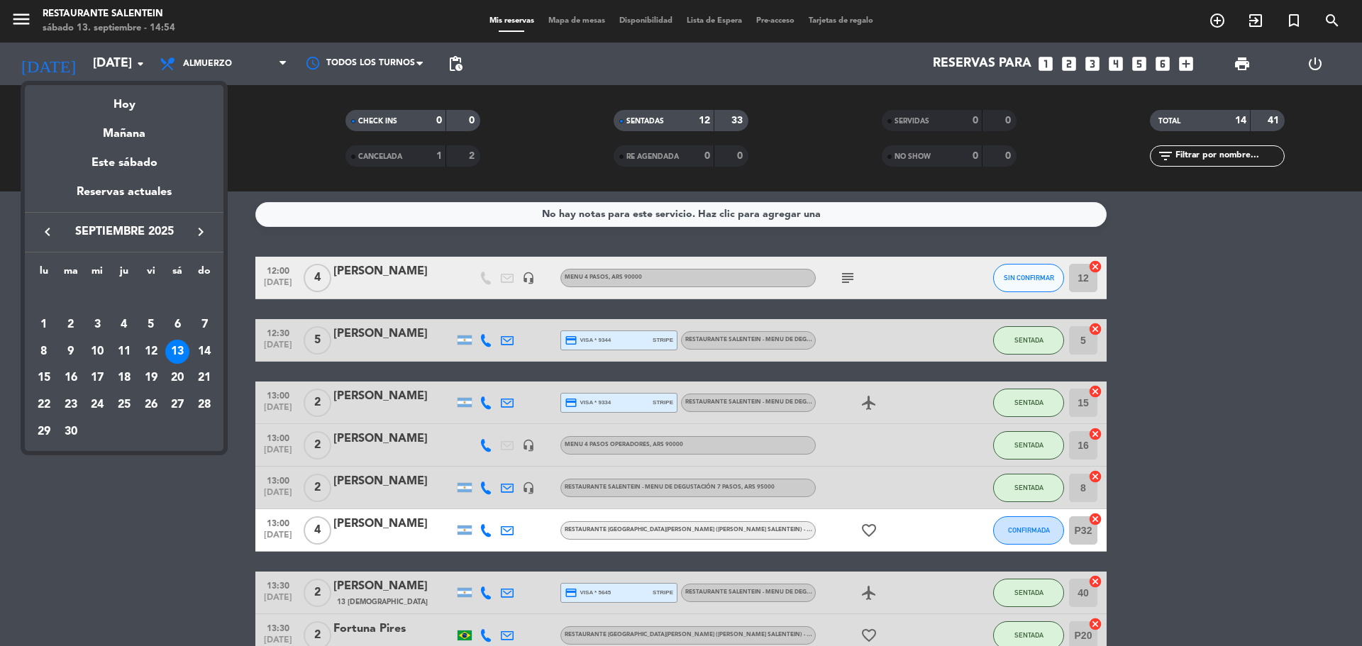
click at [195, 233] on icon "keyboard_arrow_right" at bounding box center [200, 231] width 17 height 17
drag, startPoint x: 50, startPoint y: 230, endPoint x: 74, endPoint y: 262, distance: 39.6
click at [50, 231] on icon "keyboard_arrow_left" at bounding box center [47, 231] width 17 height 17
click at [127, 382] on div "18" at bounding box center [124, 378] width 24 height 24
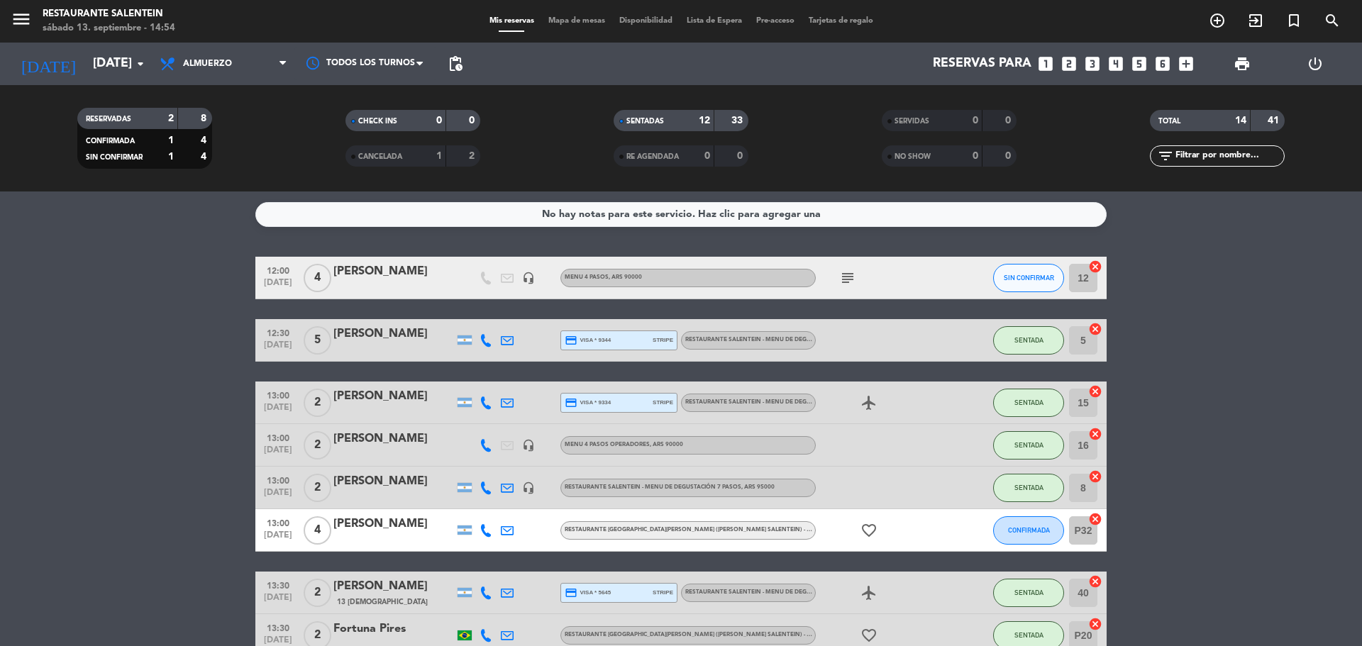
type input "[DEMOGRAPHIC_DATA][DATE]"
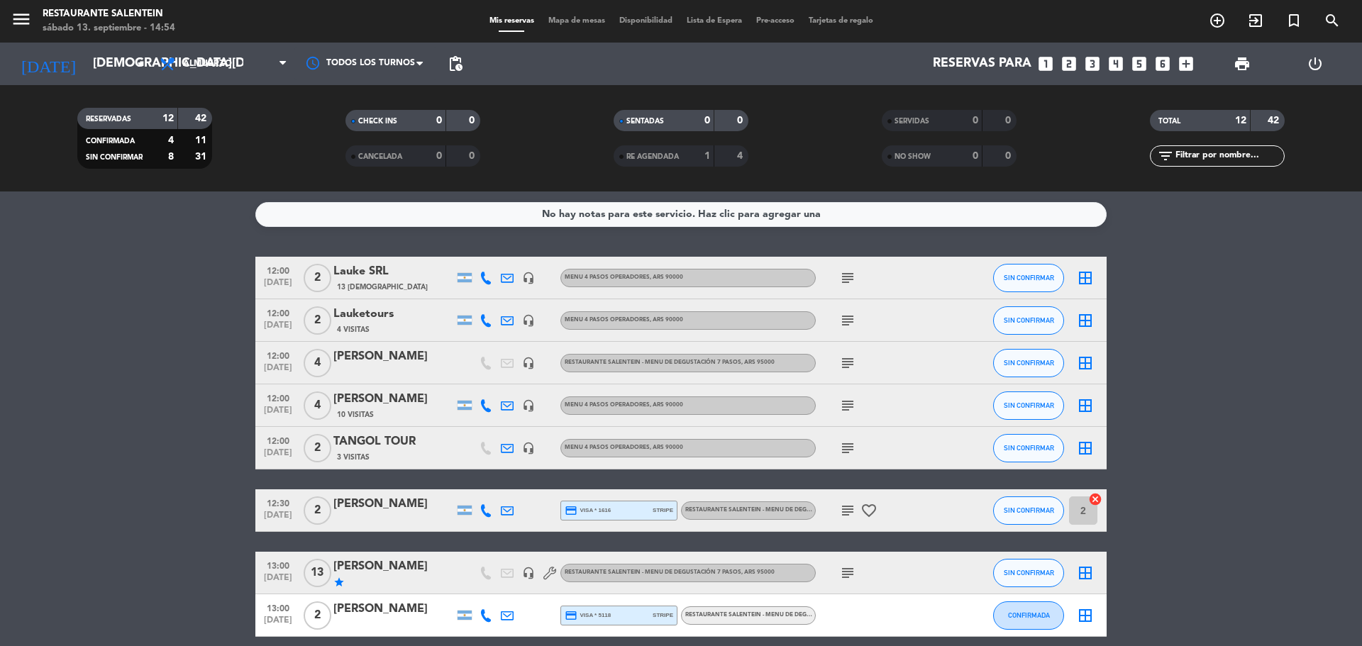
click at [402, 521] on div at bounding box center [393, 519] width 121 height 11
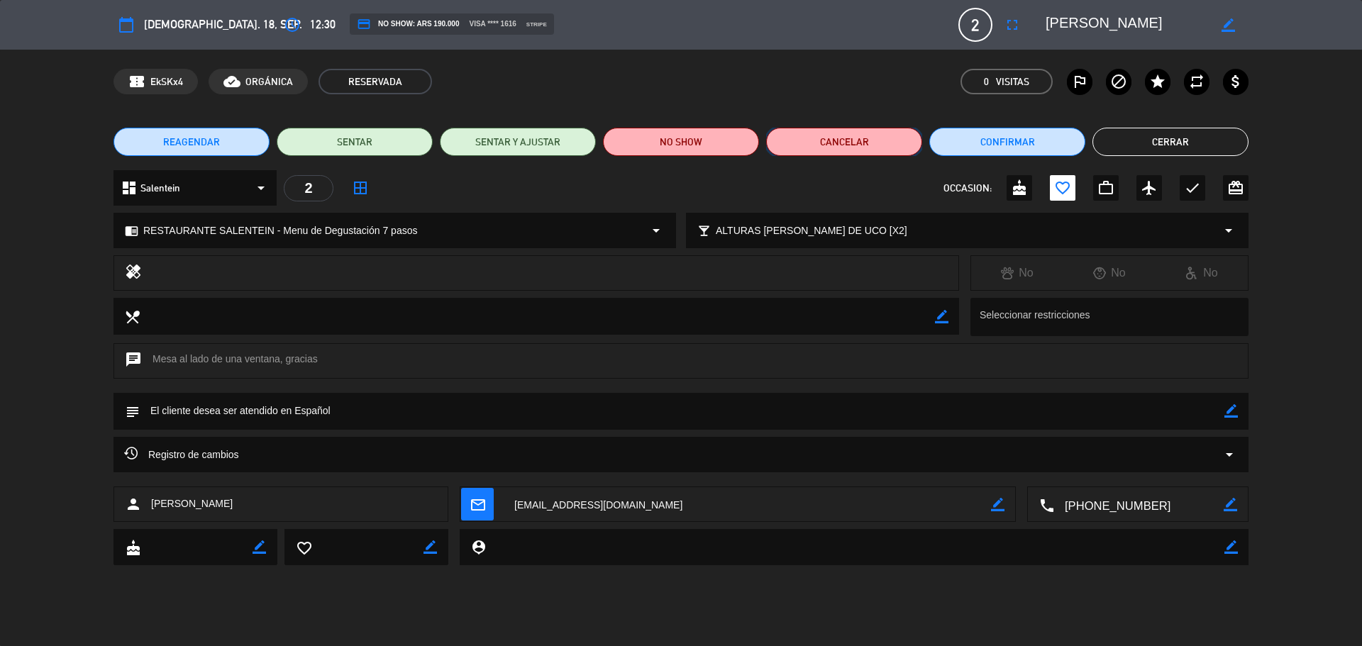
click at [807, 149] on button "Cancelar" at bounding box center [844, 142] width 156 height 28
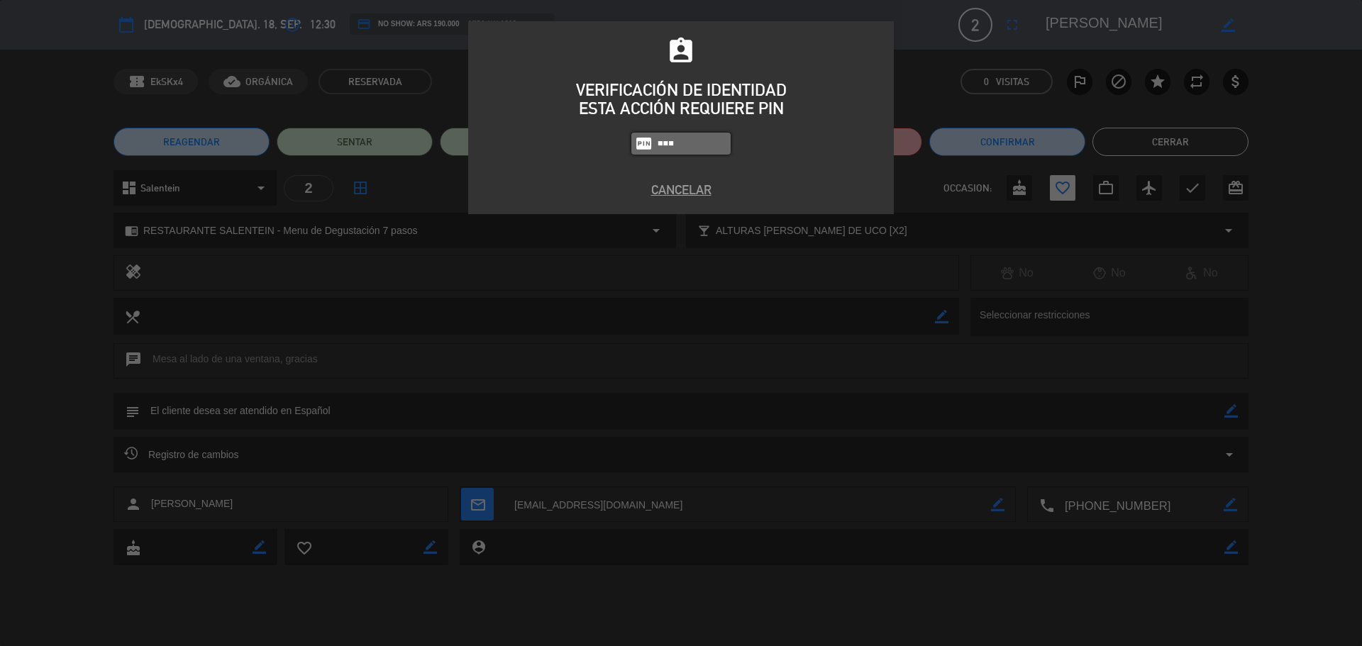
type input "3050"
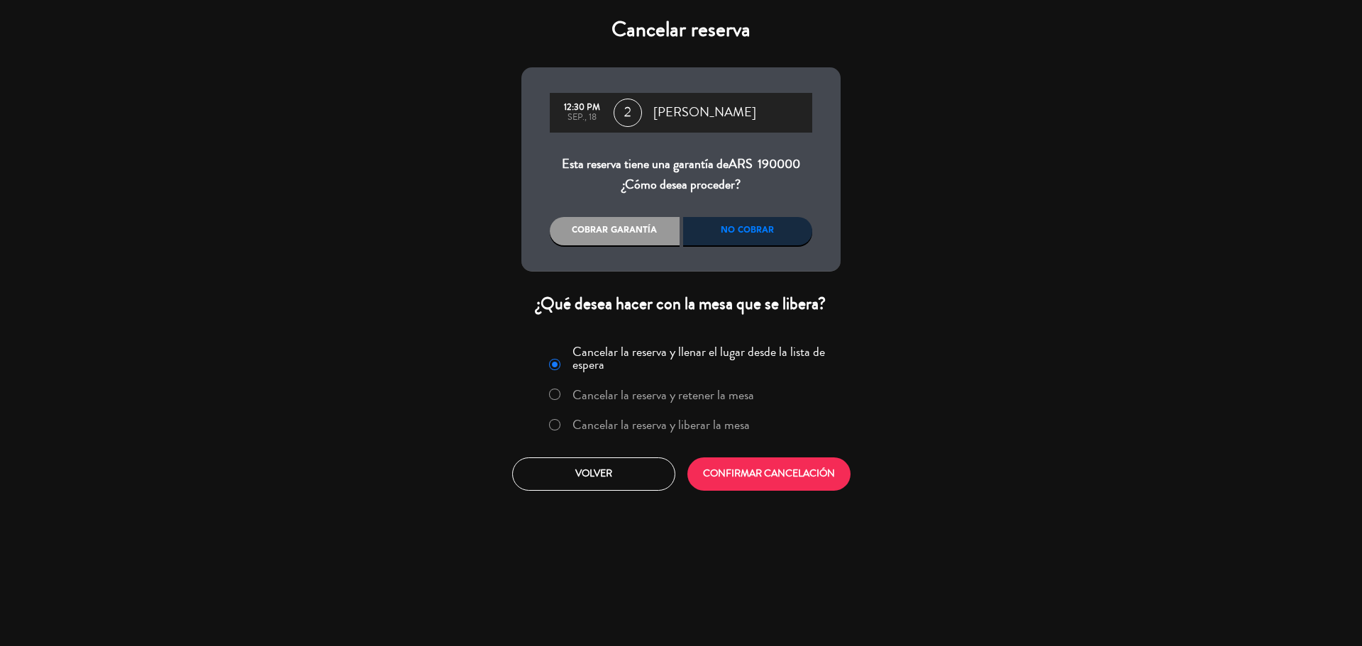
click at [726, 229] on div "No cobrar" at bounding box center [748, 231] width 130 height 28
click at [738, 484] on button "CONFIRMAR CANCELACIÓN" at bounding box center [768, 474] width 163 height 33
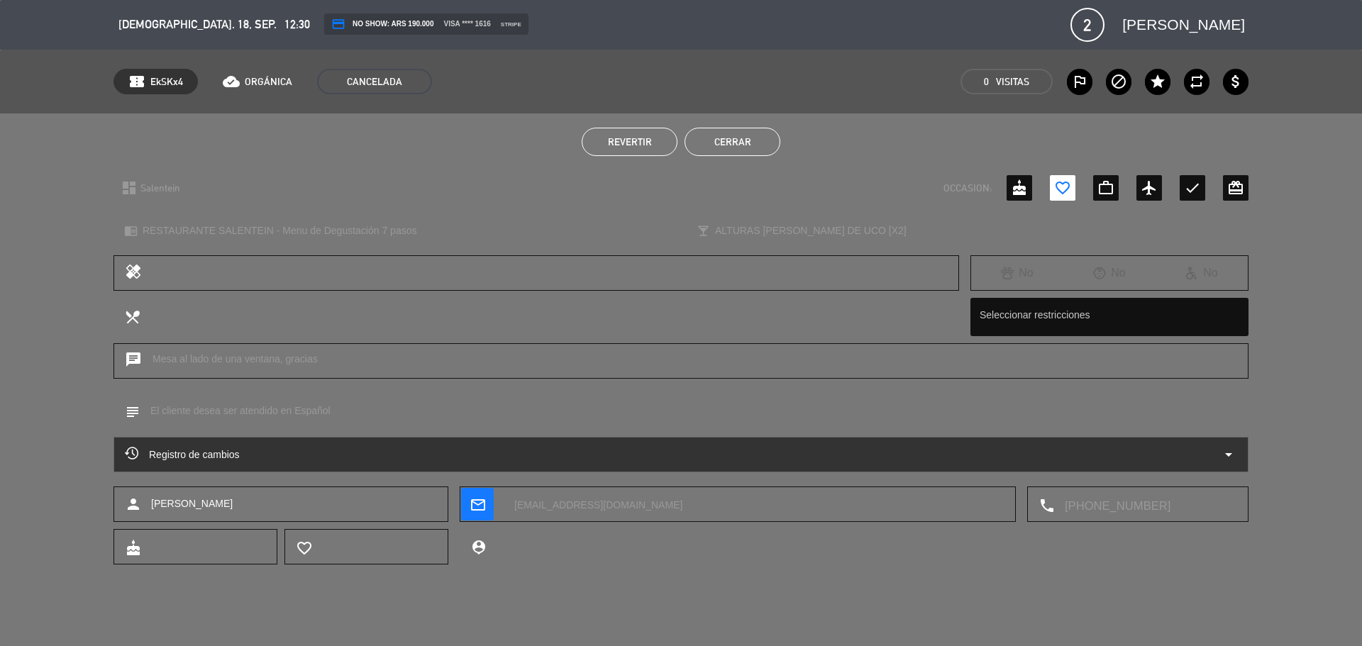
click at [717, 138] on button "Cerrar" at bounding box center [733, 142] width 96 height 28
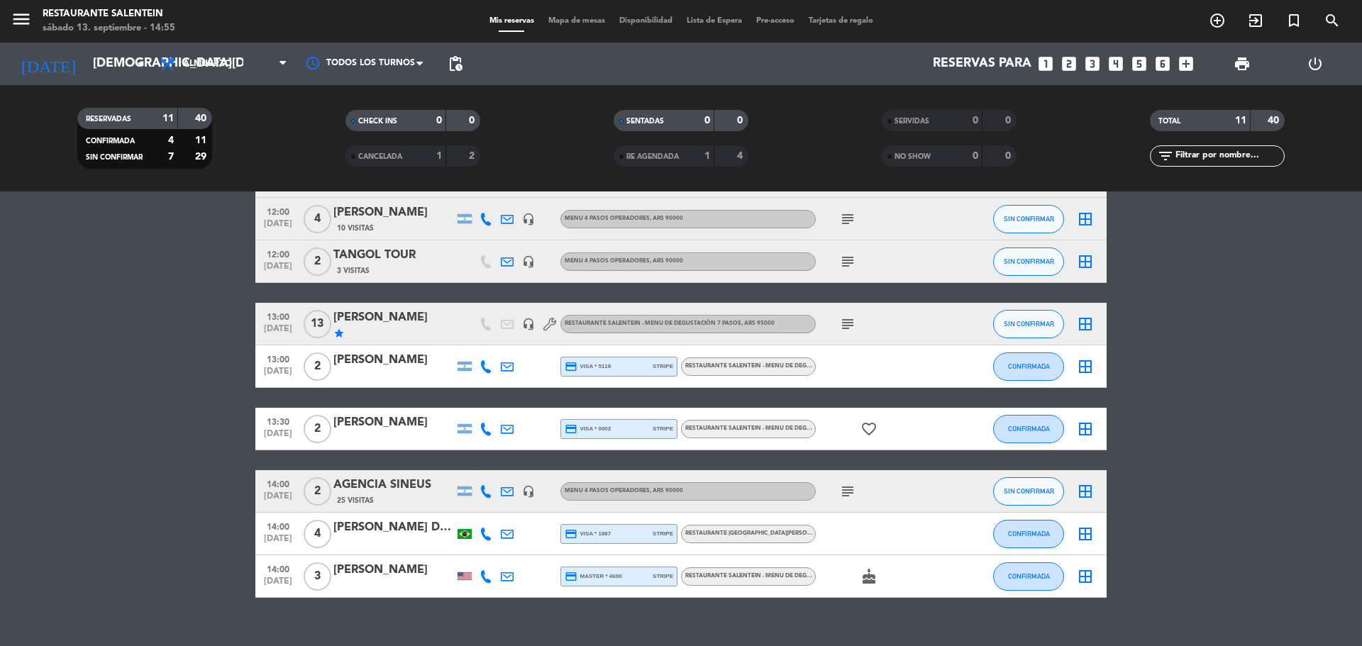
scroll to position [209, 0]
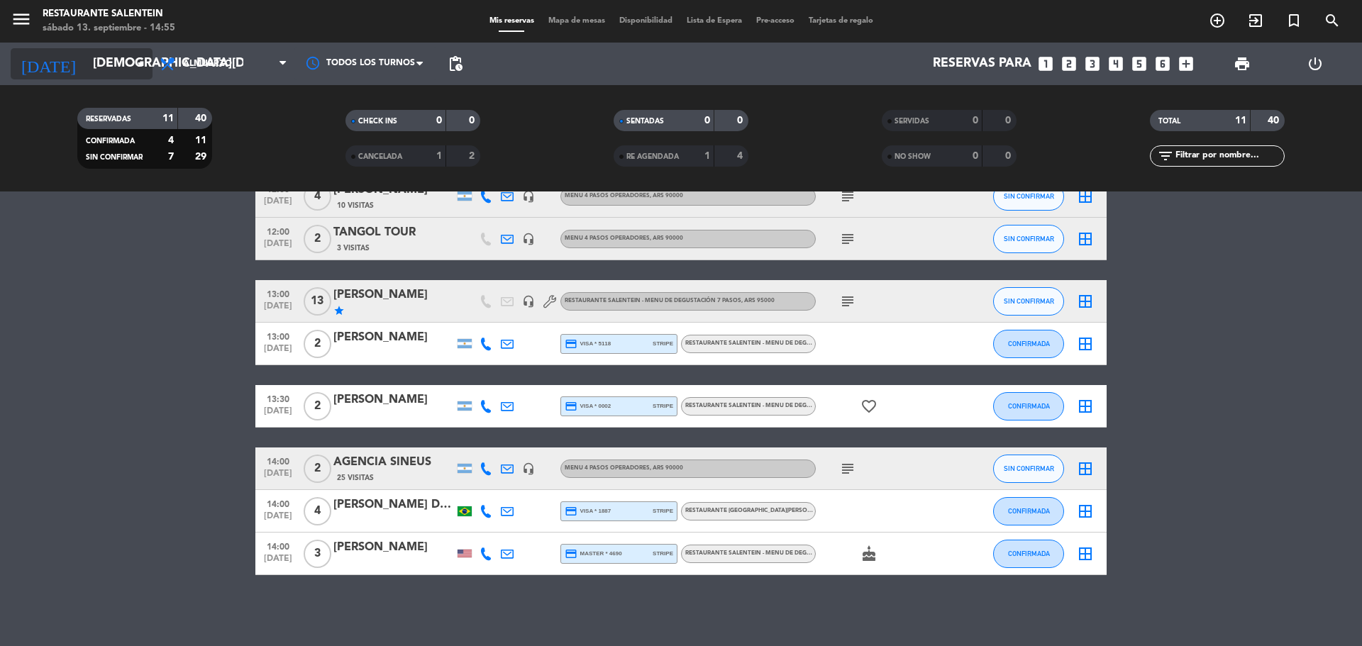
click at [114, 74] on input "[DEMOGRAPHIC_DATA][DATE]" at bounding box center [168, 64] width 165 height 28
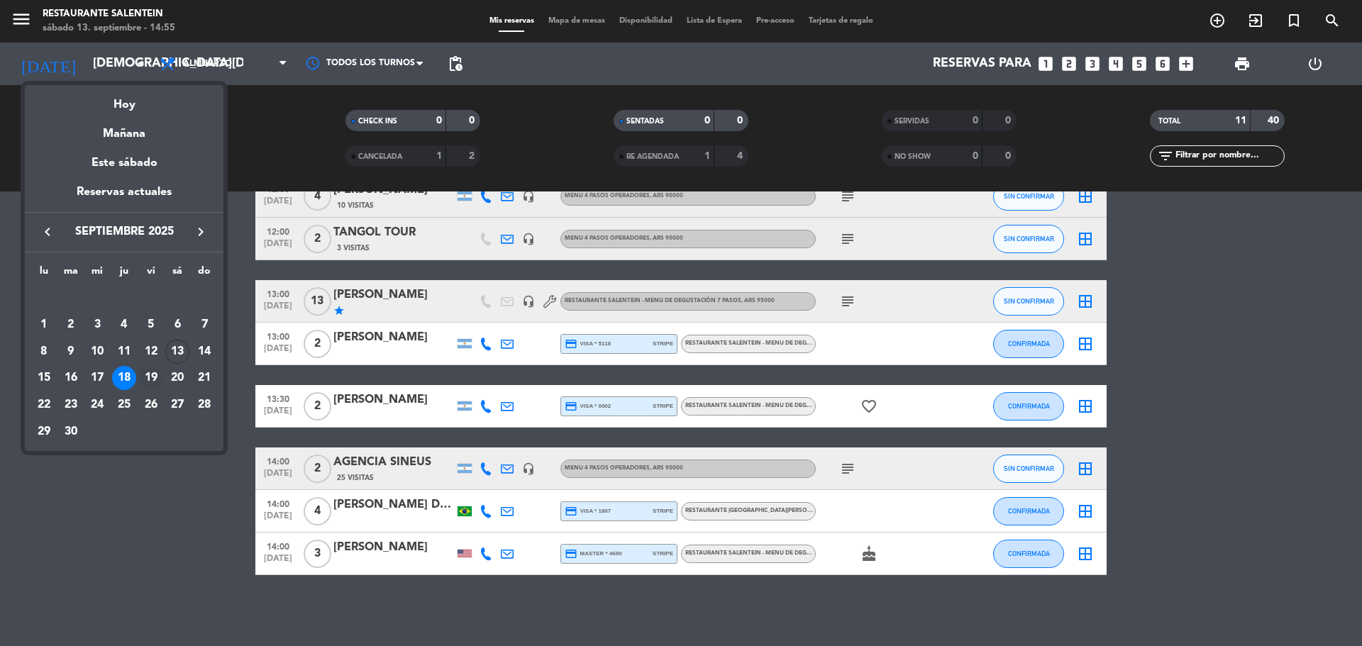
click at [150, 372] on div "19" at bounding box center [151, 378] width 24 height 24
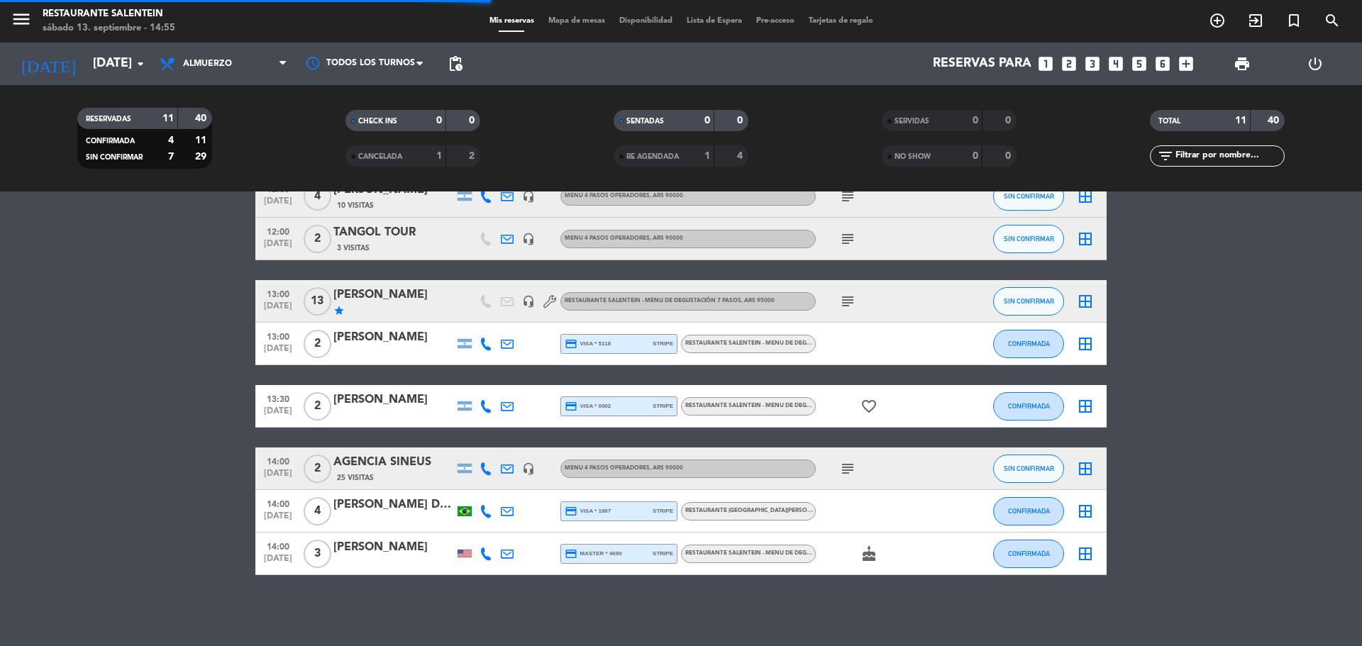
scroll to position [0, 0]
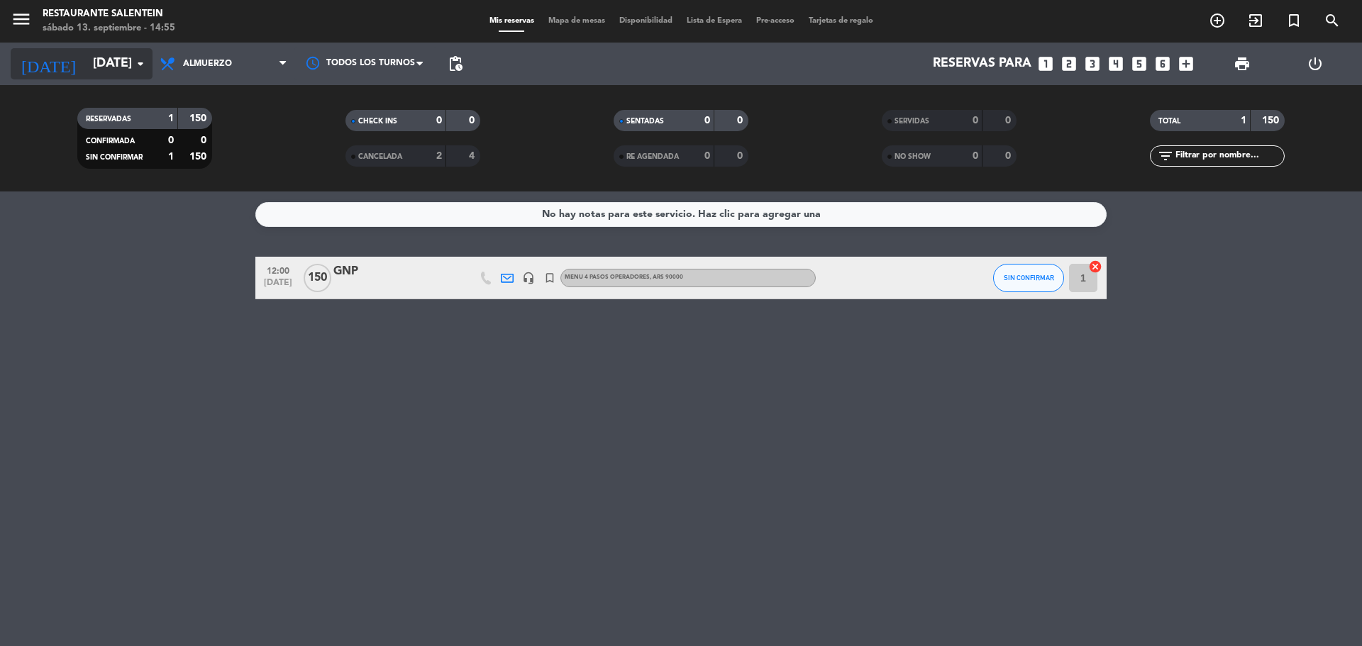
click at [128, 59] on input "[DATE]" at bounding box center [168, 64] width 165 height 28
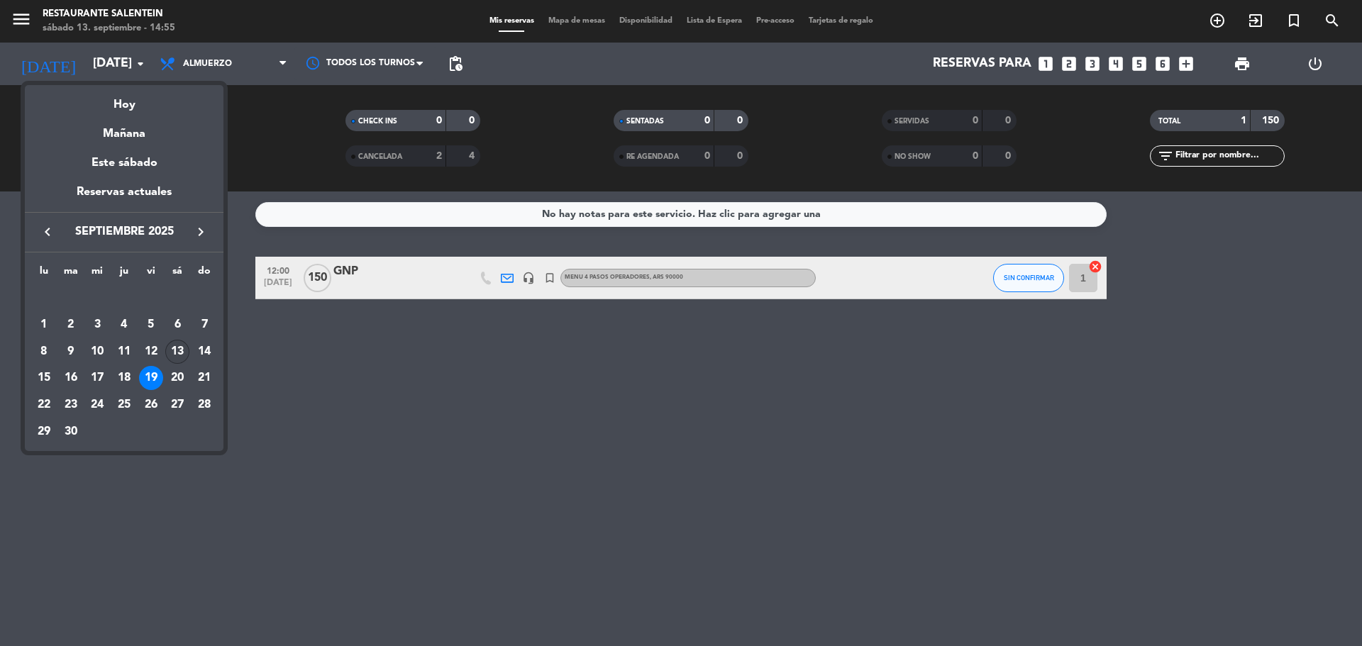
click at [179, 352] on div "13" at bounding box center [177, 352] width 24 height 24
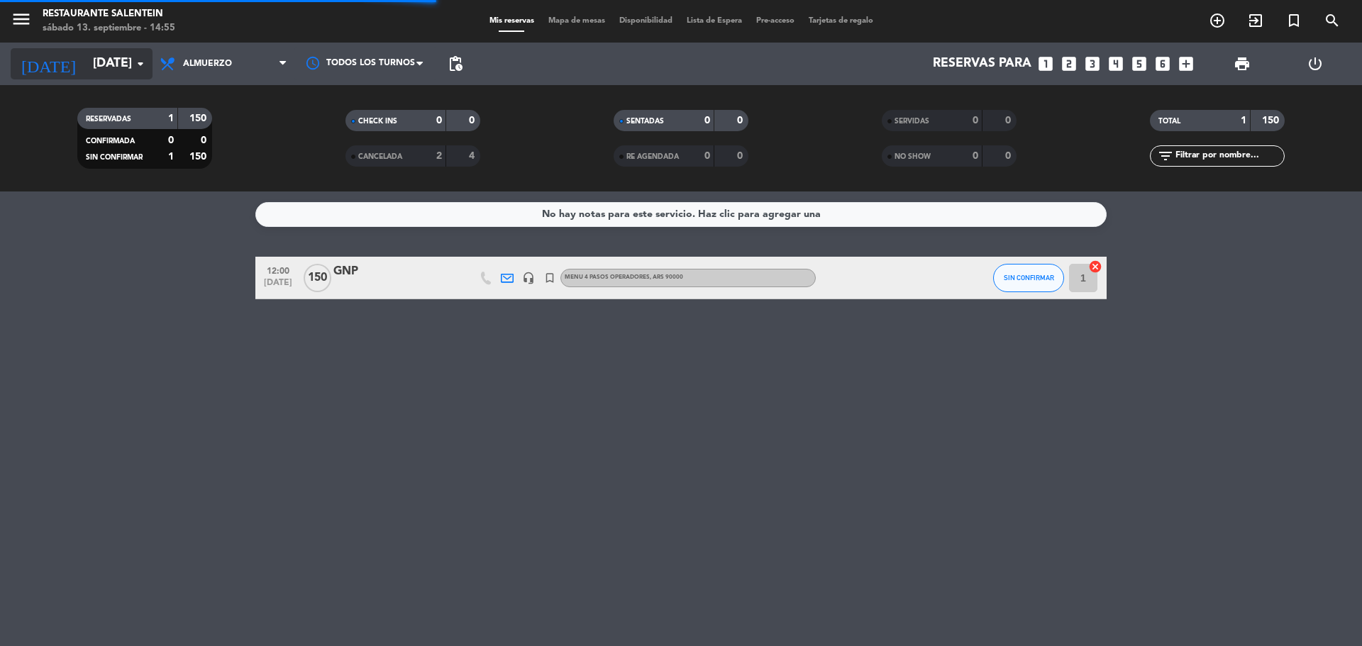
click at [123, 74] on input "[DATE]" at bounding box center [168, 64] width 165 height 28
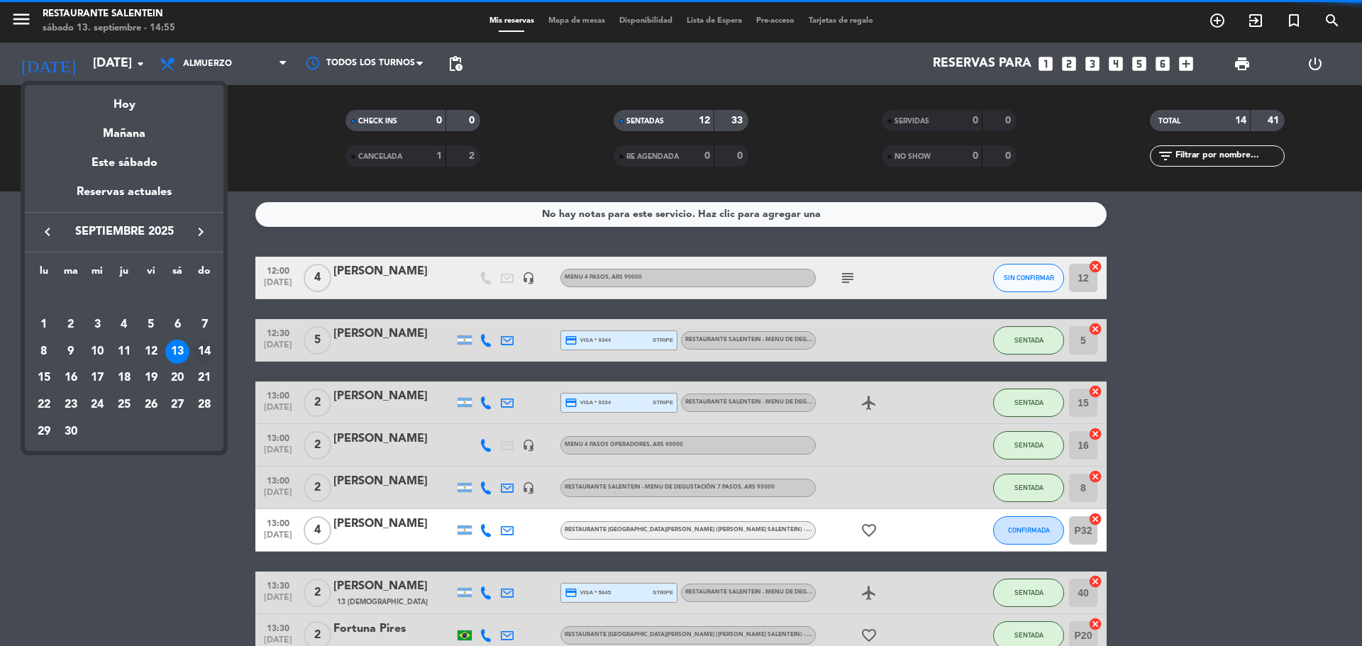
click at [205, 356] on div "14" at bounding box center [204, 352] width 24 height 24
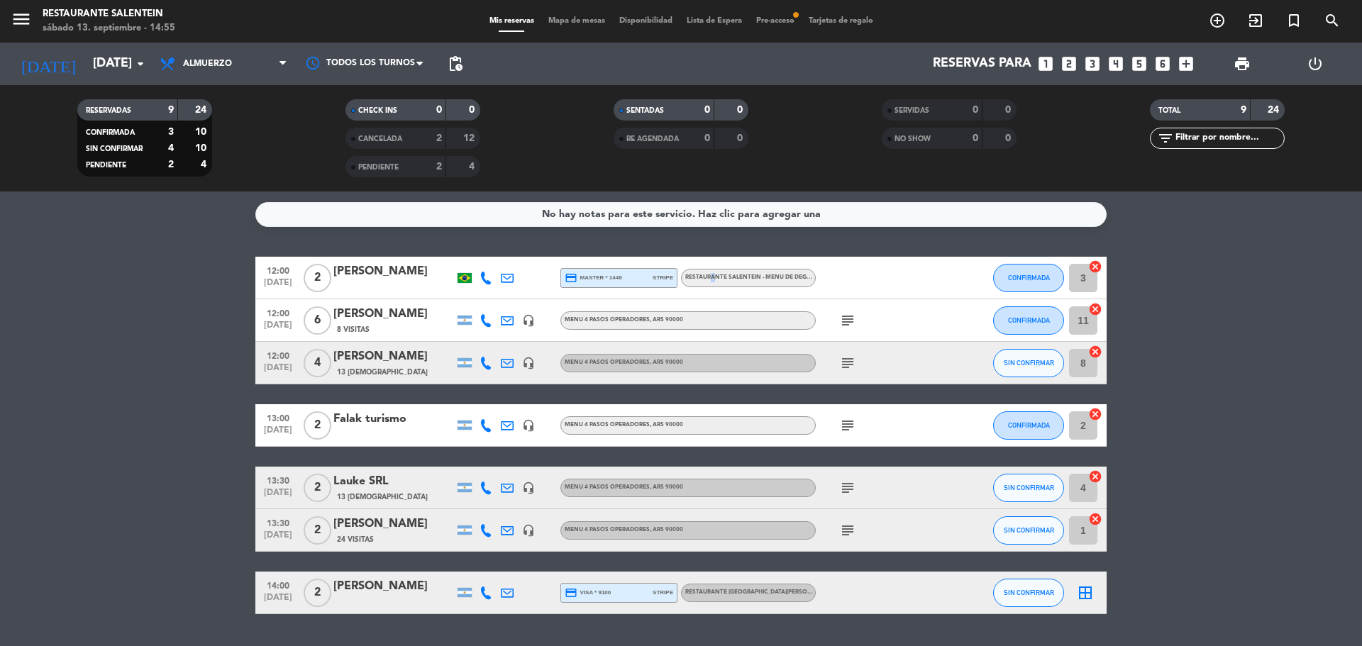
click at [709, 286] on div "RESTAURANTE SALENTEIN - Menu de Degustación 7 pasos" at bounding box center [748, 278] width 135 height 18
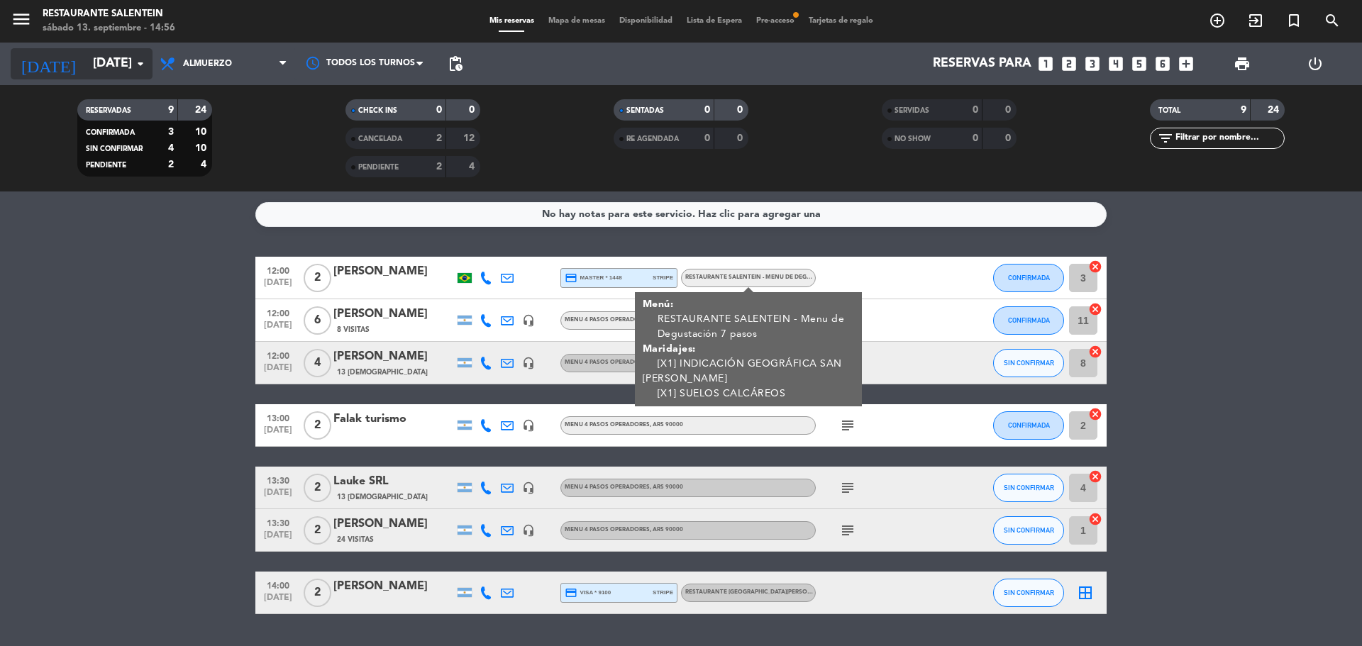
click at [86, 59] on input "[DATE]" at bounding box center [168, 64] width 165 height 28
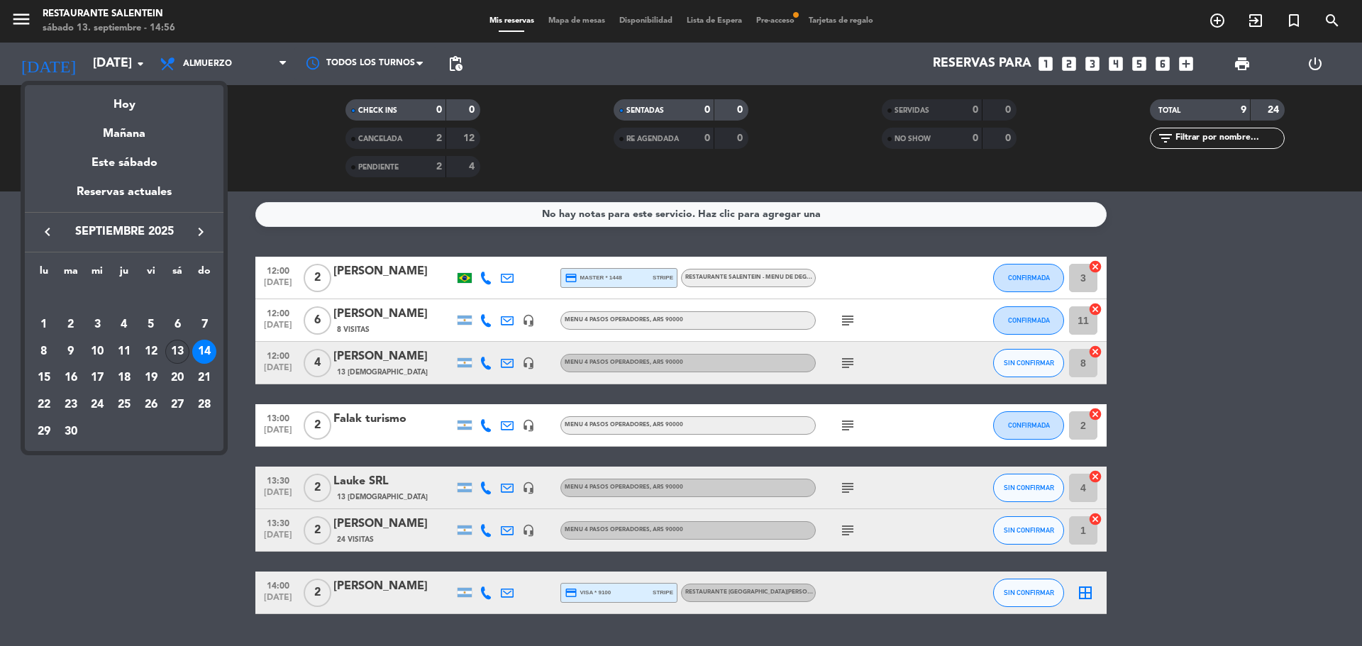
click at [172, 358] on div "13" at bounding box center [177, 352] width 24 height 24
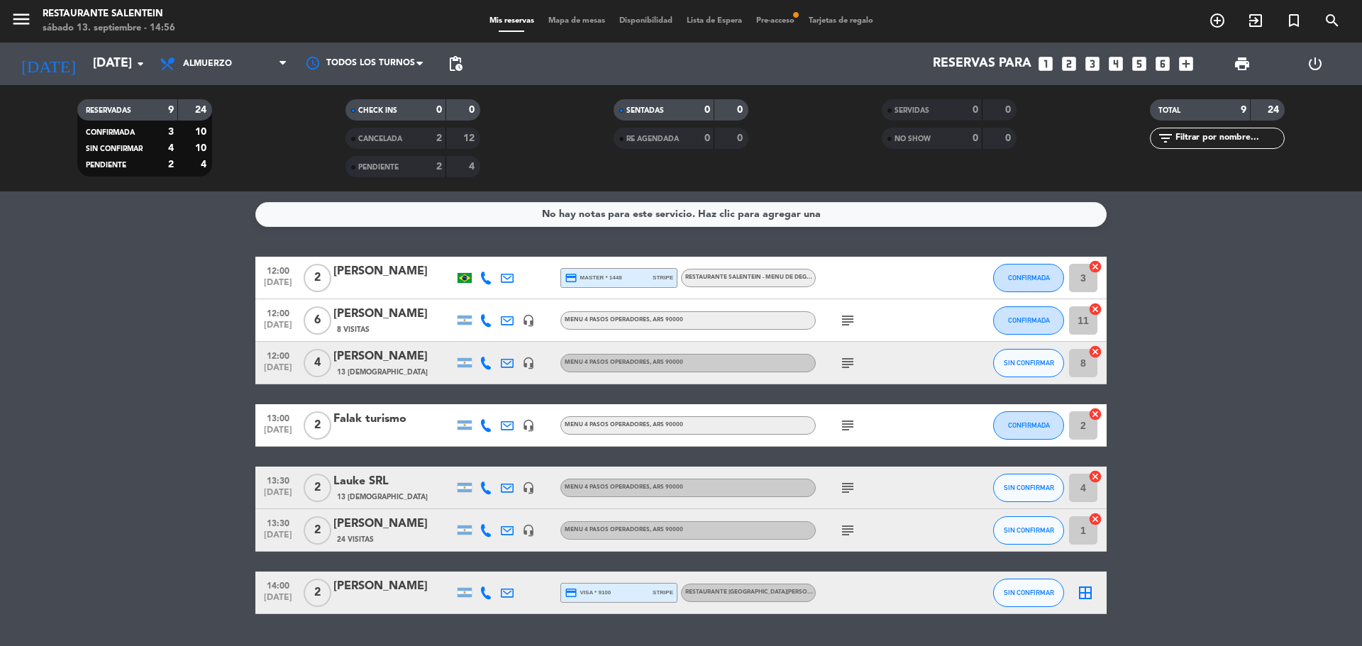
type input "[DATE]"
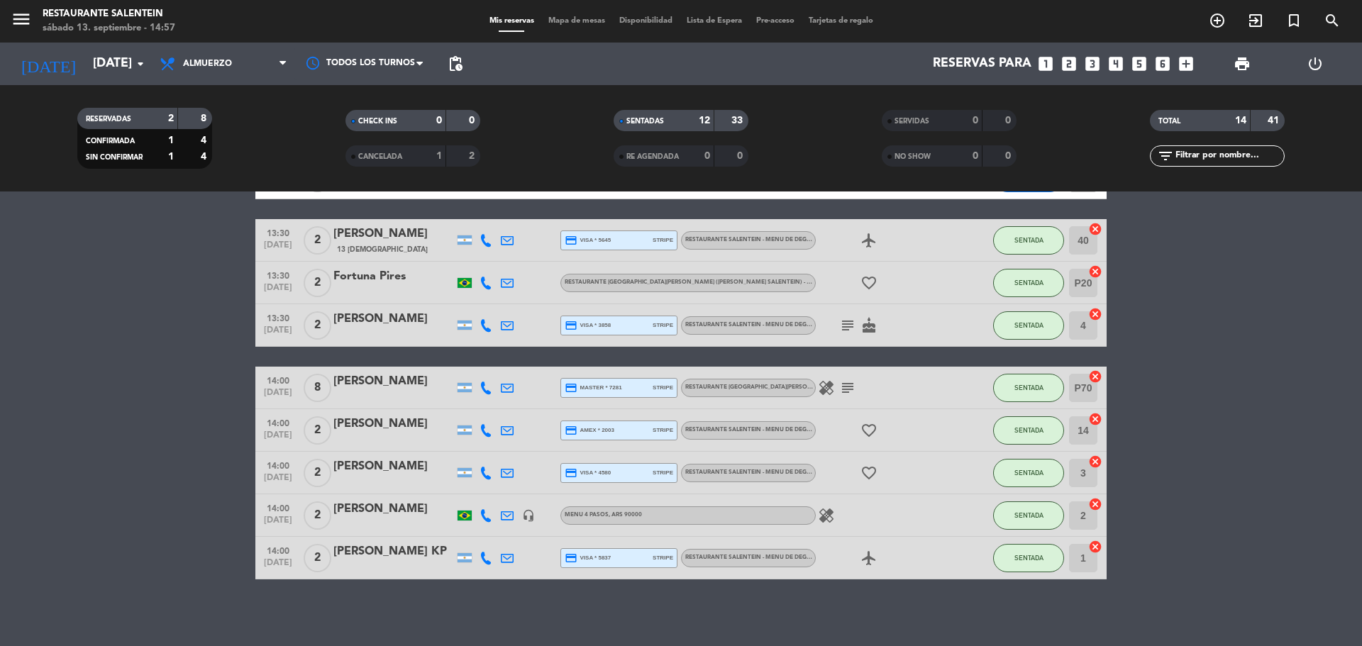
scroll to position [357, 0]
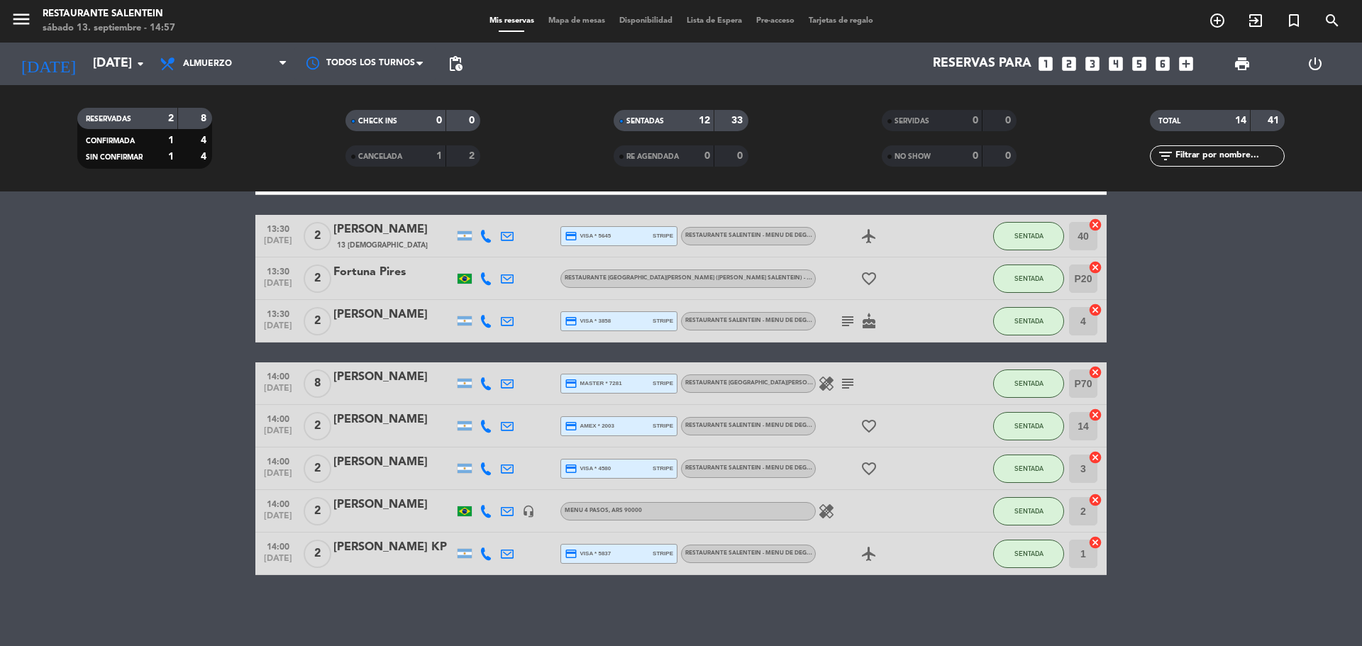
click at [392, 466] on div "[PERSON_NAME]" at bounding box center [393, 462] width 121 height 18
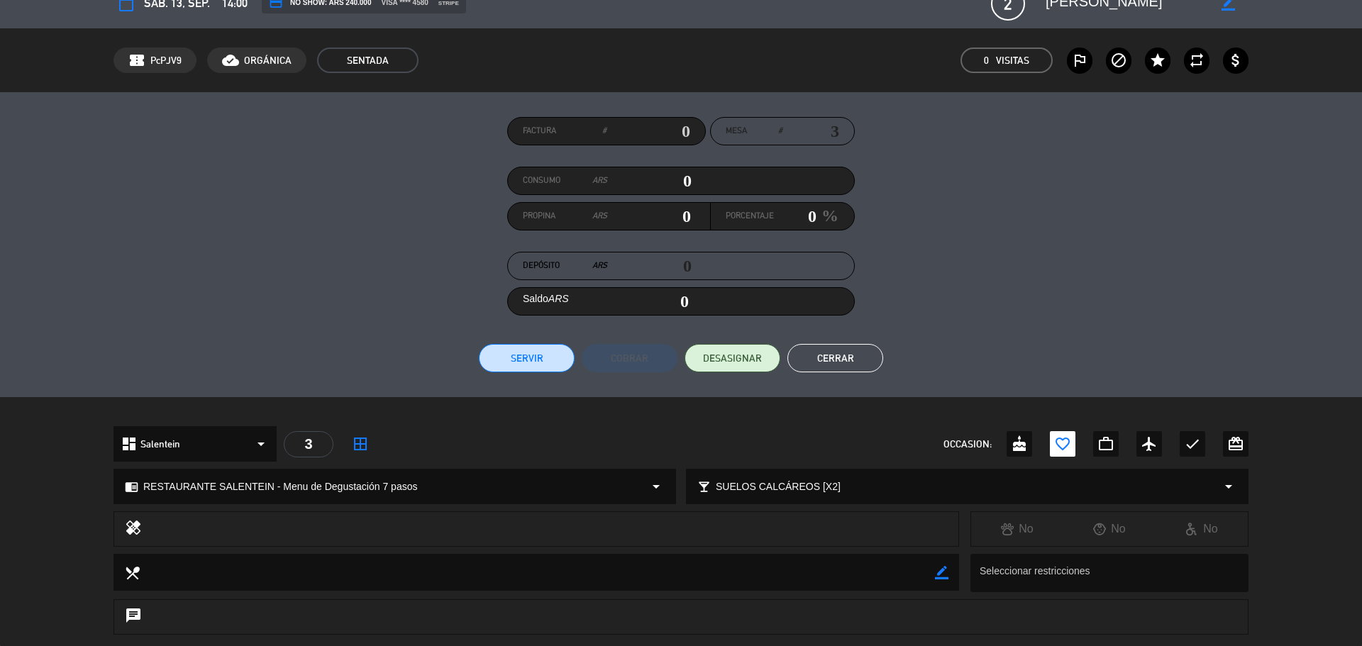
scroll to position [0, 0]
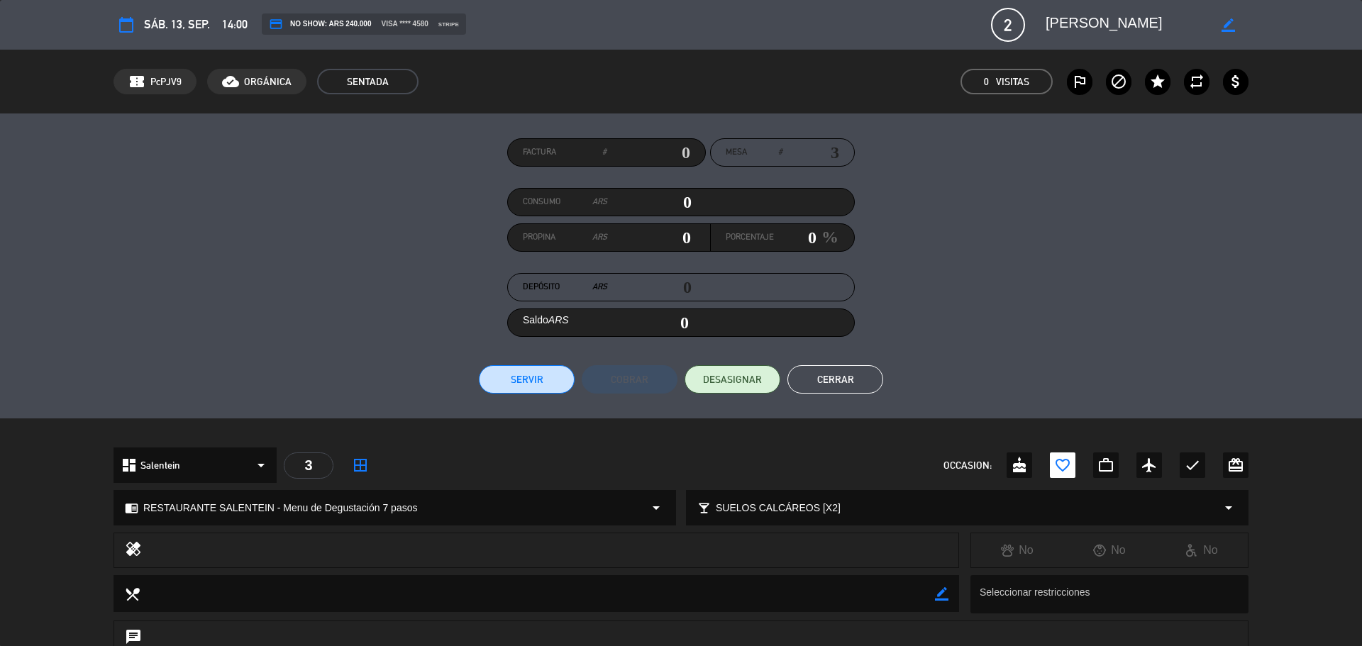
click at [834, 376] on button "Cerrar" at bounding box center [835, 379] width 96 height 28
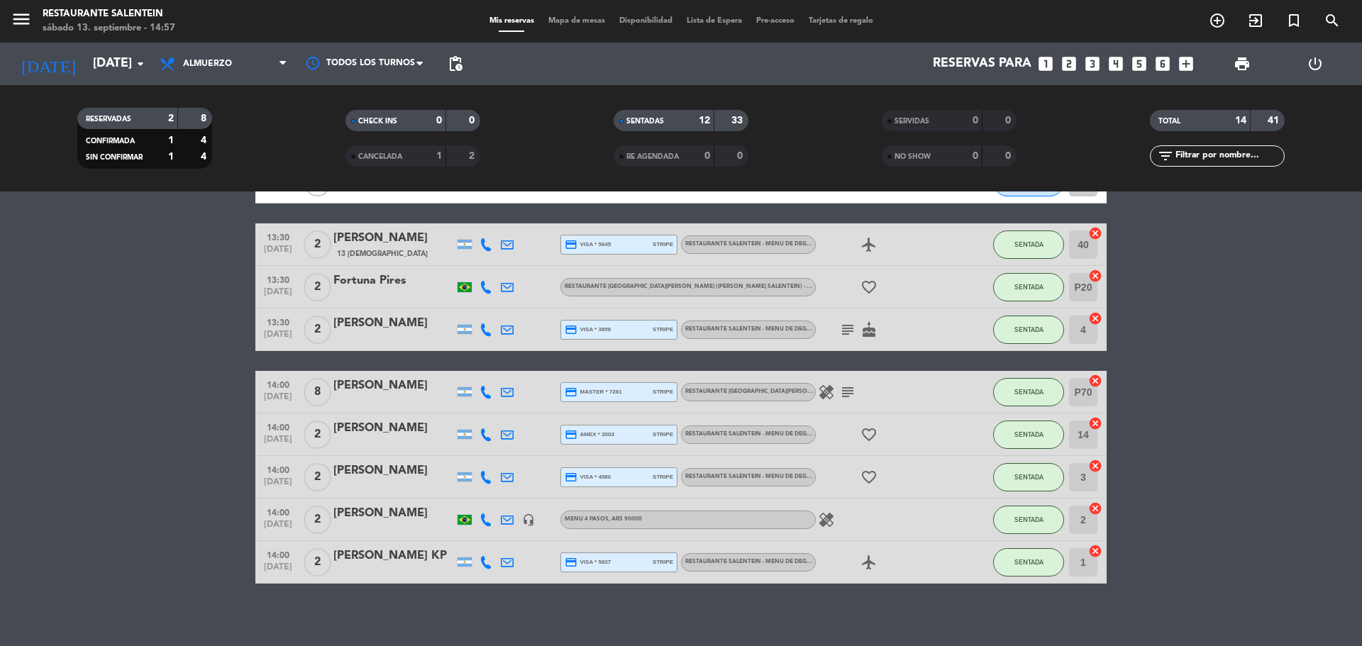
scroll to position [357, 0]
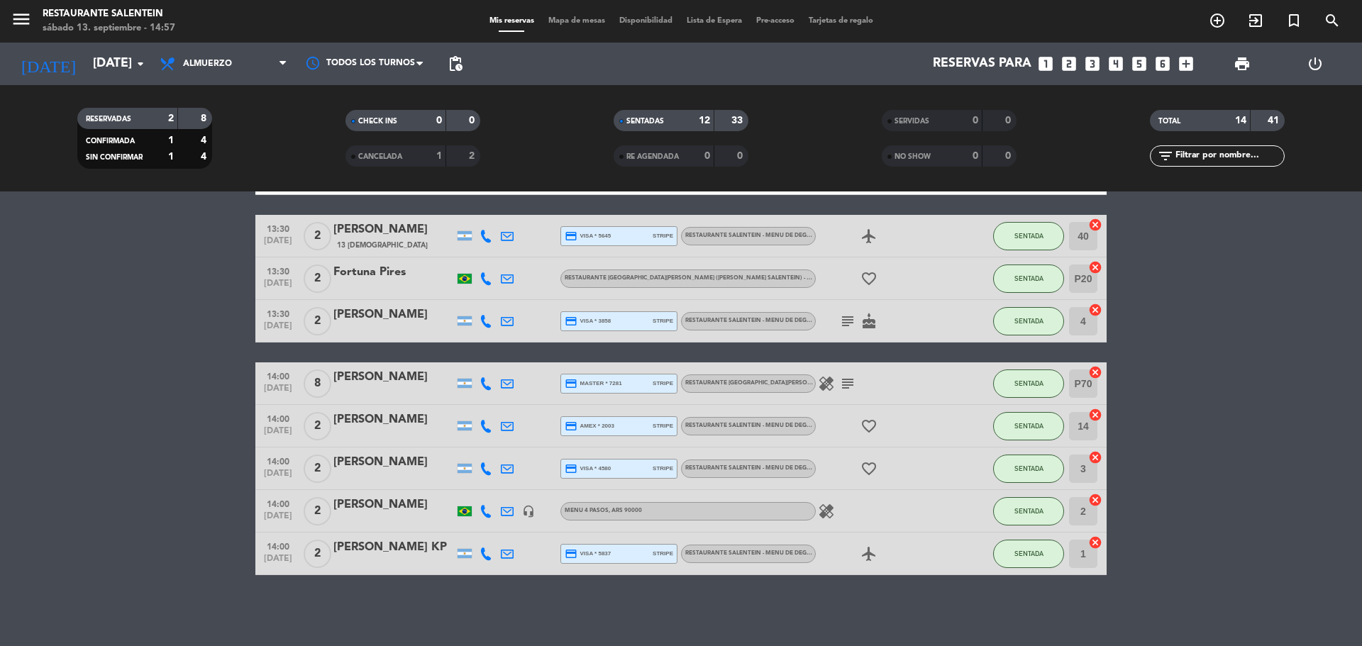
click at [401, 320] on div "[PERSON_NAME]" at bounding box center [393, 315] width 121 height 18
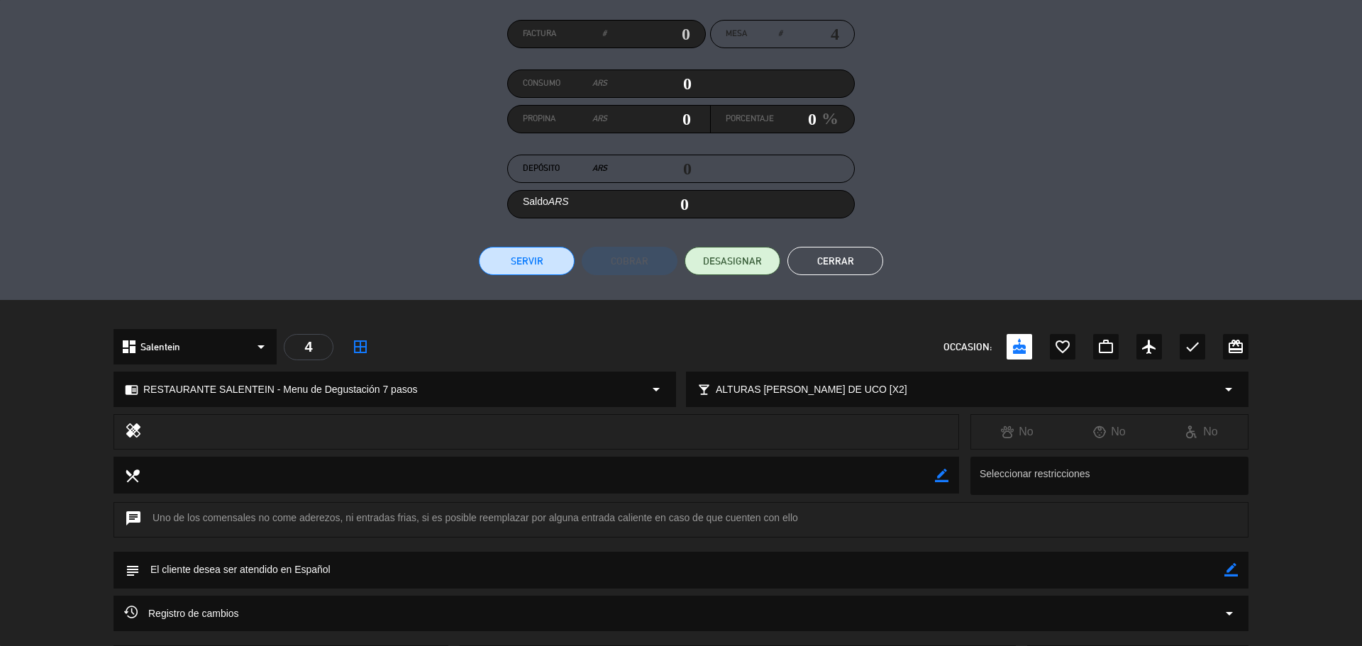
scroll to position [142, 0]
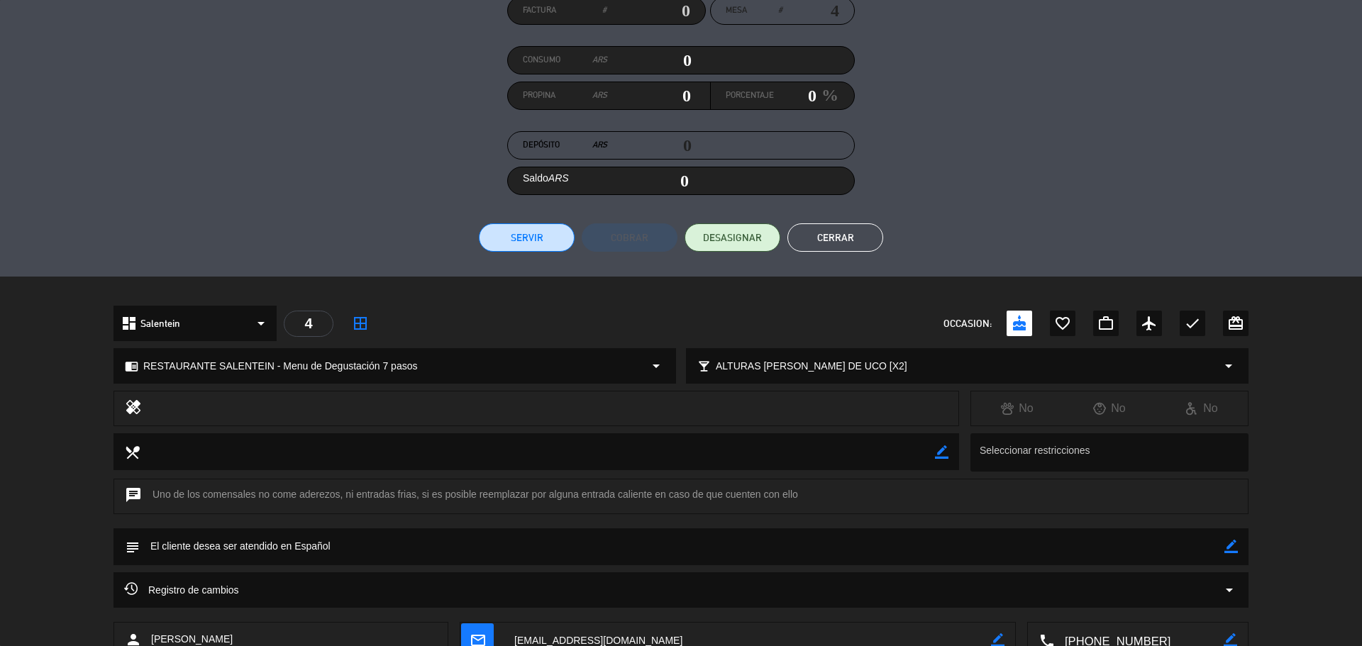
click at [866, 244] on button "Cerrar" at bounding box center [835, 237] width 96 height 28
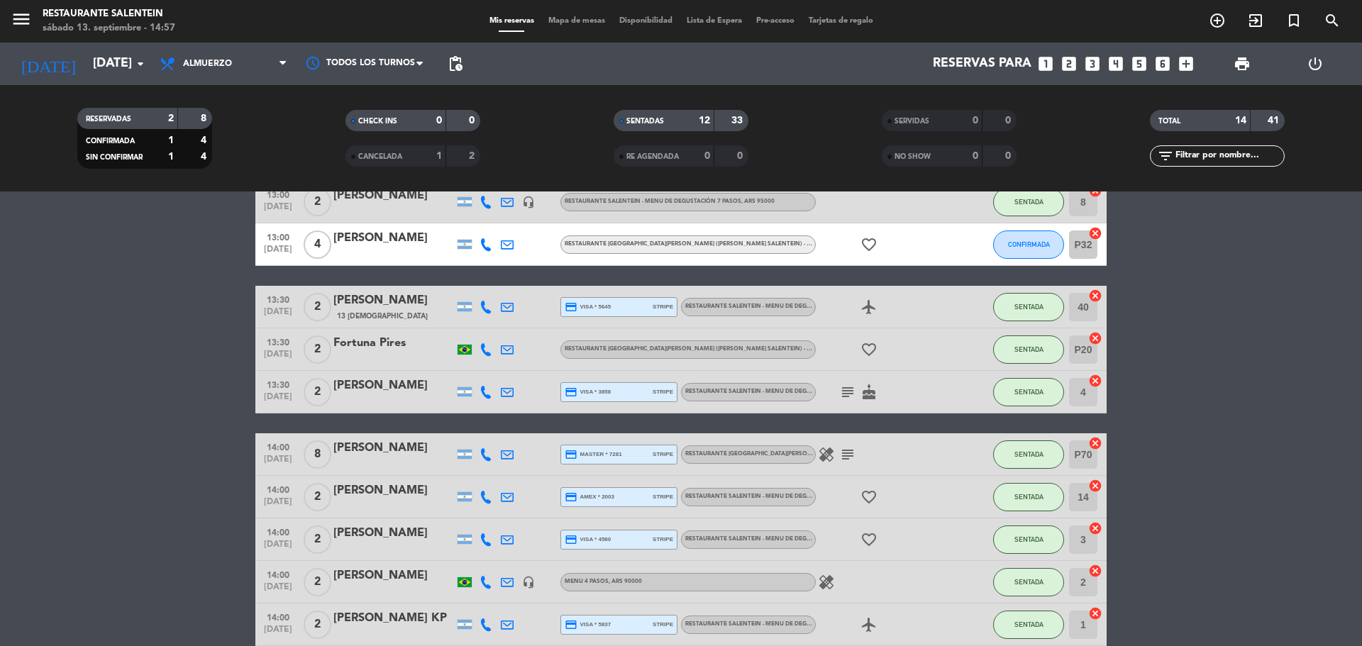
scroll to position [357, 0]
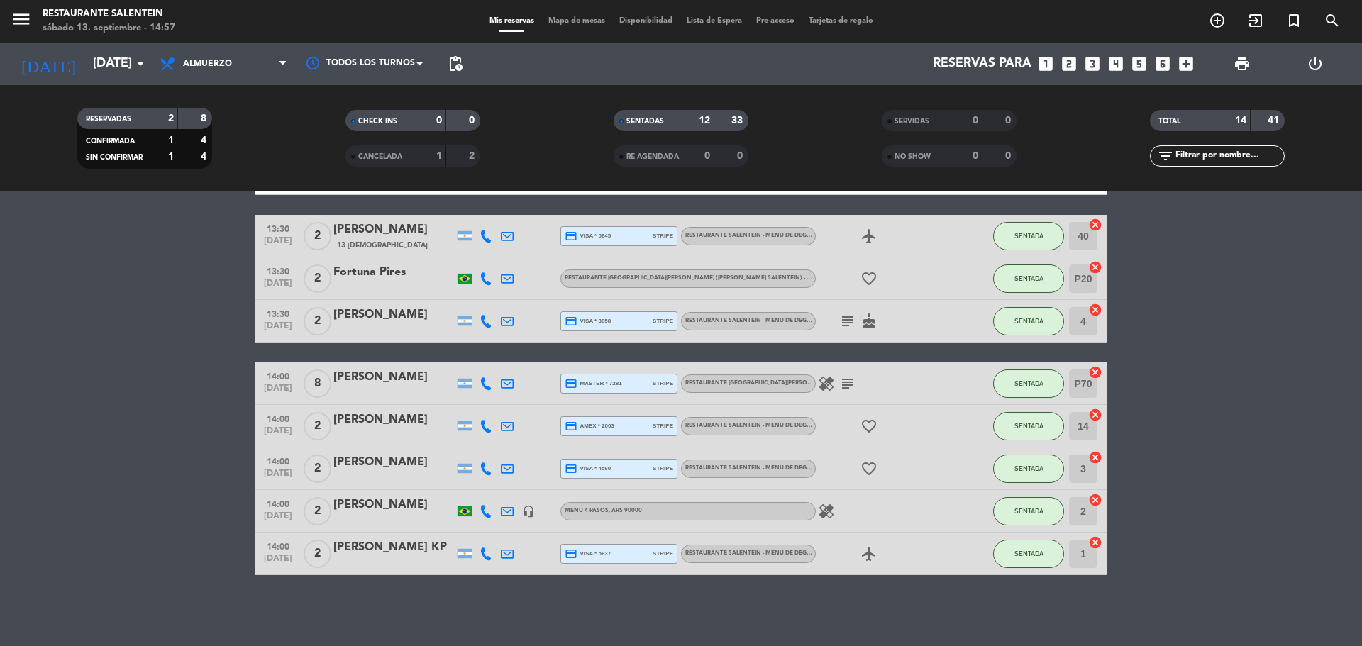
click at [387, 419] on div "[PERSON_NAME]" at bounding box center [393, 420] width 121 height 18
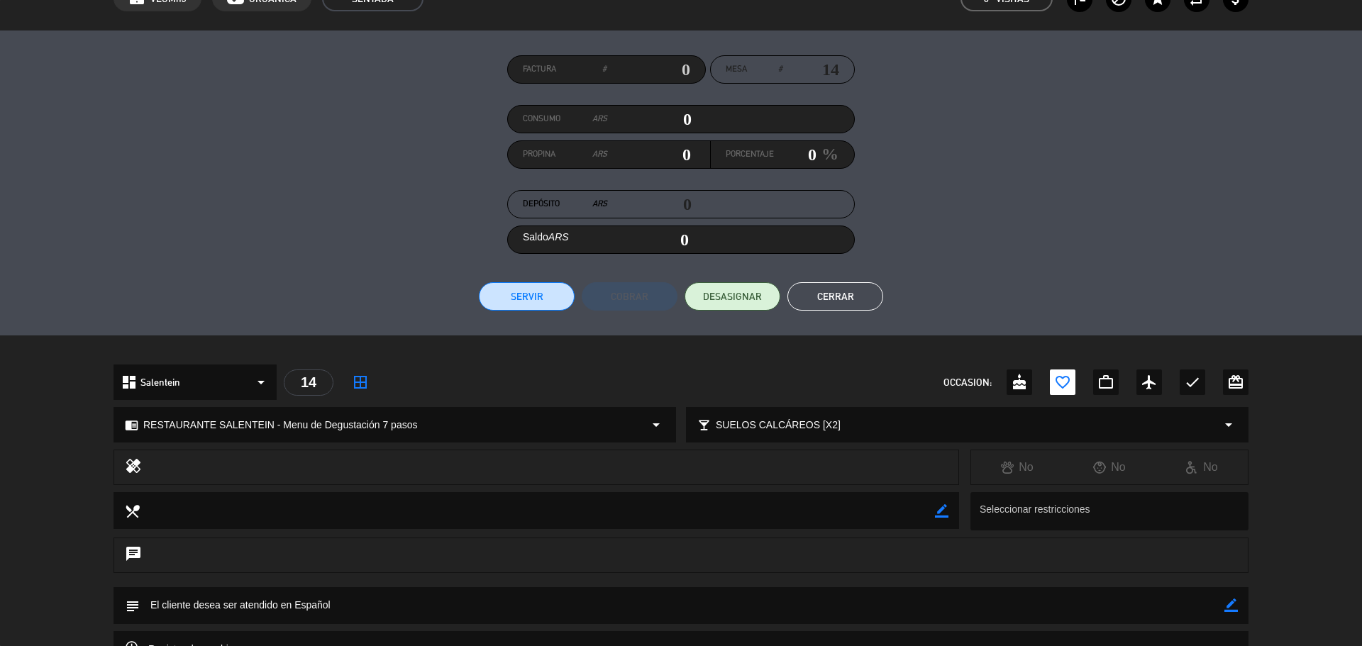
scroll to position [0, 0]
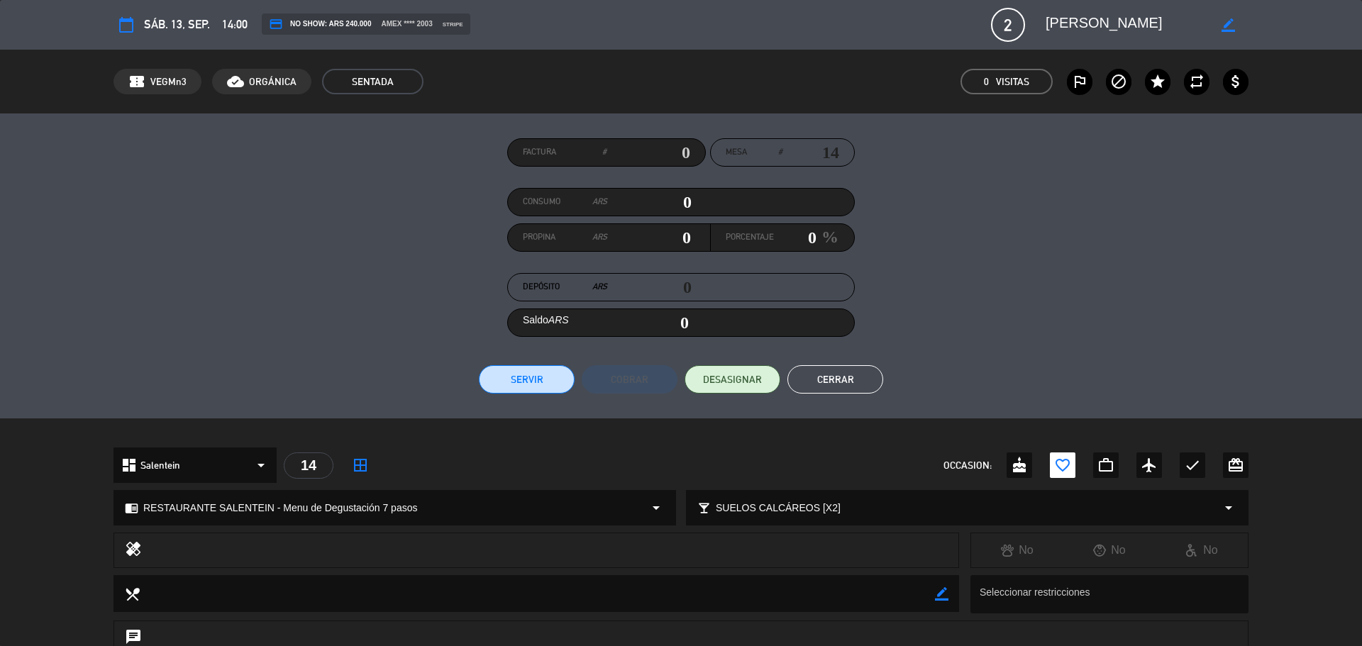
click at [863, 374] on button "Cerrar" at bounding box center [835, 379] width 96 height 28
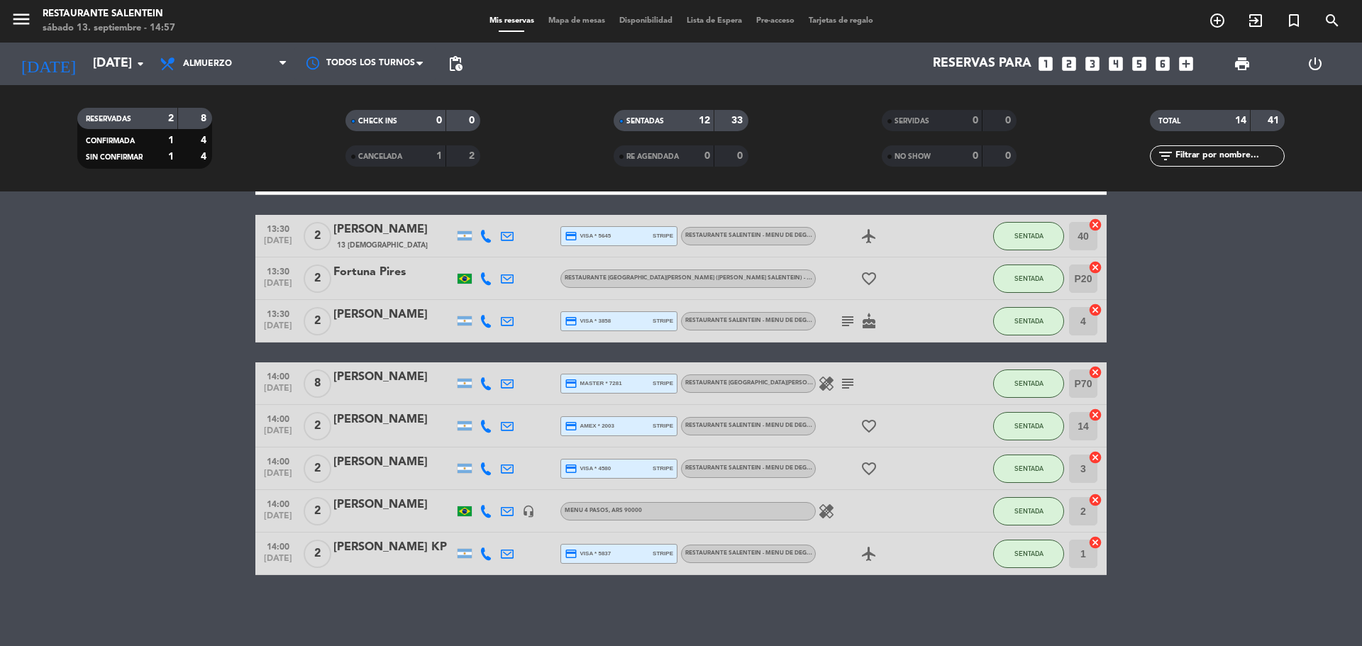
click at [379, 548] on div "[PERSON_NAME] KP" at bounding box center [393, 547] width 121 height 18
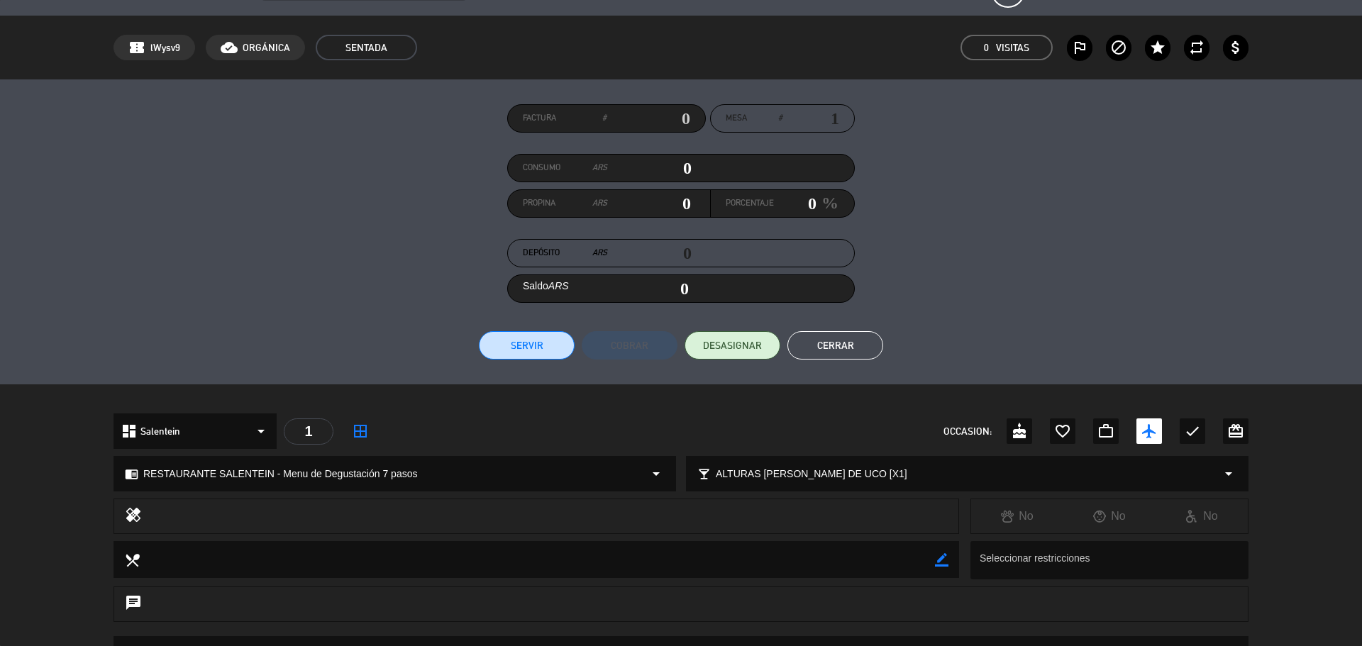
scroll to position [26, 0]
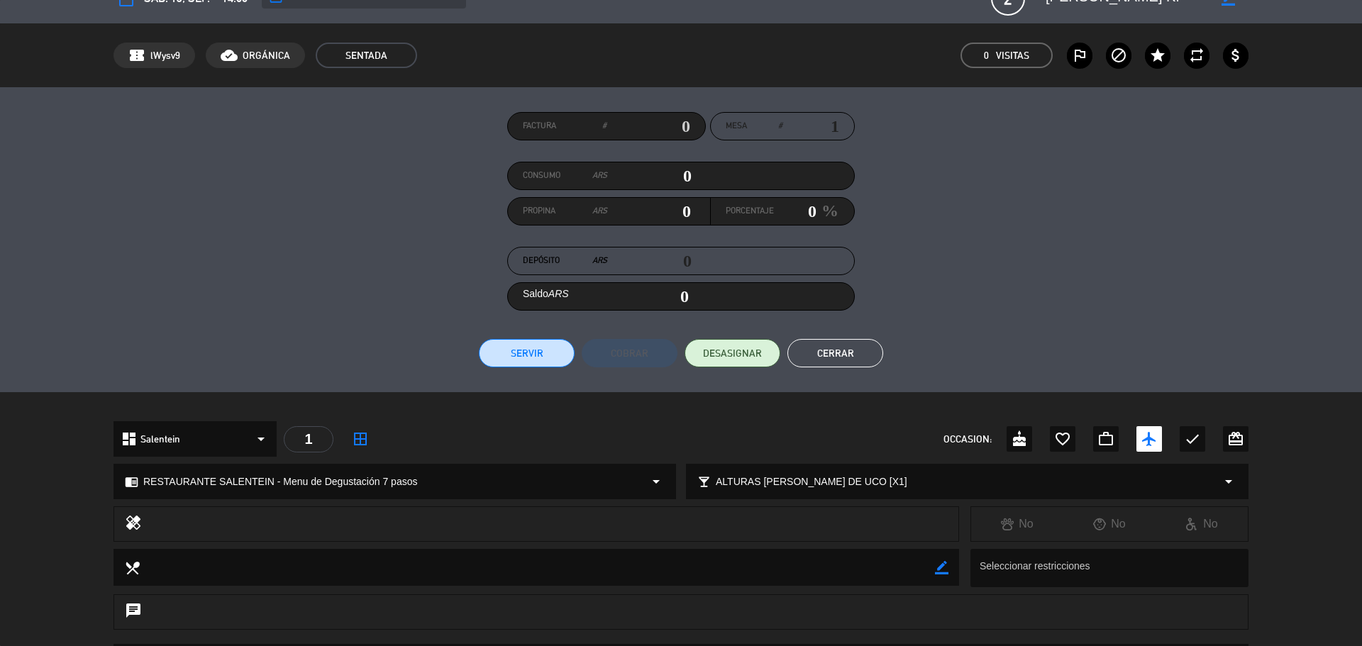
click at [809, 347] on button "Cerrar" at bounding box center [835, 353] width 96 height 28
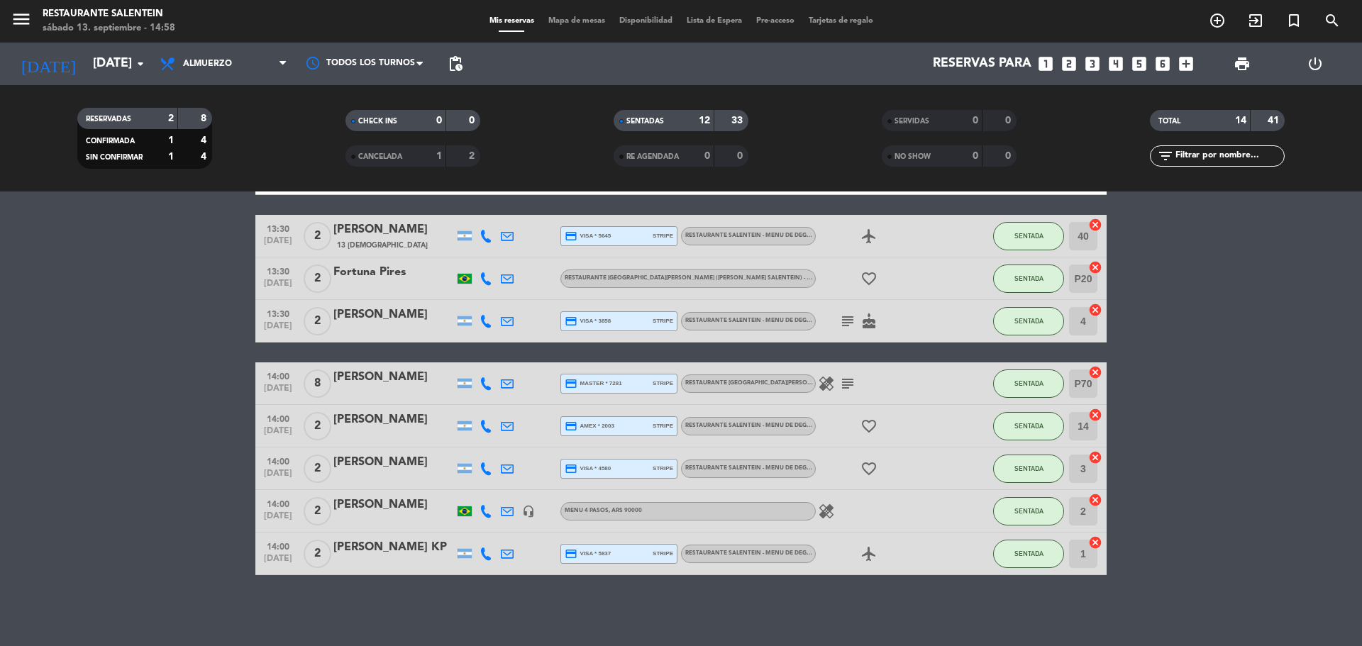
click at [388, 509] on div "[PERSON_NAME]" at bounding box center [393, 505] width 121 height 18
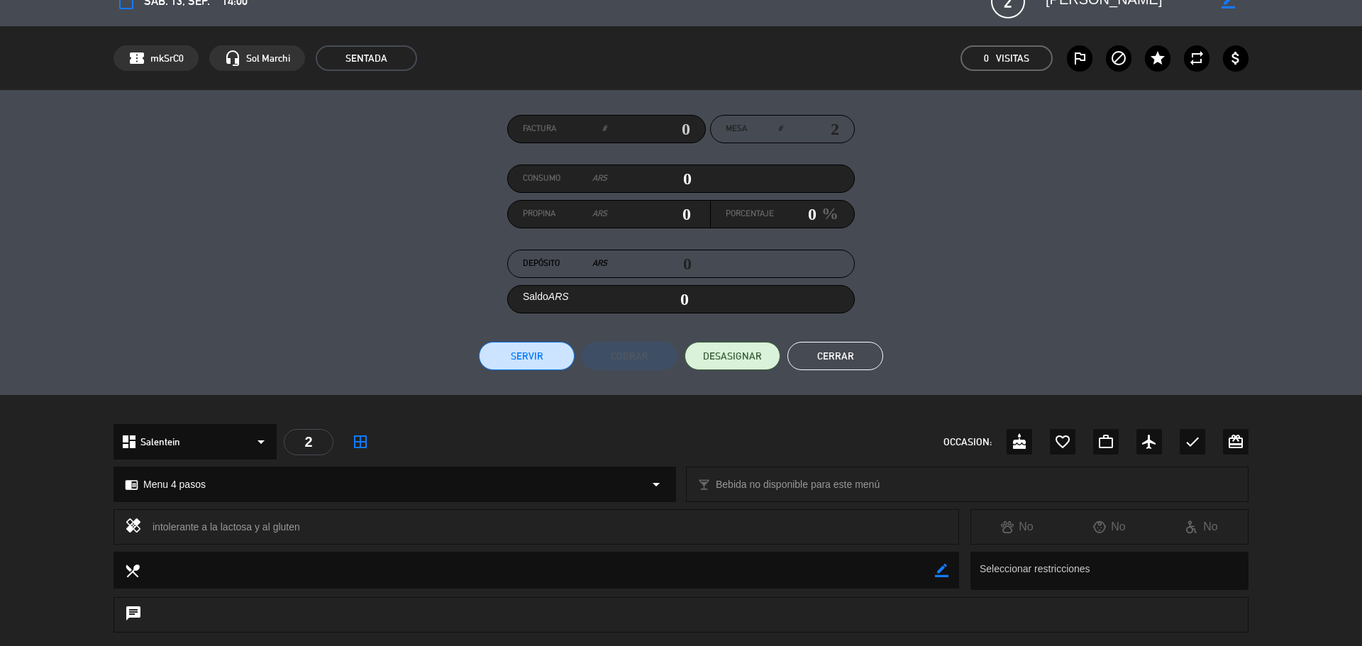
scroll to position [0, 0]
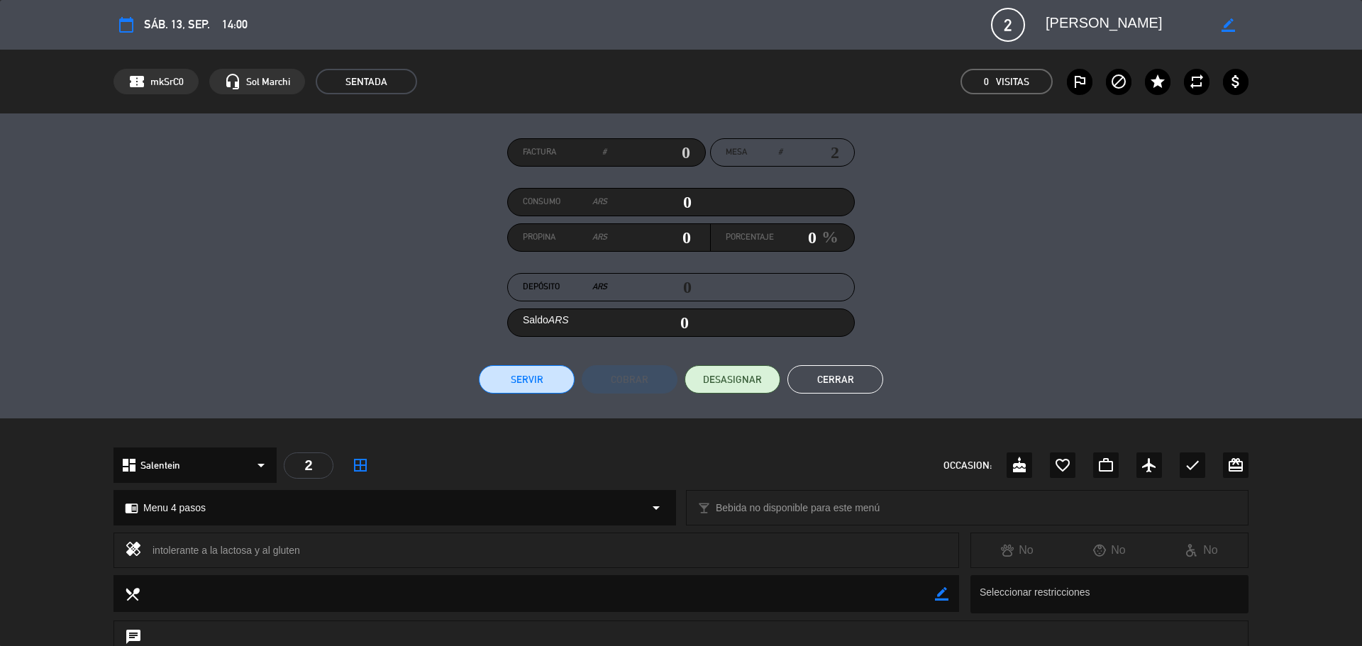
click at [818, 370] on button "Cerrar" at bounding box center [835, 379] width 96 height 28
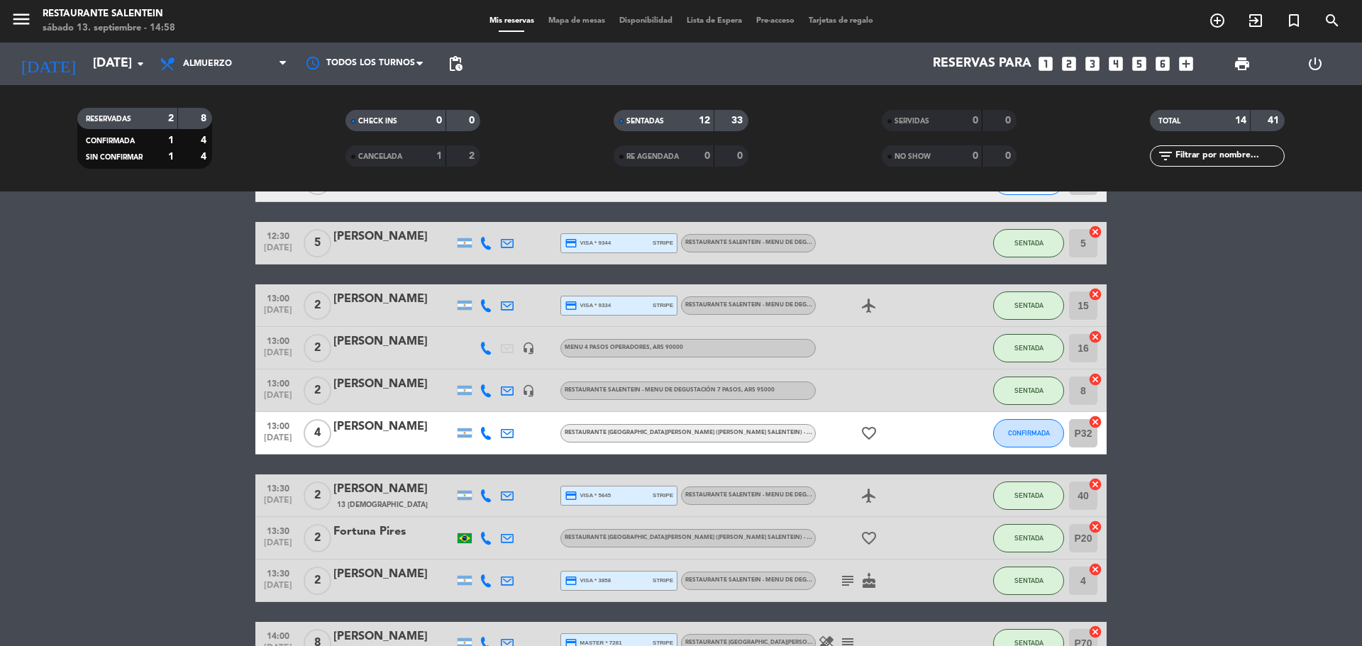
scroll to position [73, 0]
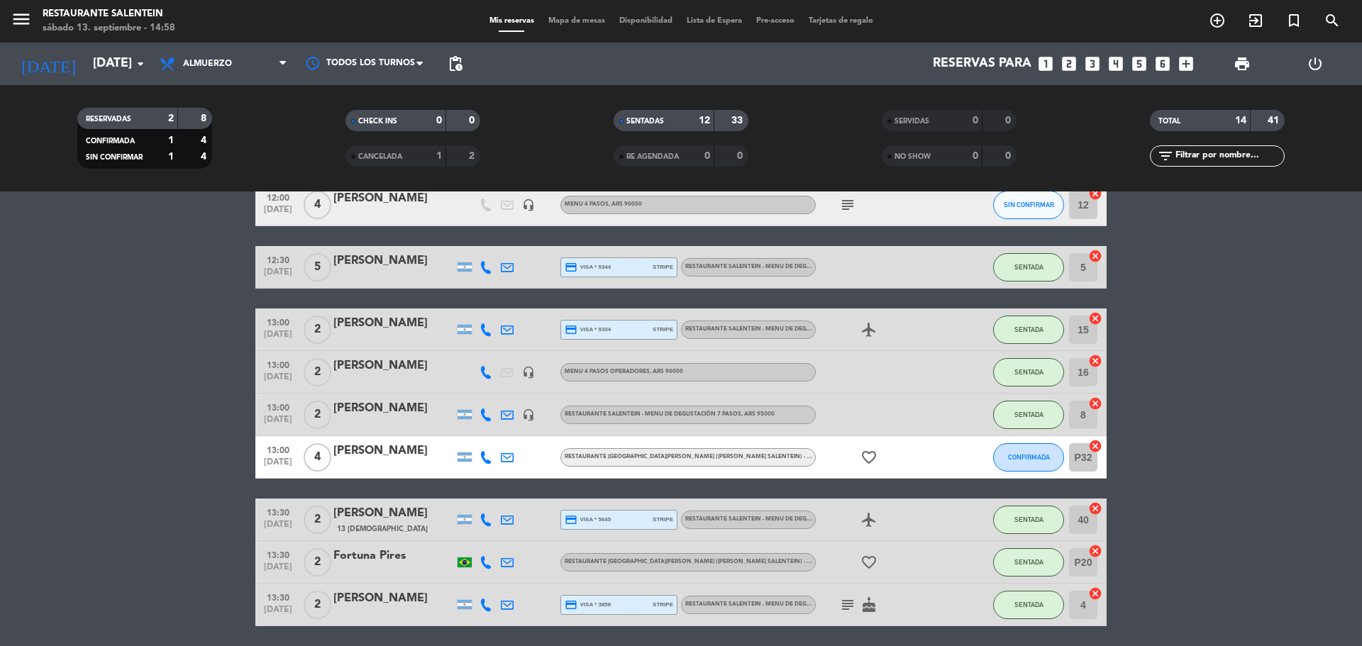
click at [350, 327] on div "[PERSON_NAME]" at bounding box center [393, 323] width 121 height 18
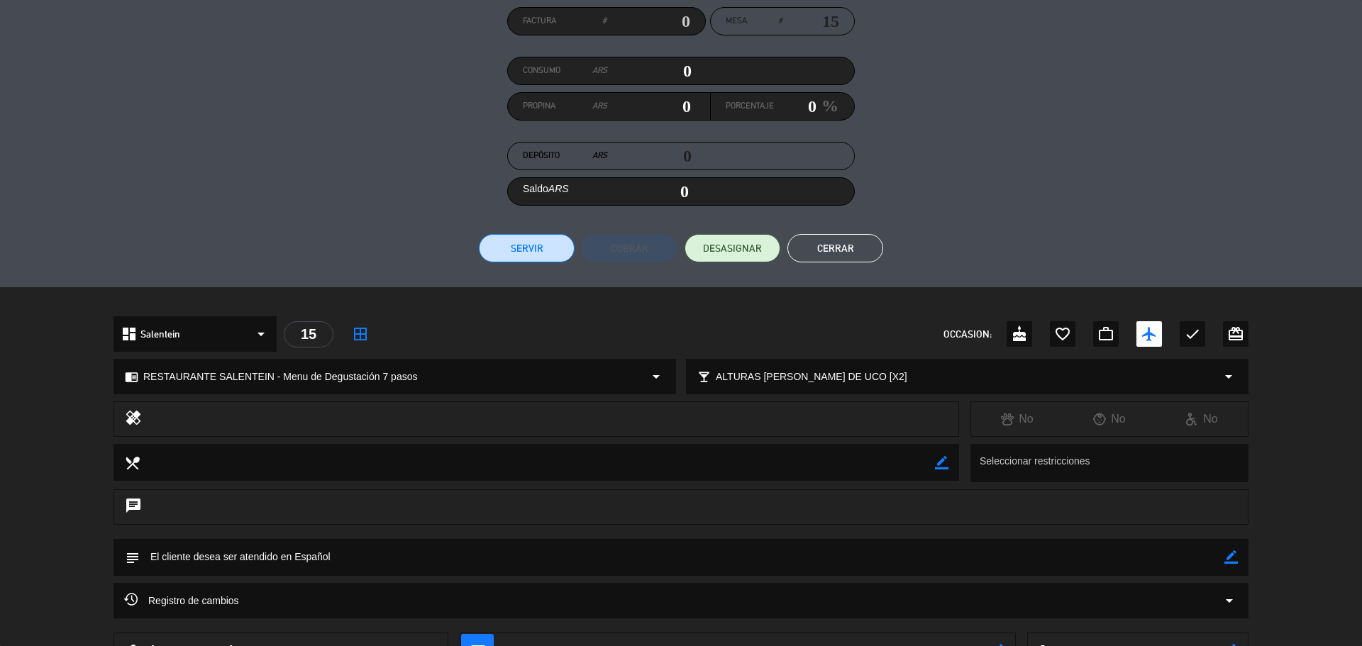
scroll to position [0, 0]
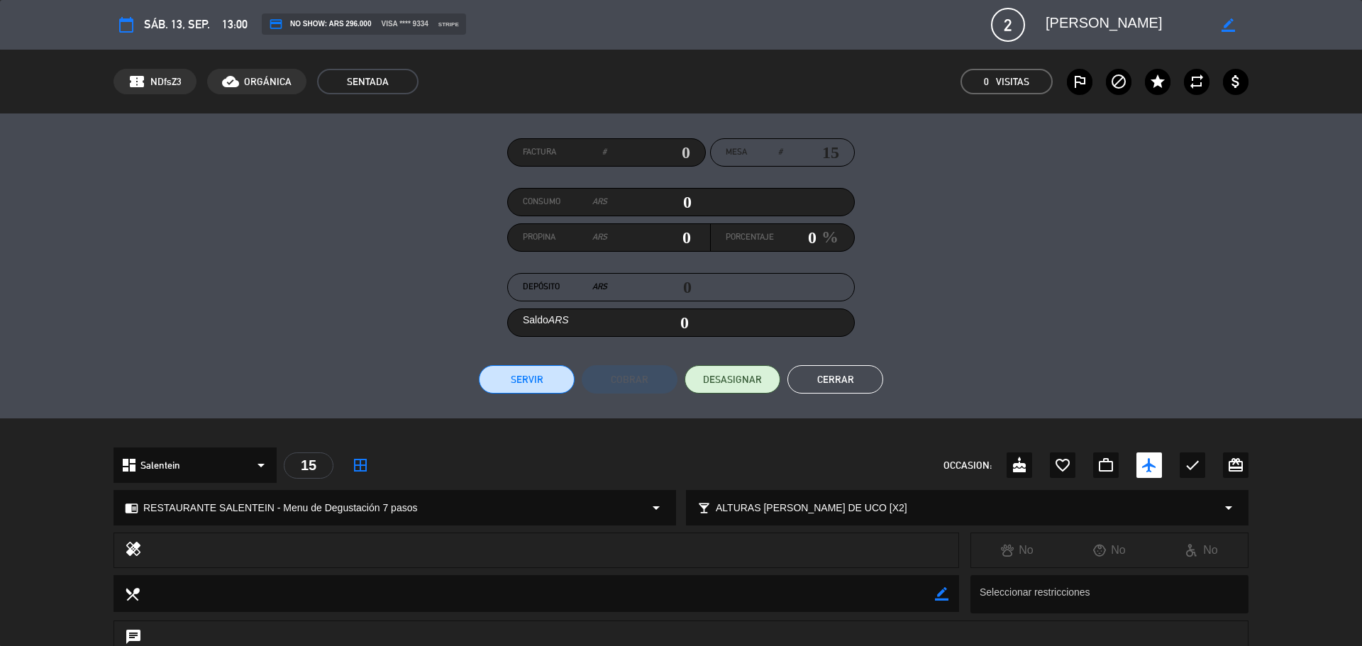
click at [838, 389] on button "Cerrar" at bounding box center [835, 379] width 96 height 28
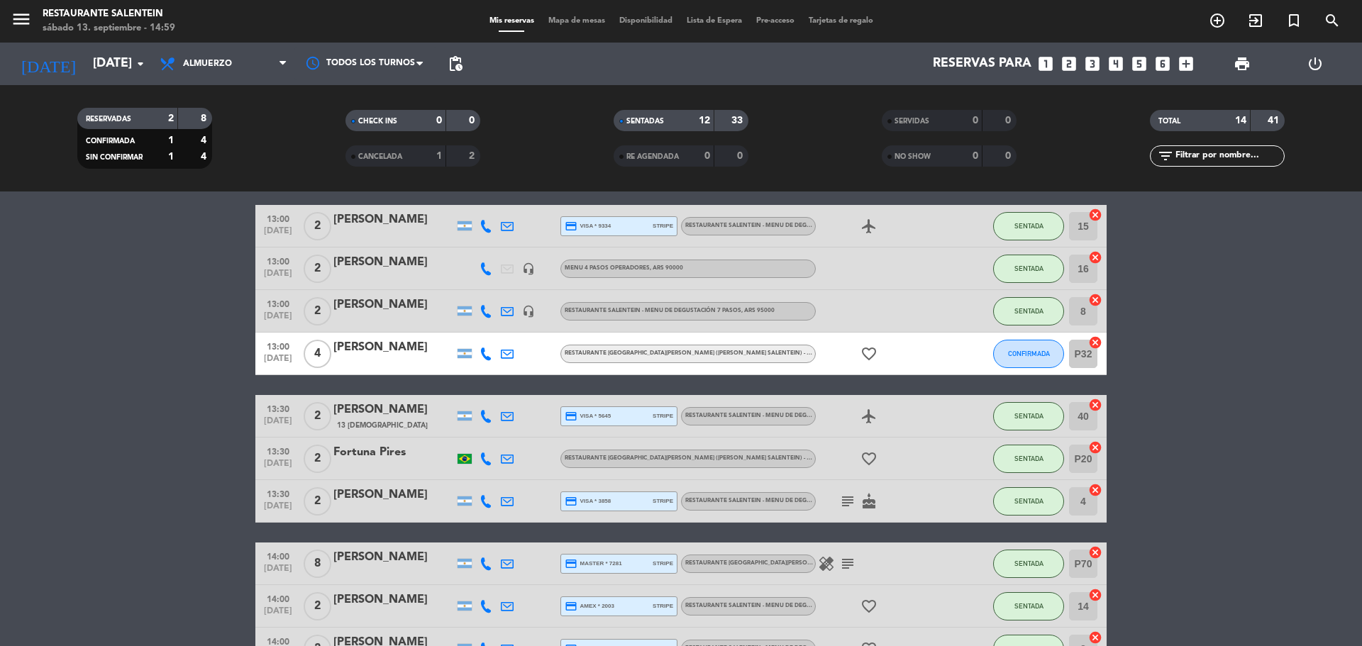
scroll to position [144, 0]
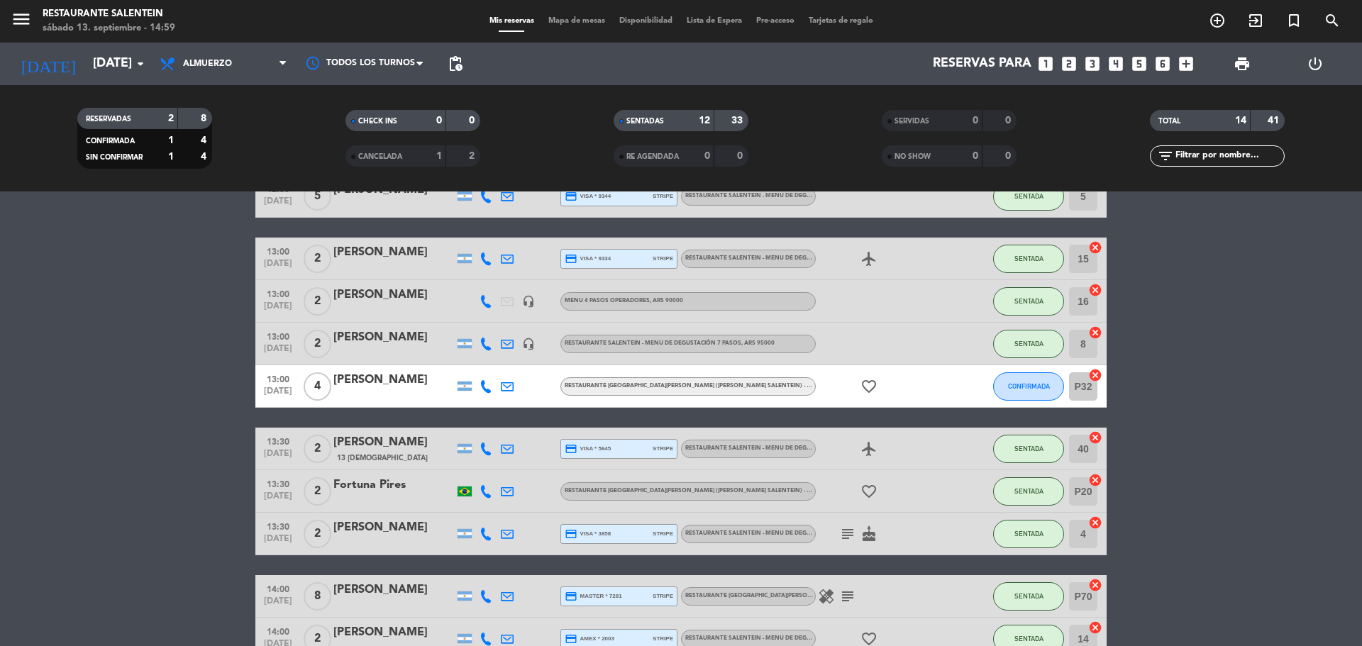
click at [365, 304] on div "[PERSON_NAME]" at bounding box center [393, 295] width 121 height 18
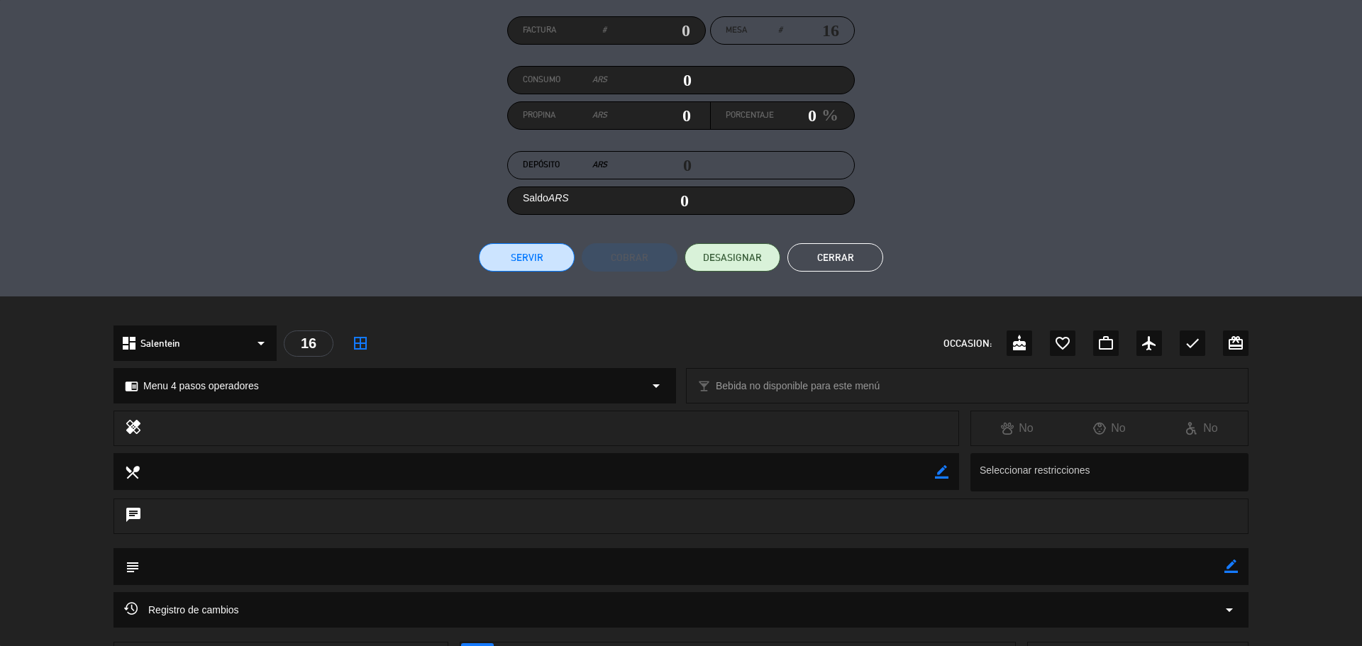
scroll to position [239, 0]
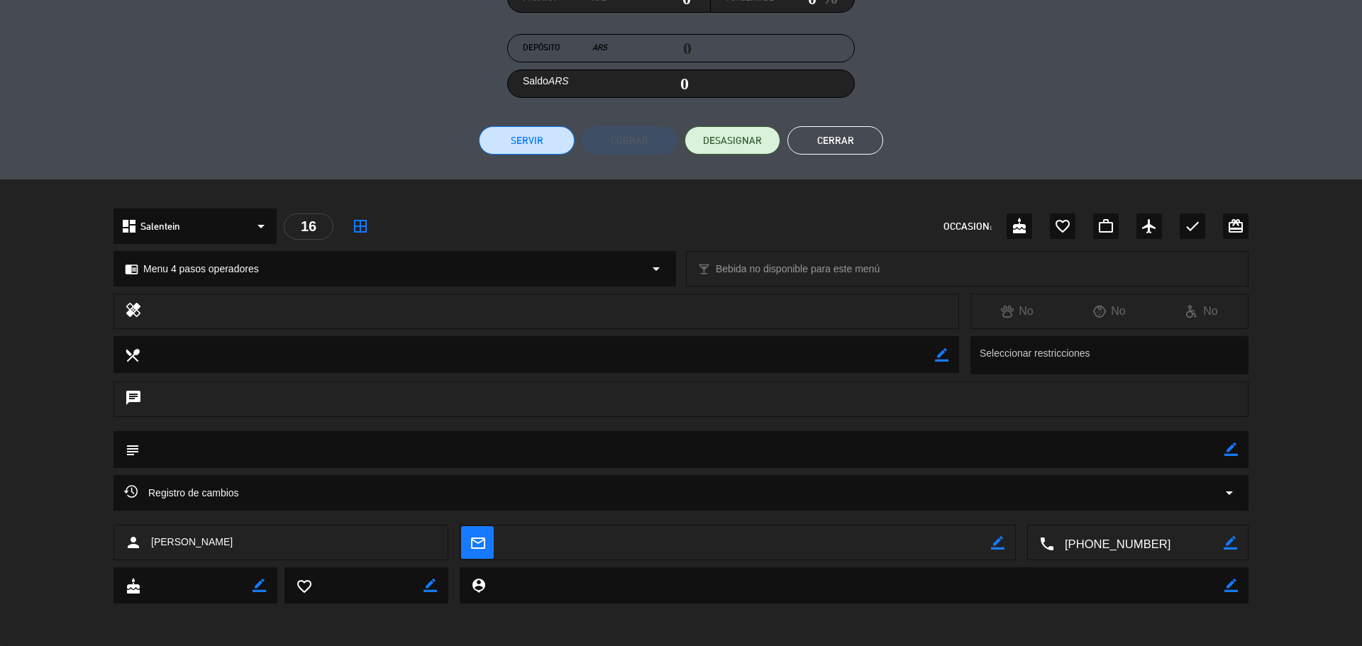
click at [832, 151] on button "Cerrar" at bounding box center [835, 140] width 96 height 28
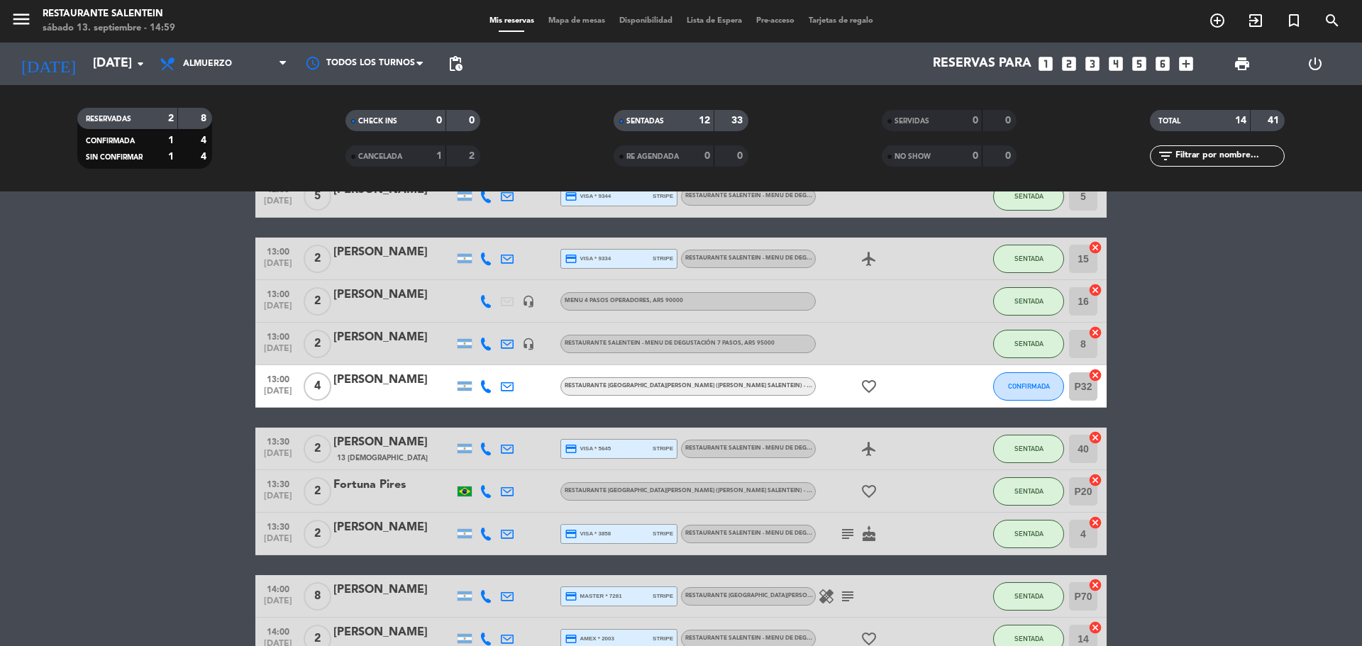
click at [336, 450] on div "[PERSON_NAME]" at bounding box center [393, 442] width 121 height 18
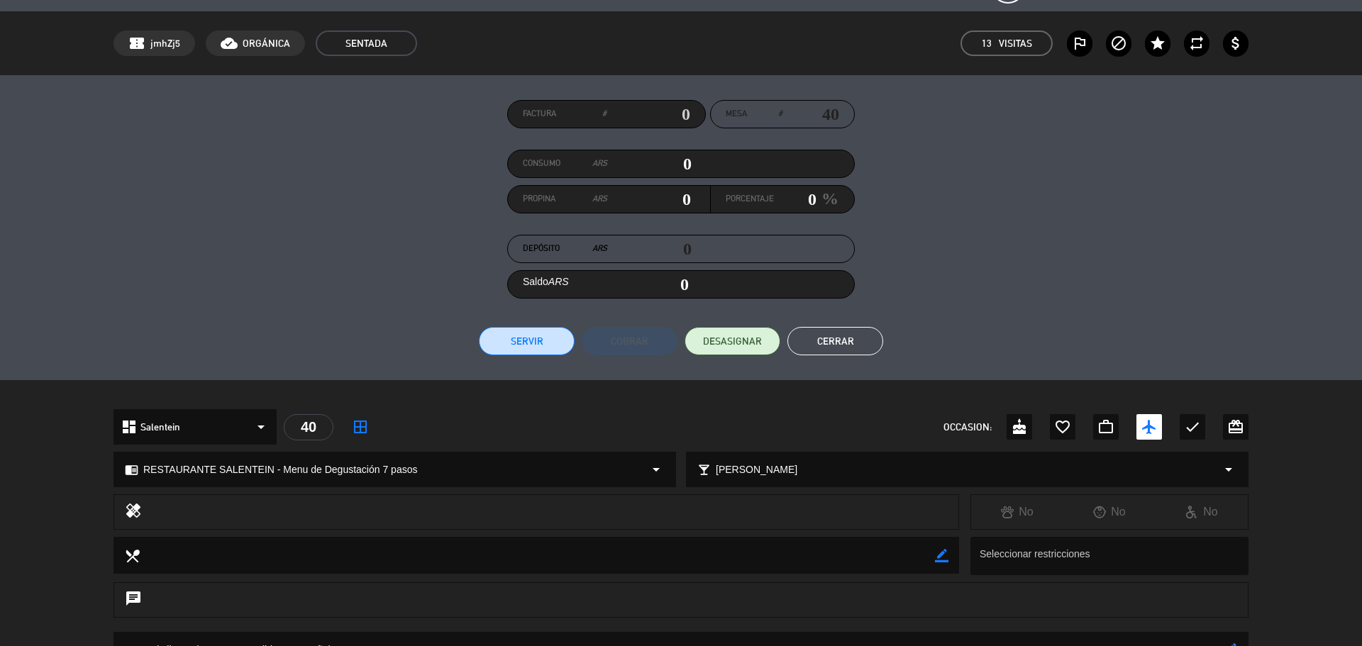
scroll to position [71, 0]
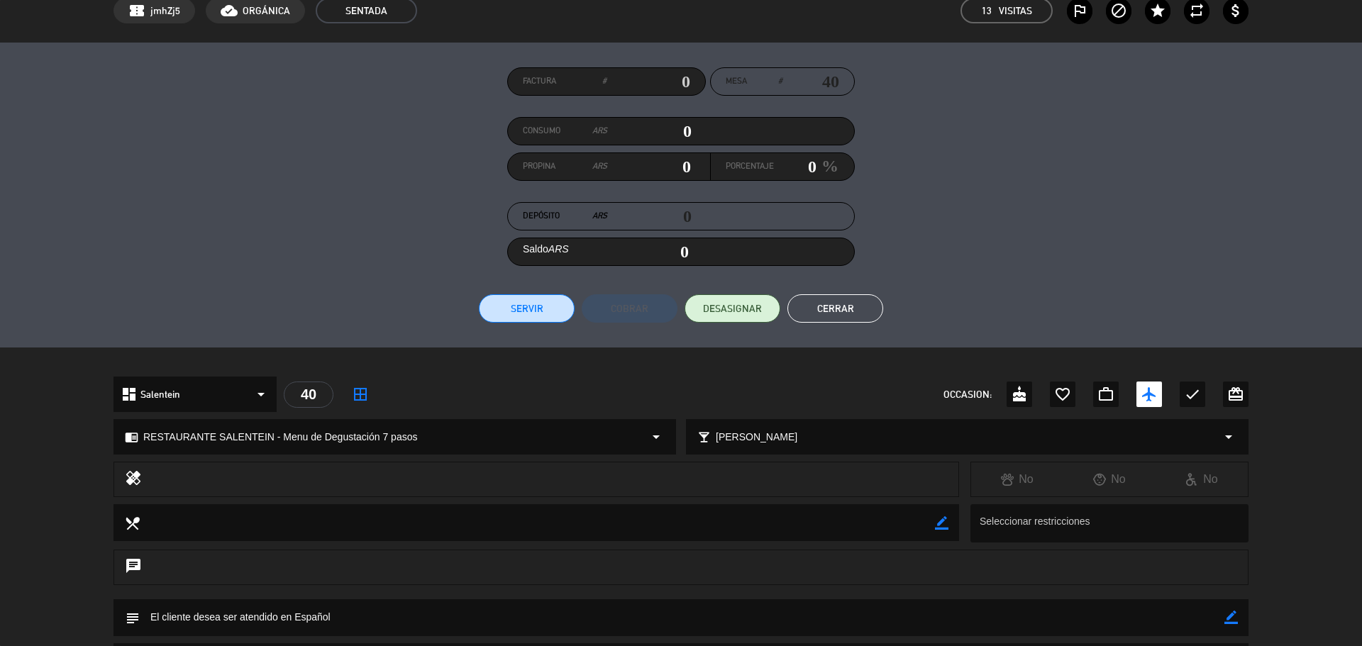
click at [442, 438] on div "chrome_reader_mode RESTAURANTE SALENTEIN - Menu de Degustación 7 pasos arrow_dr…" at bounding box center [394, 437] width 561 height 34
select select
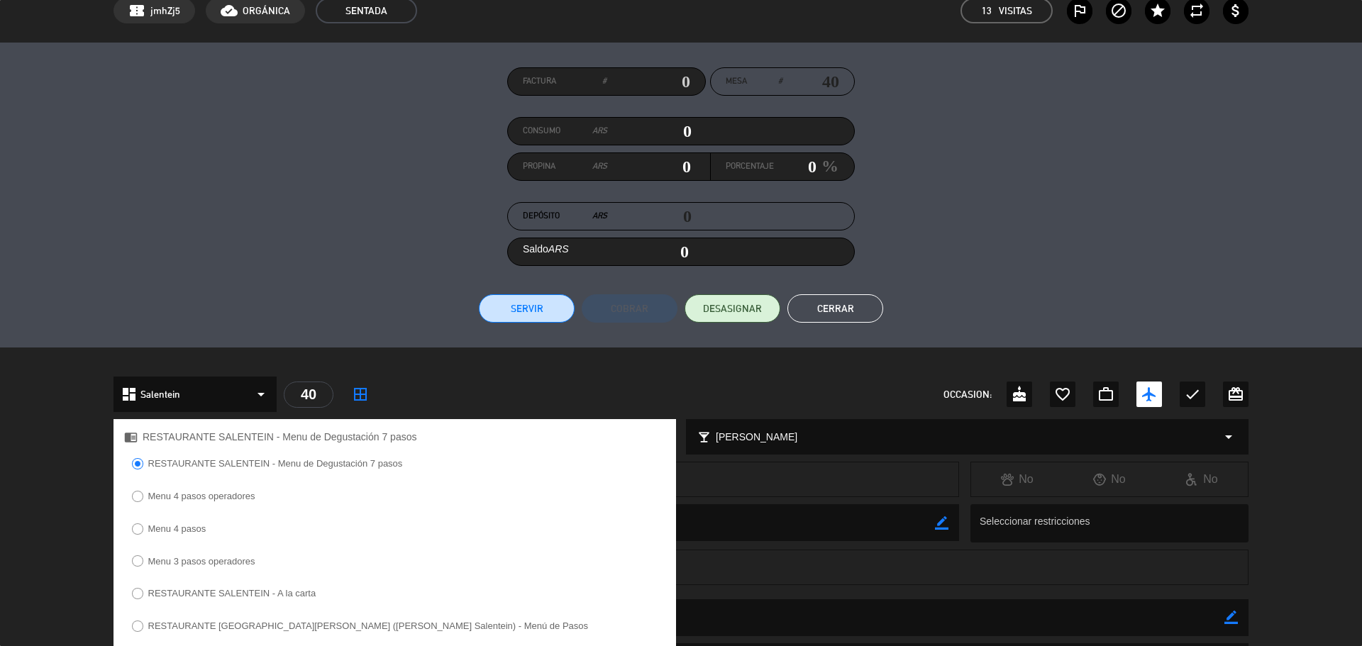
click at [221, 492] on label "Menu 4 pasos operadores" at bounding box center [201, 496] width 107 height 9
click at [509, 395] on div "dashboard Salentein arrow_drop_down 40 border_all OCCASION: cake favorite_borde…" at bounding box center [681, 394] width 1135 height 35
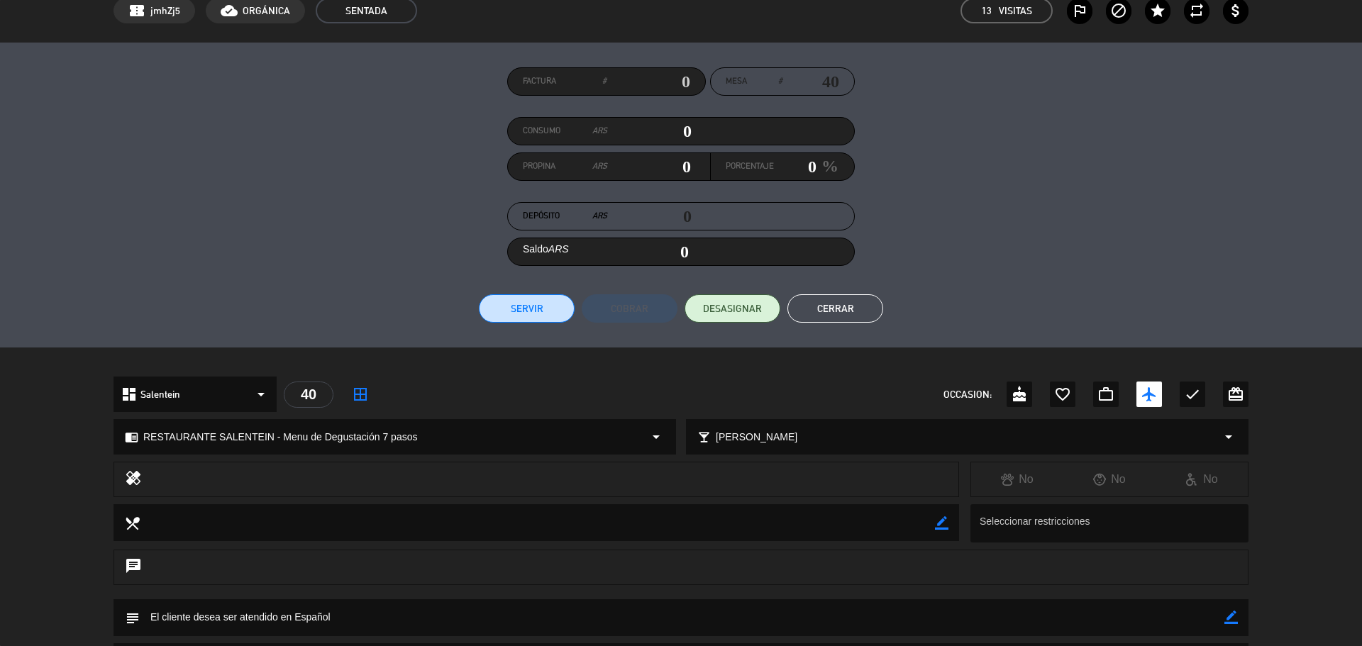
click at [417, 447] on div "chrome_reader_mode RESTAURANTE SALENTEIN - Menu de Degustación 7 pasos arrow_dr…" at bounding box center [394, 437] width 561 height 34
select select
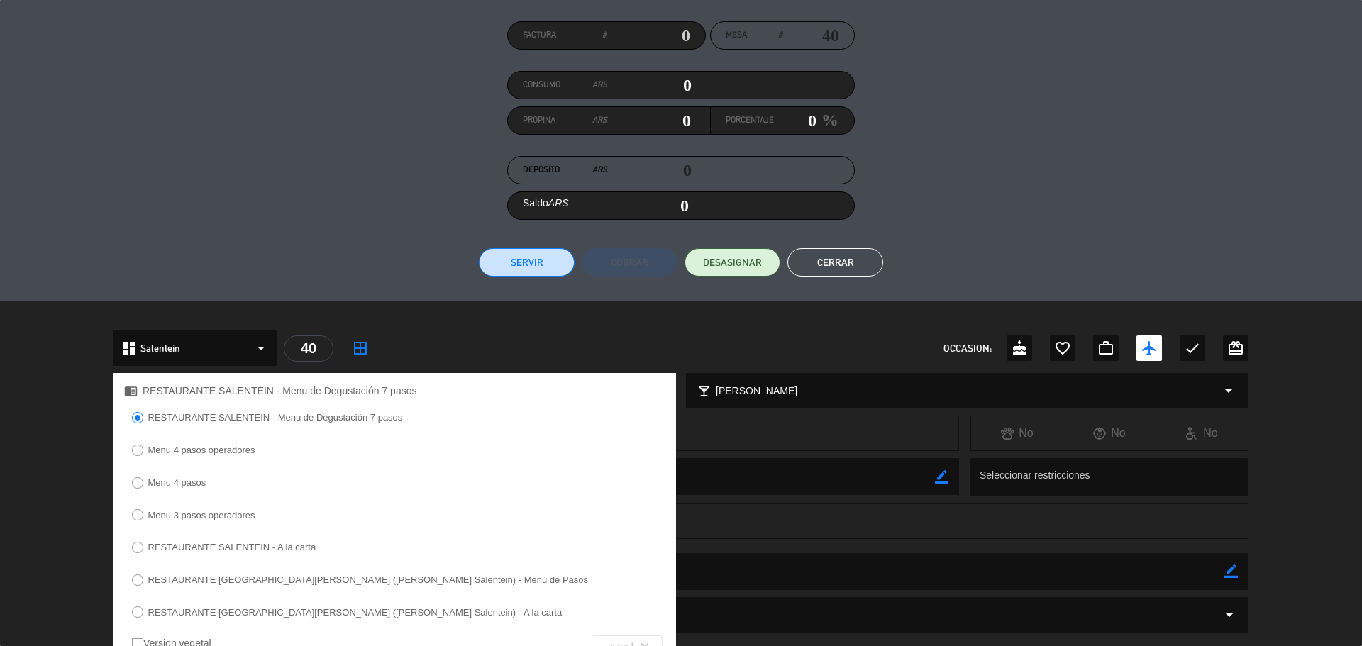
scroll to position [142, 0]
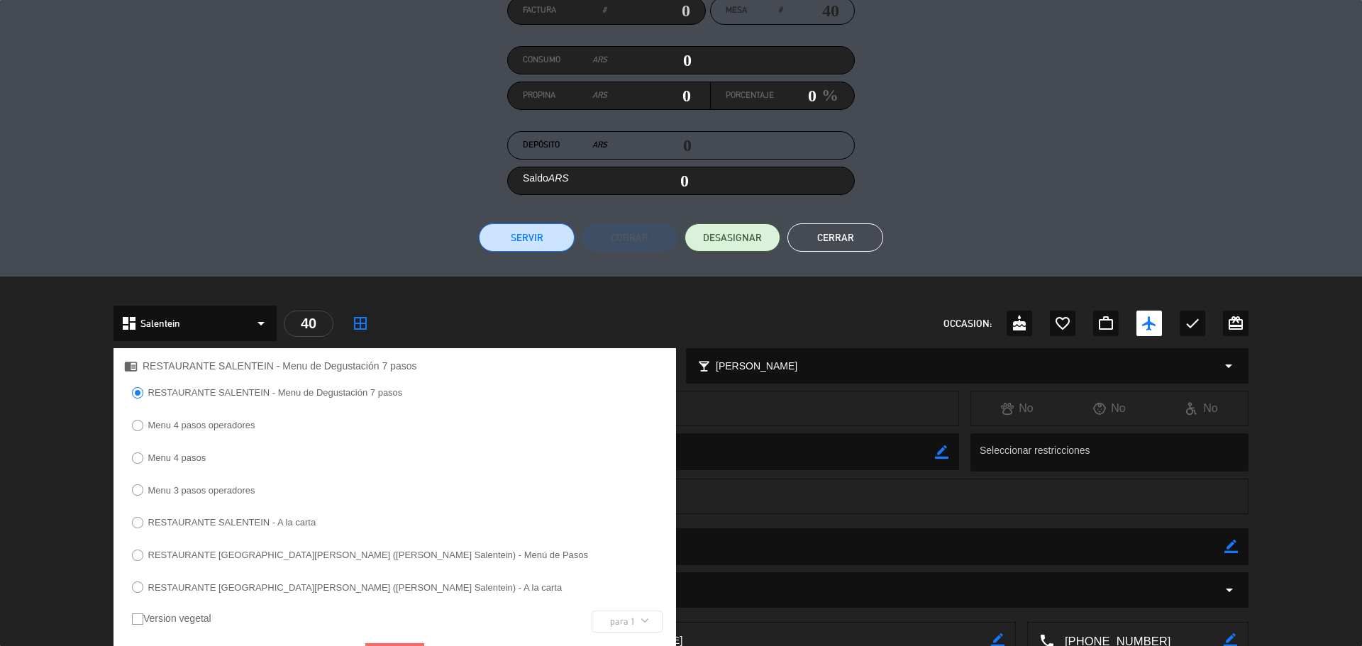
click at [258, 423] on label "Menu 4 pasos operadores" at bounding box center [193, 427] width 138 height 23
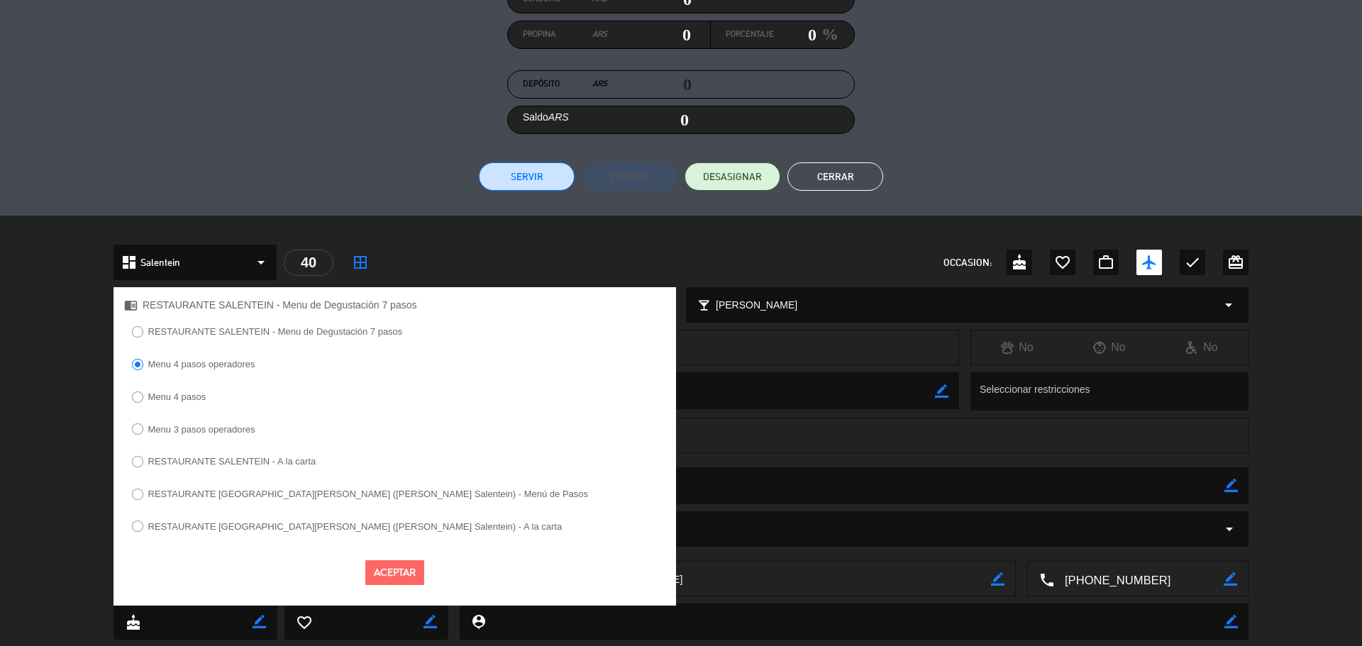
scroll to position [282, 0]
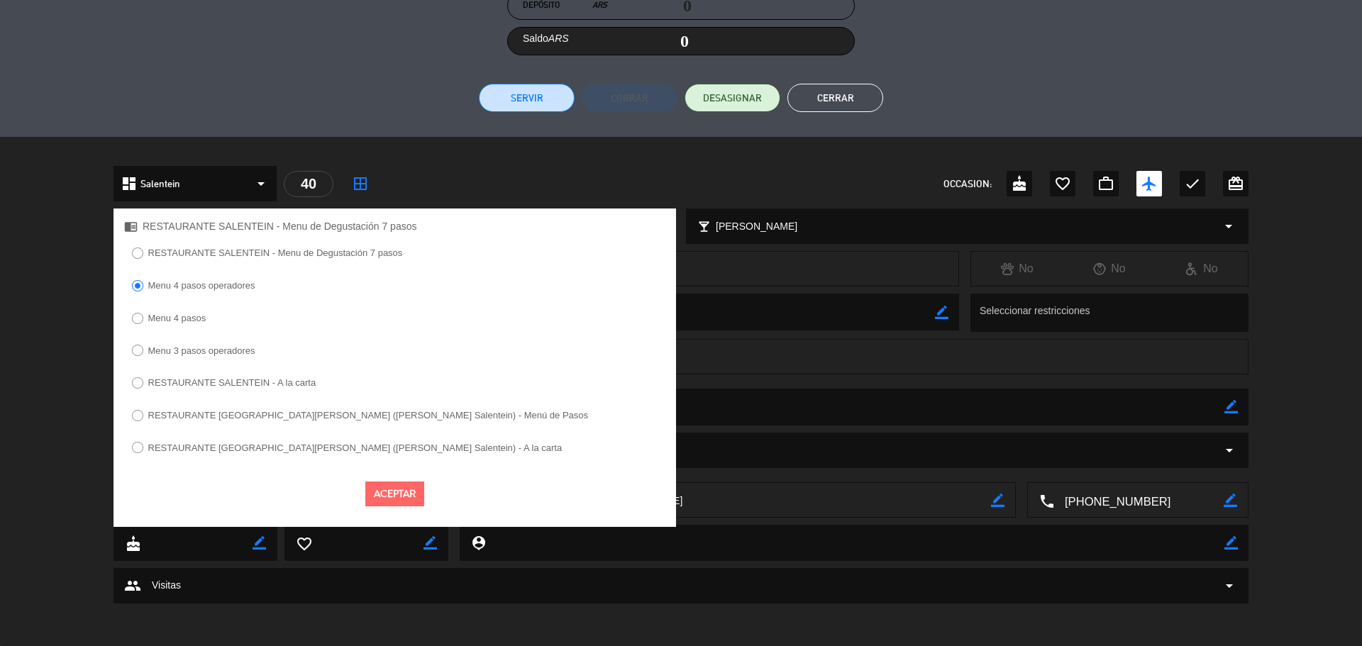
click at [390, 495] on button "Aceptar" at bounding box center [394, 494] width 59 height 25
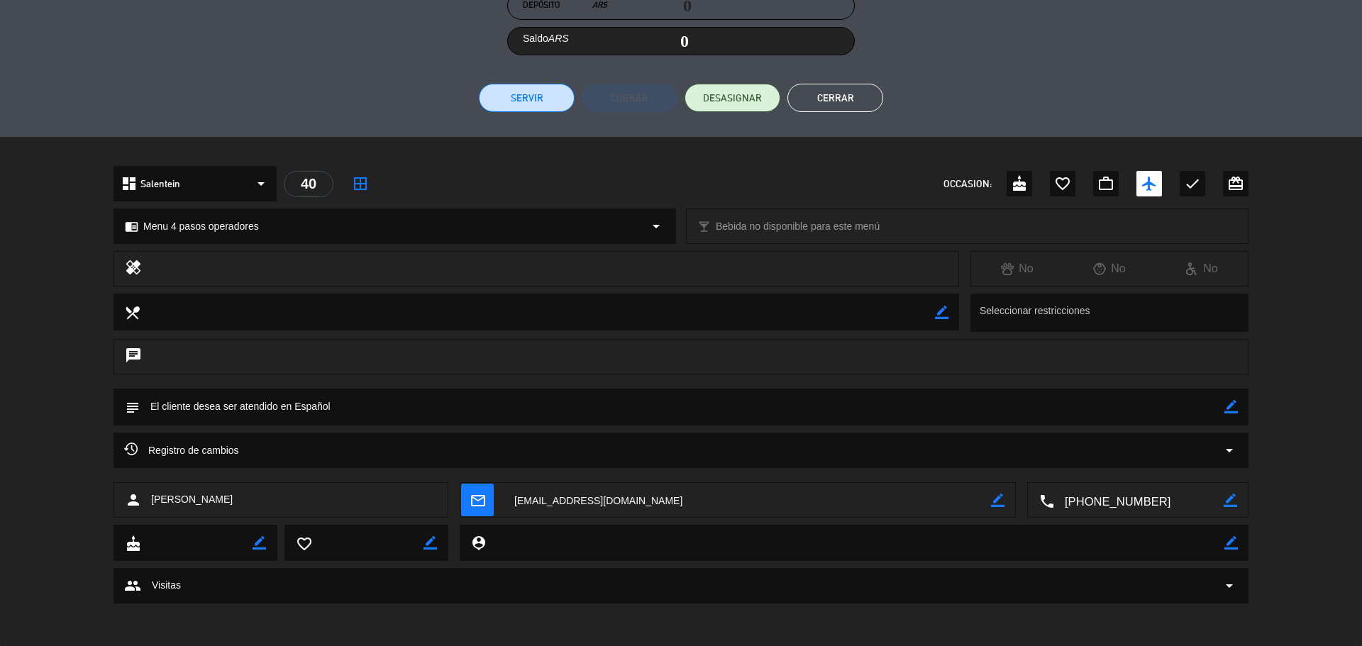
click at [839, 106] on button "Cerrar" at bounding box center [835, 98] width 96 height 28
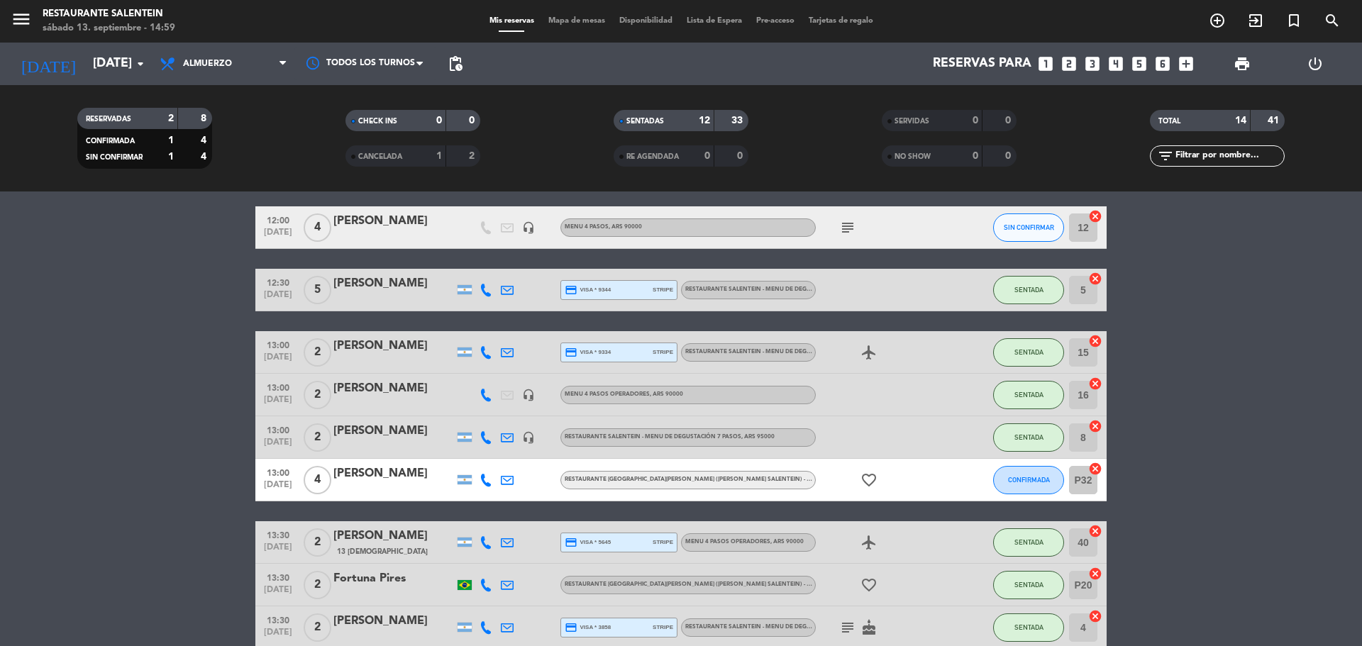
scroll to position [71, 0]
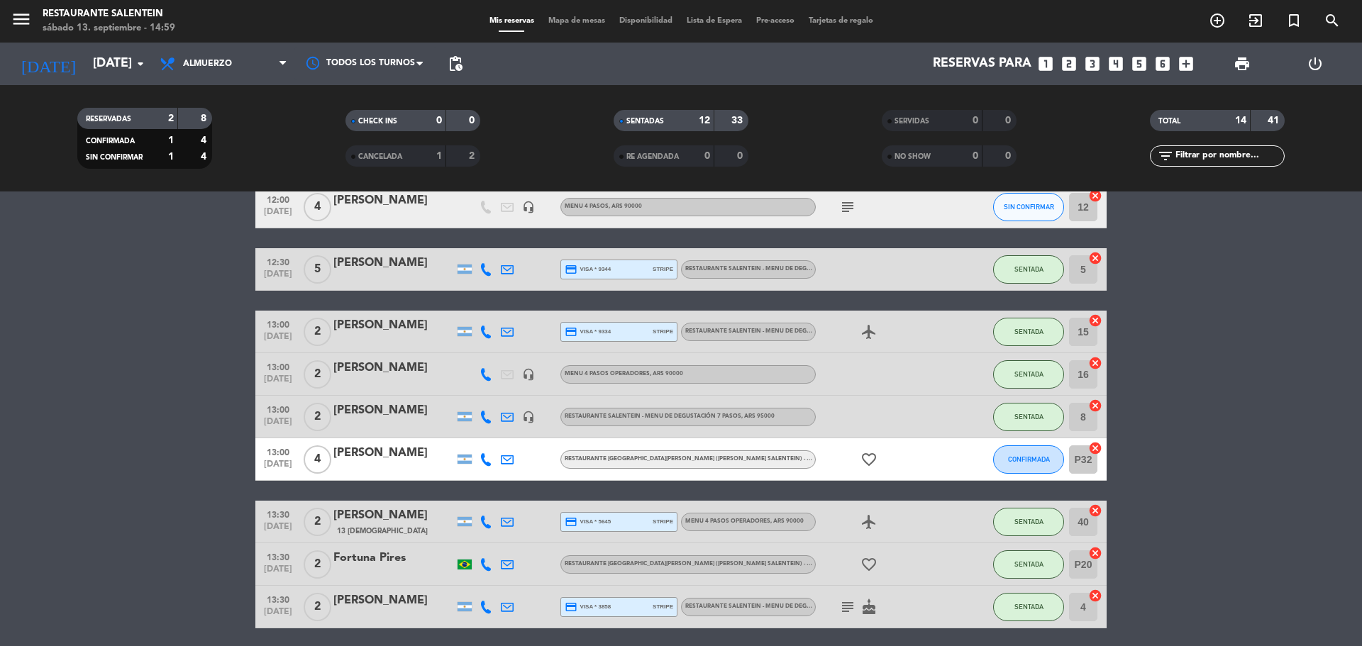
click at [381, 260] on div "[PERSON_NAME]" at bounding box center [393, 263] width 121 height 18
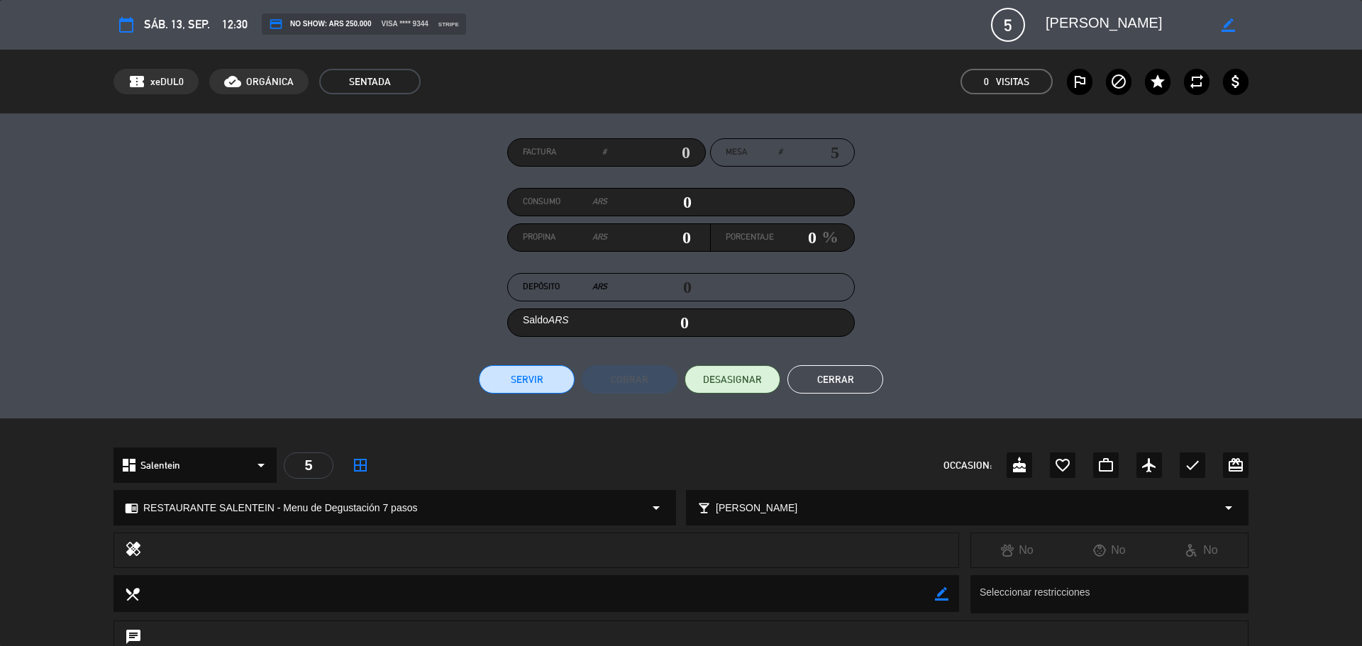
click at [426, 501] on div "chrome_reader_mode RESTAURANTE SALENTEIN - Menu de Degustación 7 pasos arrow_dr…" at bounding box center [394, 508] width 561 height 34
select select
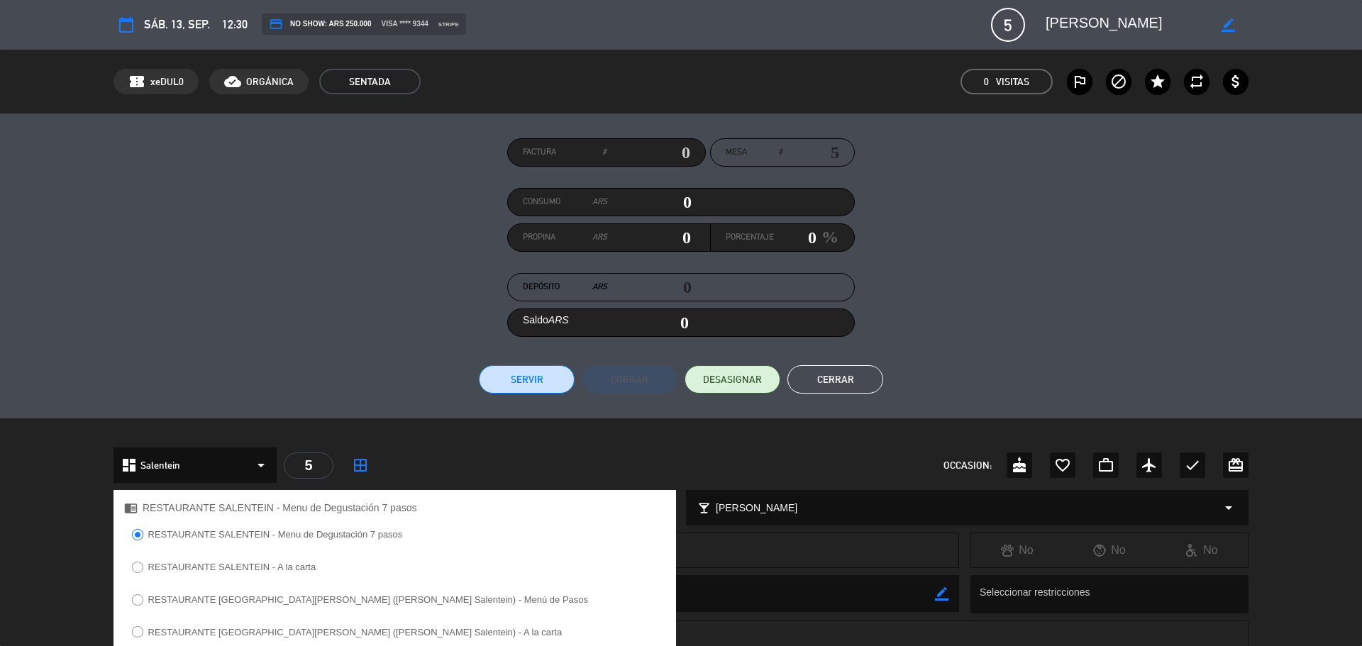
click at [765, 506] on span "[PERSON_NAME]" at bounding box center [757, 508] width 82 height 16
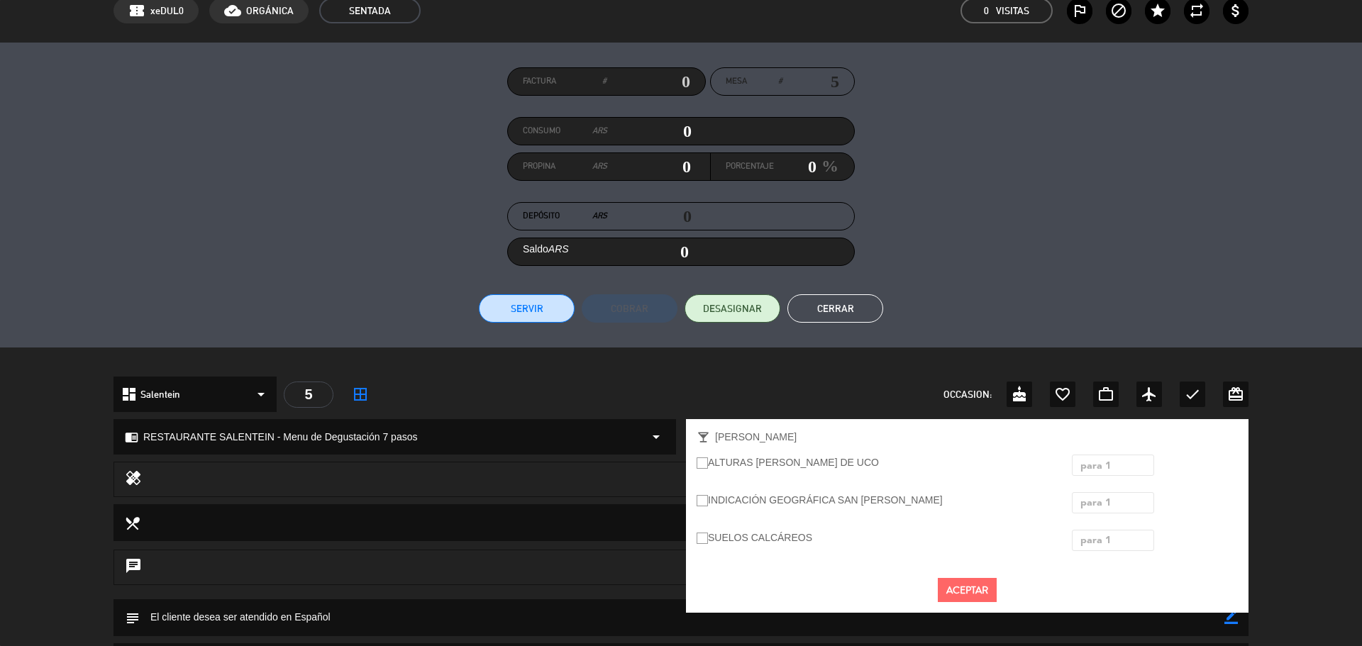
click at [762, 472] on div "ALTURAS [PERSON_NAME] DE UCO" at bounding box center [873, 465] width 375 height 21
click at [702, 460] on ins at bounding box center [702, 464] width 11 height 12
click at [702, 460] on input "ALTURAS [PERSON_NAME] DE UCO" at bounding box center [701, 462] width 9 height 9
radio input "true"
click at [1124, 468] on div "× para 1" at bounding box center [1103, 465] width 57 height 21
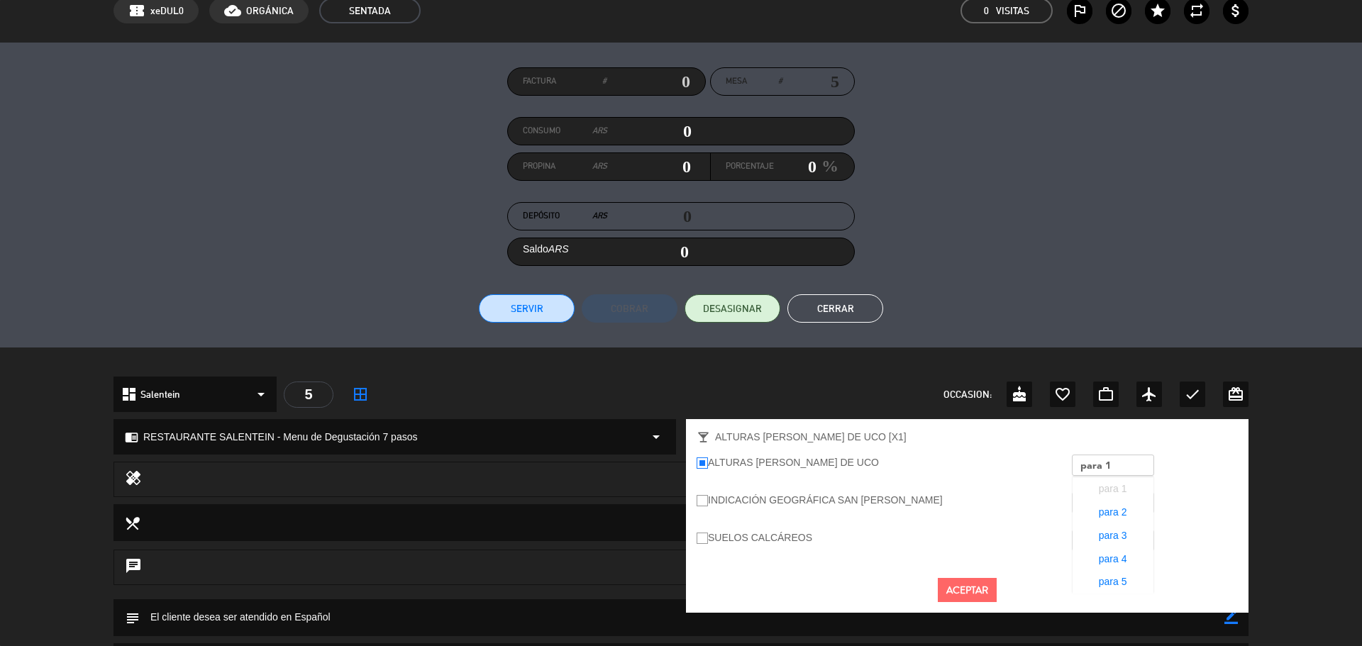
click at [1124, 586] on span "para 5" at bounding box center [1113, 581] width 28 height 11
click at [968, 592] on button "Aceptar" at bounding box center [967, 590] width 59 height 25
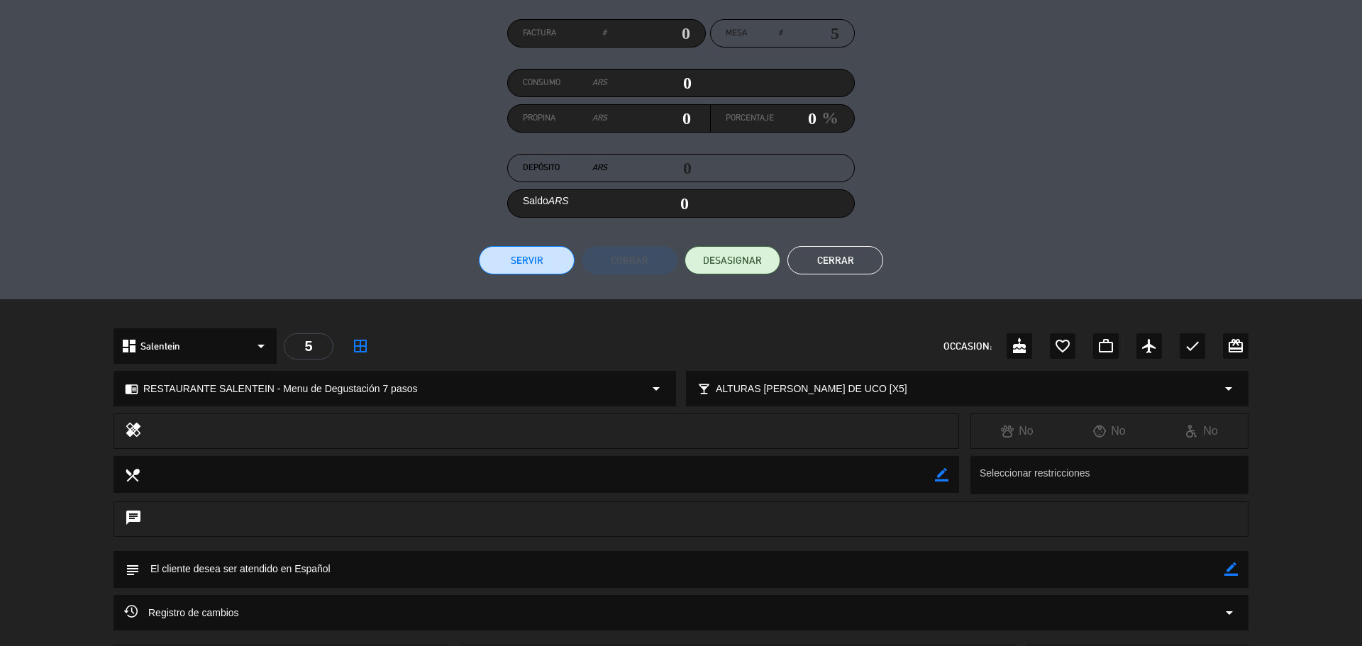
scroll to position [142, 0]
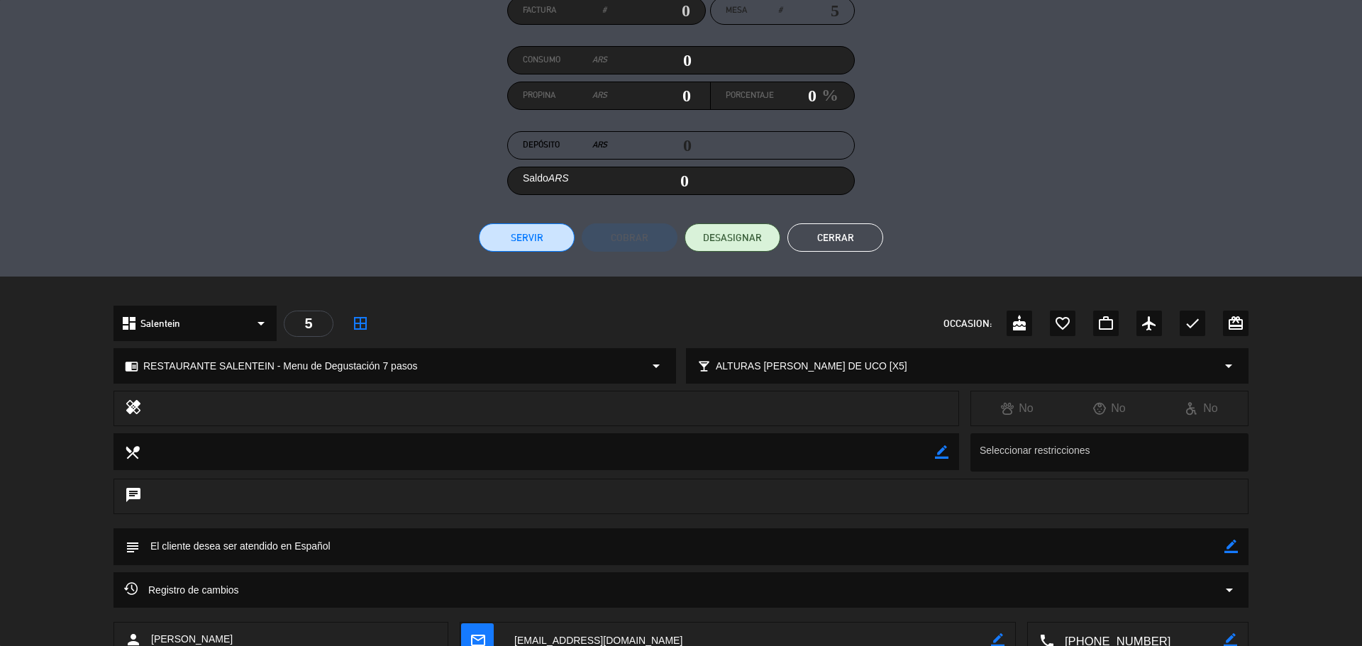
click at [829, 226] on button "Cerrar" at bounding box center [835, 237] width 96 height 28
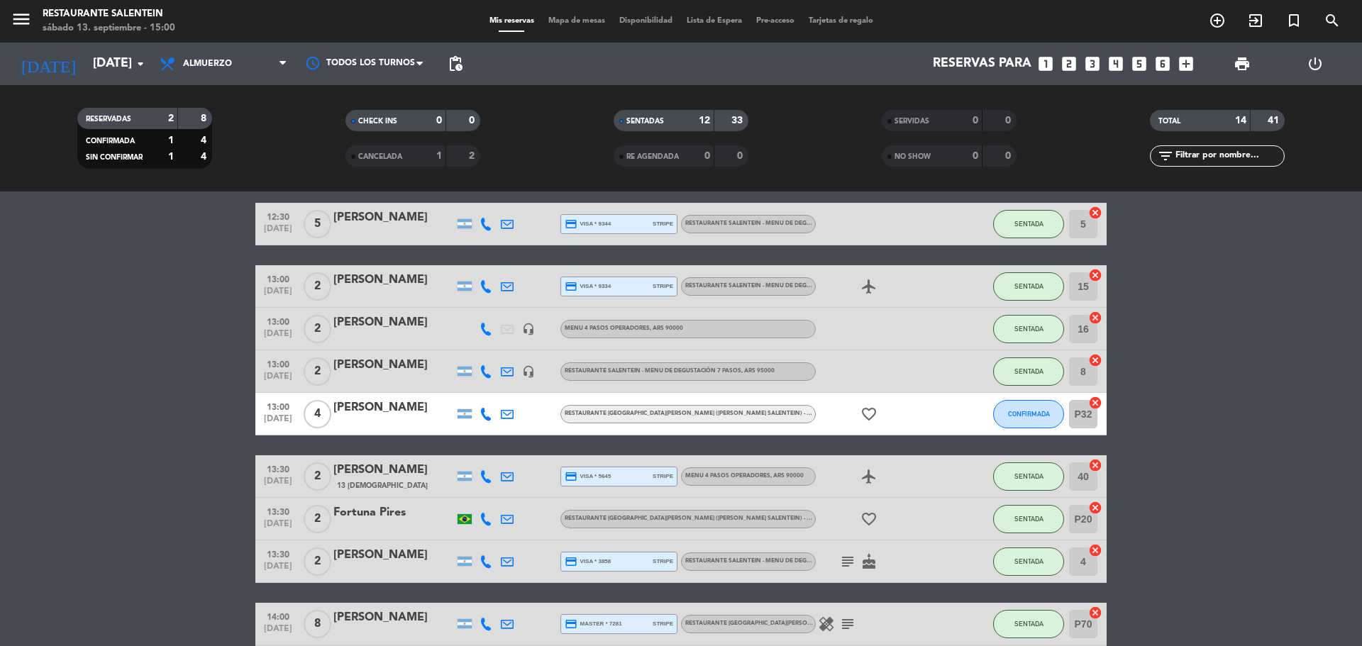
scroll to position [71, 0]
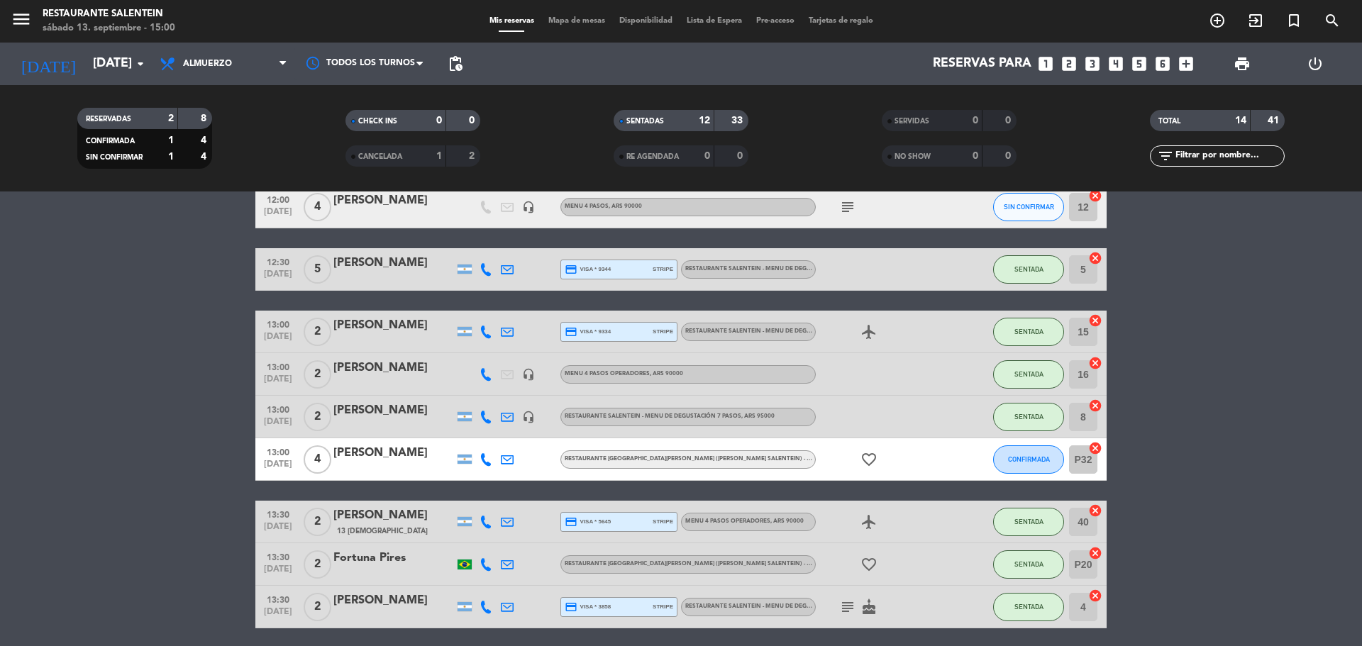
click at [398, 409] on div "[PERSON_NAME]" at bounding box center [393, 411] width 121 height 18
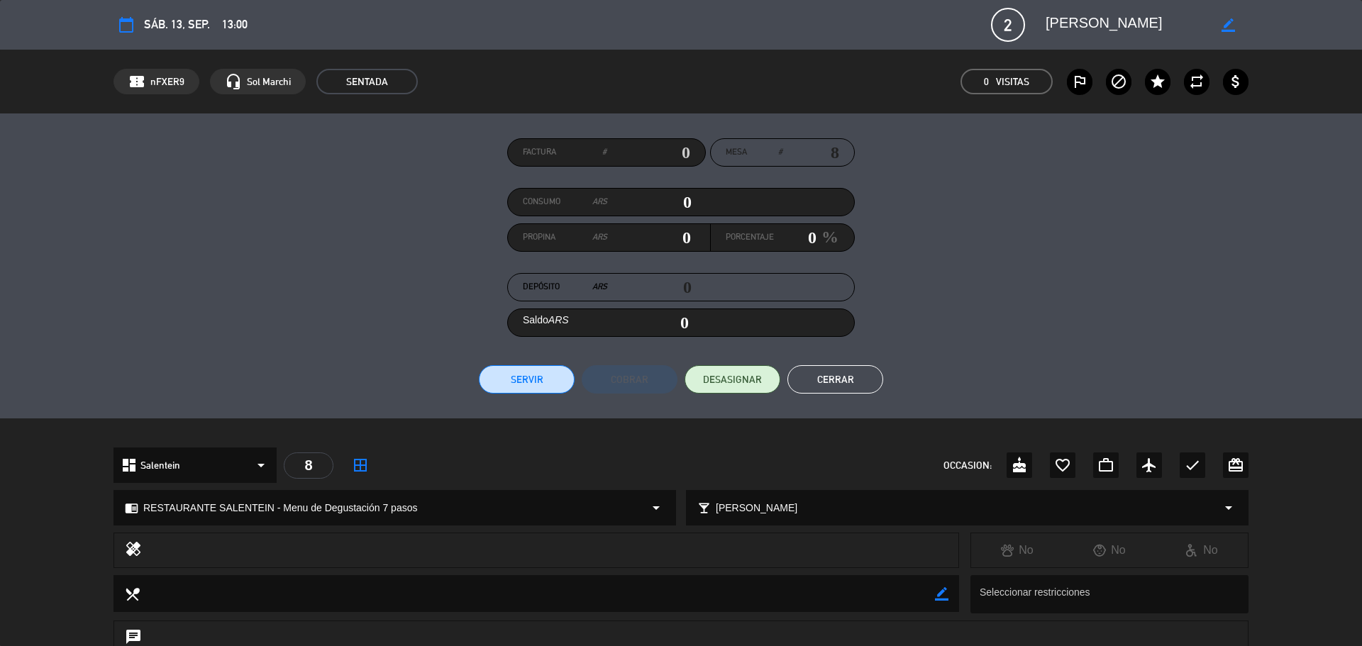
click at [552, 512] on div "chrome_reader_mode RESTAURANTE SALENTEIN - Menu de Degustación 7 pasos arrow_dr…" at bounding box center [394, 508] width 561 height 34
select select
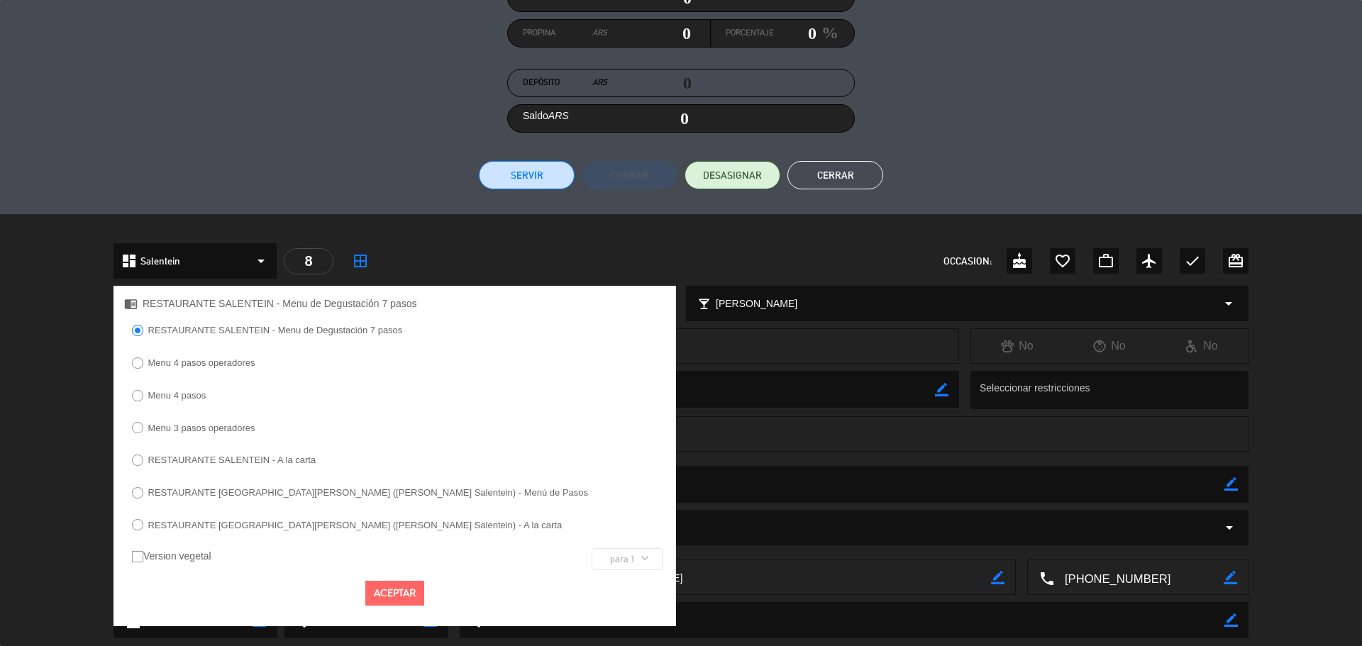
scroll to position [213, 0]
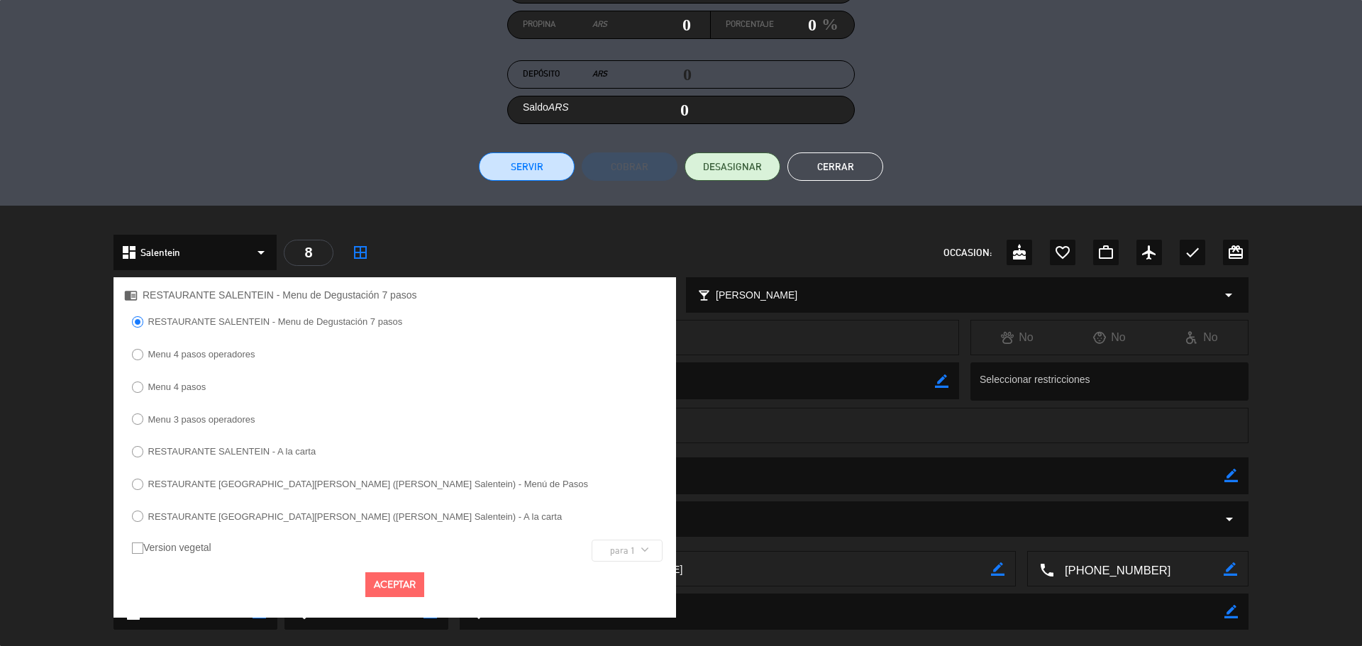
click at [524, 225] on div at bounding box center [681, 220] width 1362 height 29
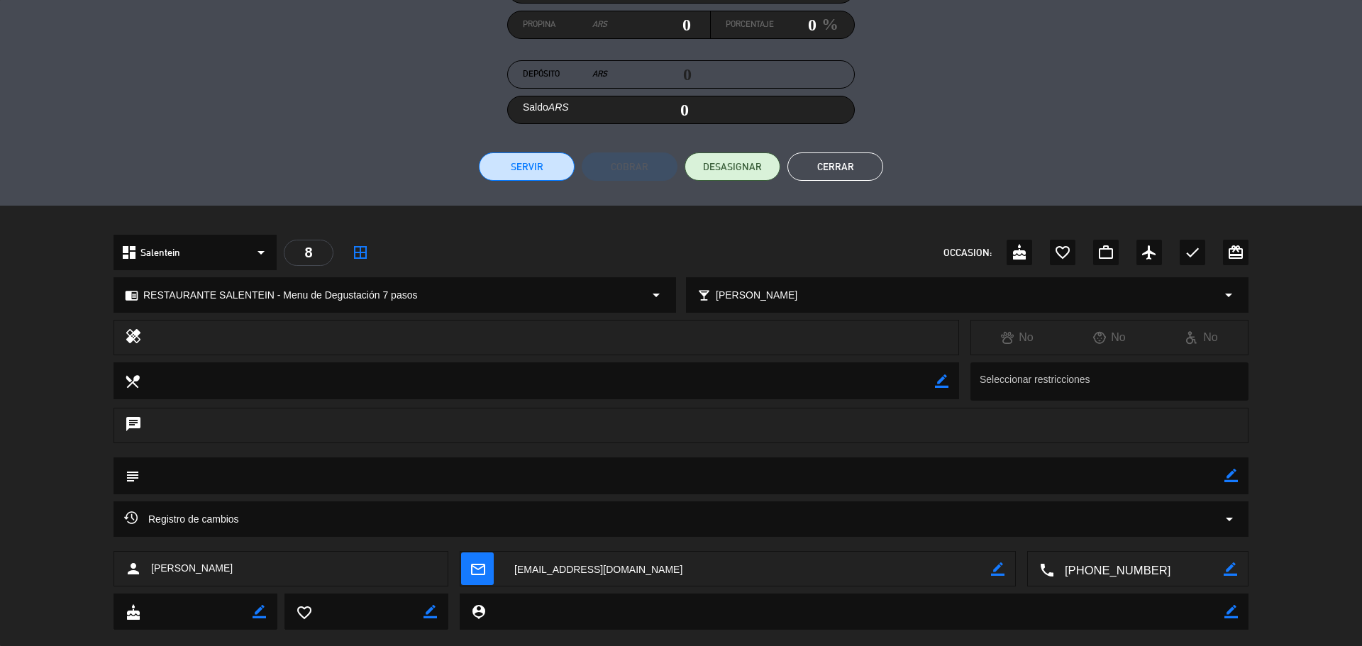
click at [801, 169] on button "Cerrar" at bounding box center [835, 167] width 96 height 28
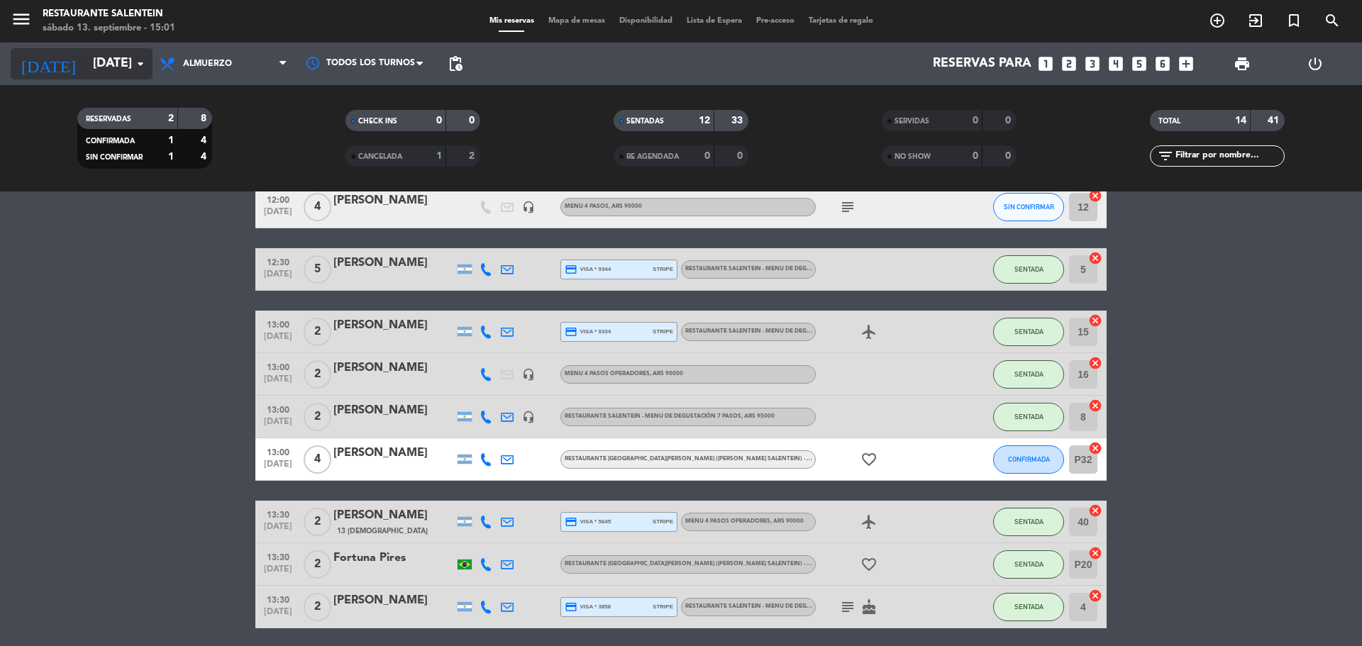
click at [122, 72] on input "[DATE]" at bounding box center [168, 64] width 165 height 28
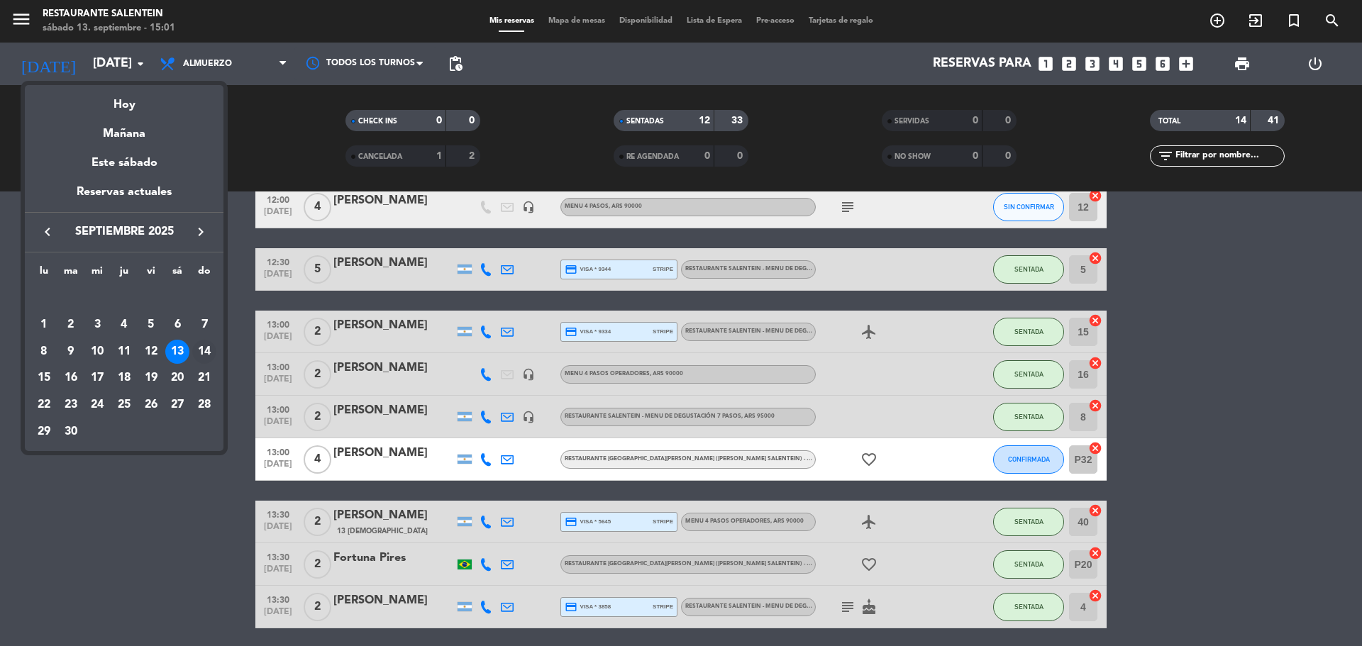
click at [201, 348] on div "14" at bounding box center [204, 352] width 24 height 24
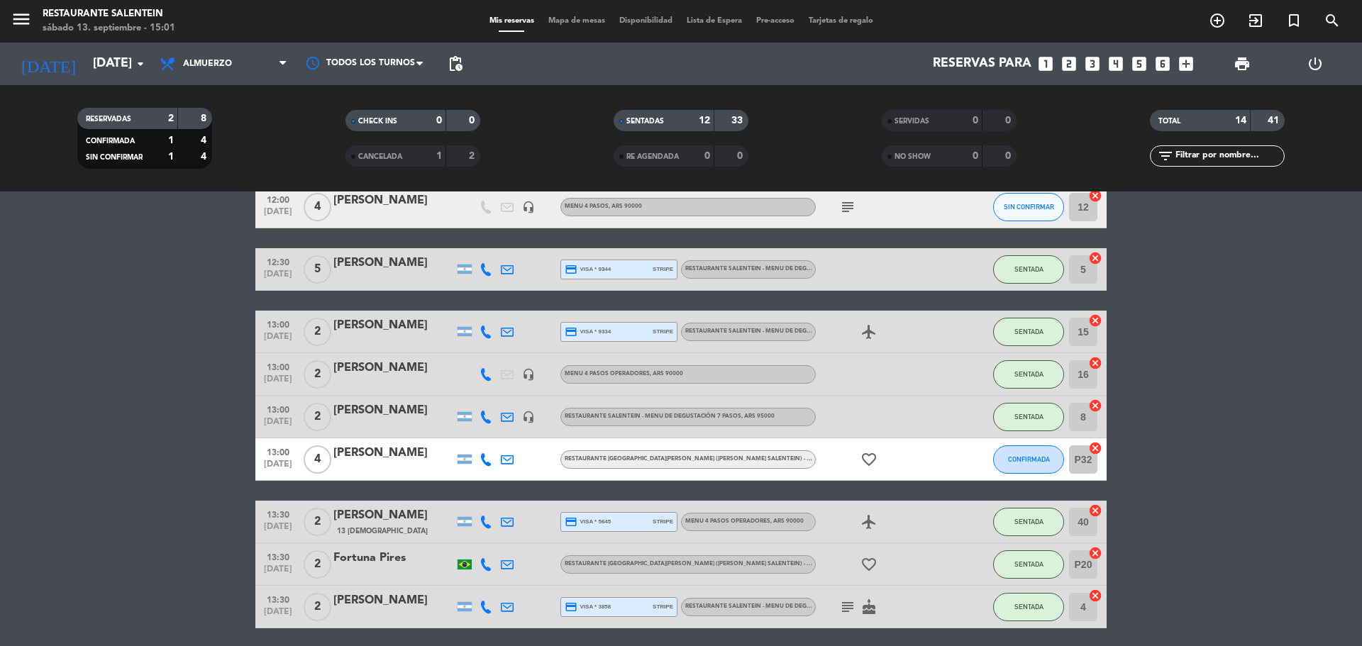
type input "[DATE]"
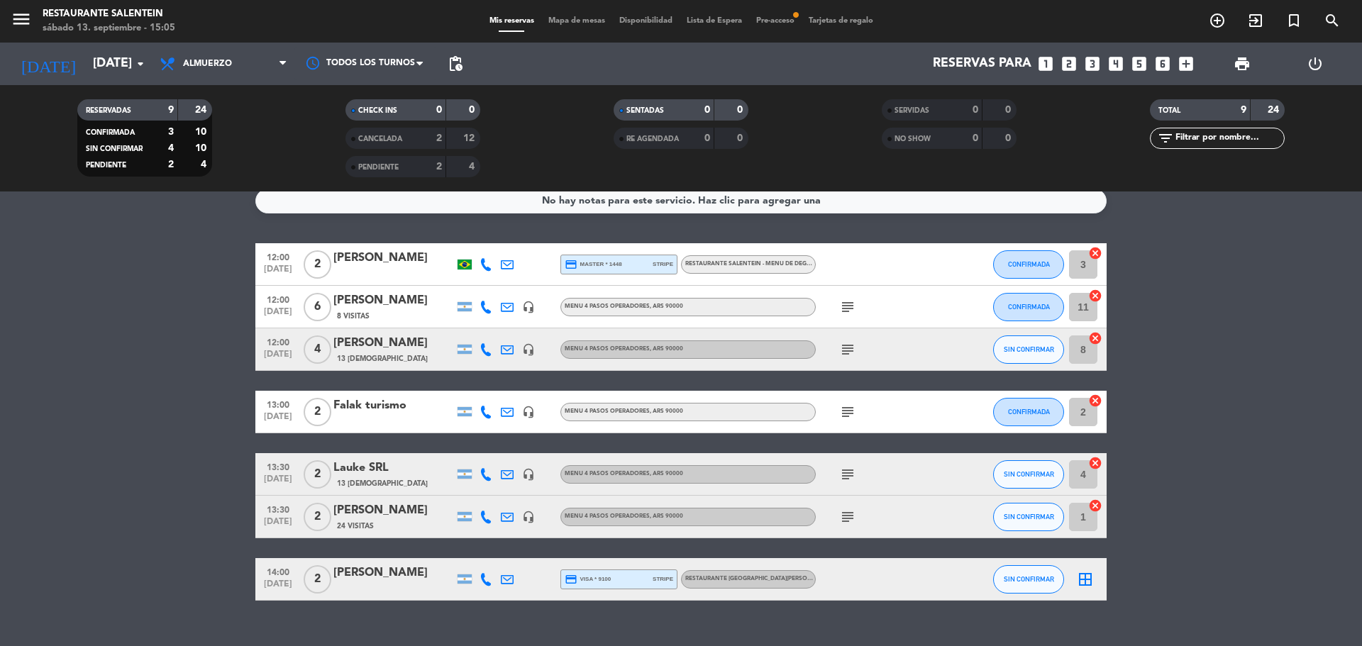
scroll to position [0, 0]
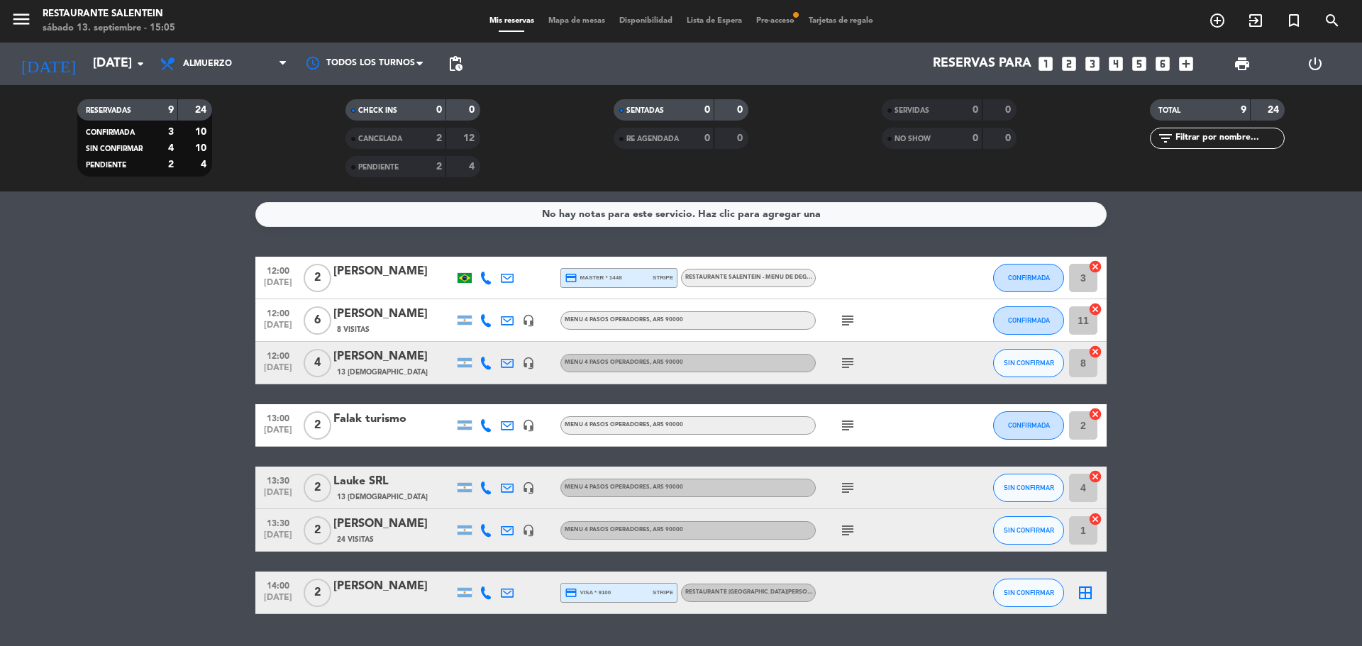
click at [353, 281] on div "[PERSON_NAME]" at bounding box center [393, 271] width 121 height 18
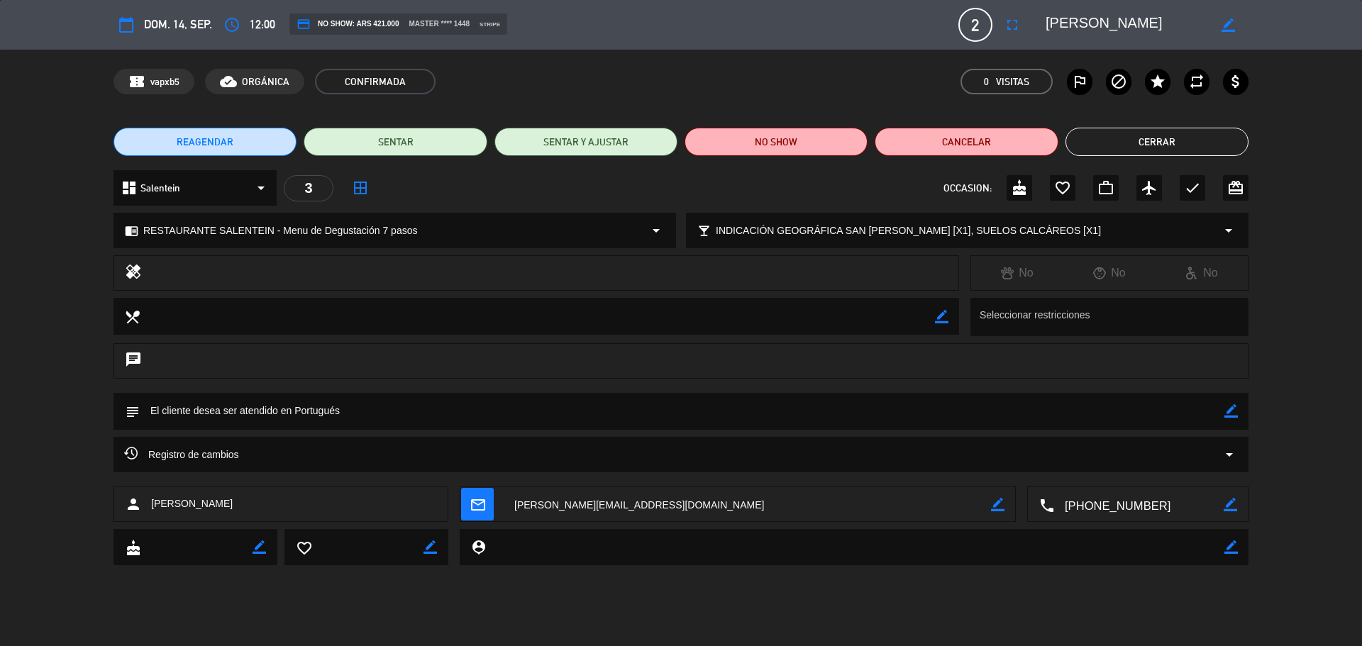
drag, startPoint x: 1128, startPoint y: 27, endPoint x: 1034, endPoint y: 30, distance: 93.7
click at [1034, 30] on editable-input "border_color" at bounding box center [1139, 25] width 220 height 26
click at [1080, 139] on button "Cerrar" at bounding box center [1157, 142] width 183 height 28
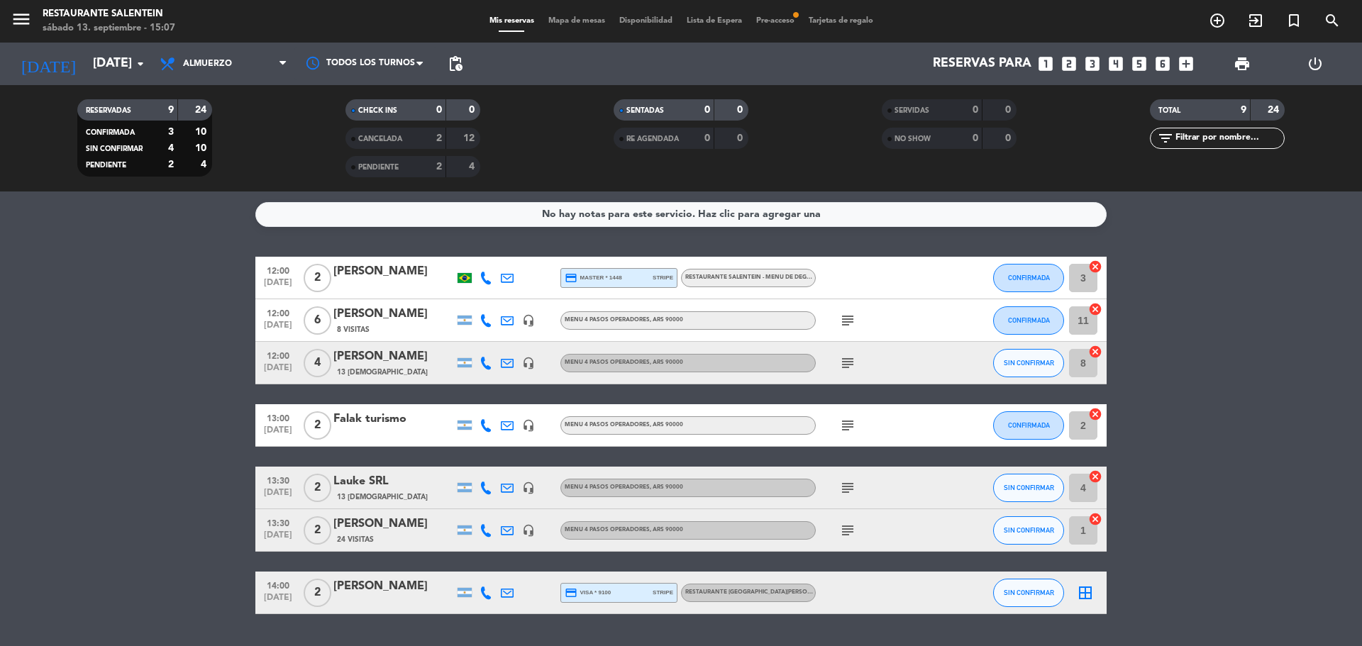
click at [380, 325] on div "8 Visitas" at bounding box center [393, 330] width 121 height 12
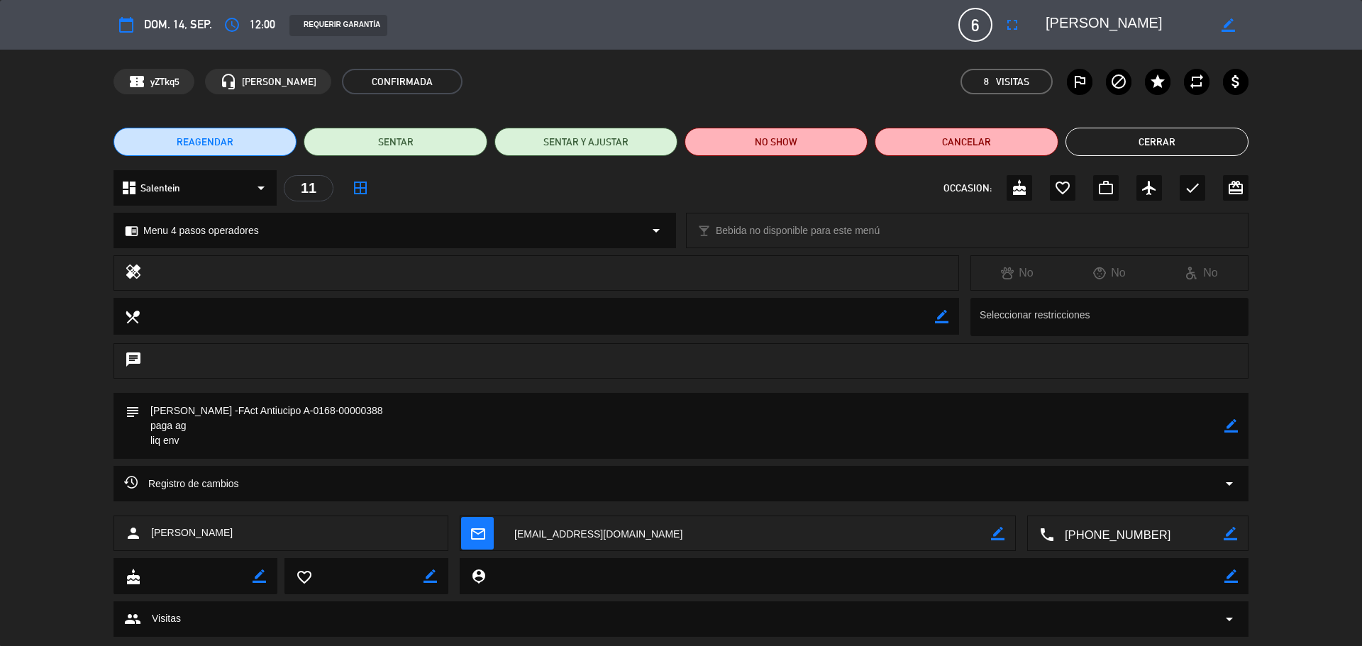
drag, startPoint x: 1049, startPoint y: 24, endPoint x: 1155, endPoint y: 23, distance: 105.7
click at [1157, 23] on textarea at bounding box center [1127, 25] width 162 height 26
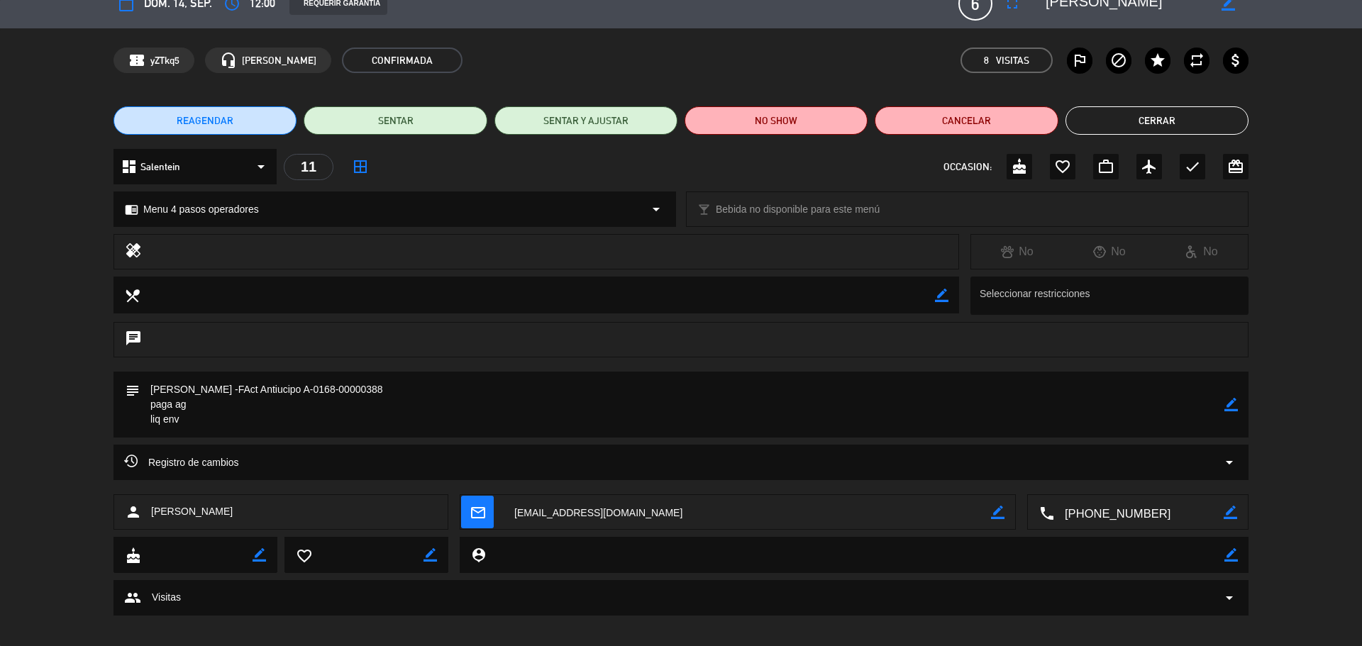
scroll to position [33, 0]
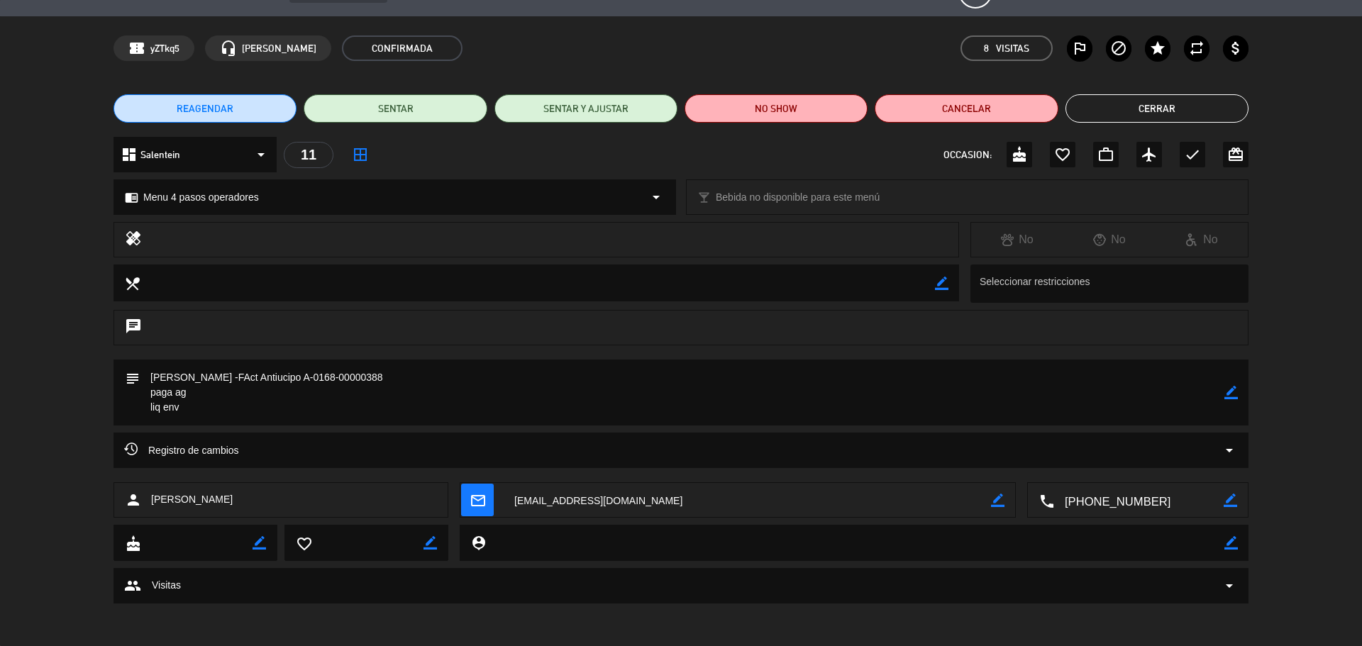
drag, startPoint x: 248, startPoint y: 374, endPoint x: 211, endPoint y: 374, distance: 36.9
click at [211, 374] on textarea at bounding box center [682, 393] width 1085 height 66
click at [246, 391] on textarea at bounding box center [682, 393] width 1085 height 66
click at [254, 373] on textarea at bounding box center [682, 393] width 1085 height 66
drag, startPoint x: 254, startPoint y: 374, endPoint x: 159, endPoint y: 382, distance: 95.4
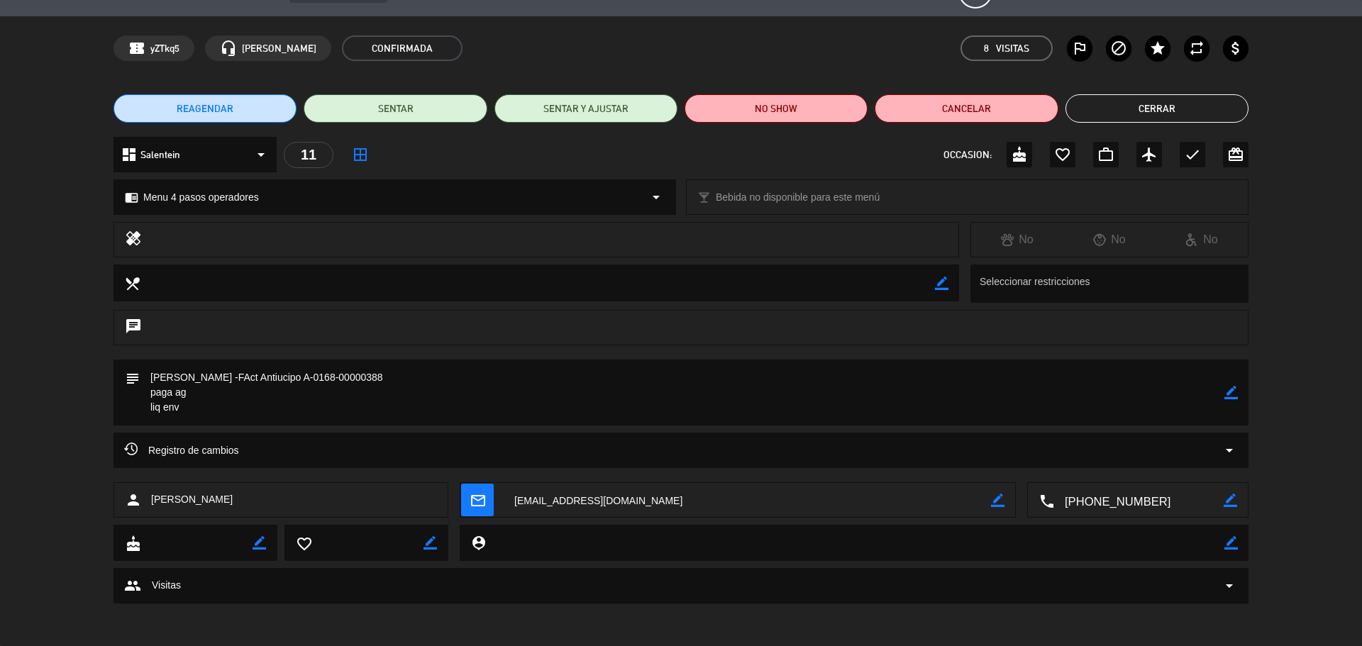
click at [152, 374] on textarea at bounding box center [682, 393] width 1085 height 66
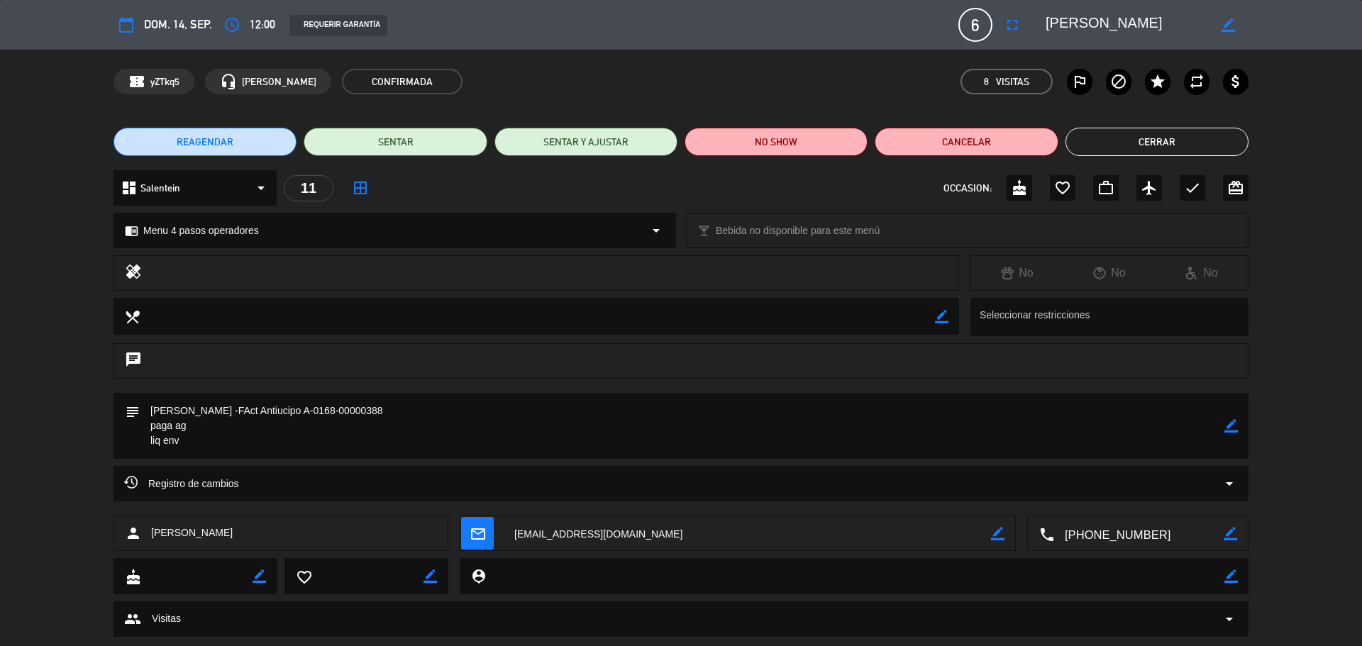
click at [1119, 136] on button "Cerrar" at bounding box center [1157, 142] width 183 height 28
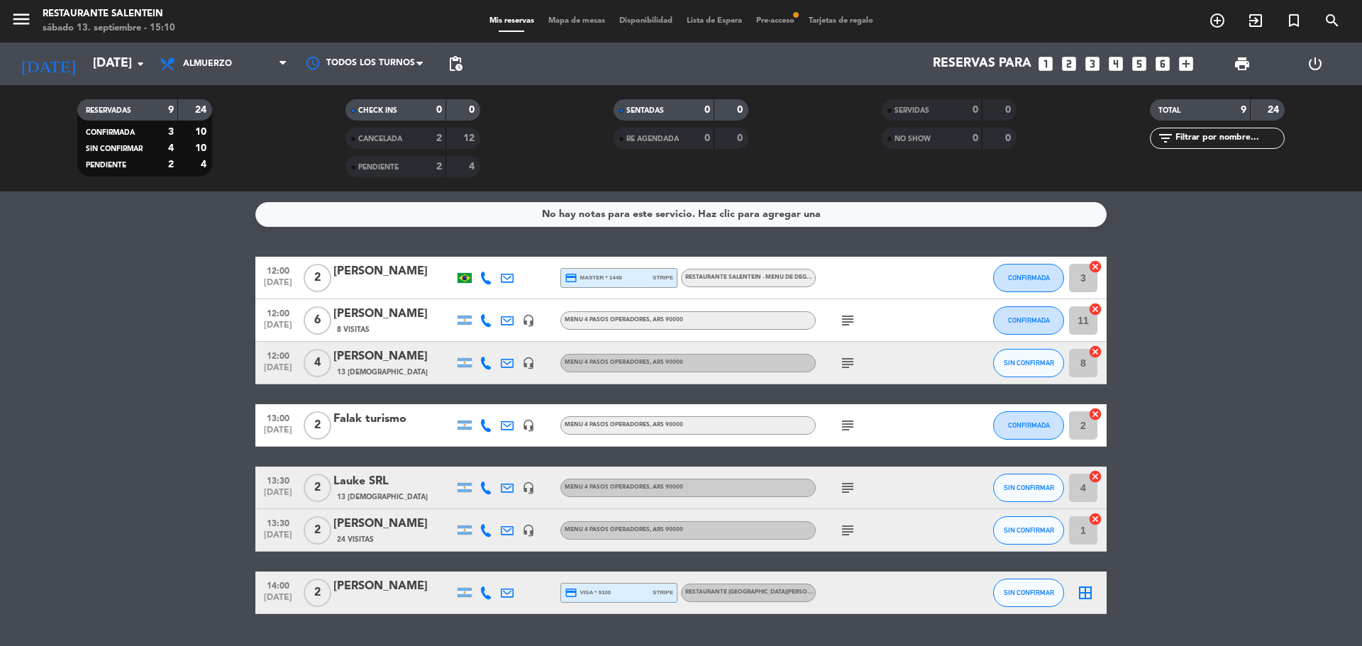
click at [363, 370] on span "13 [DEMOGRAPHIC_DATA]" at bounding box center [382, 372] width 91 height 11
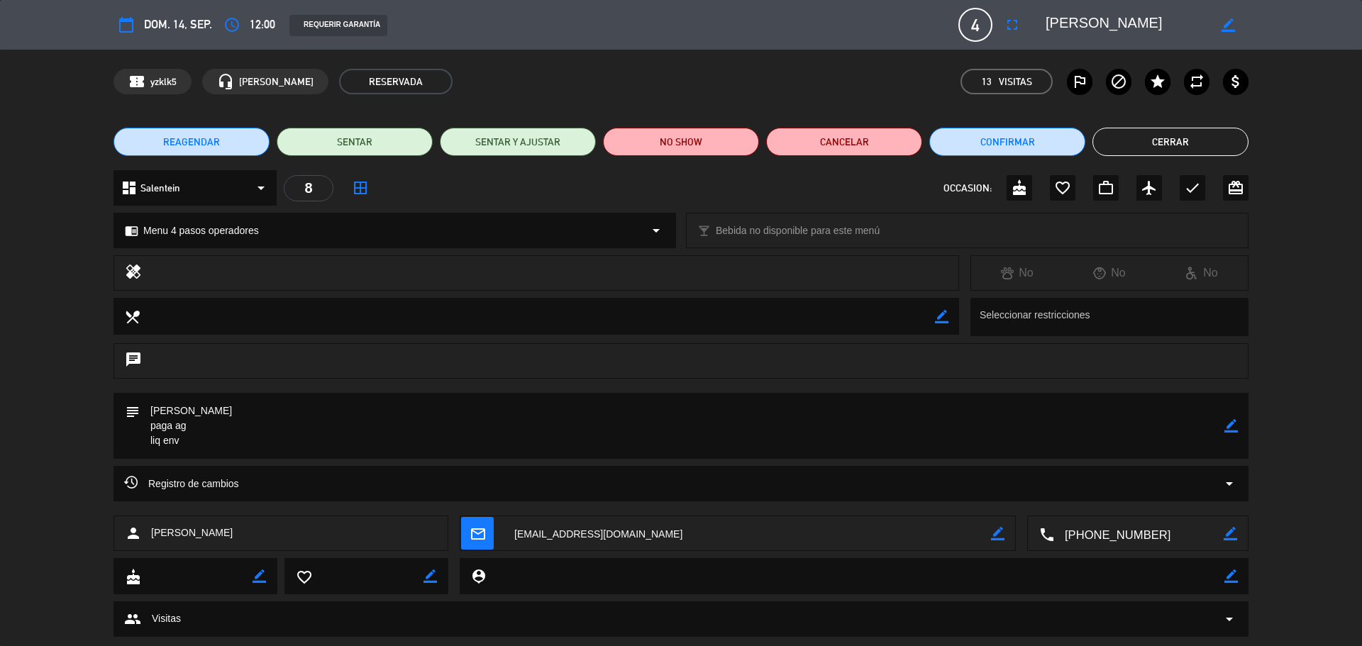
drag, startPoint x: 150, startPoint y: 408, endPoint x: 282, endPoint y: 408, distance: 132.0
click at [282, 408] on textarea at bounding box center [682, 426] width 1085 height 66
drag, startPoint x: 1173, startPoint y: 150, endPoint x: 1141, endPoint y: 147, distance: 32.8
click at [1170, 148] on button "Cerrar" at bounding box center [1171, 142] width 156 height 28
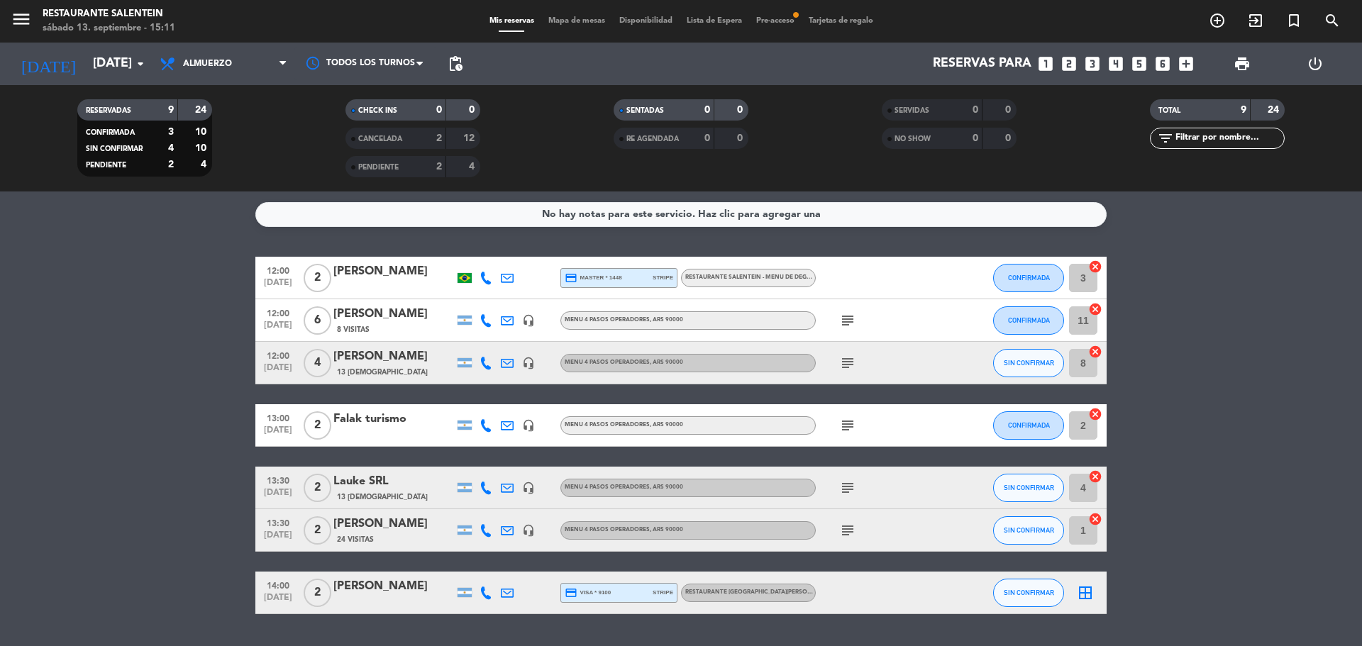
click at [368, 426] on div "Falak turismo" at bounding box center [393, 419] width 121 height 18
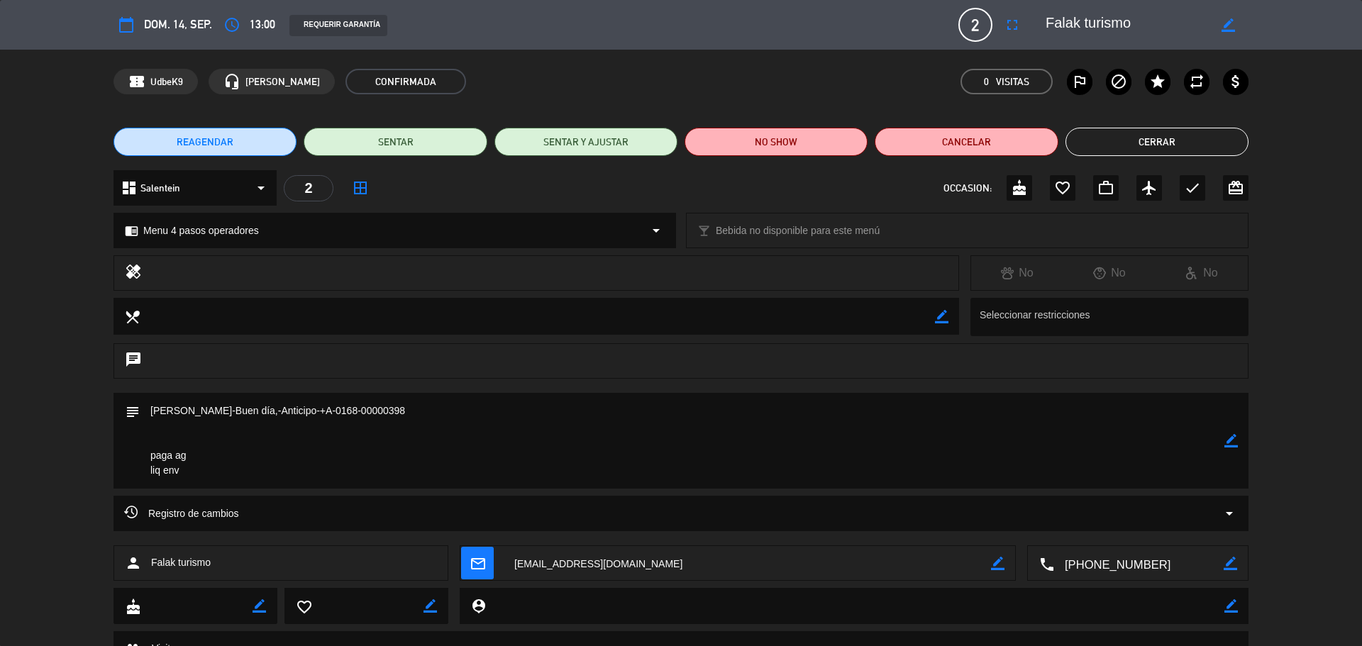
drag, startPoint x: 150, startPoint y: 409, endPoint x: 231, endPoint y: 411, distance: 80.2
click at [231, 411] on textarea at bounding box center [682, 441] width 1085 height 96
click at [1100, 145] on button "Cerrar" at bounding box center [1157, 142] width 183 height 28
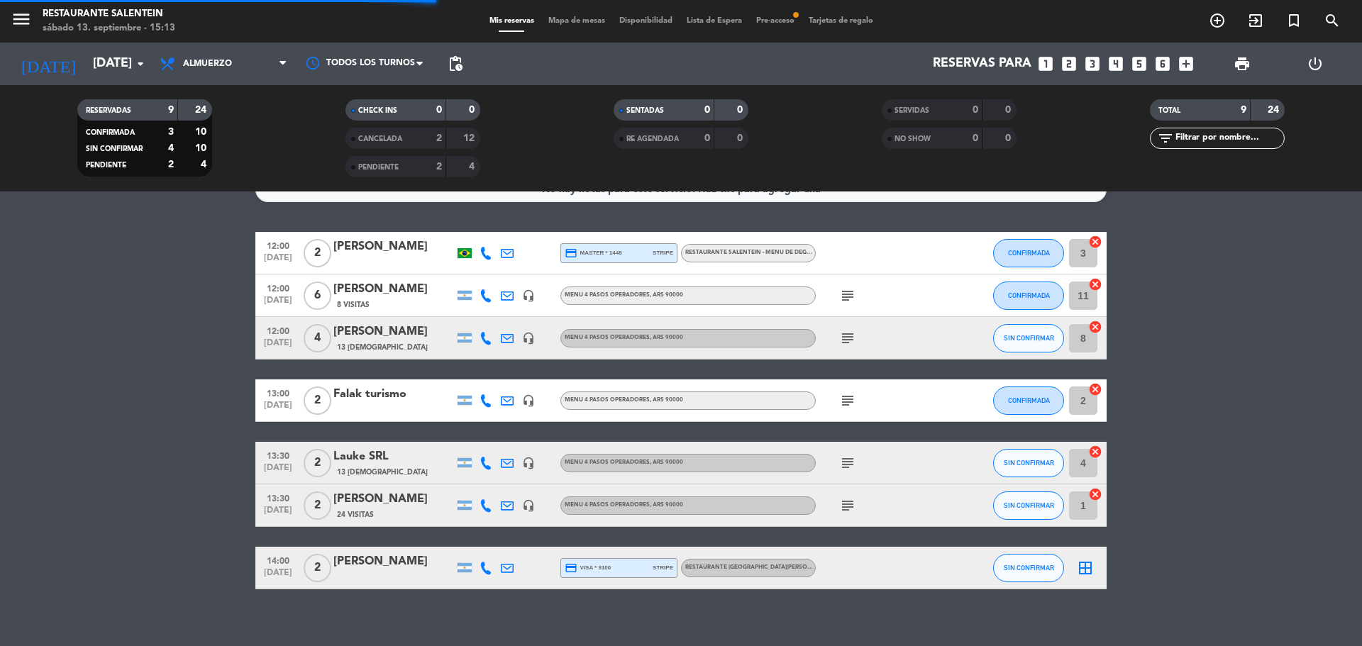
scroll to position [39, 0]
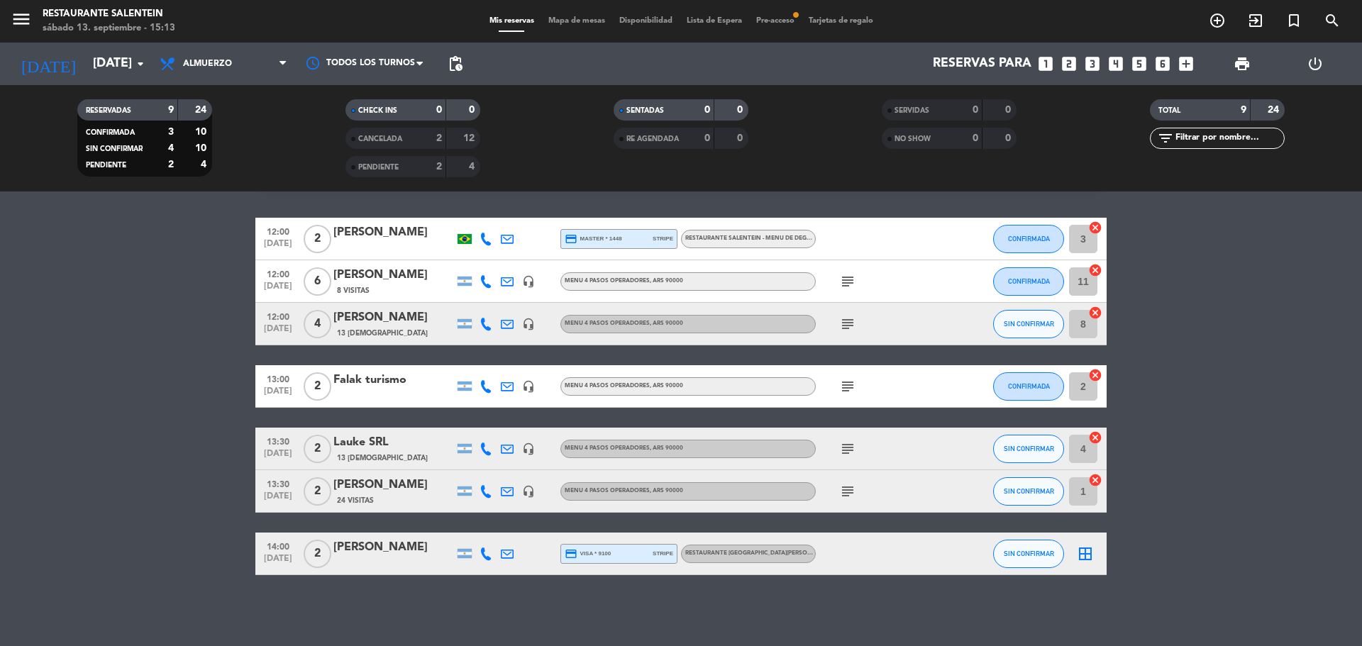
click at [850, 381] on icon "subject" at bounding box center [847, 386] width 17 height 17
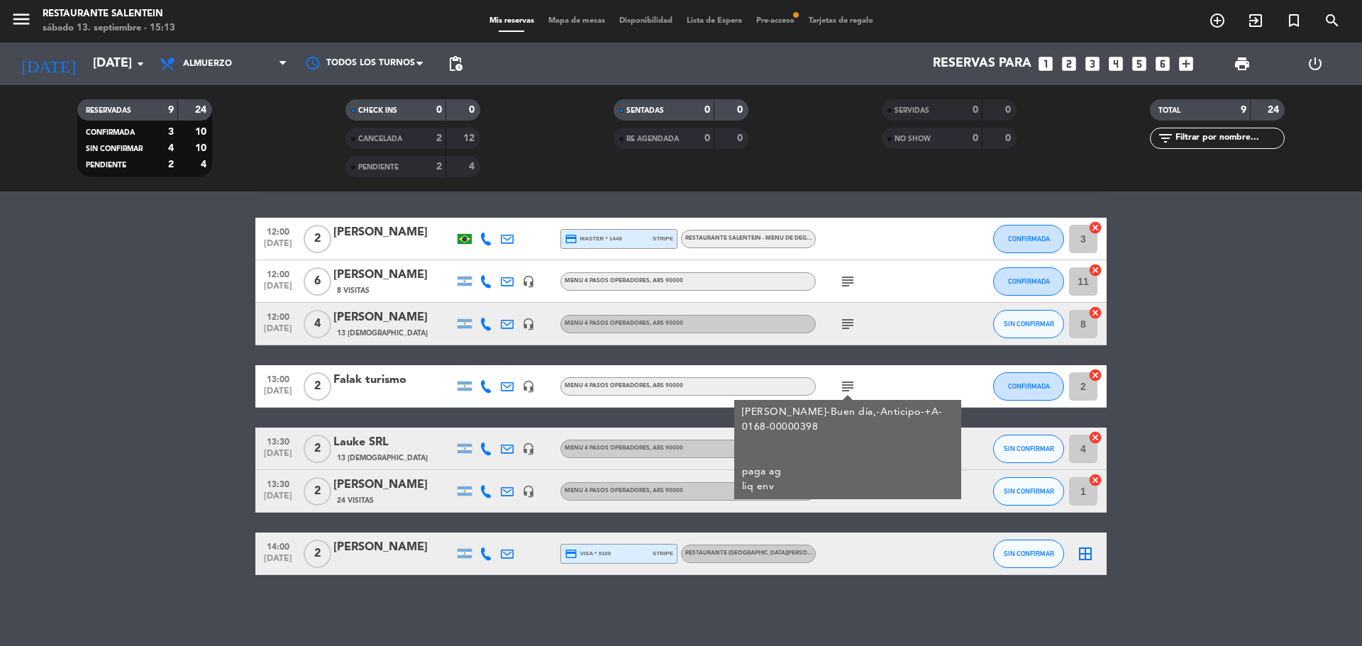
click at [348, 453] on span "13 [DEMOGRAPHIC_DATA]" at bounding box center [382, 458] width 91 height 11
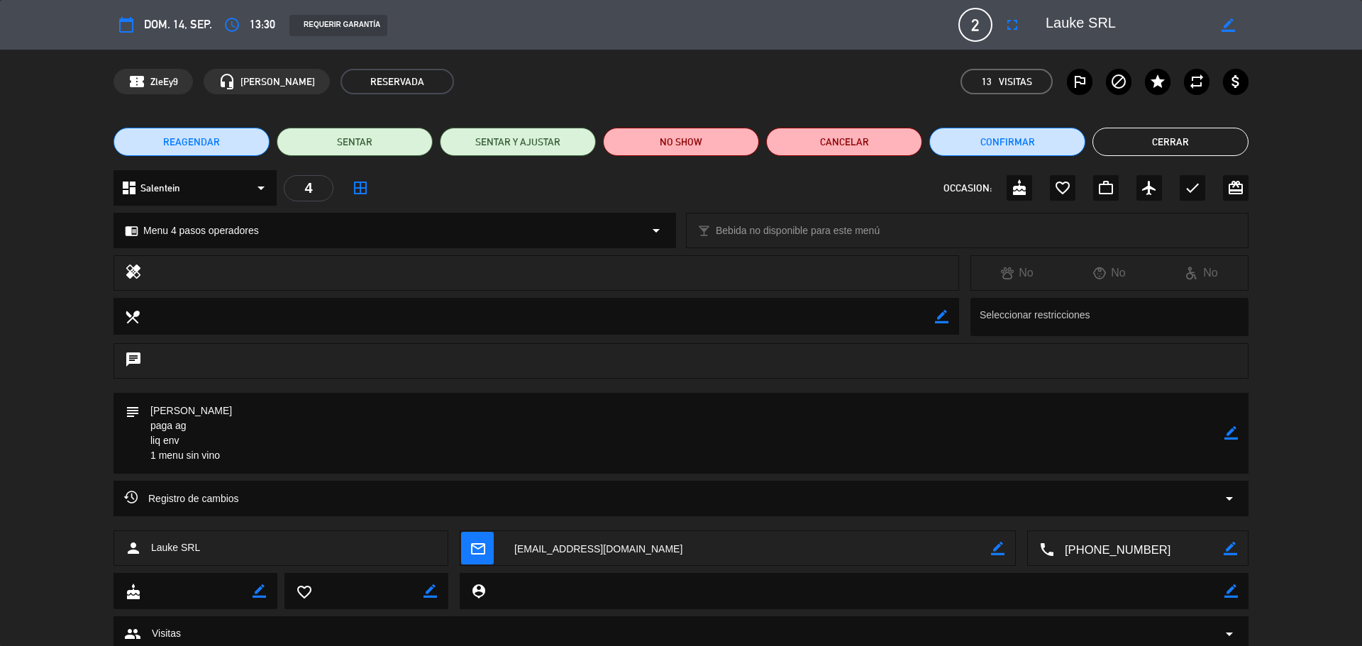
drag, startPoint x: 227, startPoint y: 408, endPoint x: 155, endPoint y: 375, distance: 79.4
click at [155, 405] on textarea at bounding box center [682, 433] width 1085 height 81
click at [219, 409] on textarea at bounding box center [682, 433] width 1085 height 81
drag, startPoint x: 225, startPoint y: 409, endPoint x: 148, endPoint y: 404, distance: 76.7
click at [148, 404] on textarea at bounding box center [682, 433] width 1085 height 81
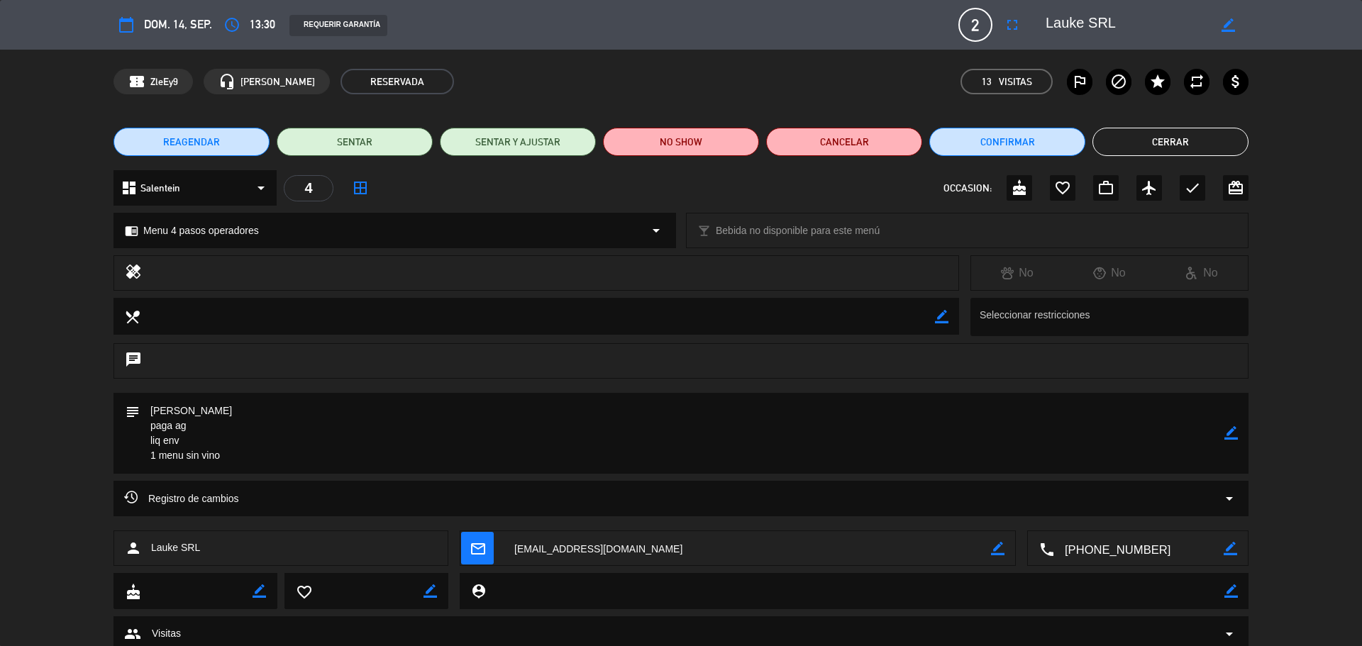
click at [1135, 133] on button "Cerrar" at bounding box center [1171, 142] width 156 height 28
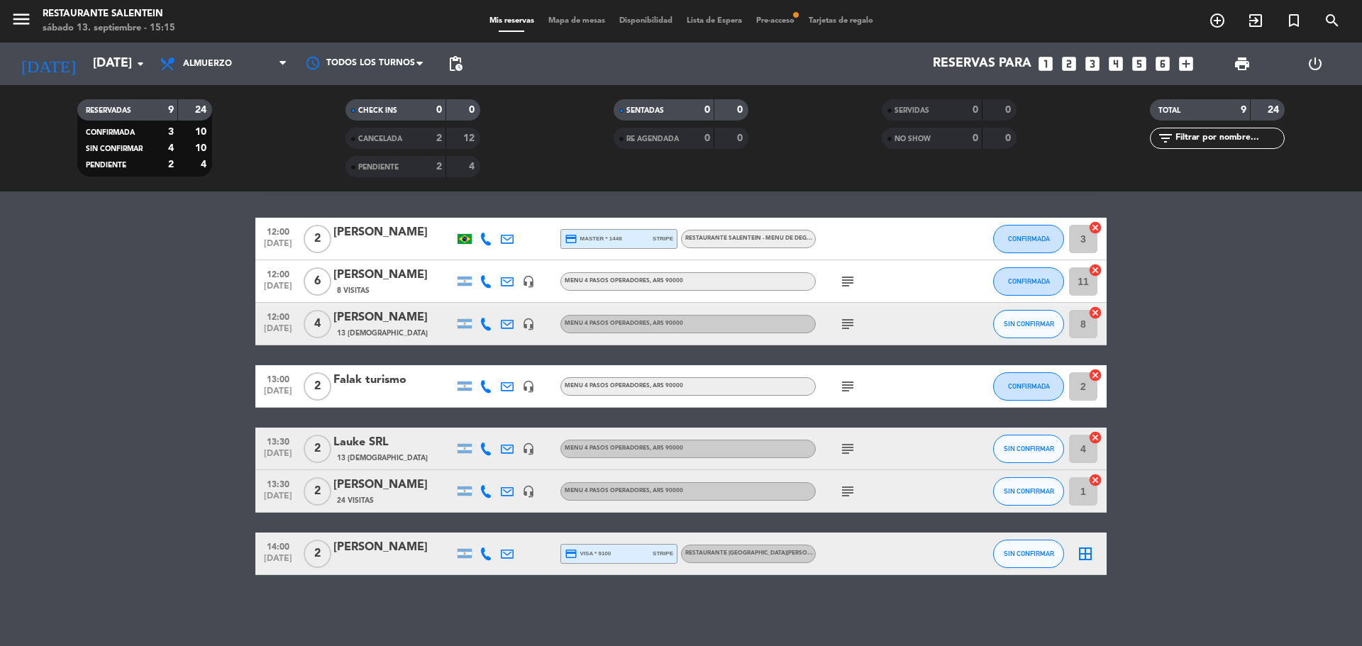
click at [372, 491] on div "[PERSON_NAME]" at bounding box center [393, 485] width 121 height 18
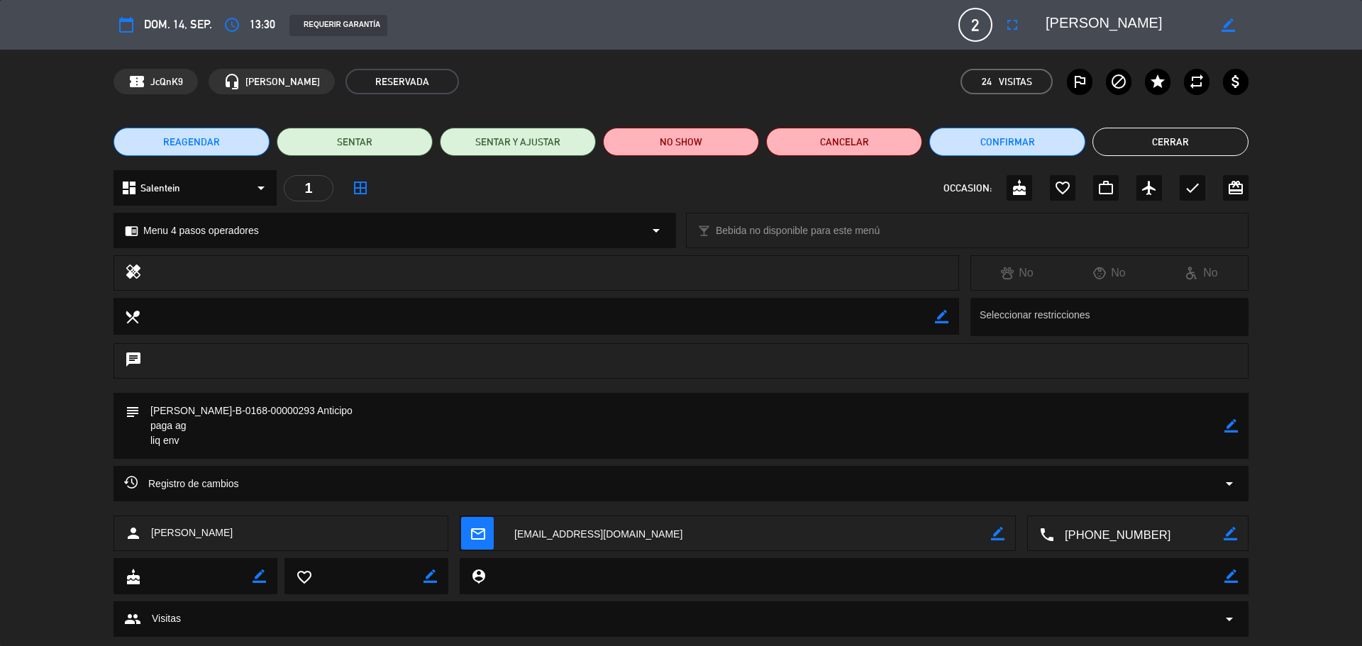
drag, startPoint x: 147, startPoint y: 410, endPoint x: 226, endPoint y: 409, distance: 79.5
click at [226, 409] on textarea at bounding box center [682, 426] width 1085 height 66
click at [1141, 136] on button "Cerrar" at bounding box center [1171, 142] width 156 height 28
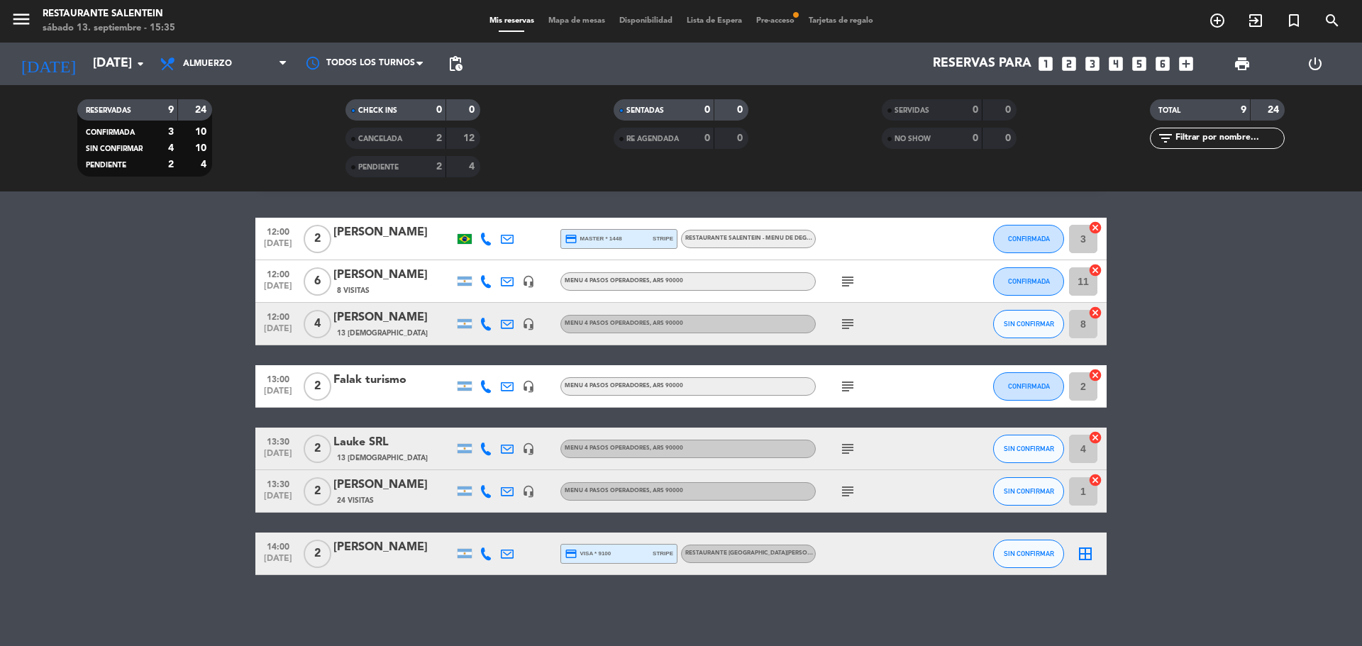
click at [848, 453] on div "subject" at bounding box center [880, 449] width 128 height 42
click at [848, 449] on icon "subject" at bounding box center [847, 449] width 17 height 17
click at [384, 444] on div "Lauke SRL" at bounding box center [393, 442] width 121 height 18
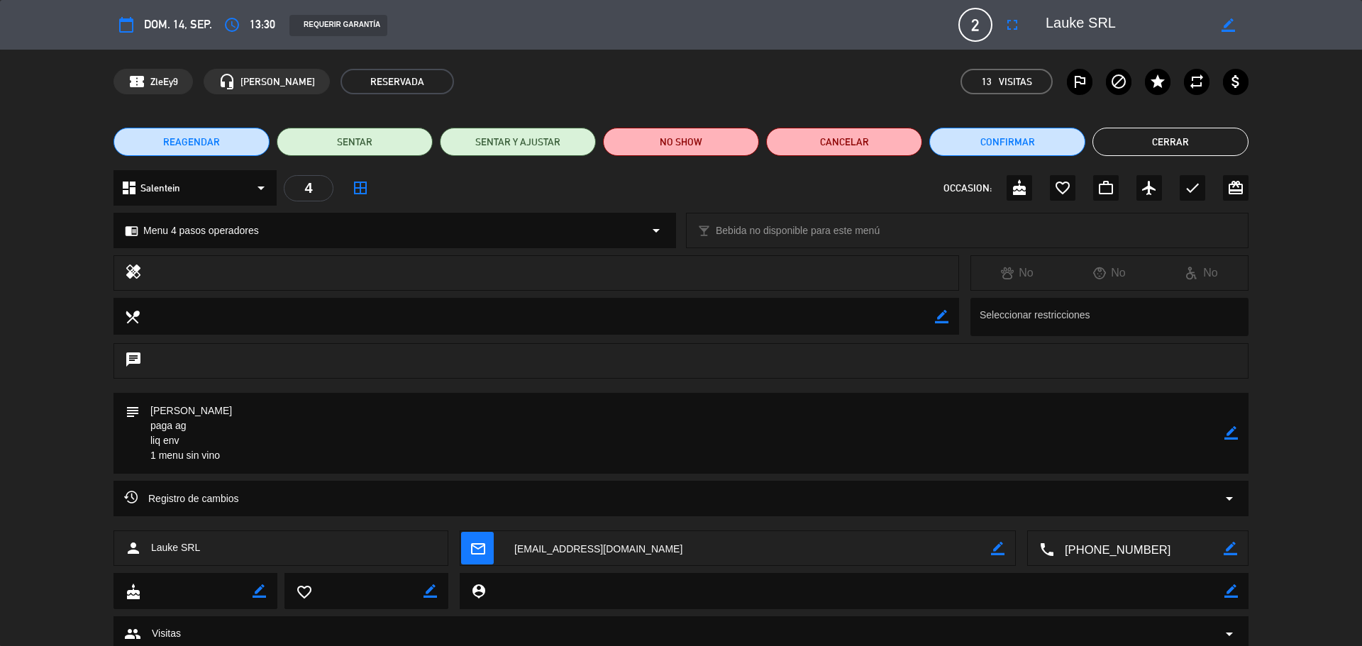
click at [1221, 143] on button "Cerrar" at bounding box center [1171, 142] width 156 height 28
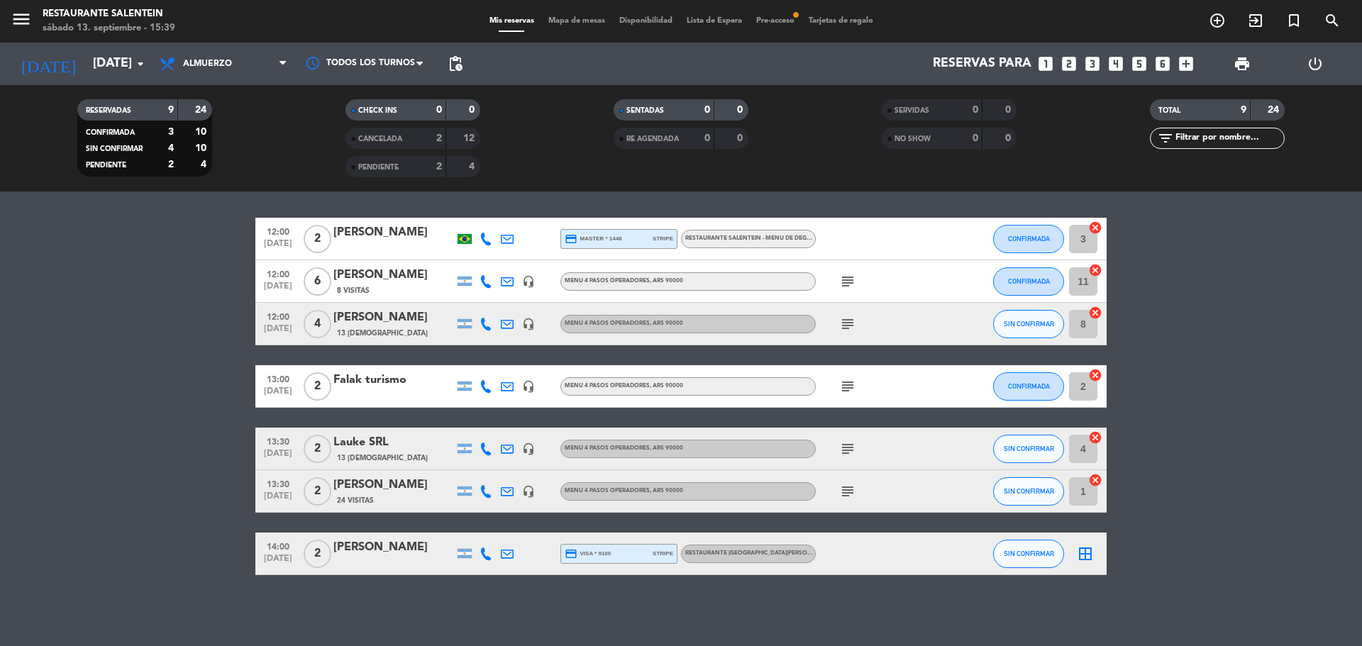
click at [761, 11] on div "menu Restaurante Salentein [DATE] 13. septiembre - 15:39 Mis reservas Mapa de m…" at bounding box center [681, 21] width 1362 height 43
click at [779, 28] on div "menu Restaurante Salentein [DATE] 13. septiembre - 15:39 Mis reservas Mapa de m…" at bounding box center [681, 21] width 1362 height 43
click at [779, 14] on div "menu Restaurante Salentein [DATE] 13. septiembre - 15:39 Mis reservas Mapa de m…" at bounding box center [681, 21] width 1362 height 43
click at [778, 18] on span "Pre-acceso fiber_manual_record" at bounding box center [775, 21] width 52 height 8
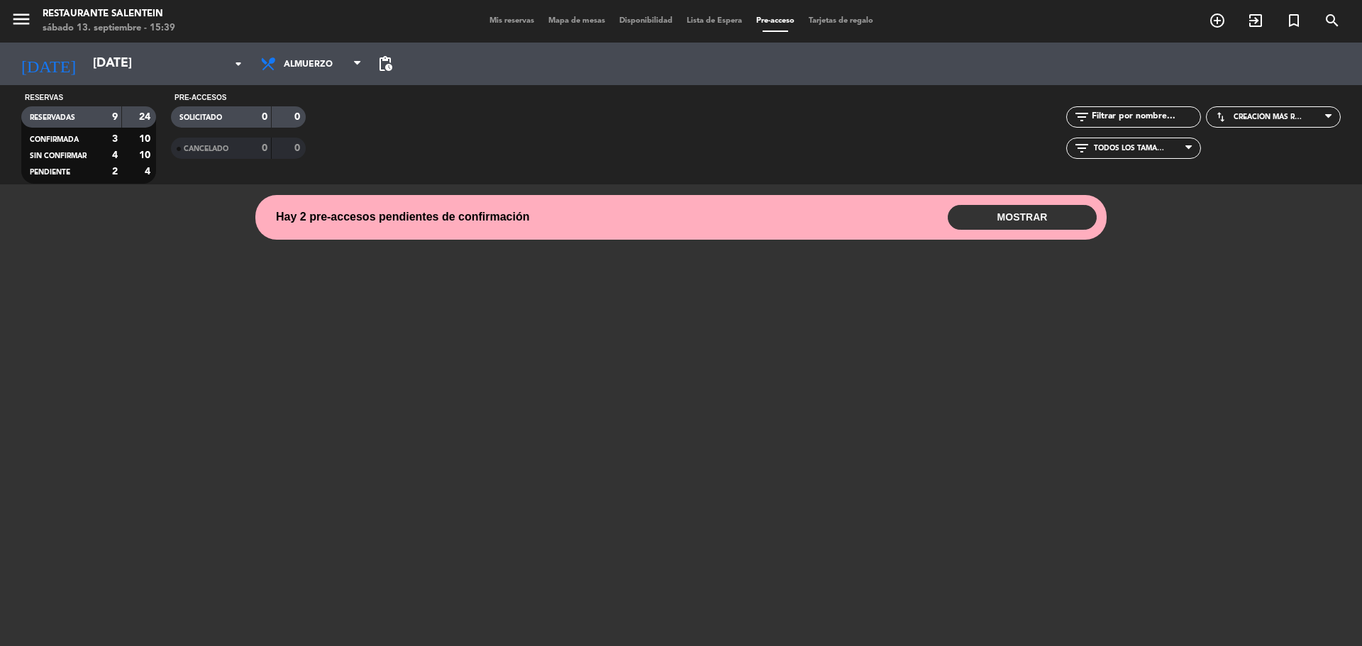
click at [961, 214] on button "MOSTRAR" at bounding box center [1022, 217] width 149 height 25
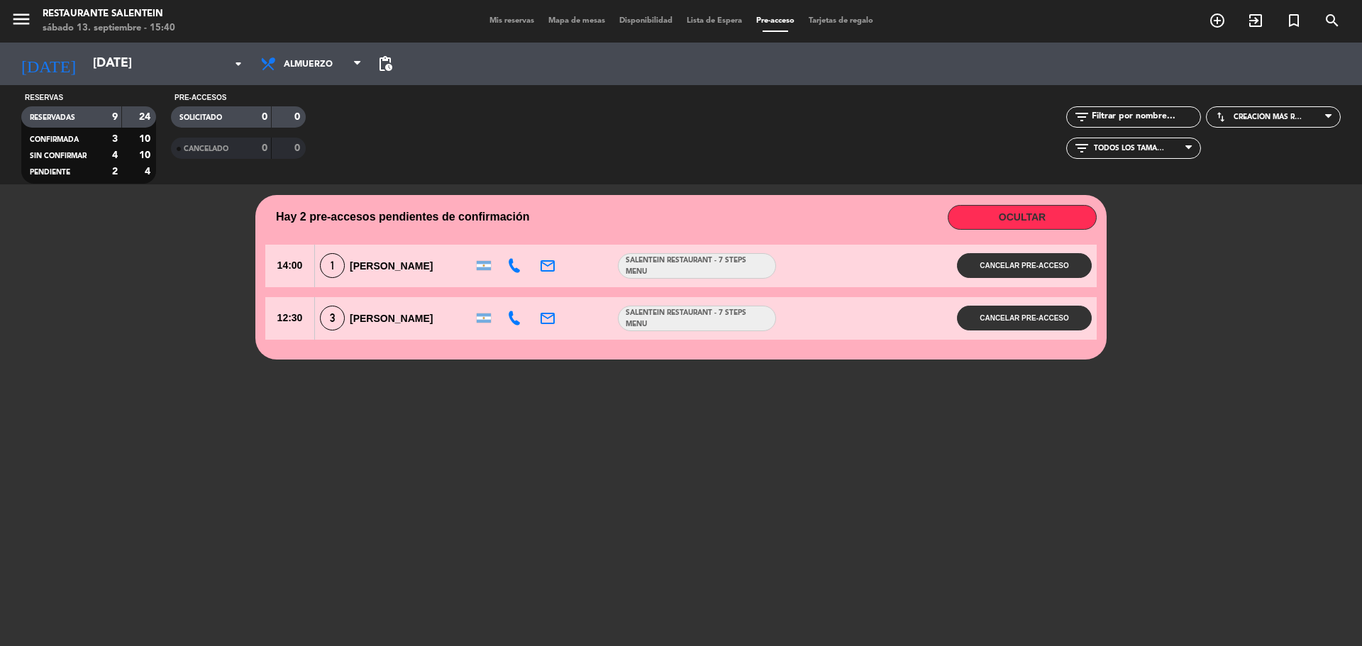
click at [391, 265] on span "[PERSON_NAME]" at bounding box center [391, 265] width 83 height 11
click at [667, 268] on span "SALENTEIN RESTAURANT - 7 Steps Menu" at bounding box center [697, 266] width 157 height 23
click at [301, 255] on span "14:00" at bounding box center [289, 266] width 49 height 43
click at [350, 260] on div "1 [PERSON_NAME]" at bounding box center [391, 265] width 153 height 25
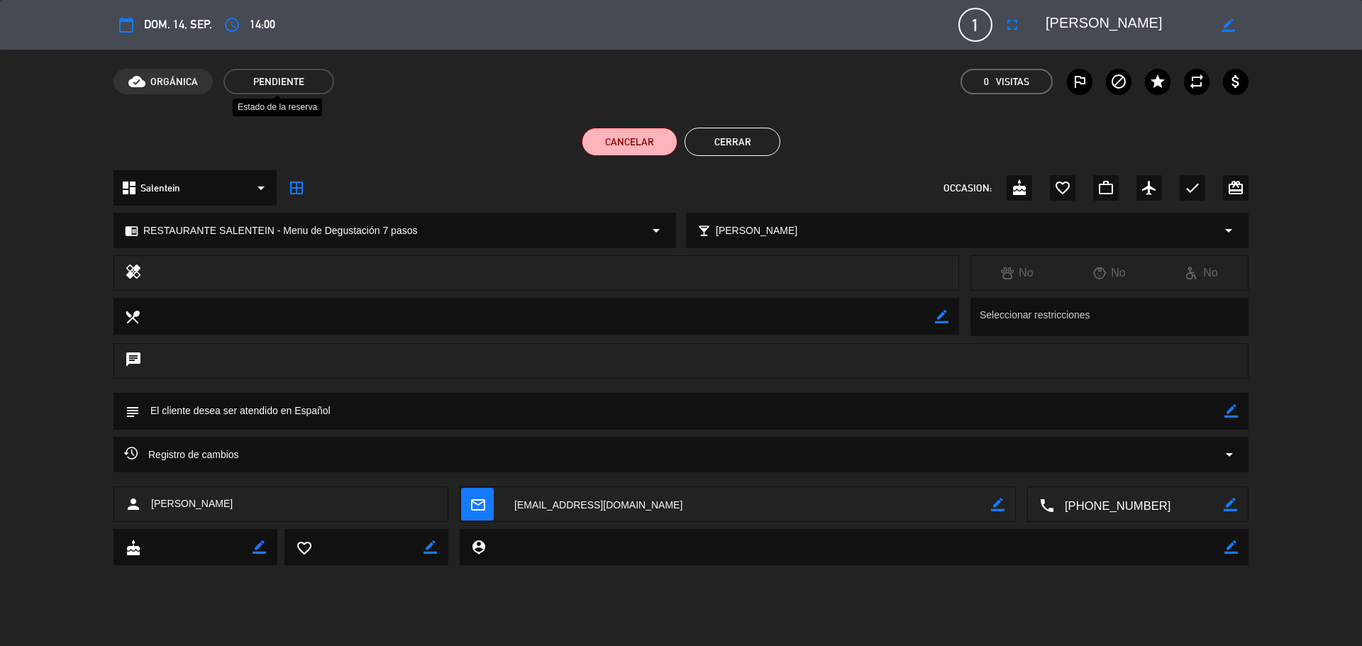
click at [246, 80] on span "Pendiente" at bounding box center [278, 82] width 111 height 26
click at [163, 82] on span "ORGÁNICA" at bounding box center [174, 82] width 48 height 16
click at [267, 88] on span "Pendiente" at bounding box center [278, 82] width 111 height 26
click at [754, 150] on button "Cerrar" at bounding box center [733, 142] width 96 height 28
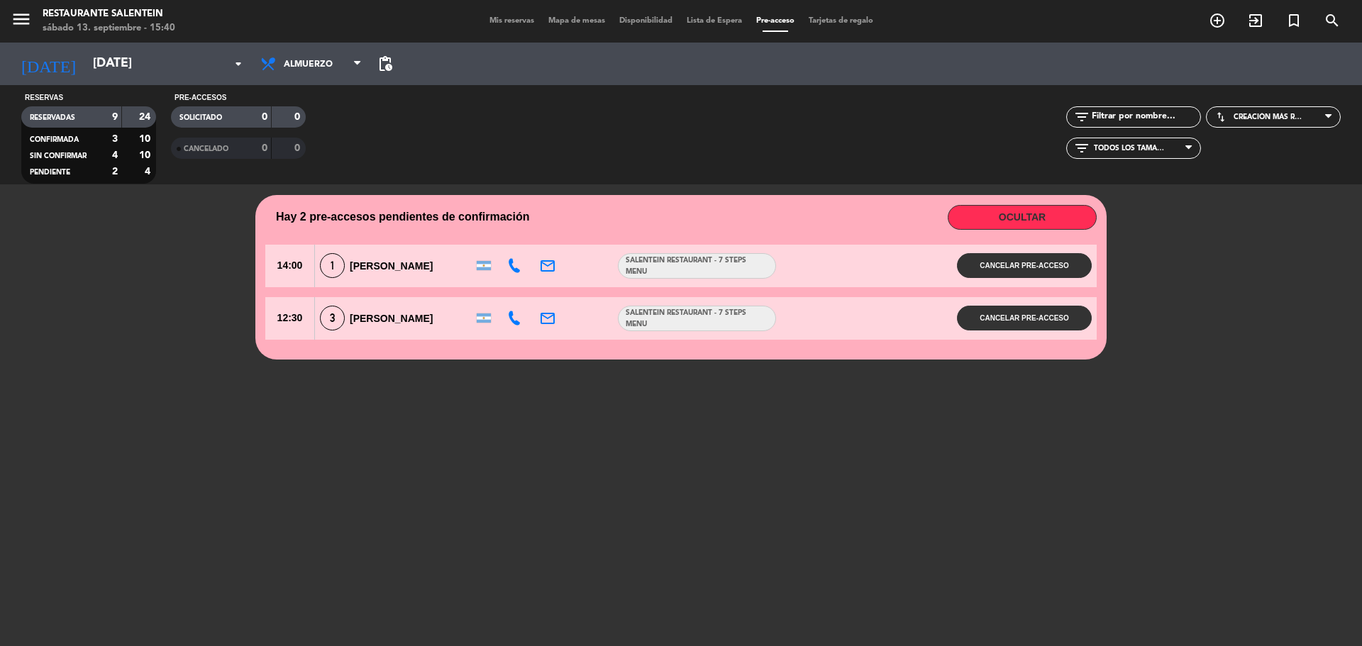
click at [361, 255] on div "1 [PERSON_NAME]" at bounding box center [391, 265] width 153 height 25
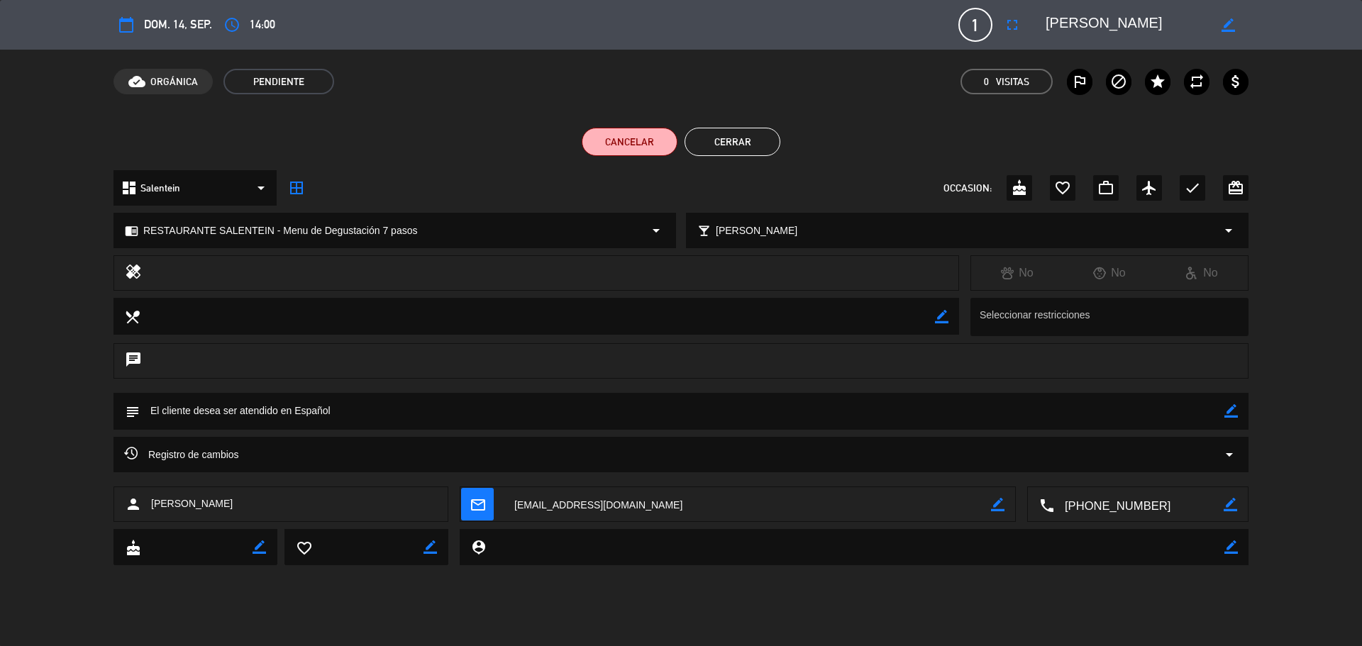
click at [746, 144] on button "Cerrar" at bounding box center [733, 142] width 96 height 28
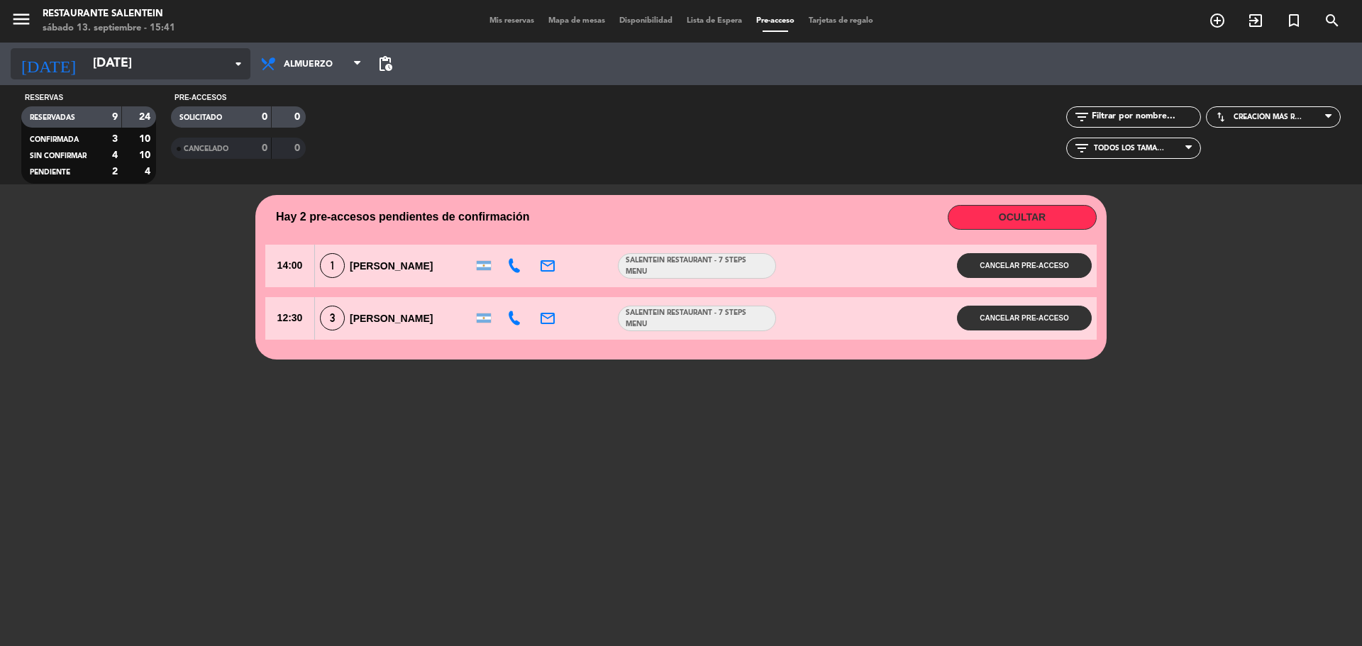
click at [138, 60] on input "[DATE]" at bounding box center [168, 64] width 165 height 28
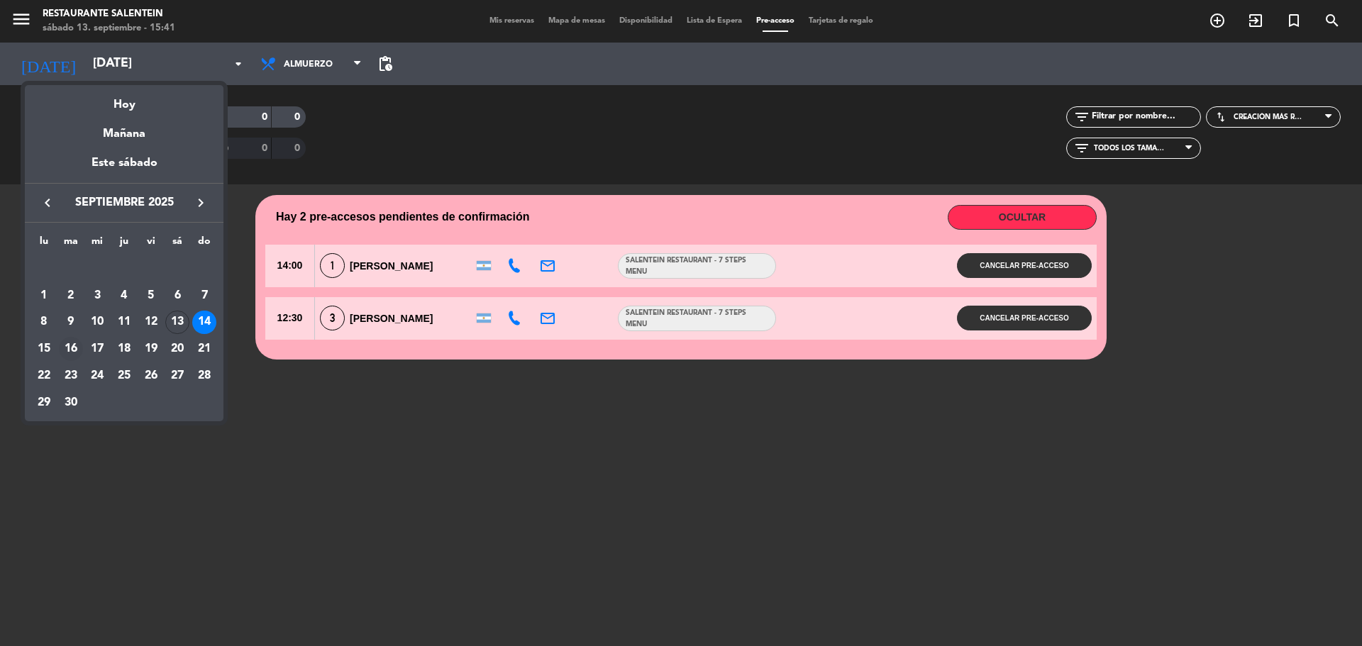
click at [65, 345] on div "16" at bounding box center [71, 349] width 24 height 24
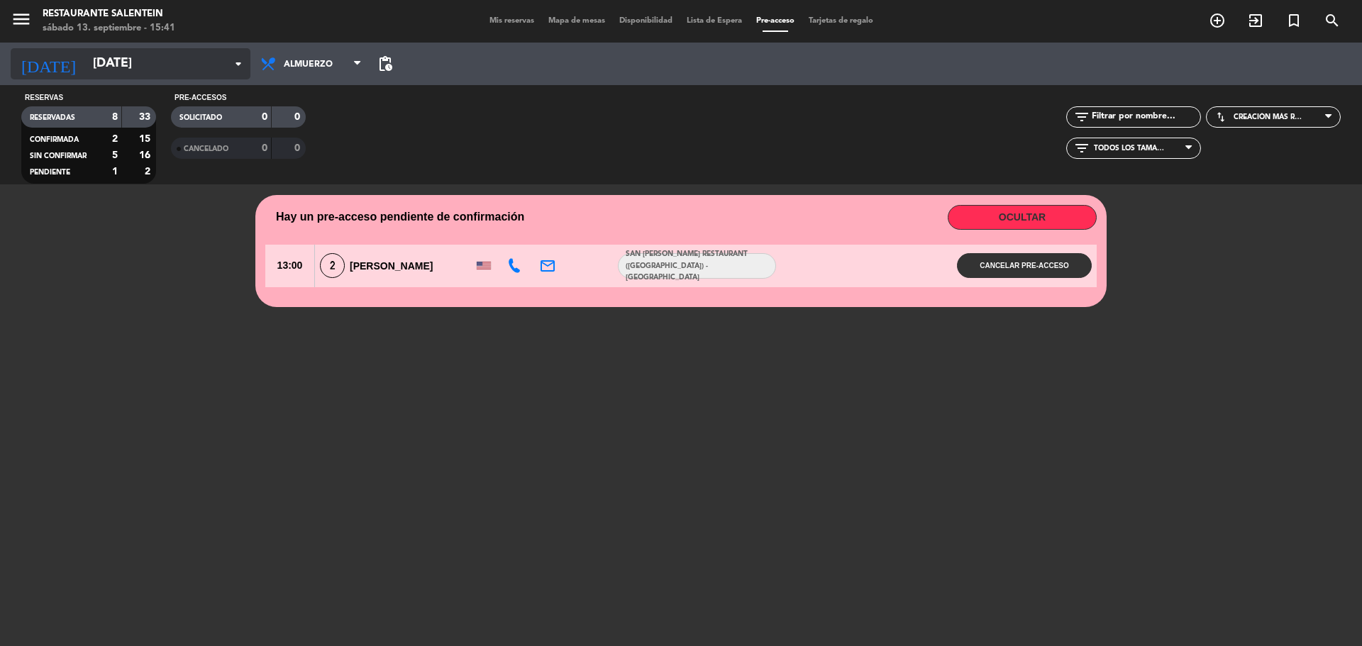
click at [111, 78] on div "[DATE] [DATE] arrow_drop_down" at bounding box center [131, 63] width 240 height 31
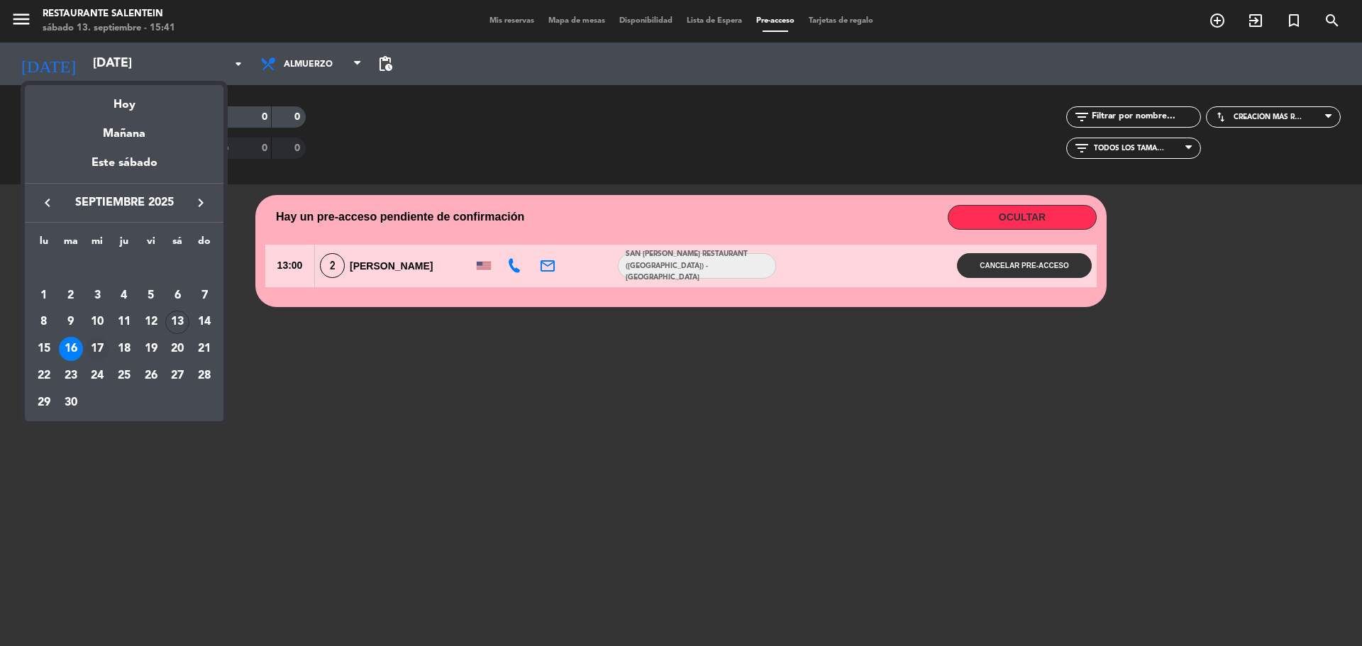
click at [101, 348] on div "17" at bounding box center [97, 349] width 24 height 24
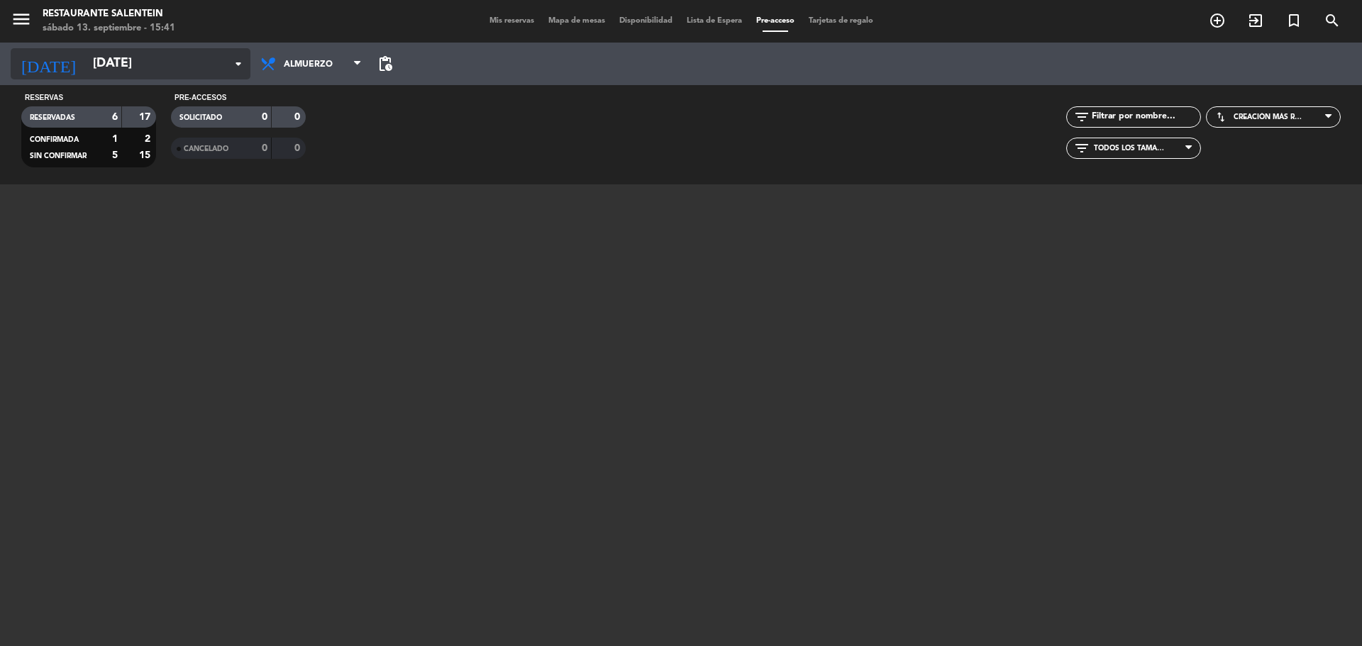
click at [172, 61] on input "[DATE]" at bounding box center [168, 64] width 165 height 28
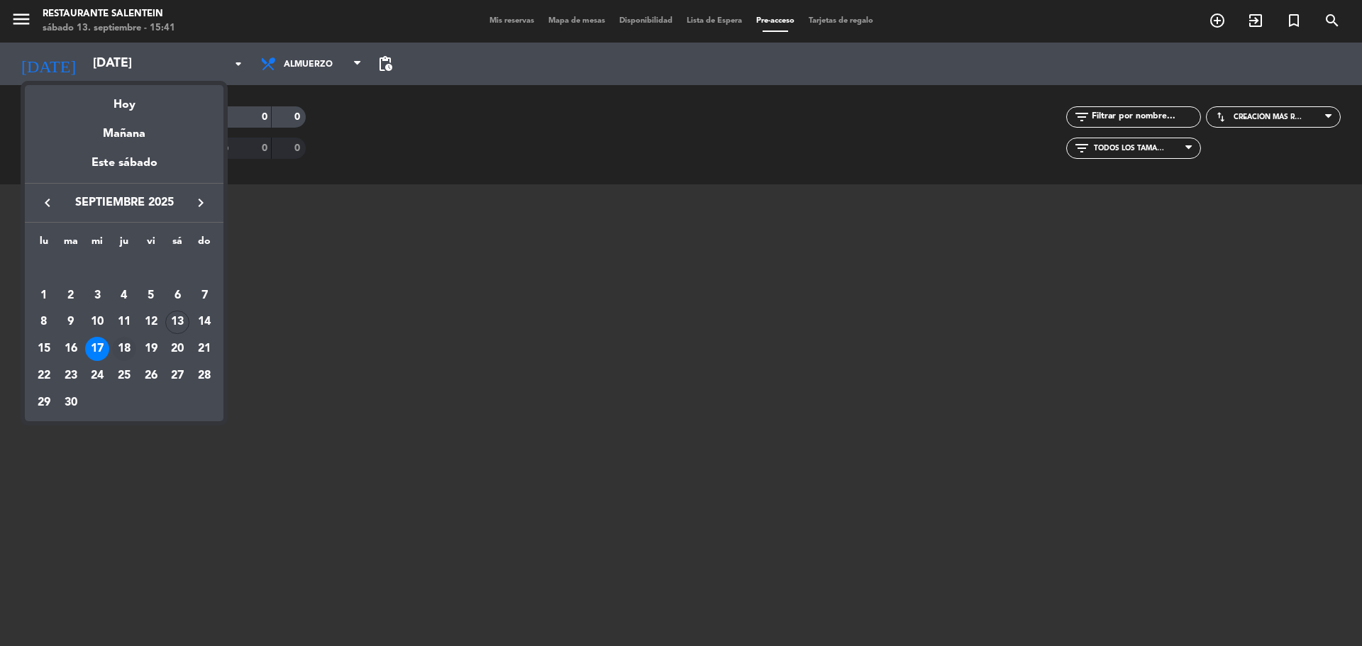
click at [120, 350] on div "18" at bounding box center [124, 349] width 24 height 24
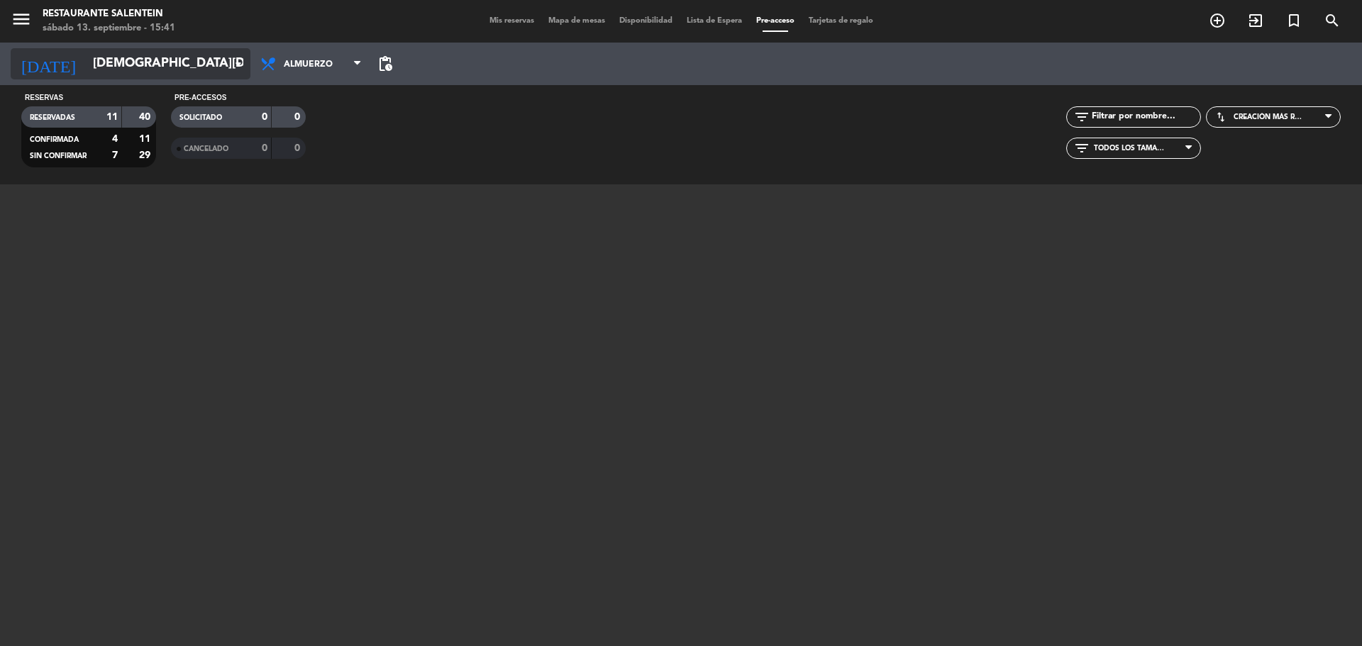
click at [146, 68] on input "[DEMOGRAPHIC_DATA][DATE]" at bounding box center [168, 64] width 165 height 28
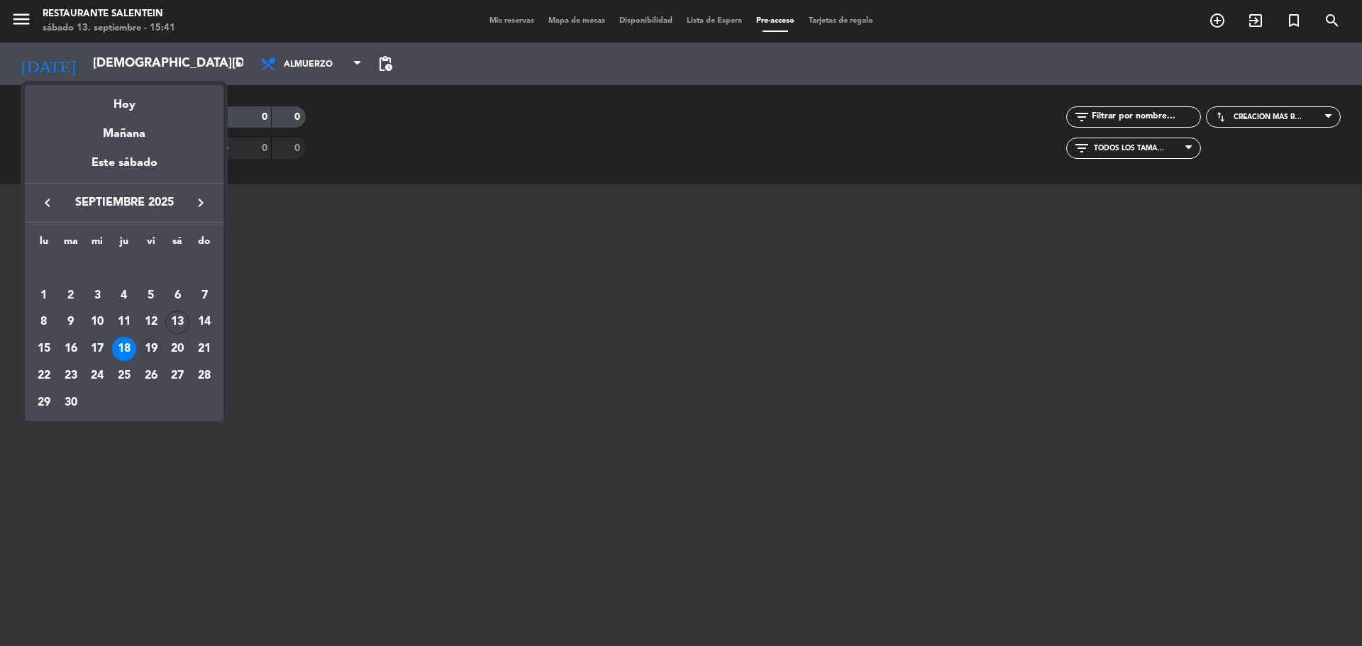
click at [148, 345] on div "19" at bounding box center [151, 349] width 24 height 24
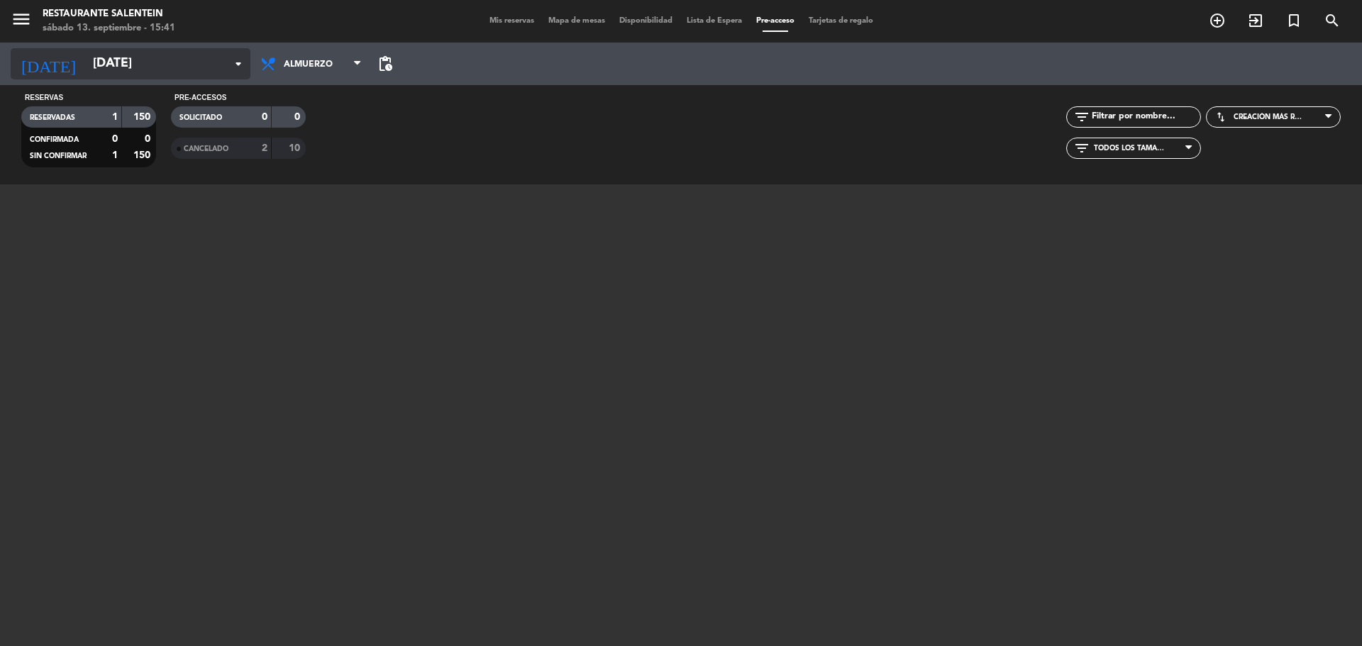
click at [167, 65] on input "[DATE]" at bounding box center [168, 64] width 165 height 28
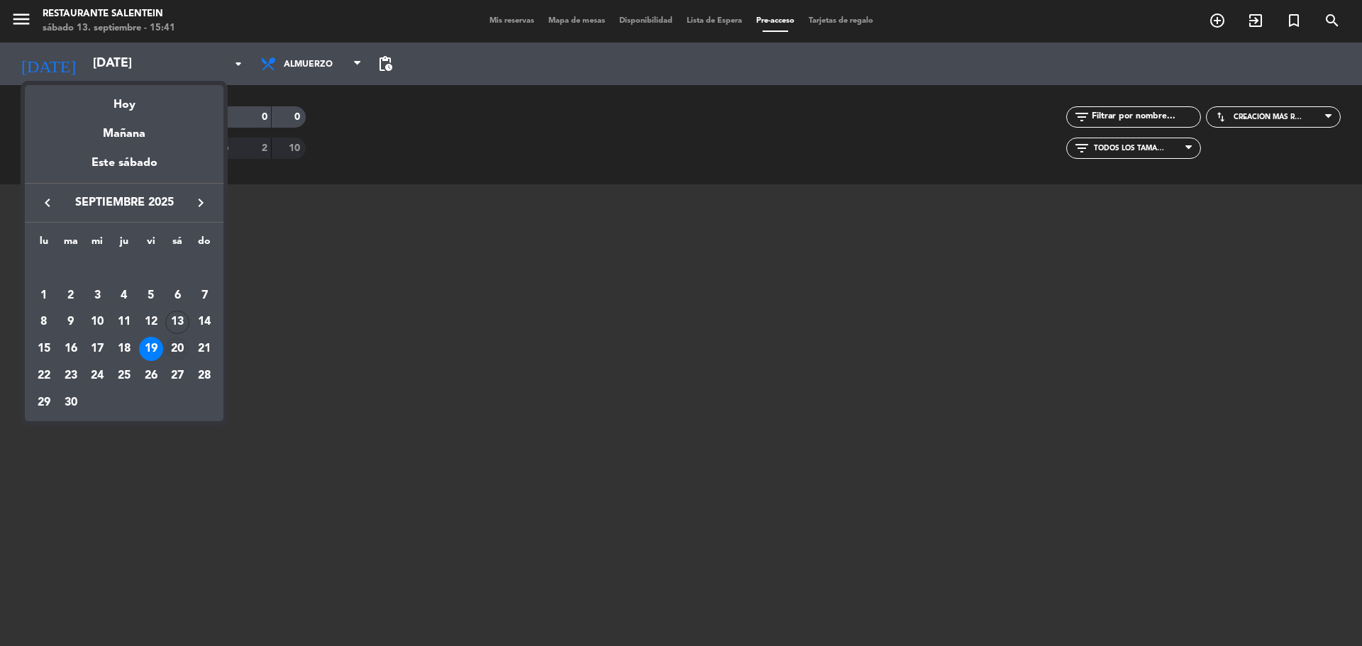
click at [175, 350] on div "20" at bounding box center [177, 349] width 24 height 24
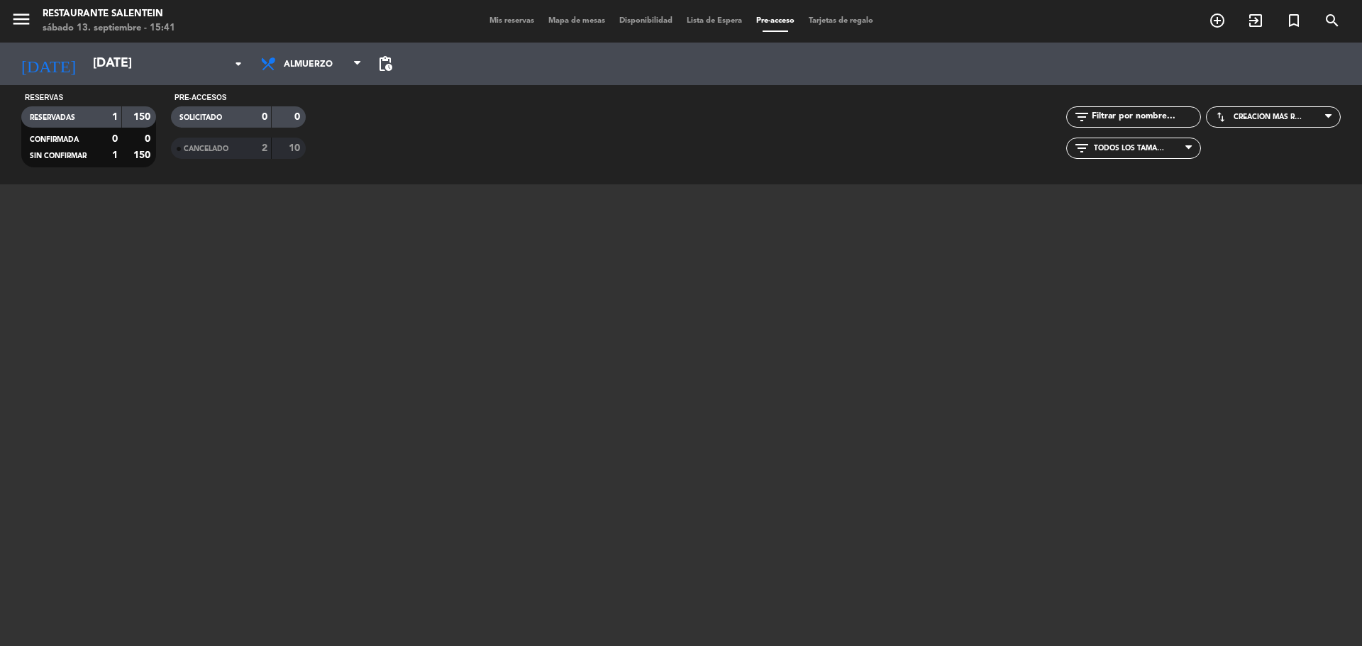
type input "[DATE]"
